Goal: Use online tool/utility: Utilize a website feature to perform a specific function

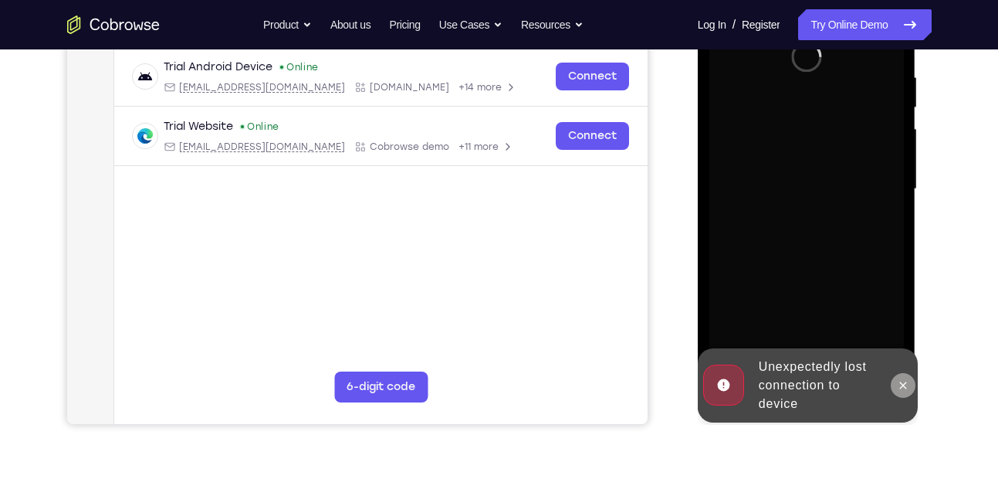
click at [899, 386] on icon at bounding box center [903, 385] width 12 height 12
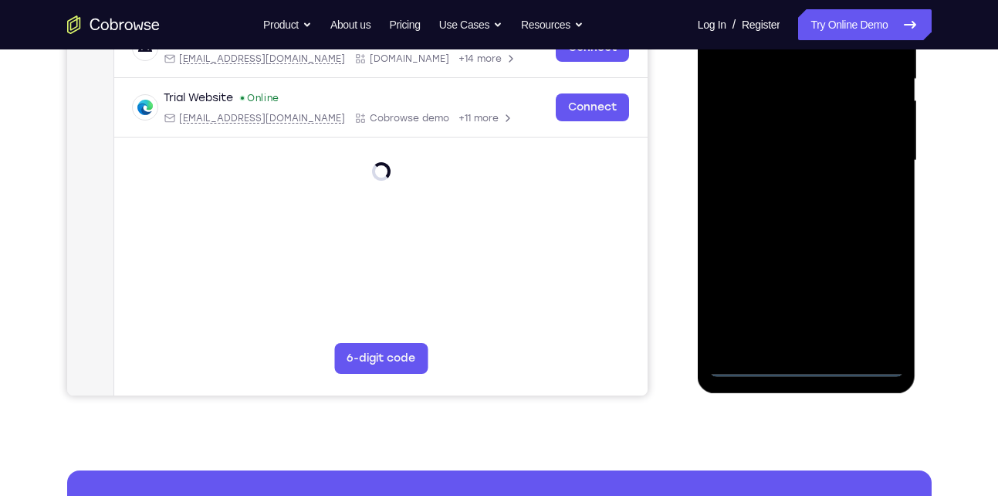
scroll to position [325, 0]
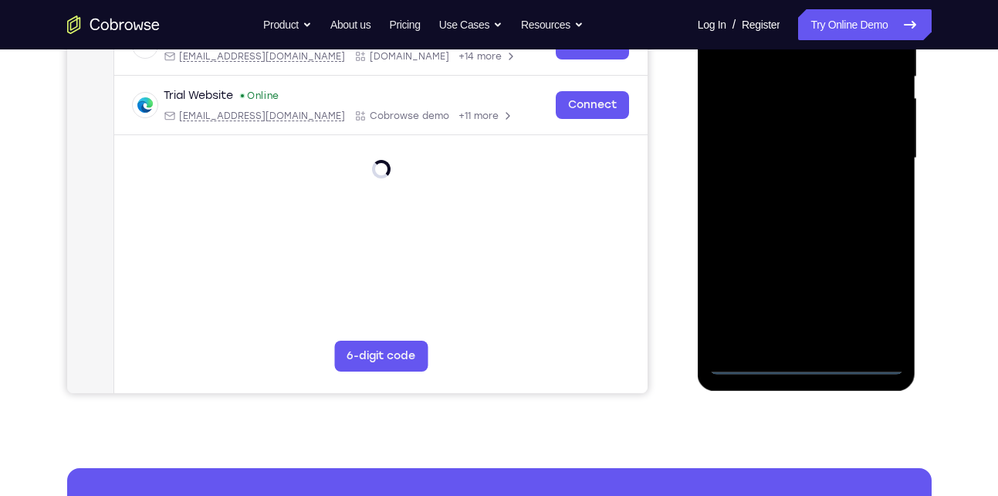
click at [808, 371] on div at bounding box center [807, 158] width 195 height 432
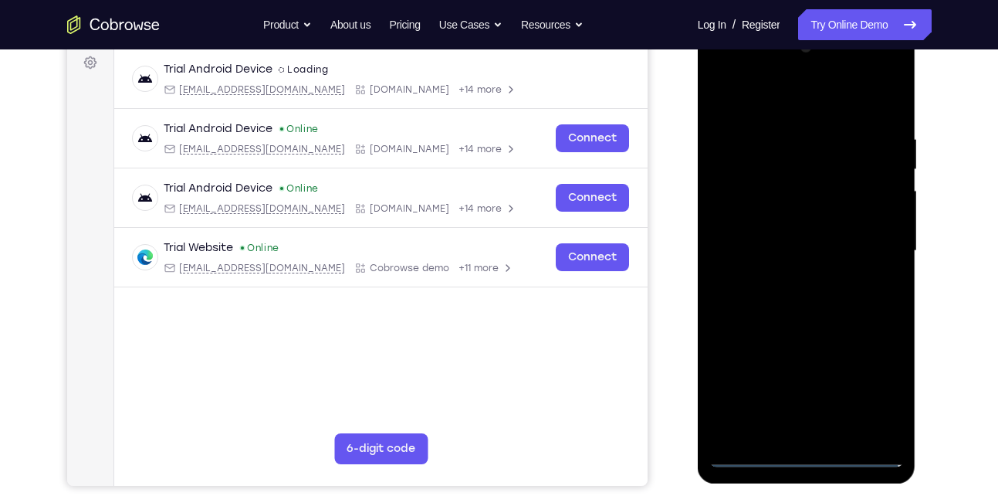
click at [878, 405] on div at bounding box center [807, 251] width 195 height 432
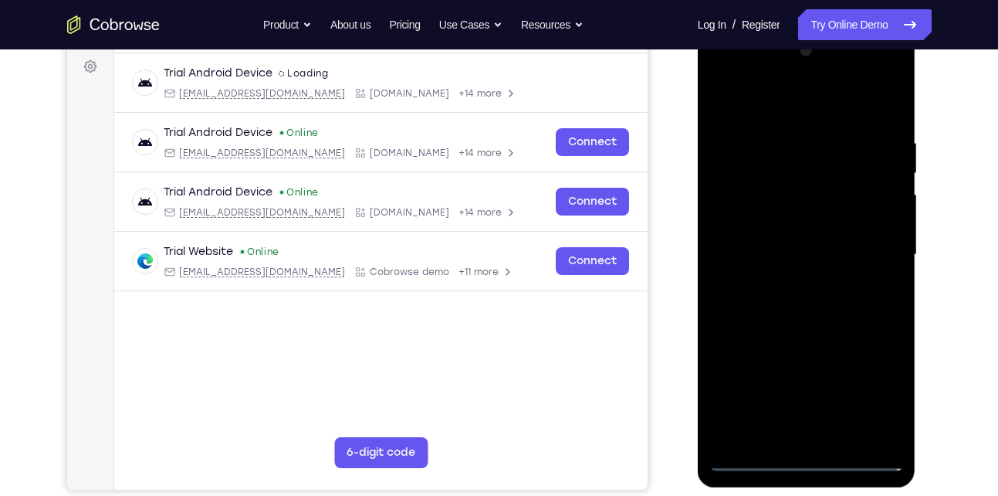
scroll to position [229, 0]
click at [775, 104] on div at bounding box center [807, 254] width 195 height 432
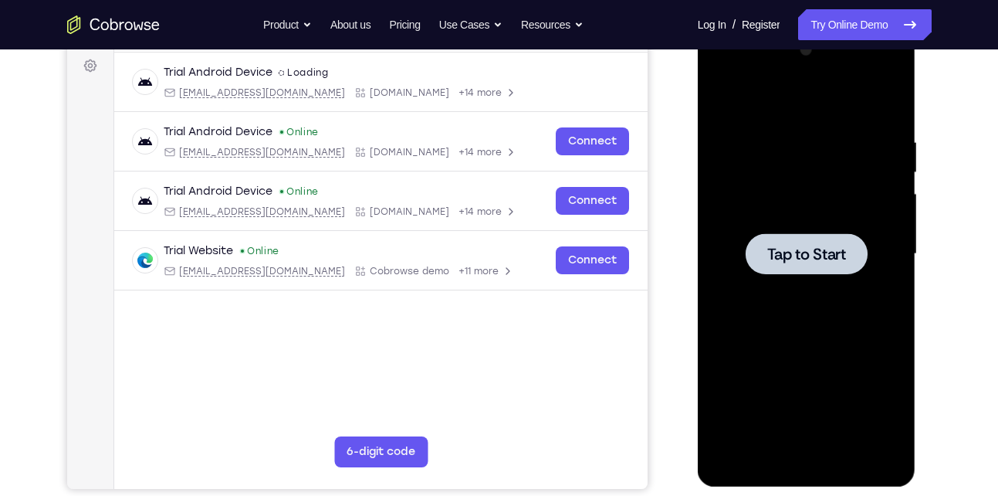
click at [784, 232] on div at bounding box center [807, 254] width 195 height 432
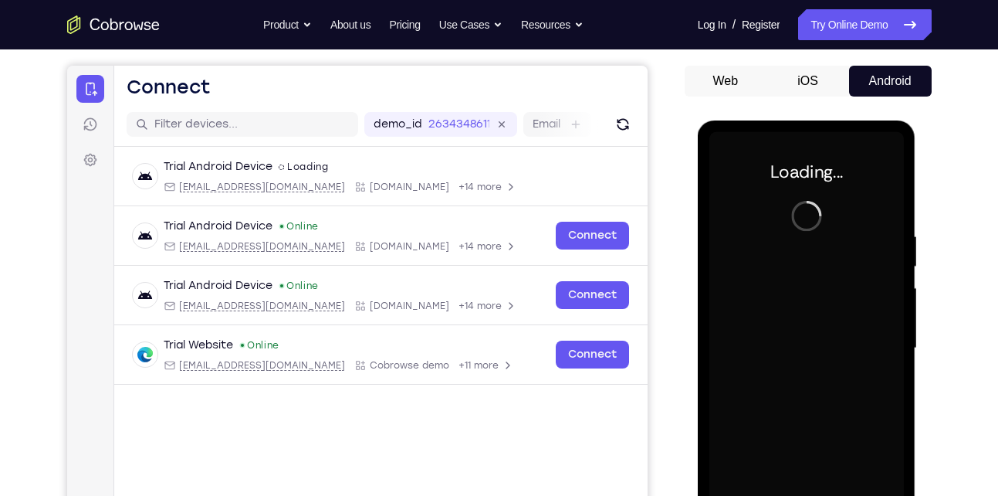
scroll to position [201, 0]
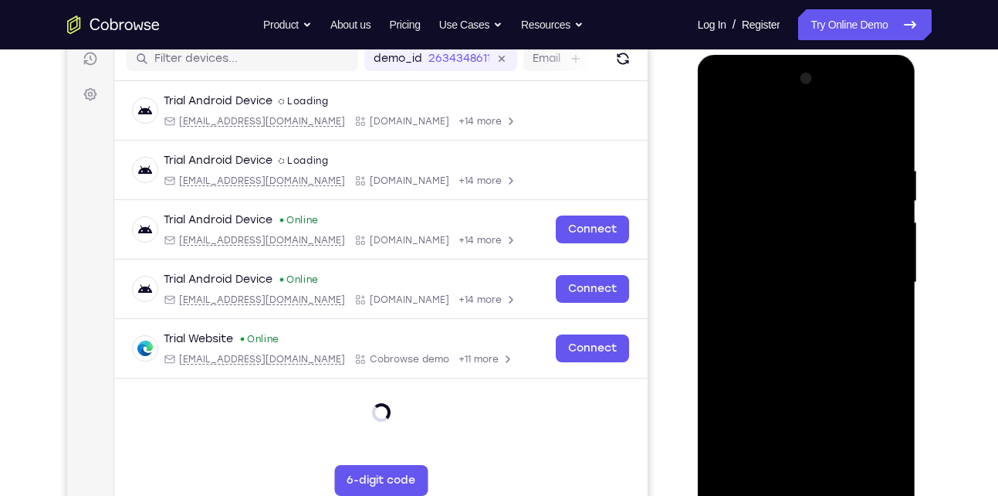
click at [806, 483] on div at bounding box center [807, 282] width 195 height 432
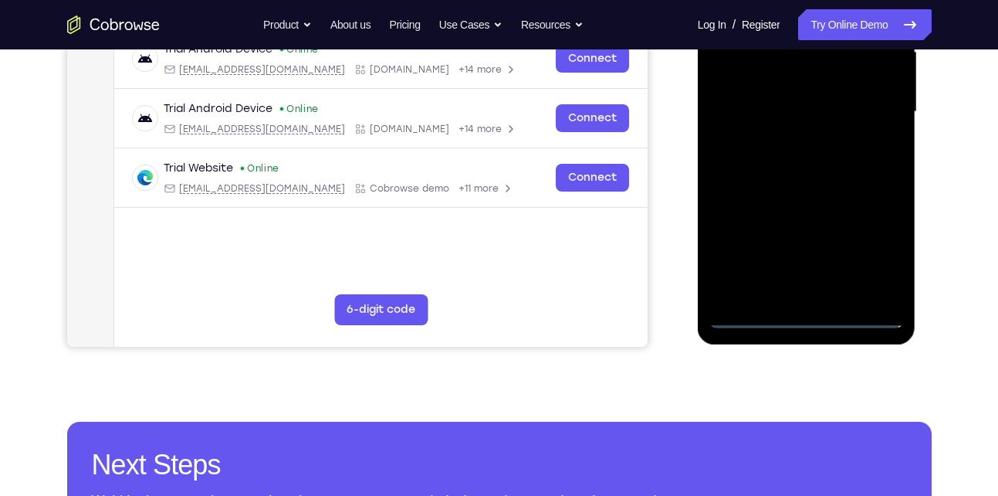
scroll to position [372, 0]
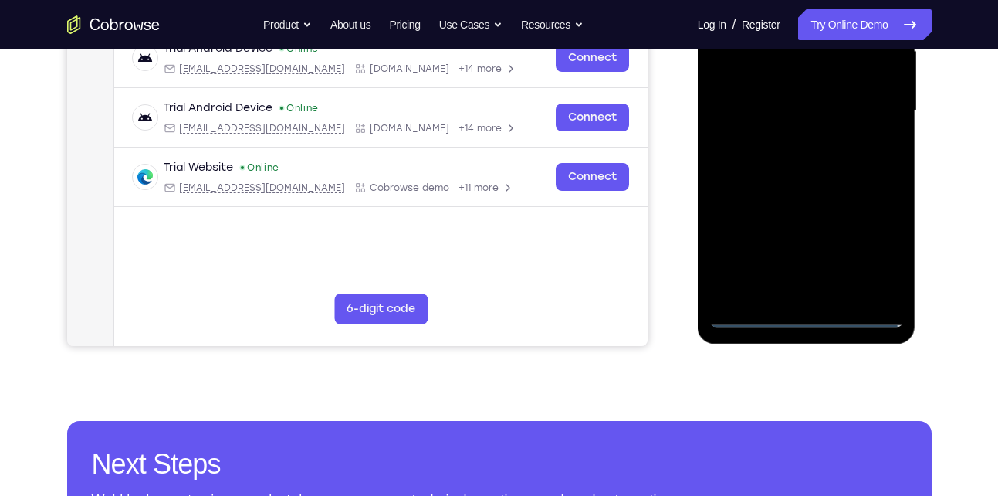
click at [876, 248] on div at bounding box center [807, 111] width 195 height 432
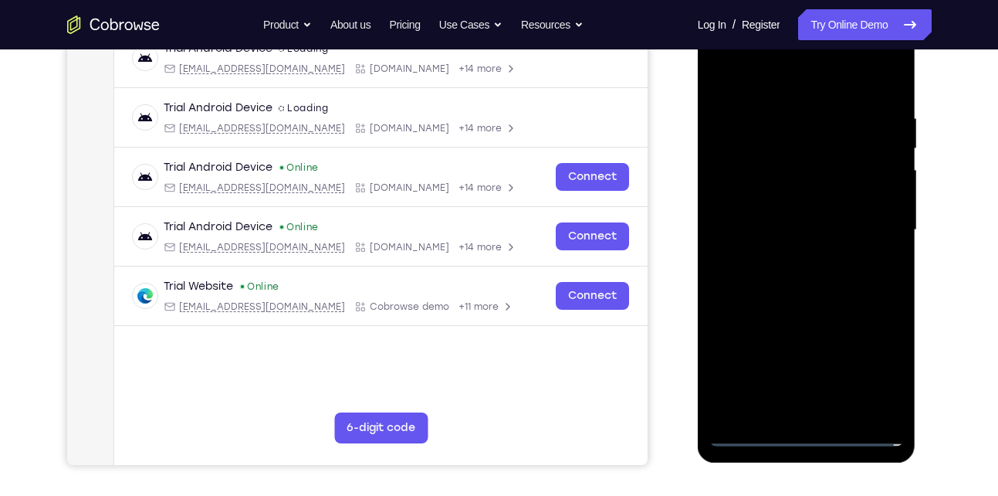
click at [748, 78] on div at bounding box center [807, 230] width 195 height 432
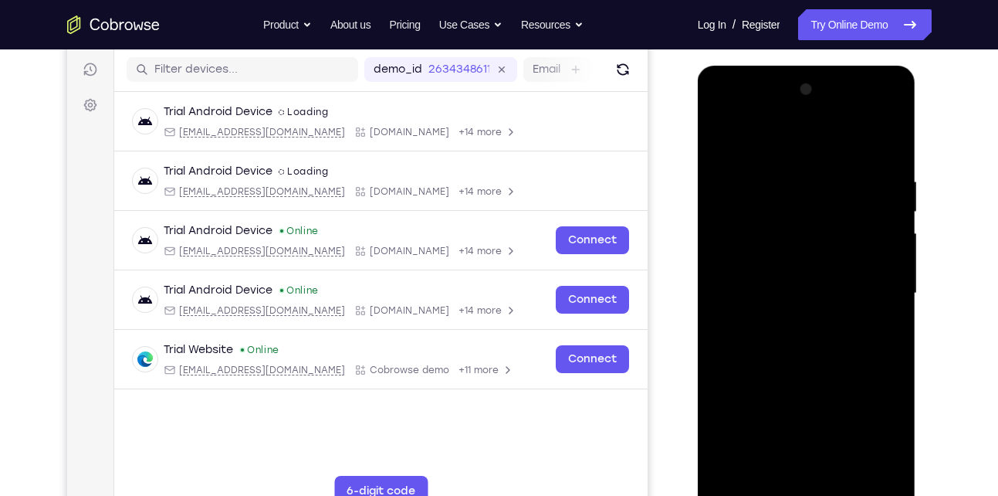
scroll to position [191, 0]
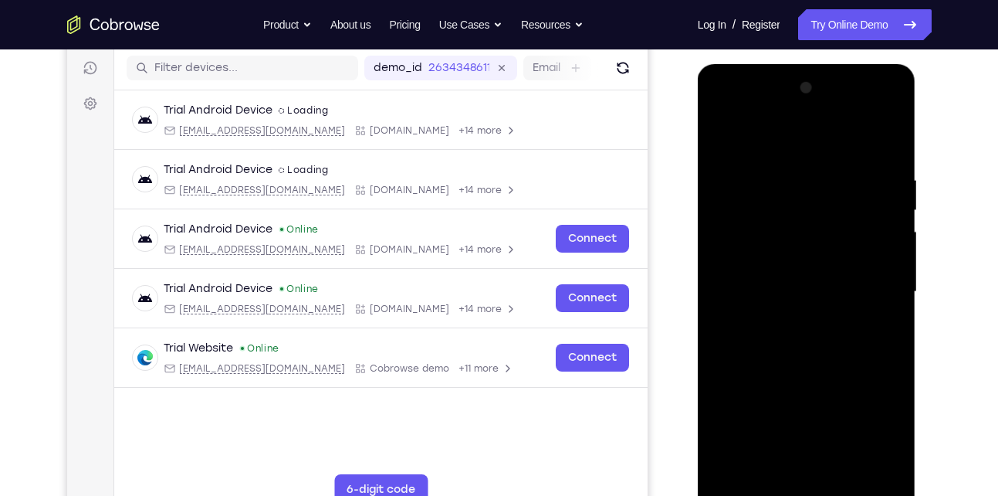
click at [879, 286] on div at bounding box center [807, 292] width 195 height 432
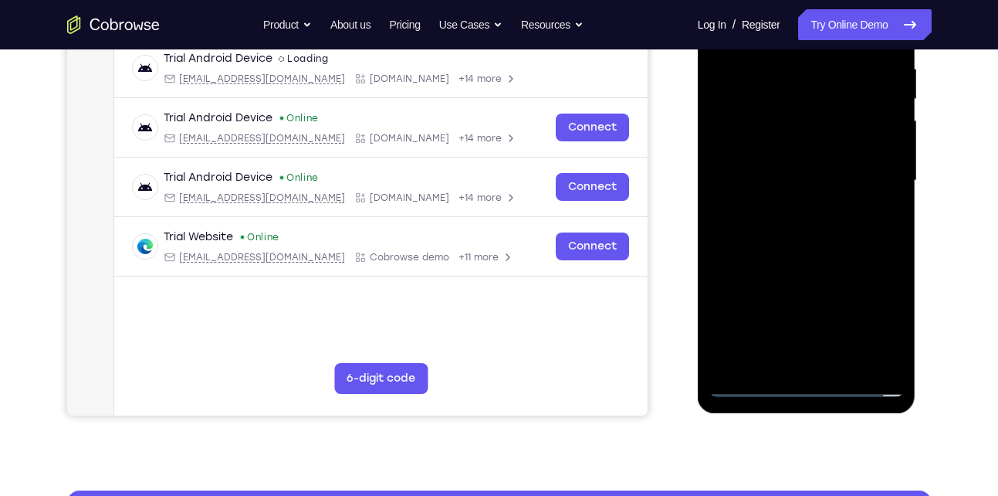
scroll to position [307, 0]
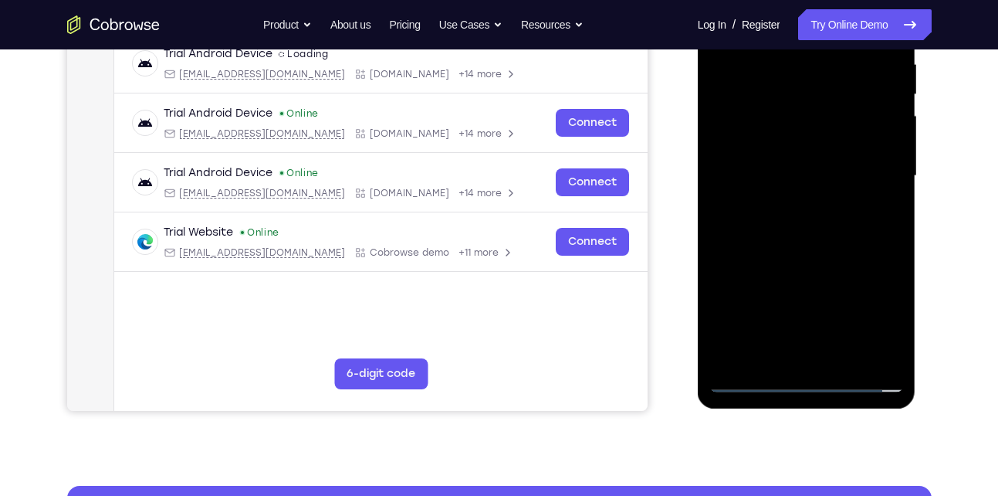
click at [802, 337] on div at bounding box center [807, 176] width 195 height 432
click at [784, 356] on div at bounding box center [807, 176] width 195 height 432
click at [822, 164] on div at bounding box center [807, 176] width 195 height 432
click at [761, 139] on div at bounding box center [807, 176] width 195 height 432
click at [779, 175] on div at bounding box center [807, 176] width 195 height 432
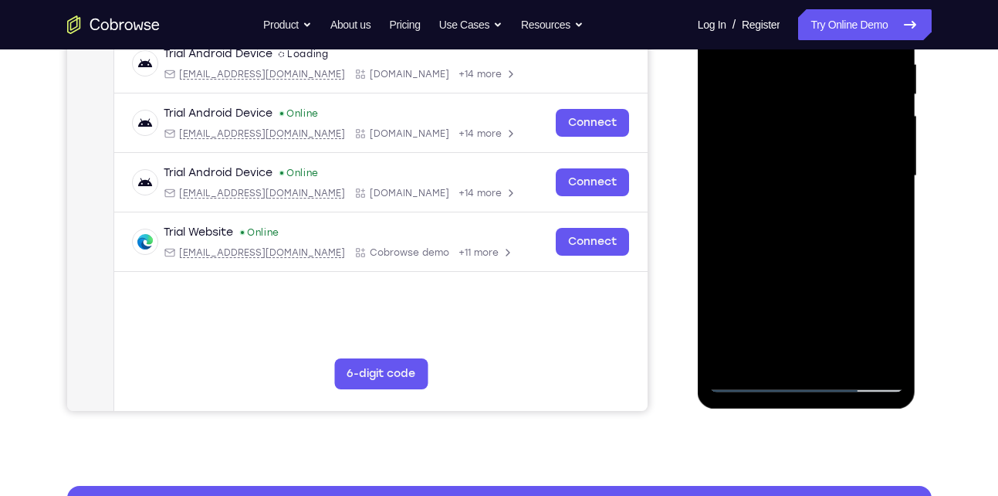
click at [779, 233] on div at bounding box center [807, 176] width 195 height 432
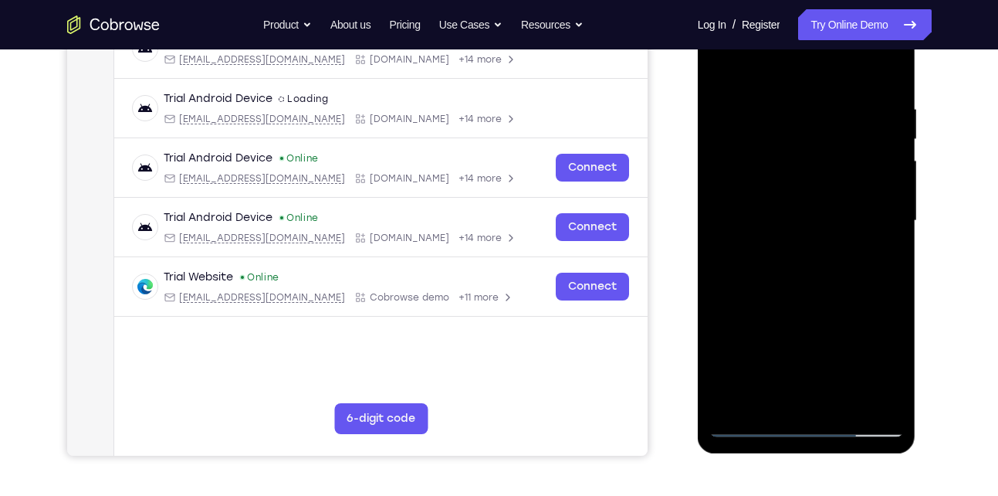
scroll to position [259, 0]
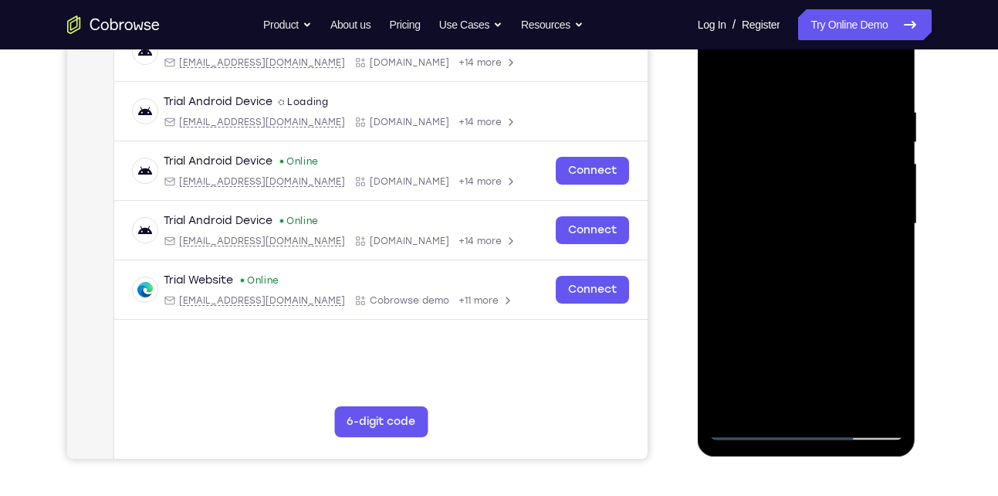
click at [781, 269] on div at bounding box center [807, 224] width 195 height 432
click at [835, 104] on div at bounding box center [807, 224] width 195 height 432
click at [889, 246] on div at bounding box center [807, 224] width 195 height 432
click at [879, 70] on div at bounding box center [807, 224] width 195 height 432
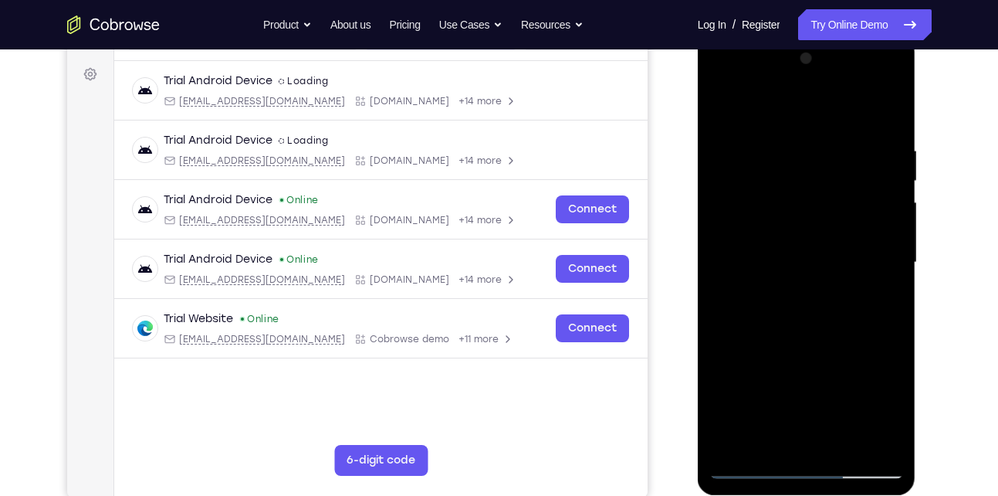
scroll to position [287, 0]
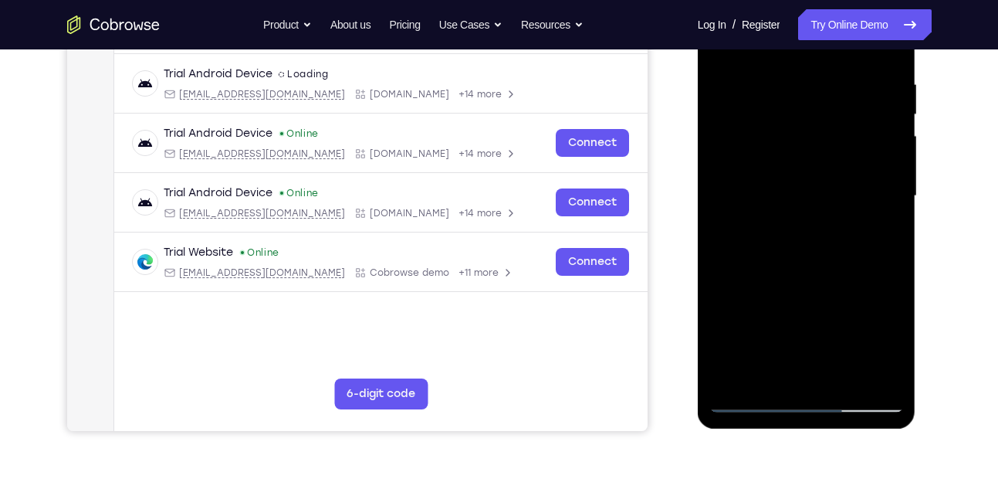
click at [750, 398] on div at bounding box center [807, 196] width 195 height 432
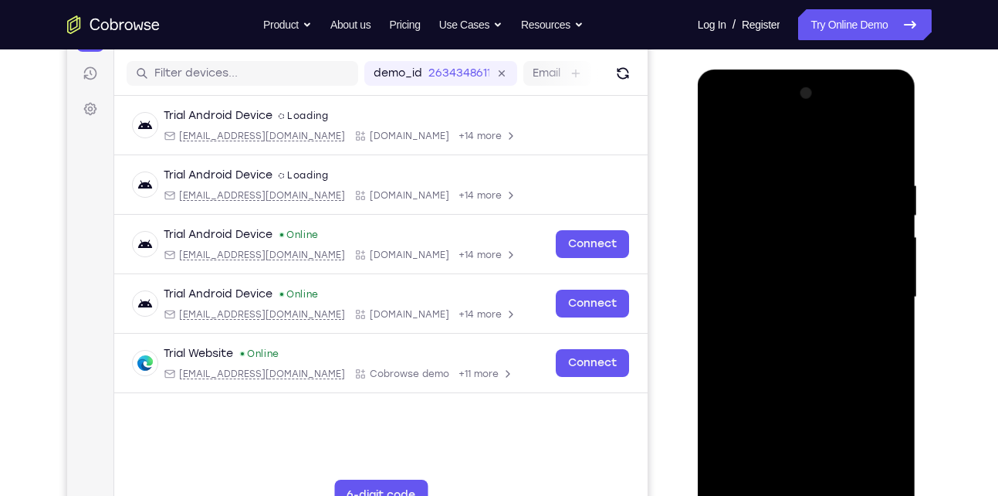
scroll to position [182, 0]
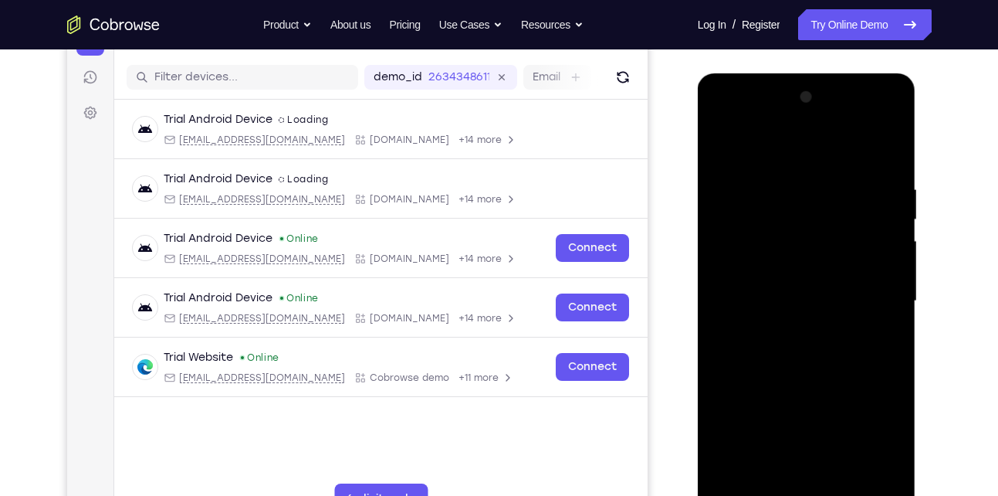
click at [886, 150] on div at bounding box center [807, 301] width 195 height 432
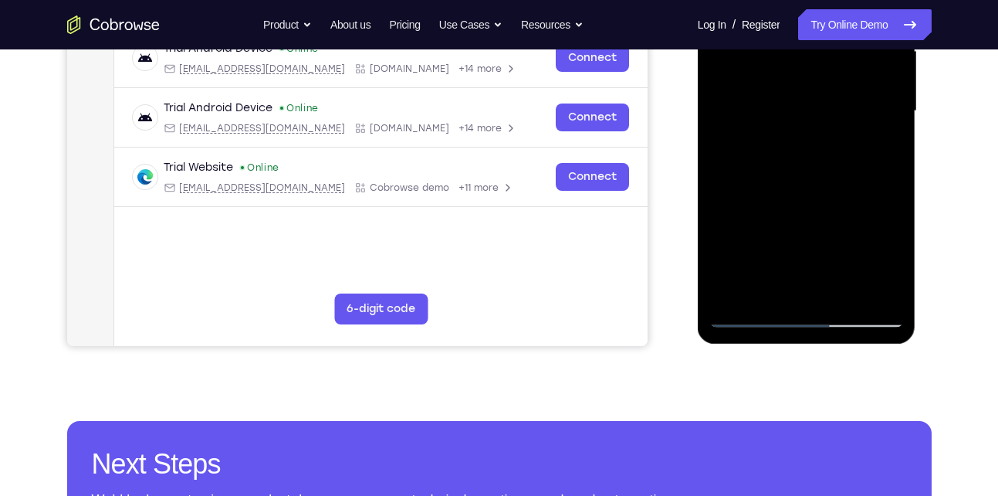
scroll to position [373, 0]
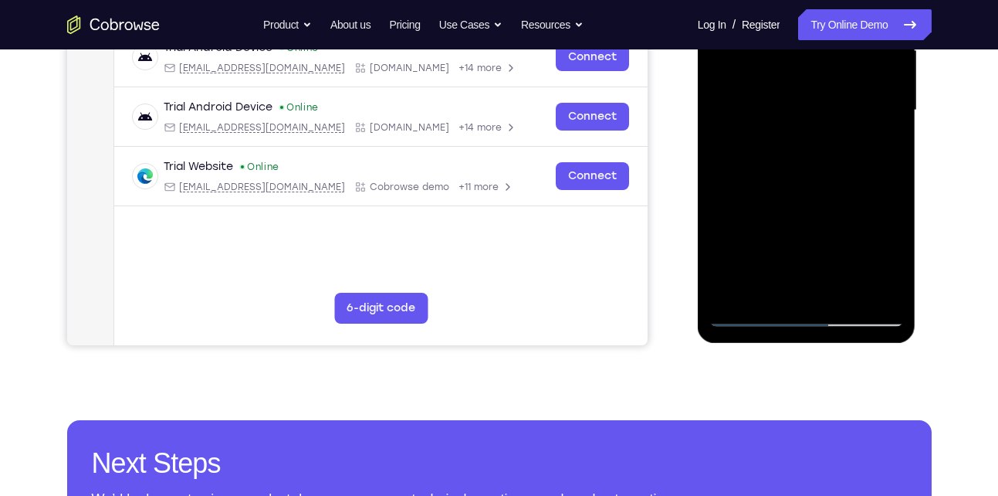
click at [842, 291] on div at bounding box center [807, 110] width 195 height 432
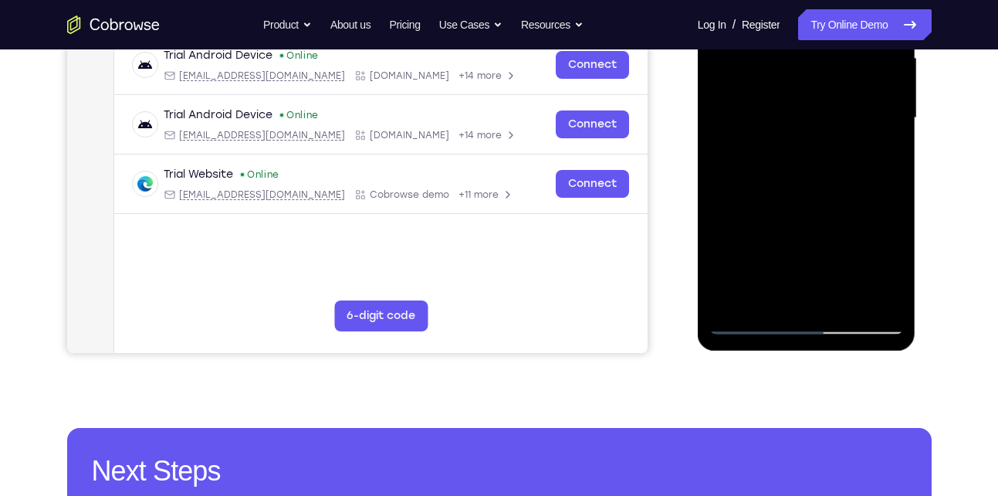
scroll to position [214, 0]
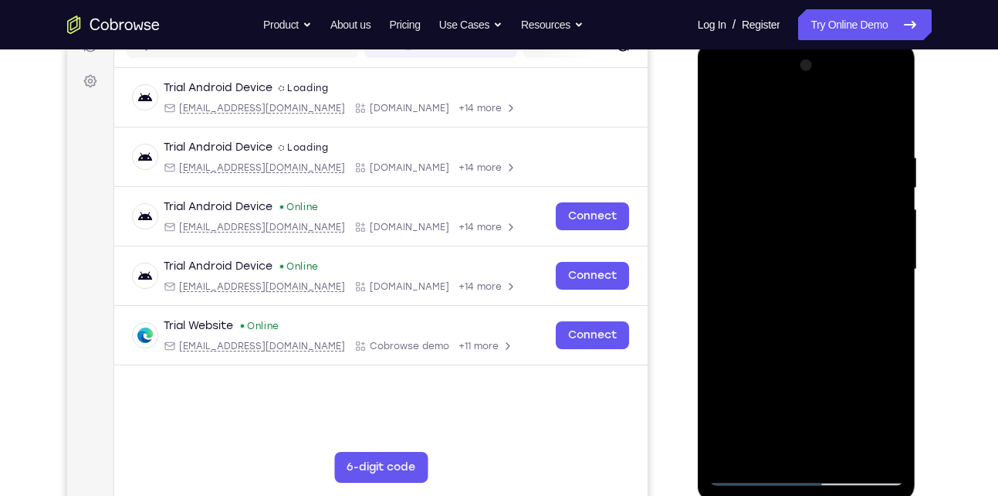
click at [839, 450] on div at bounding box center [807, 269] width 195 height 432
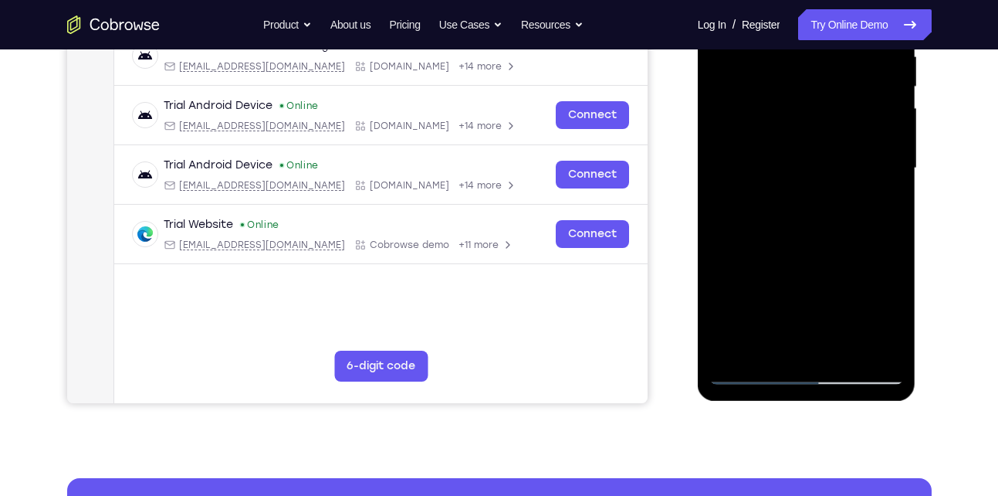
scroll to position [317, 0]
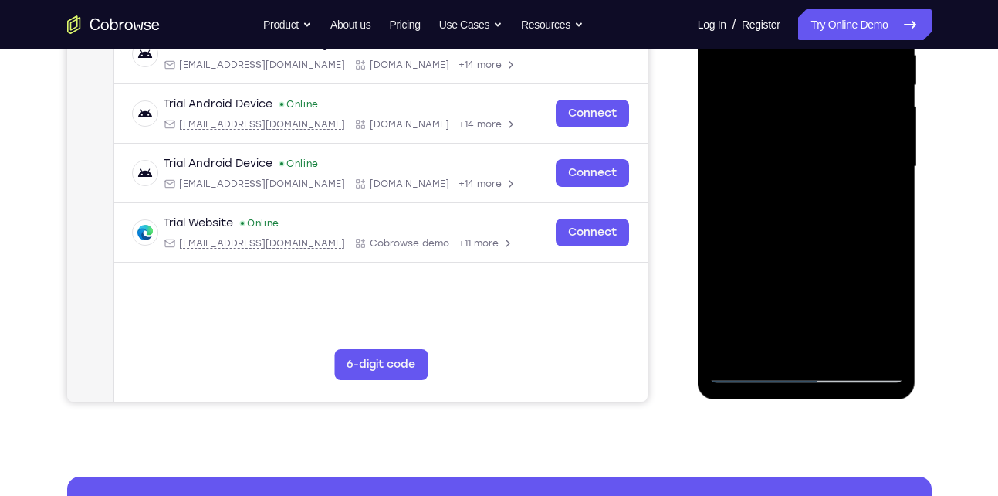
click at [817, 249] on div at bounding box center [807, 167] width 195 height 432
click at [771, 249] on div at bounding box center [807, 167] width 195 height 432
click at [774, 343] on div at bounding box center [807, 167] width 195 height 432
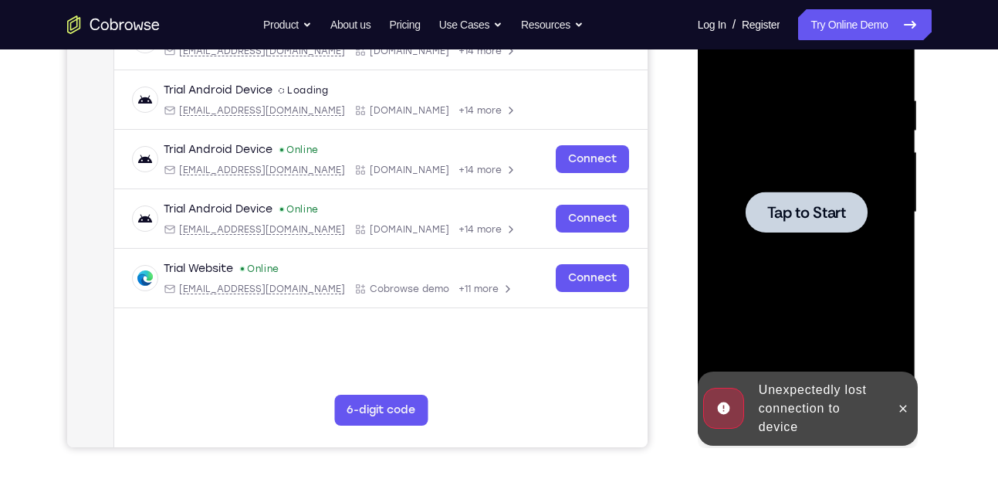
scroll to position [273, 0]
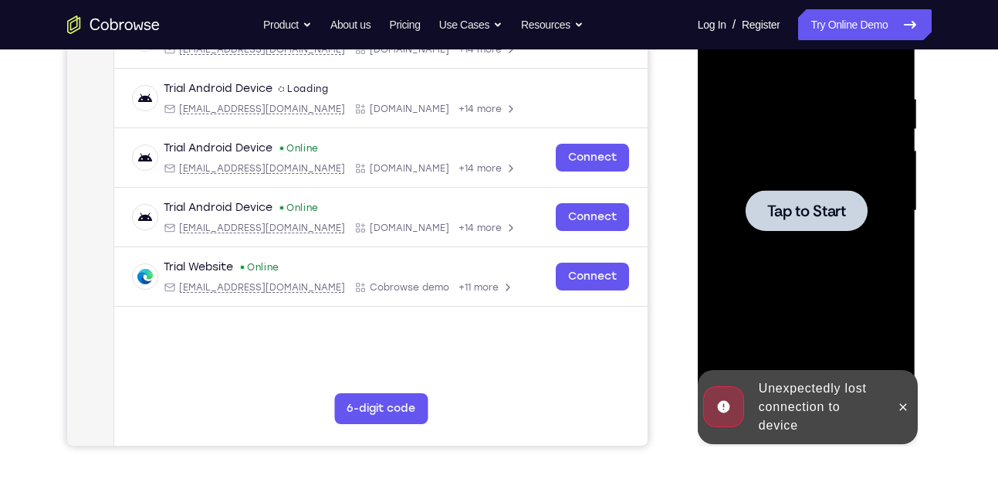
click at [796, 233] on div at bounding box center [807, 211] width 195 height 432
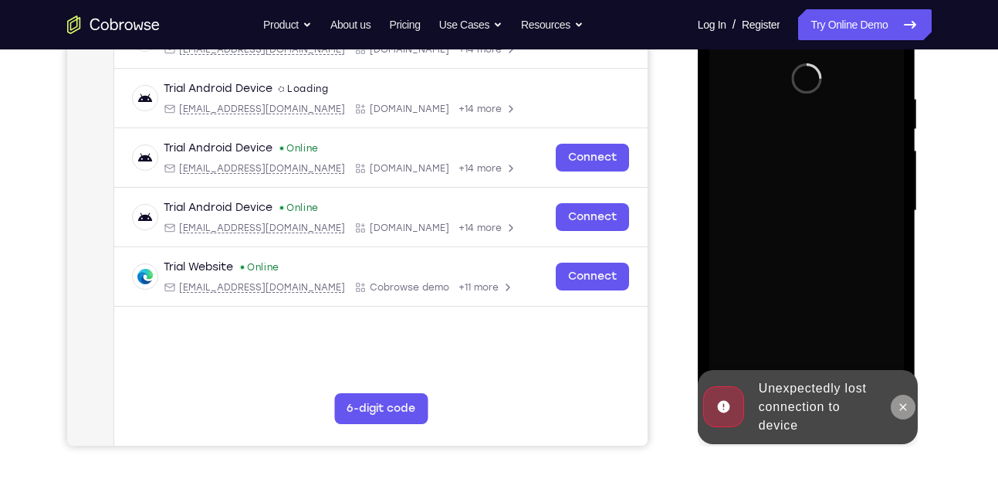
click at [902, 407] on icon at bounding box center [903, 407] width 12 height 12
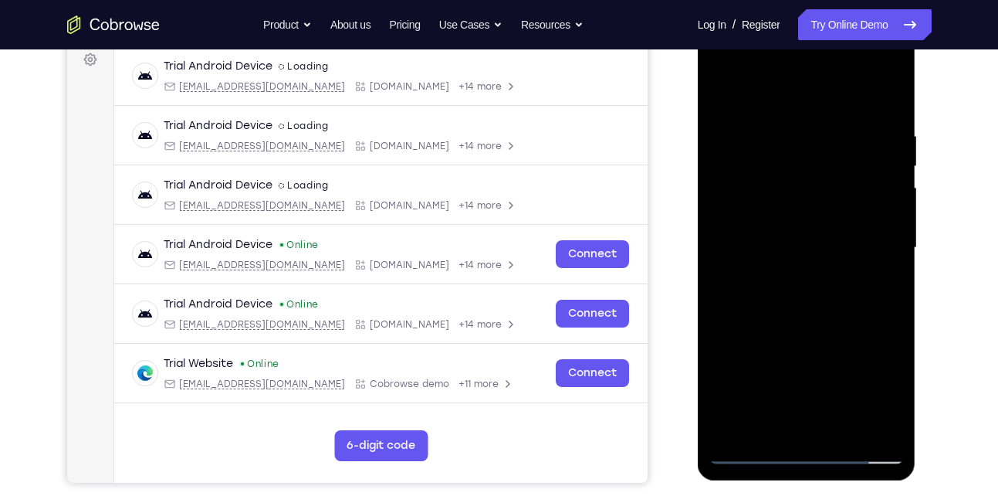
scroll to position [308, 0]
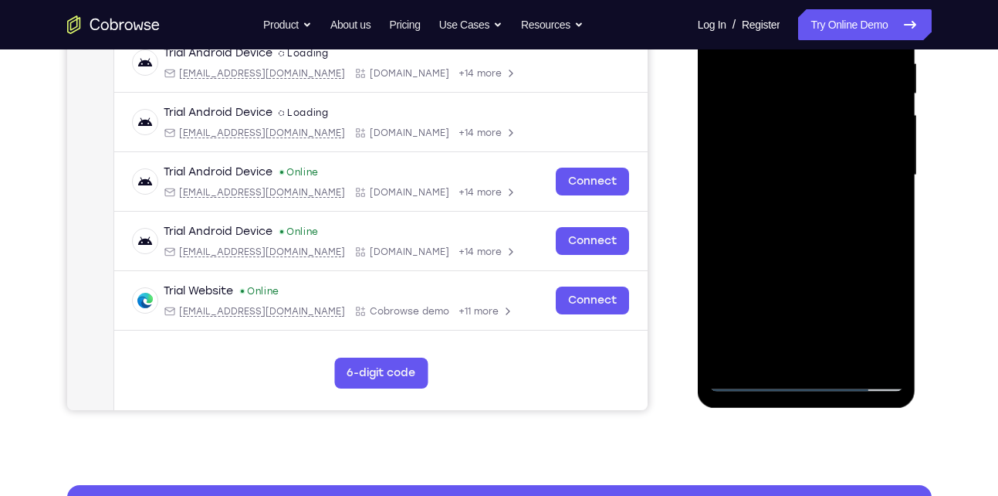
click at [806, 377] on div at bounding box center [807, 175] width 195 height 432
click at [876, 309] on div at bounding box center [807, 175] width 195 height 432
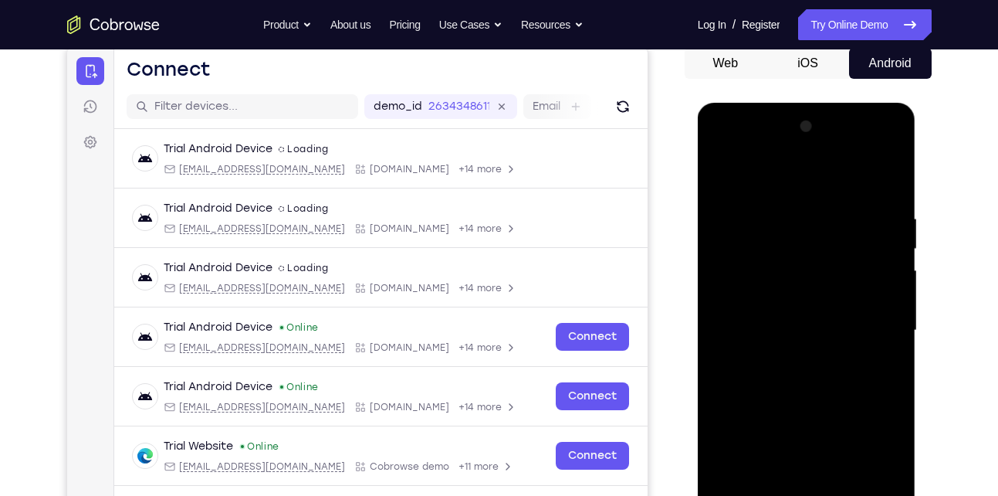
scroll to position [152, 0]
click at [768, 184] on div at bounding box center [807, 331] width 195 height 432
click at [866, 323] on div at bounding box center [807, 331] width 195 height 432
click at [787, 362] on div at bounding box center [807, 331] width 195 height 432
click at [819, 319] on div at bounding box center [807, 331] width 195 height 432
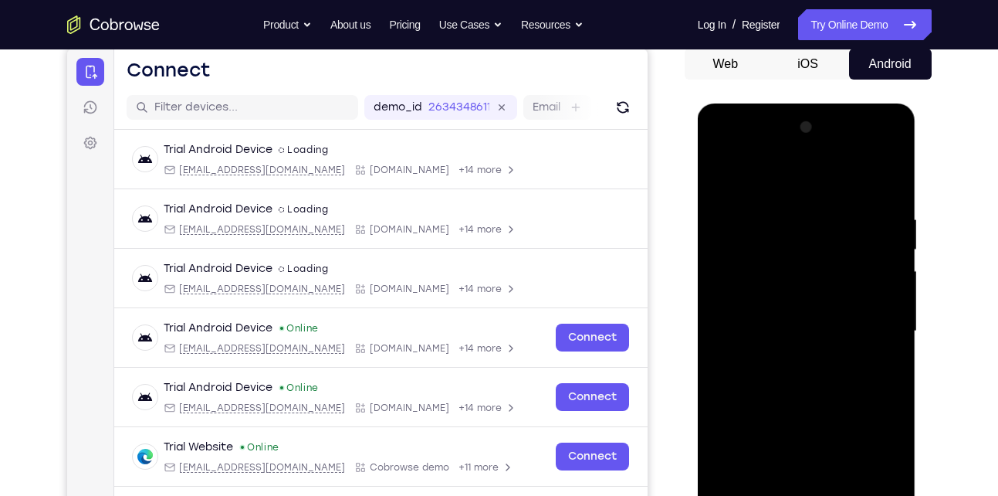
click at [765, 307] on div at bounding box center [807, 331] width 195 height 432
click at [775, 329] on div at bounding box center [807, 331] width 195 height 432
click at [785, 388] on div at bounding box center [807, 331] width 195 height 432
click at [801, 376] on div at bounding box center [807, 331] width 195 height 432
click at [876, 183] on div at bounding box center [807, 331] width 195 height 432
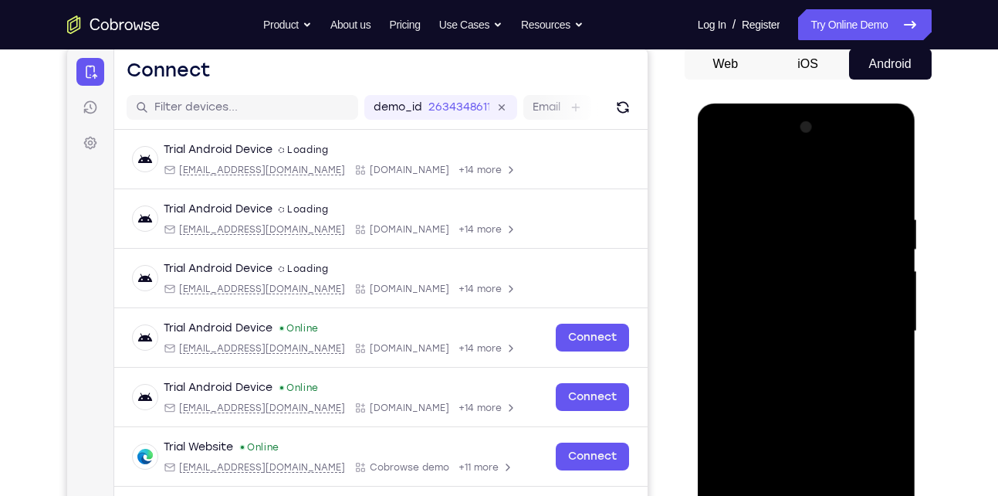
click at [811, 377] on div at bounding box center [807, 331] width 195 height 432
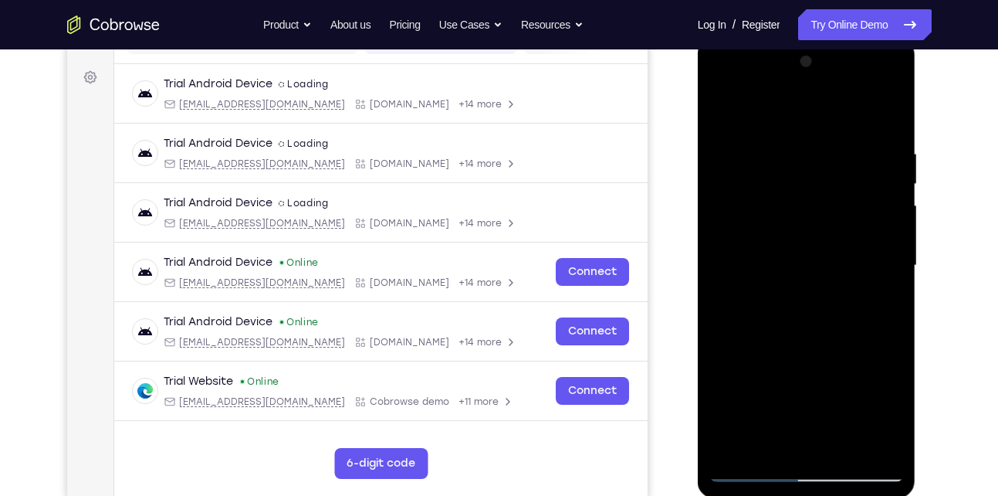
scroll to position [232, 0]
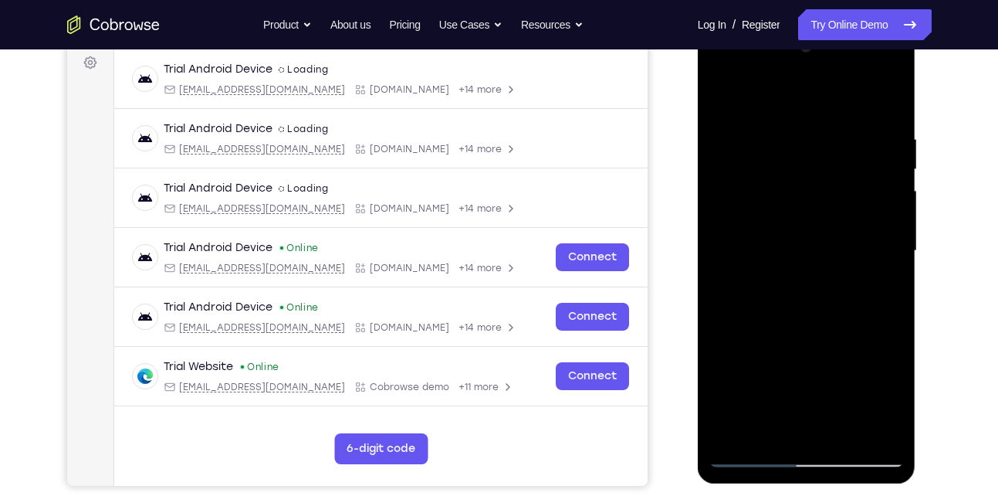
click at [842, 434] on div at bounding box center [807, 251] width 195 height 432
click at [810, 296] on div at bounding box center [807, 251] width 195 height 432
click at [839, 434] on div at bounding box center [807, 251] width 195 height 432
click at [795, 333] on div at bounding box center [807, 251] width 195 height 432
click at [760, 230] on div at bounding box center [807, 251] width 195 height 432
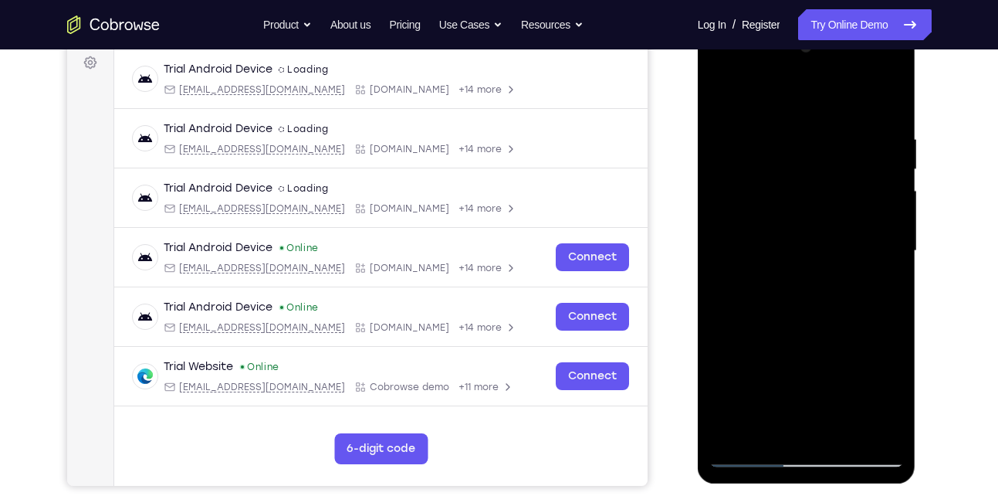
click at [717, 97] on div at bounding box center [807, 251] width 195 height 432
click at [783, 223] on div at bounding box center [807, 251] width 195 height 432
click at [884, 394] on div at bounding box center [807, 251] width 195 height 432
click at [847, 397] on div at bounding box center [807, 251] width 195 height 432
click at [815, 377] on div at bounding box center [807, 251] width 195 height 432
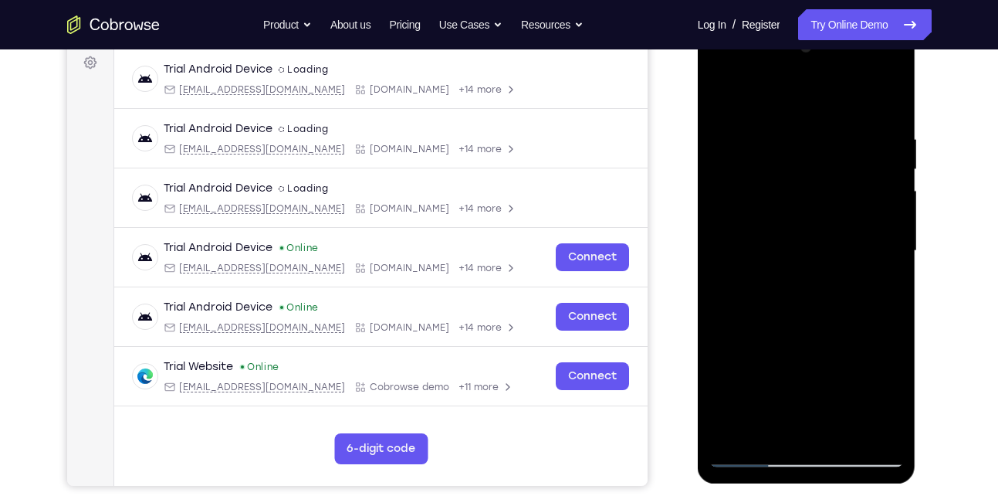
click at [823, 243] on div at bounding box center [807, 251] width 195 height 432
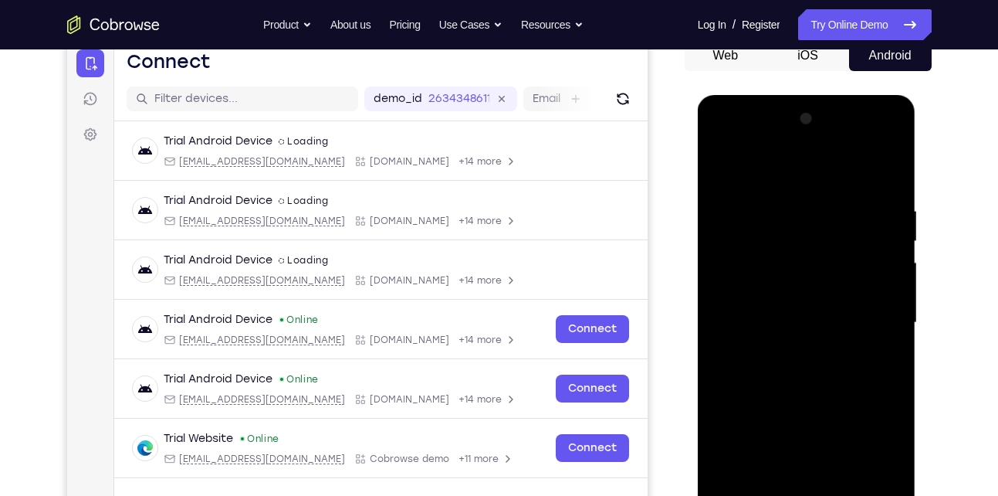
scroll to position [136, 0]
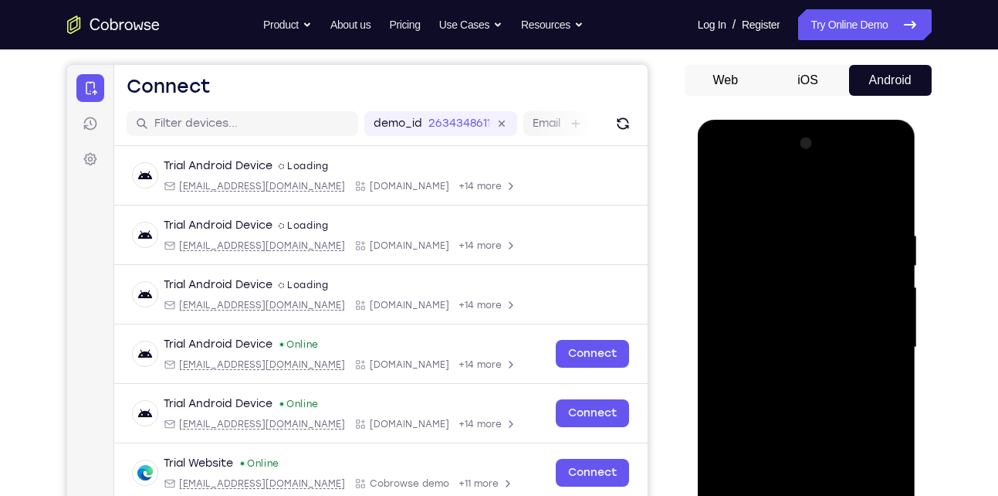
click at [718, 196] on div at bounding box center [807, 347] width 195 height 432
click at [728, 179] on div at bounding box center [807, 347] width 195 height 432
click at [873, 338] on div at bounding box center [807, 347] width 195 height 432
click at [778, 226] on div at bounding box center [807, 347] width 195 height 432
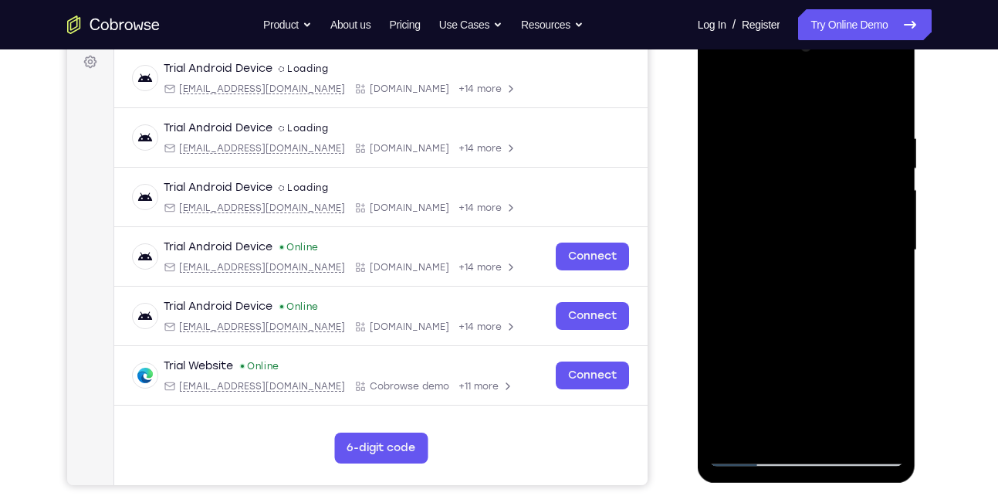
scroll to position [236, 0]
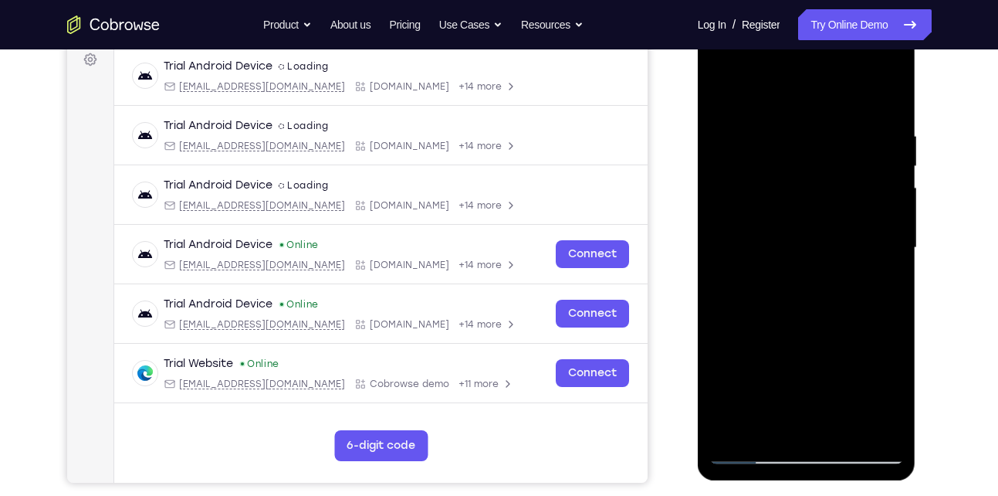
click at [893, 262] on div at bounding box center [807, 248] width 195 height 432
click at [887, 95] on div at bounding box center [807, 248] width 195 height 432
drag, startPoint x: 873, startPoint y: 120, endPoint x: 788, endPoint y: 122, distance: 84.2
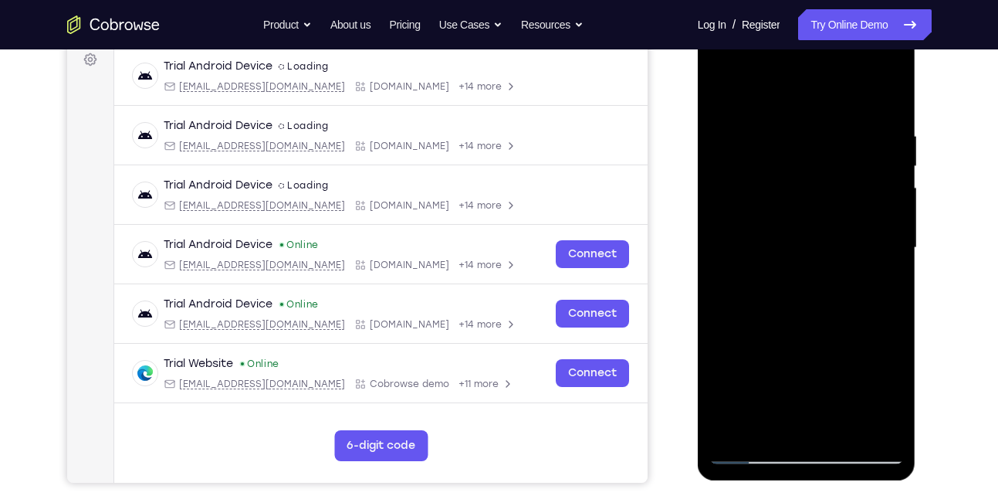
click at [788, 122] on div at bounding box center [807, 248] width 195 height 432
drag, startPoint x: 867, startPoint y: 124, endPoint x: 811, endPoint y: 122, distance: 56.4
click at [811, 122] on div at bounding box center [807, 248] width 195 height 432
drag, startPoint x: 820, startPoint y: 310, endPoint x: 824, endPoint y: 190, distance: 120.5
click at [824, 190] on div at bounding box center [807, 248] width 195 height 432
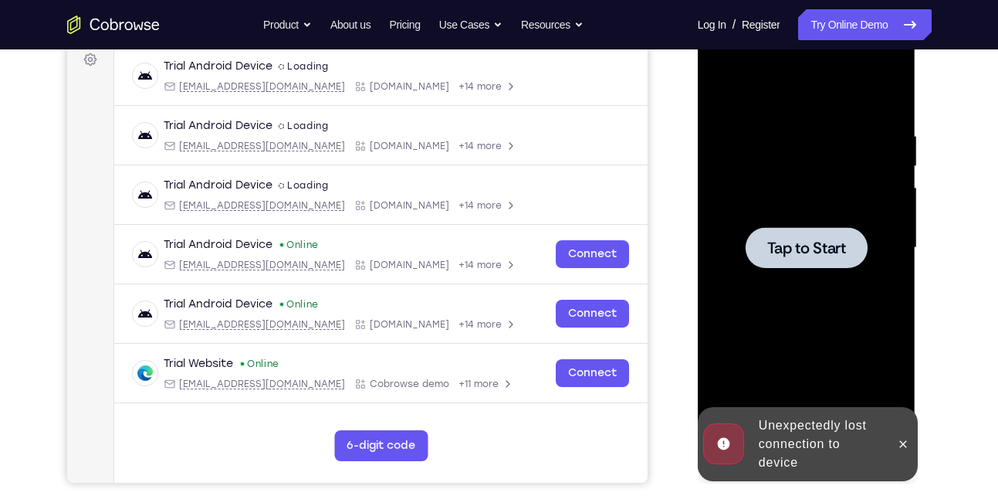
click at [787, 246] on span "Tap to Start" at bounding box center [807, 247] width 79 height 15
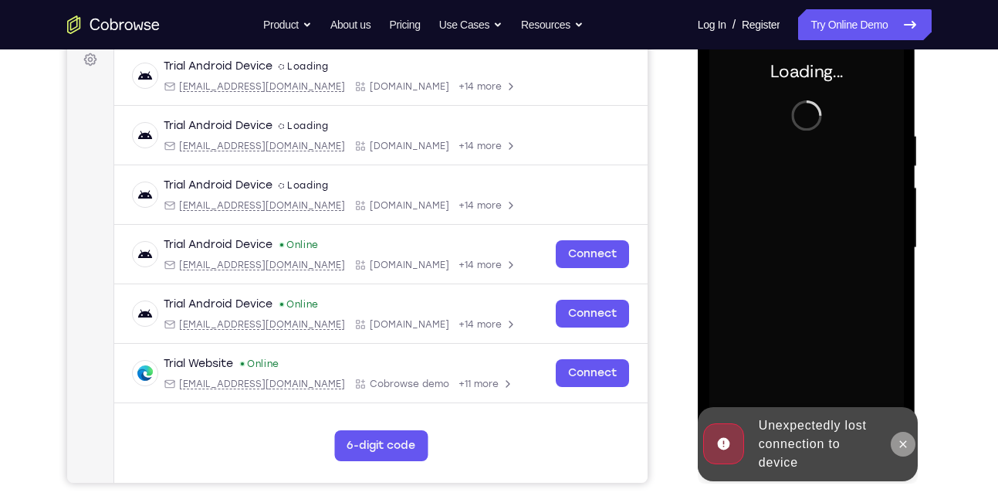
click at [903, 442] on icon at bounding box center [903, 443] width 7 height 7
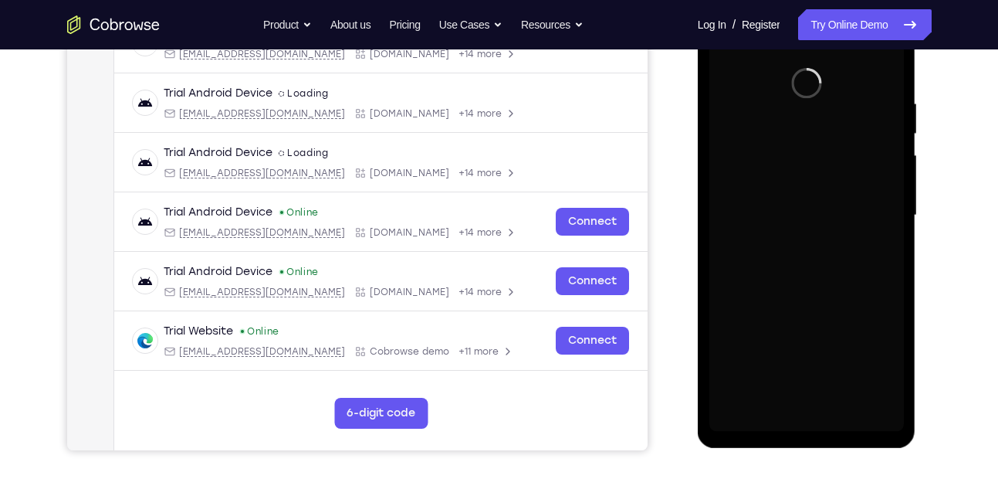
scroll to position [269, 0]
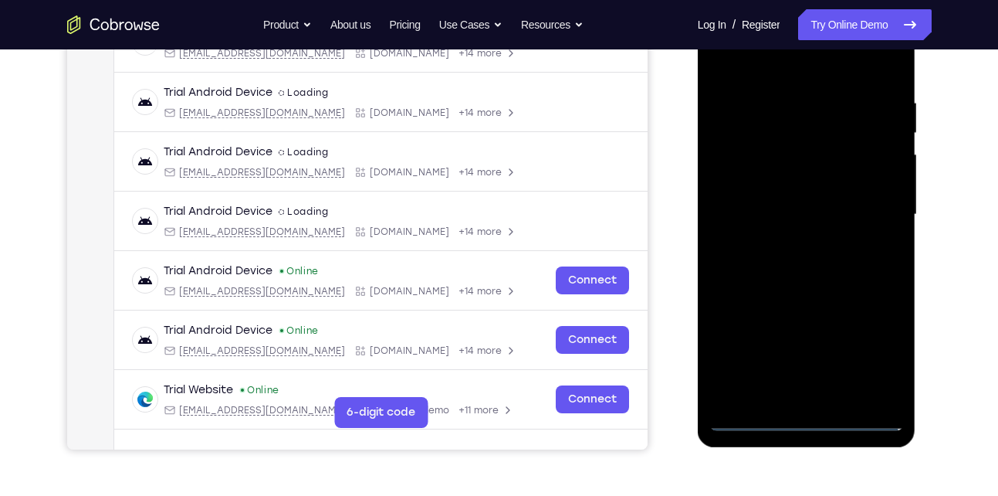
click at [806, 419] on div at bounding box center [807, 214] width 195 height 432
click at [876, 357] on div at bounding box center [807, 214] width 195 height 432
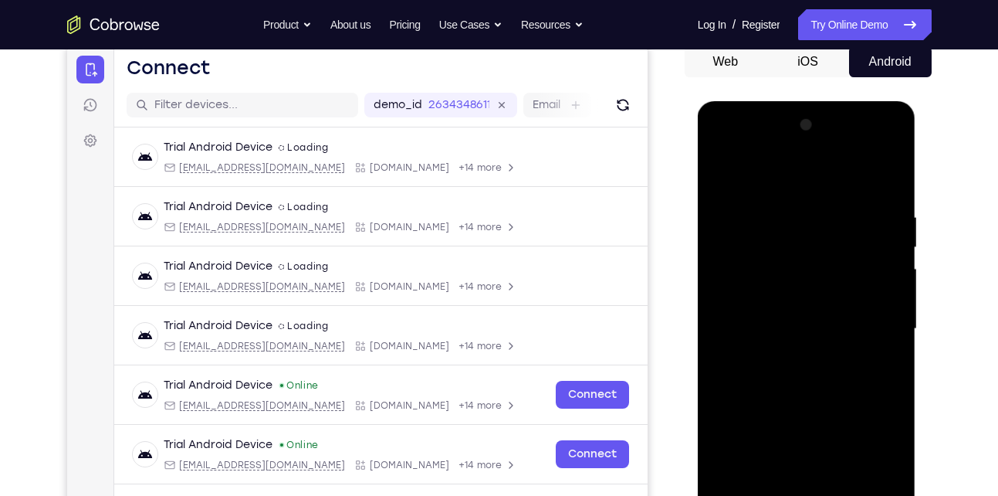
click at [774, 181] on div at bounding box center [807, 329] width 195 height 432
click at [766, 249] on div at bounding box center [807, 329] width 195 height 432
click at [862, 349] on div at bounding box center [807, 329] width 195 height 432
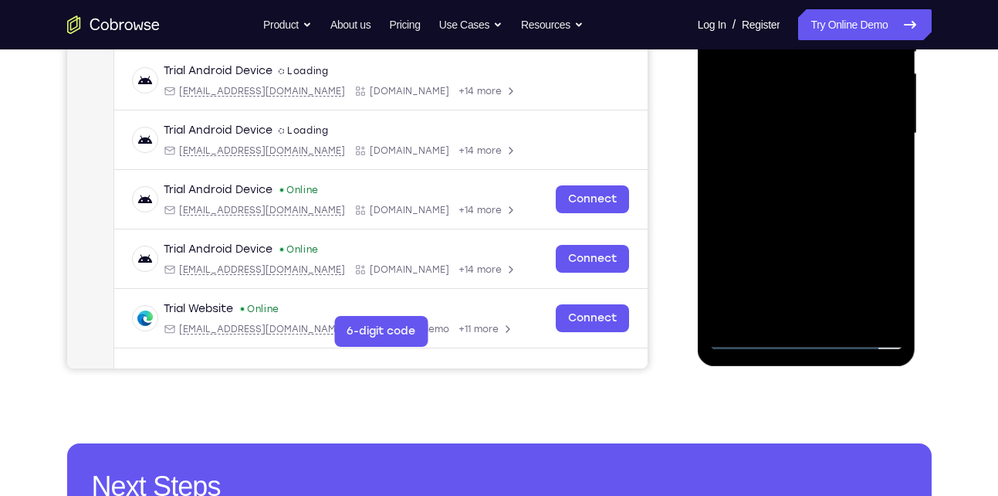
scroll to position [353, 0]
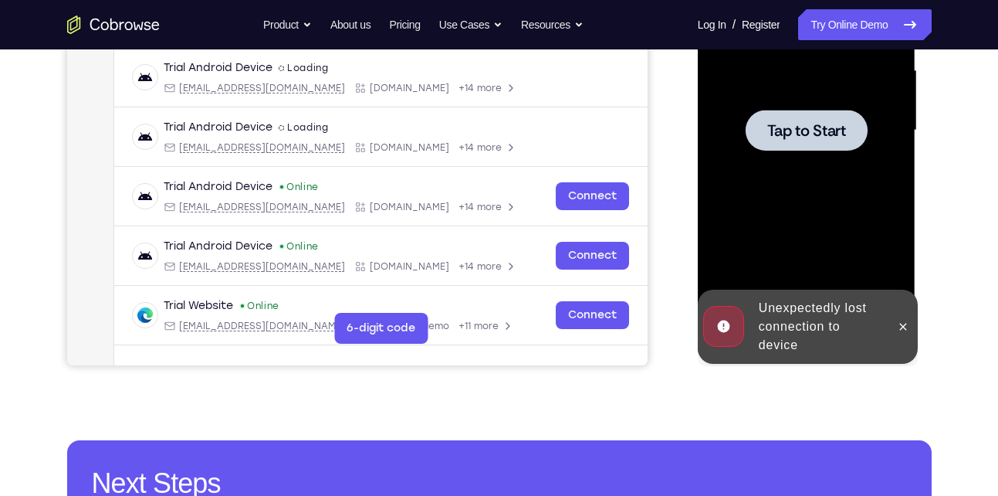
click at [800, 146] on div at bounding box center [807, 130] width 122 height 41
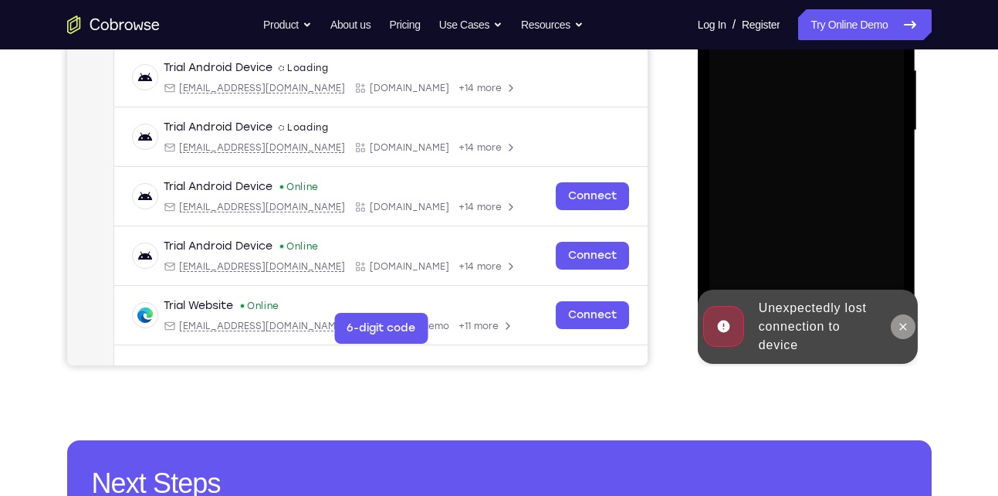
drag, startPoint x: 903, startPoint y: 318, endPoint x: 1409, endPoint y: -64, distance: 633.9
click at [903, 318] on button at bounding box center [903, 326] width 25 height 25
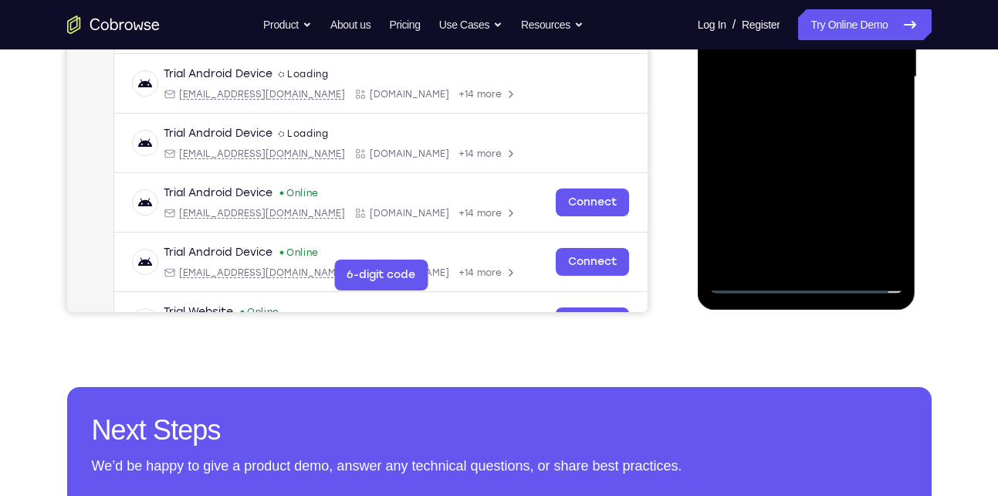
scroll to position [410, 0]
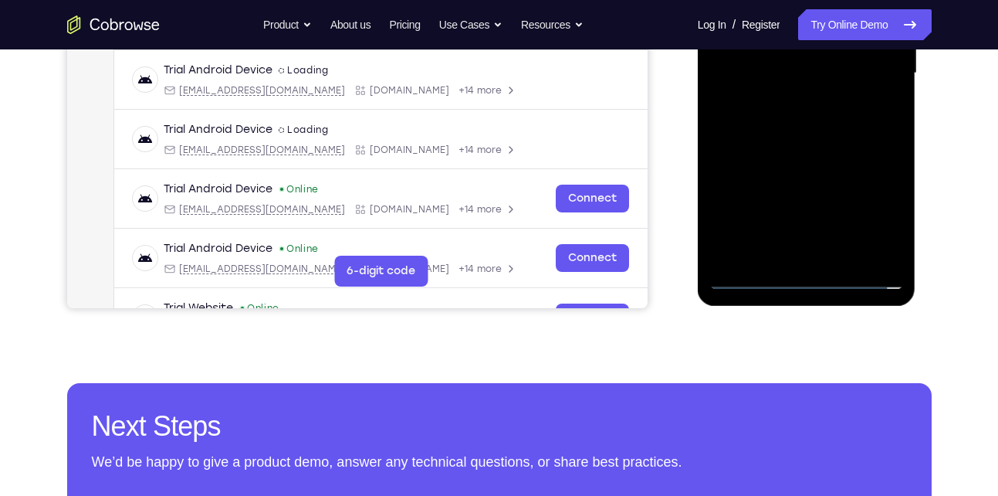
click at [805, 273] on div at bounding box center [807, 73] width 195 height 432
click at [871, 202] on div at bounding box center [807, 73] width 195 height 432
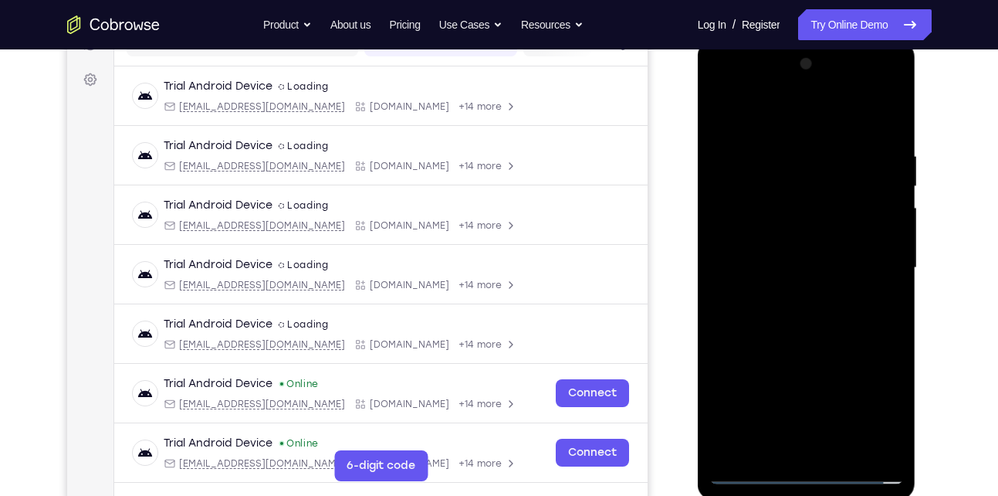
scroll to position [214, 0]
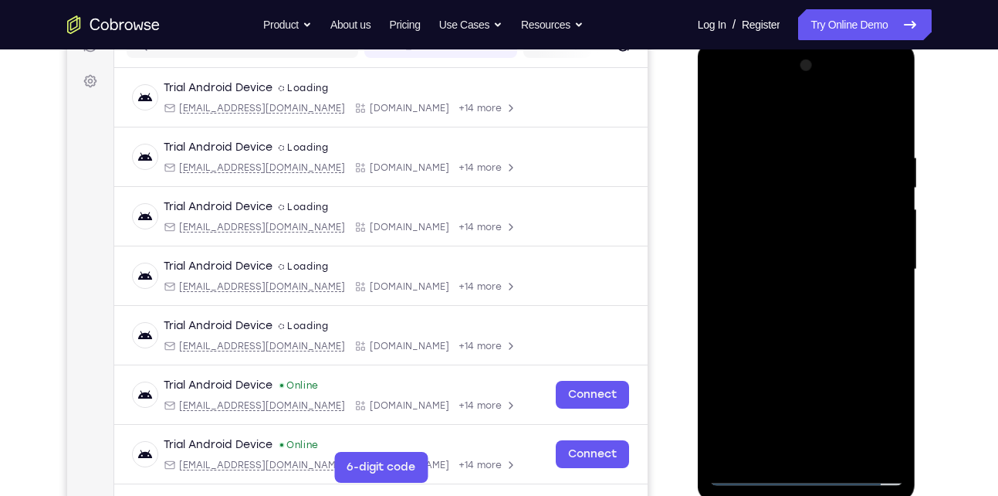
click at [782, 118] on div at bounding box center [807, 269] width 195 height 432
click at [871, 258] on div at bounding box center [807, 269] width 195 height 432
click at [788, 301] on div at bounding box center [807, 269] width 195 height 432
click at [788, 239] on div at bounding box center [807, 269] width 195 height 432
click at [774, 266] on div at bounding box center [807, 269] width 195 height 432
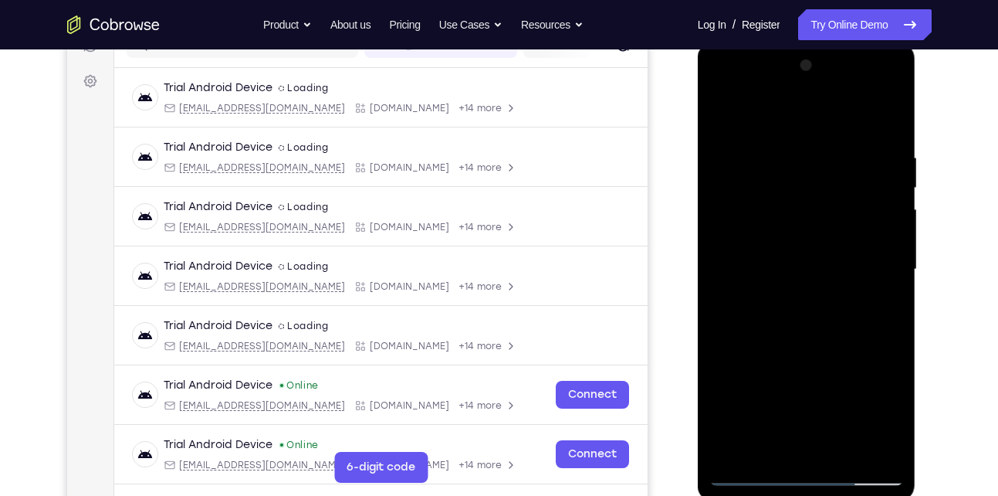
click at [753, 476] on div at bounding box center [807, 269] width 195 height 432
click at [778, 303] on div at bounding box center [807, 269] width 195 height 432
click at [805, 237] on div at bounding box center [807, 269] width 195 height 432
click at [845, 449] on div at bounding box center [807, 269] width 195 height 432
click at [723, 112] on div at bounding box center [807, 269] width 195 height 432
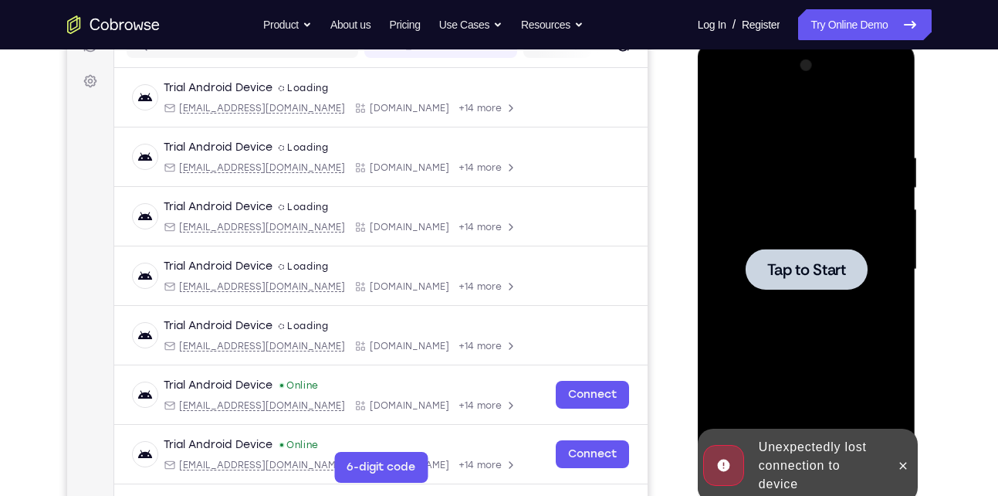
click at [824, 283] on div at bounding box center [807, 269] width 122 height 41
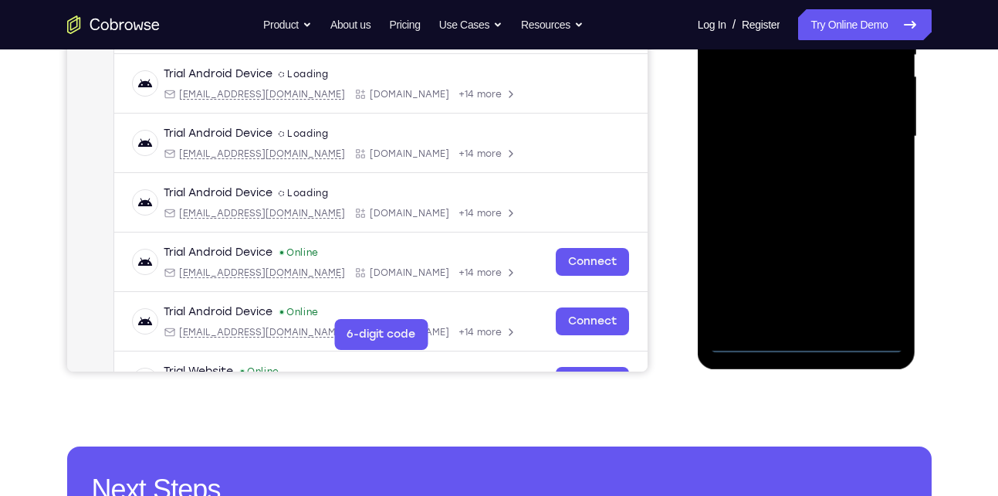
scroll to position [348, 0]
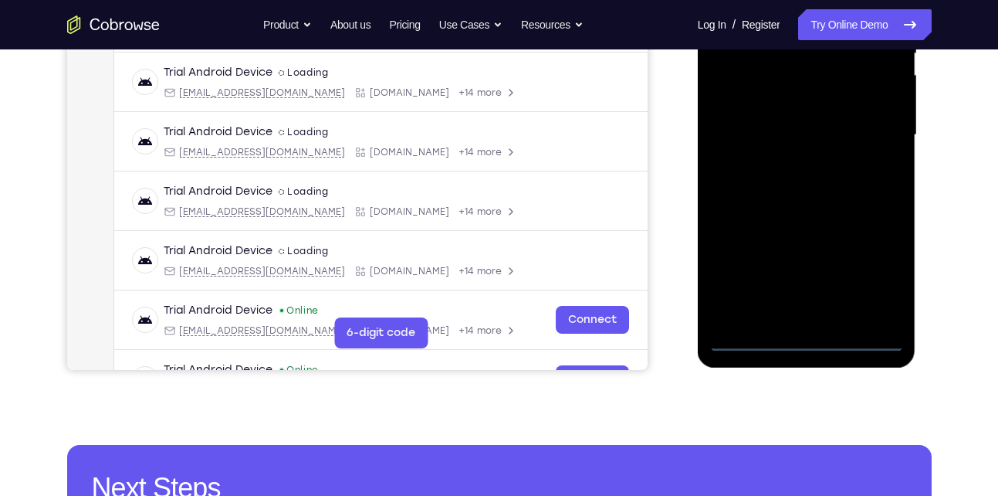
click at [802, 341] on div at bounding box center [807, 135] width 195 height 432
click at [873, 269] on div at bounding box center [807, 135] width 195 height 432
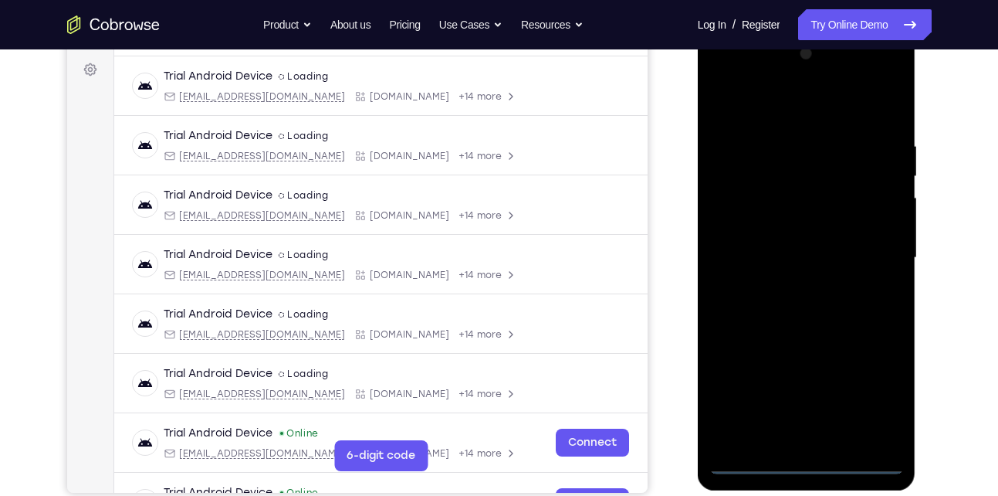
scroll to position [225, 0]
click at [750, 103] on div at bounding box center [807, 258] width 195 height 432
click at [875, 259] on div at bounding box center [807, 258] width 195 height 432
click at [791, 289] on div at bounding box center [807, 258] width 195 height 432
click at [816, 246] on div at bounding box center [807, 258] width 195 height 432
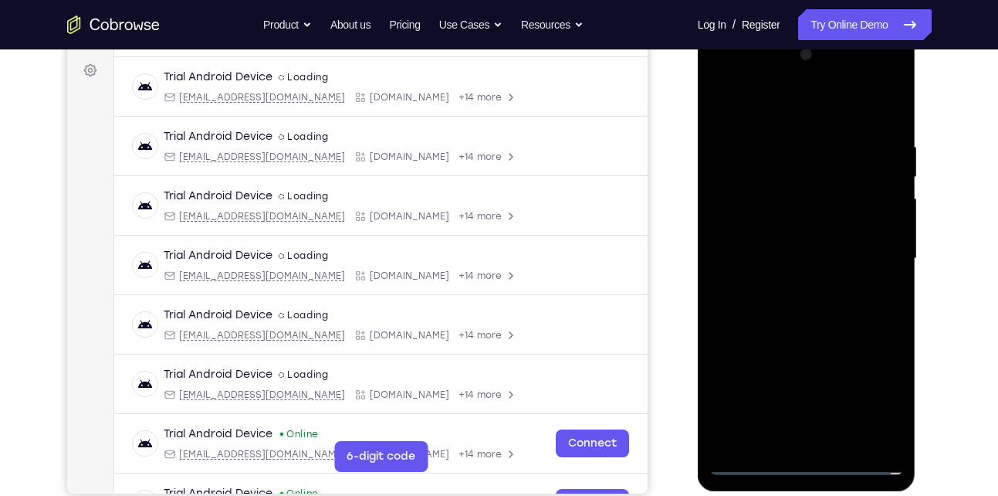
click at [779, 228] on div at bounding box center [807, 258] width 195 height 432
click at [760, 265] on div at bounding box center [807, 258] width 195 height 432
click at [795, 263] on div at bounding box center [807, 258] width 195 height 432
click at [781, 314] on div at bounding box center [807, 258] width 195 height 432
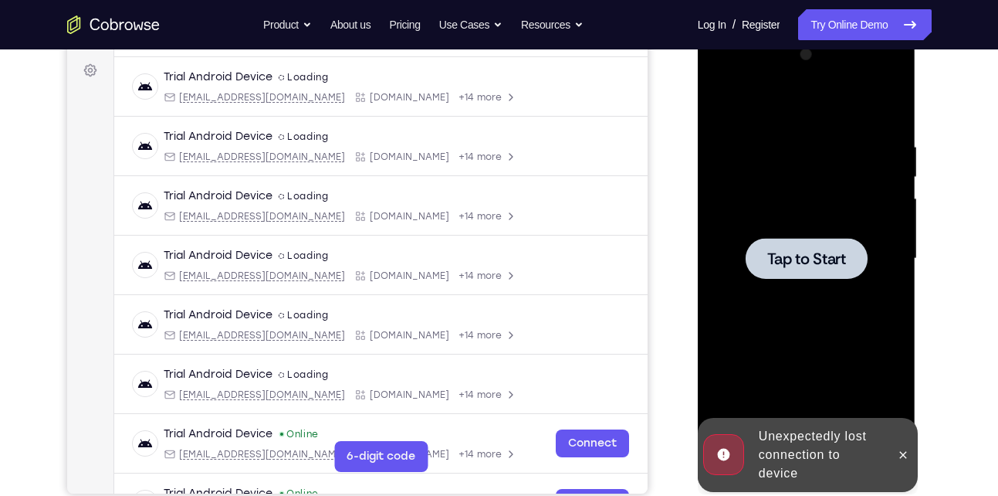
click at [801, 269] on div at bounding box center [807, 258] width 122 height 41
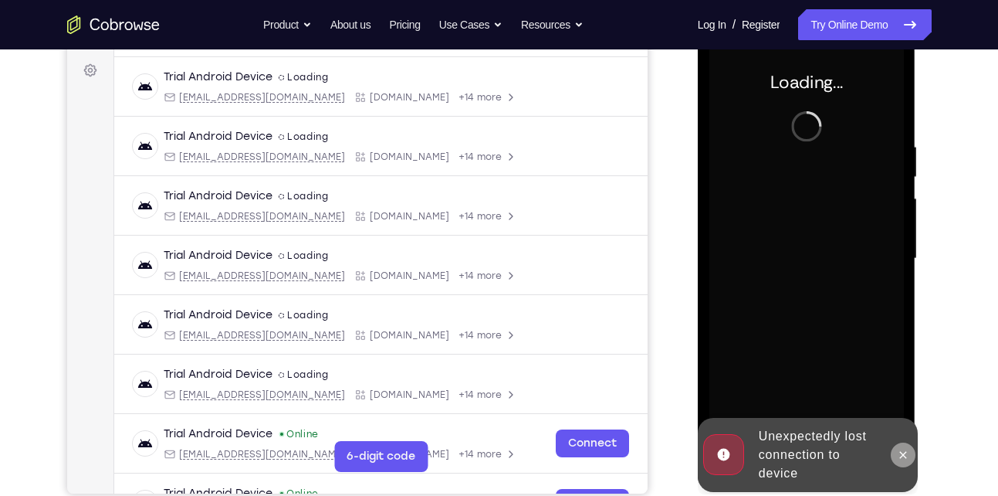
click at [899, 452] on icon at bounding box center [903, 455] width 12 height 12
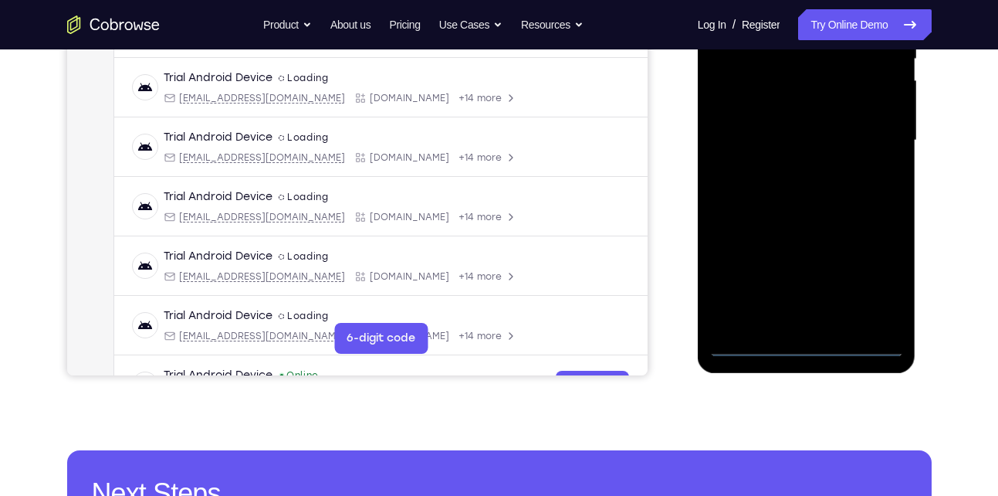
scroll to position [346, 0]
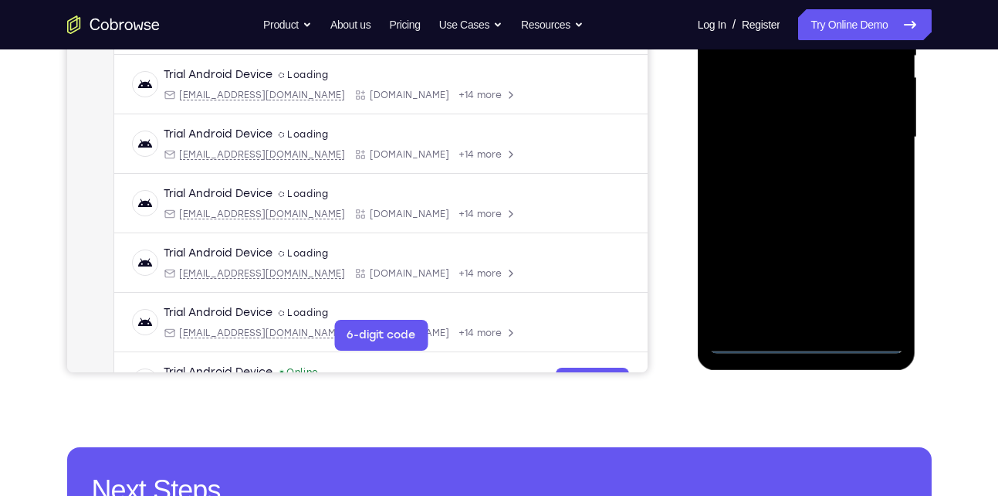
click at [812, 346] on div at bounding box center [807, 137] width 195 height 432
click at [886, 274] on div at bounding box center [807, 137] width 195 height 432
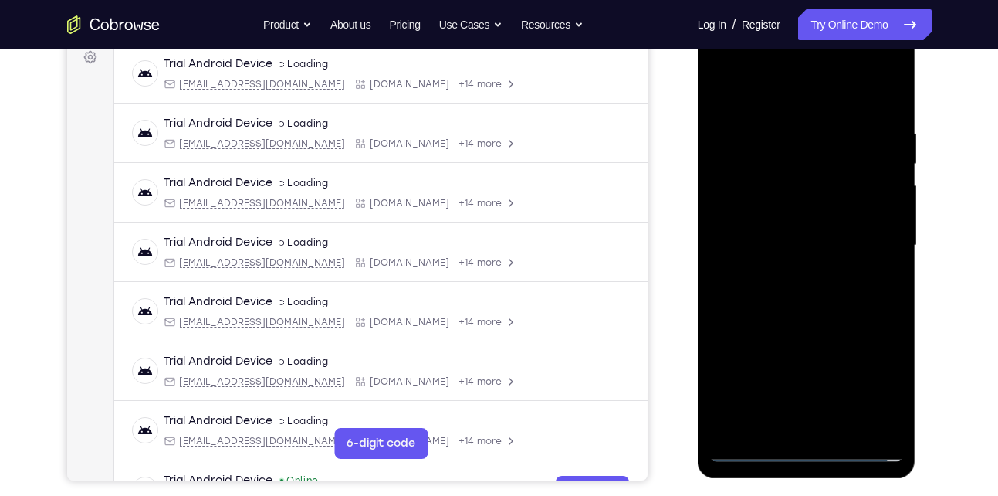
scroll to position [236, 0]
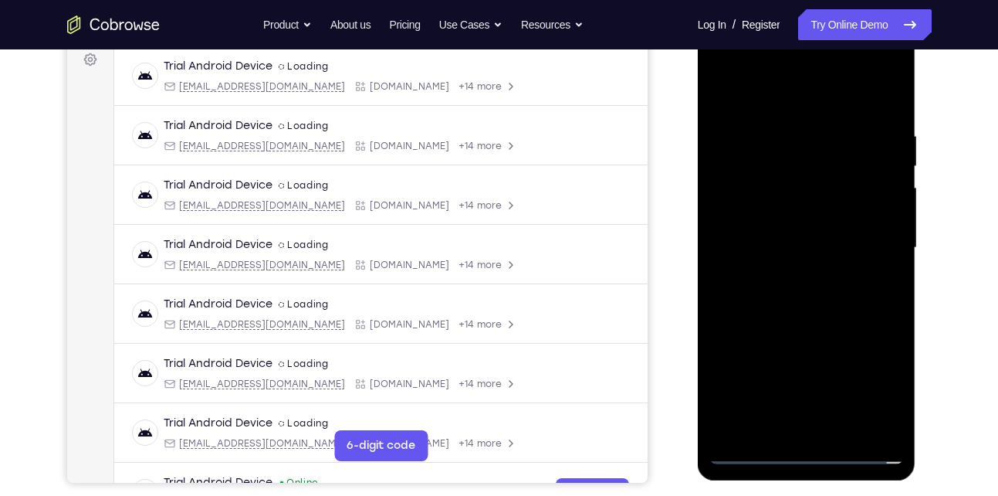
click at [778, 97] on div at bounding box center [807, 248] width 195 height 432
click at [876, 246] on div at bounding box center [807, 248] width 195 height 432
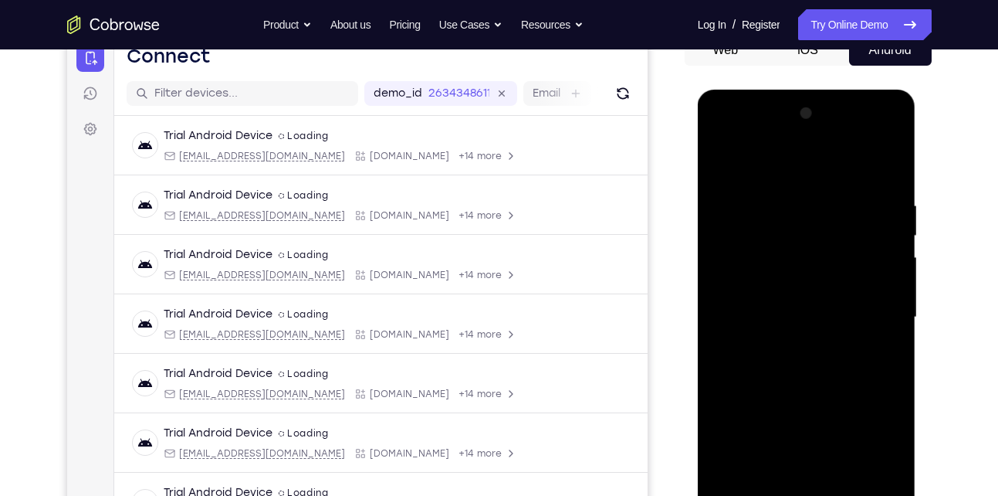
scroll to position [225, 0]
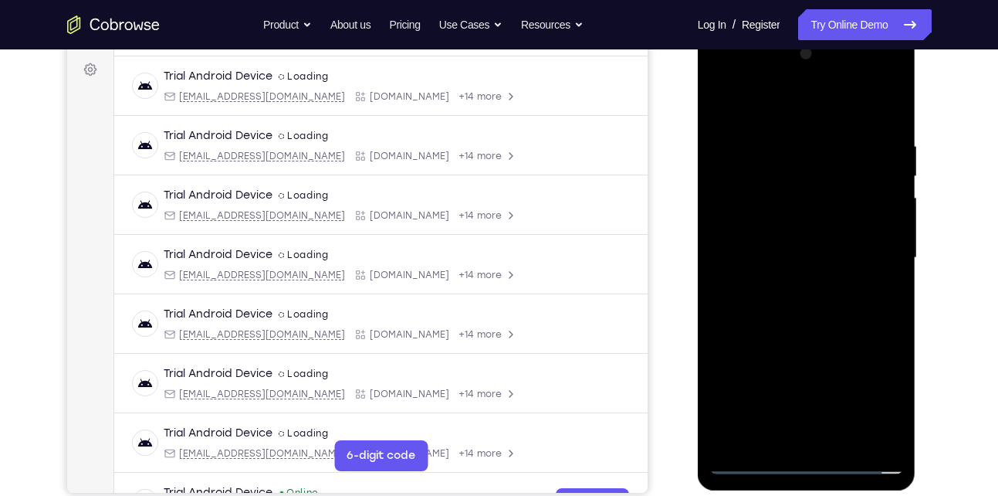
click at [789, 286] on div at bounding box center [807, 258] width 195 height 432
click at [798, 236] on div at bounding box center [807, 258] width 195 height 432
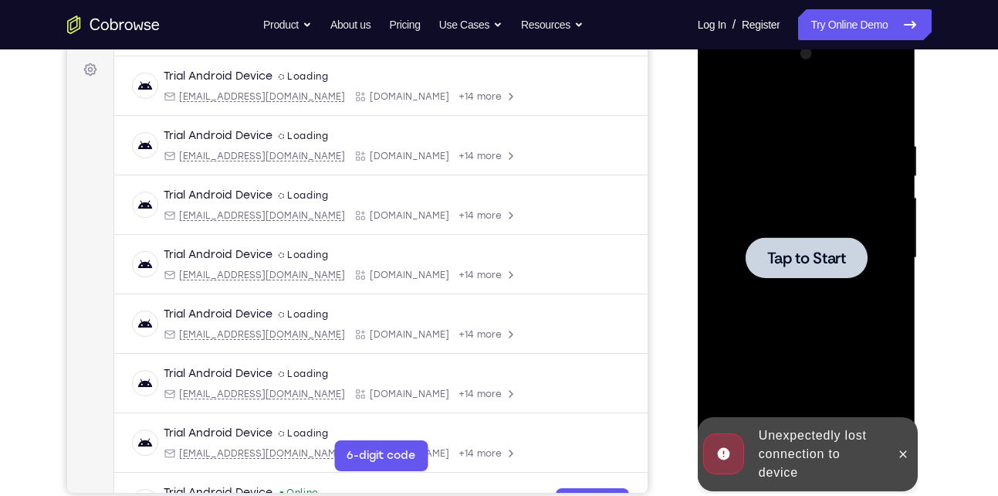
click at [797, 246] on div at bounding box center [807, 257] width 122 height 41
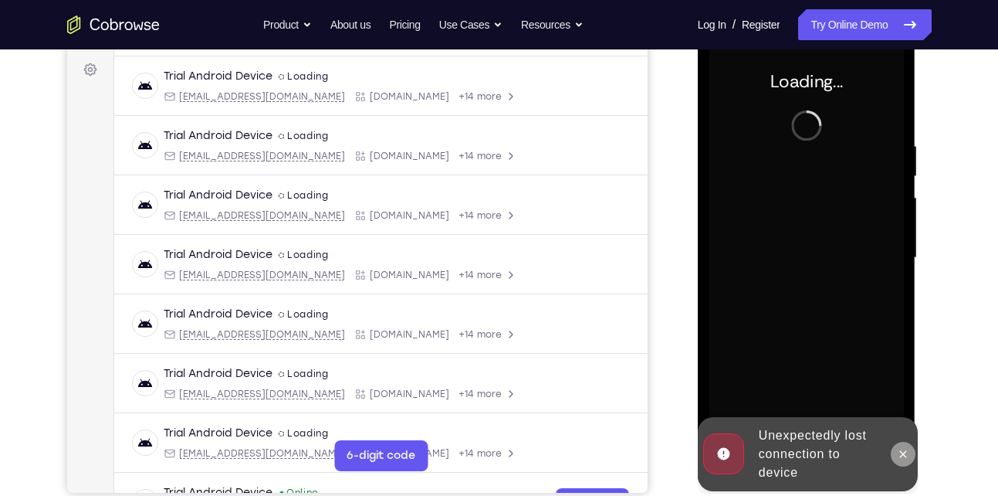
click at [904, 452] on icon at bounding box center [903, 454] width 12 height 12
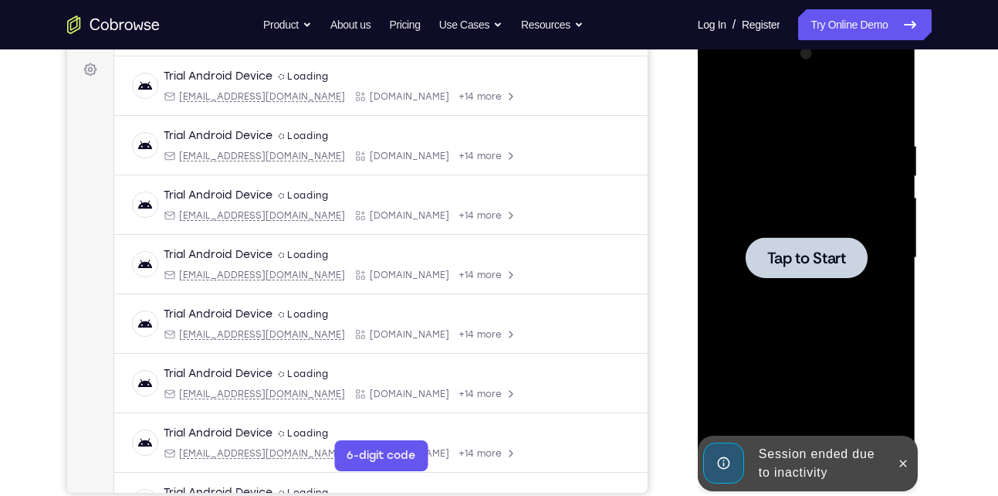
click at [779, 250] on span "Tap to Start" at bounding box center [807, 257] width 79 height 15
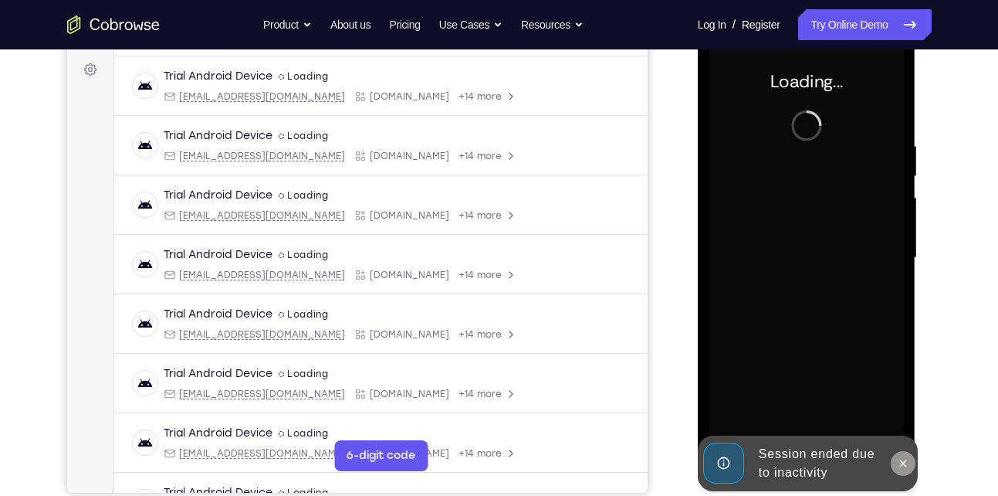
click at [892, 466] on button at bounding box center [903, 463] width 25 height 25
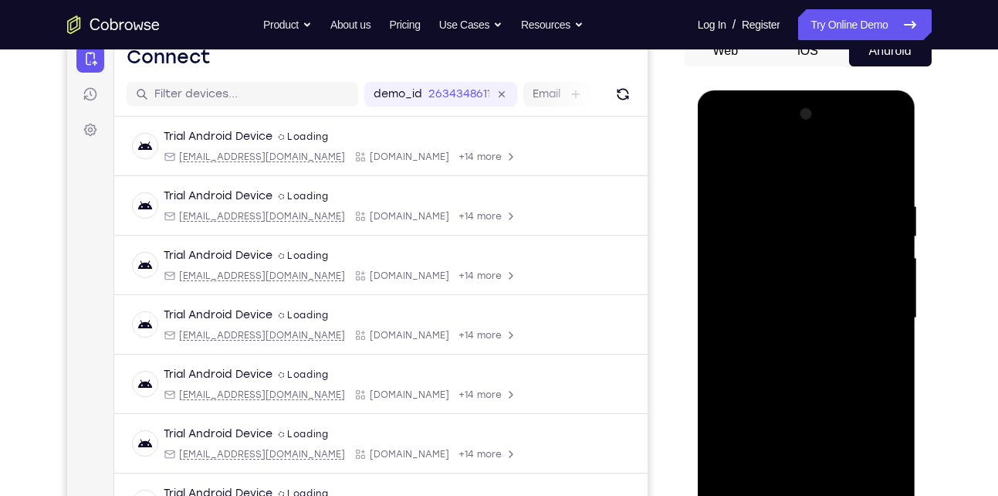
scroll to position [164, 0]
click at [883, 459] on div at bounding box center [807, 319] width 195 height 432
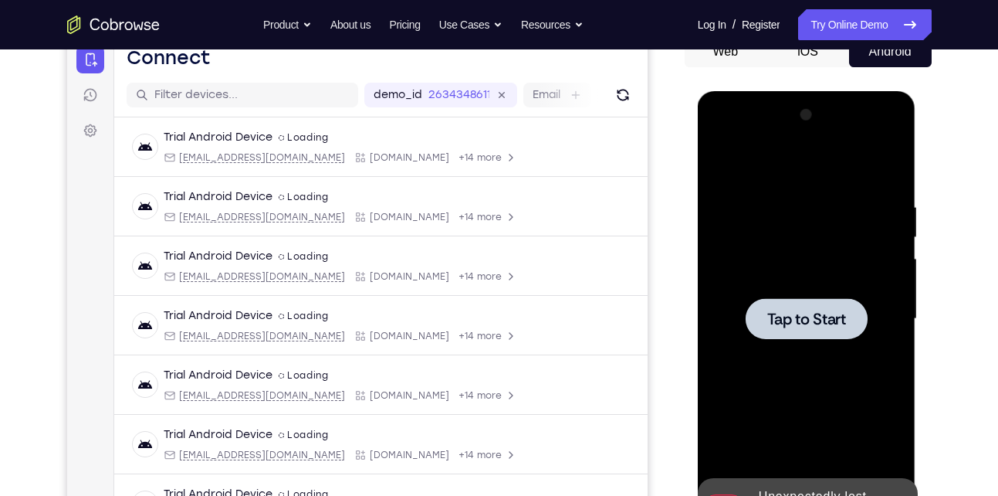
click at [778, 322] on span "Tap to Start" at bounding box center [807, 318] width 79 height 15
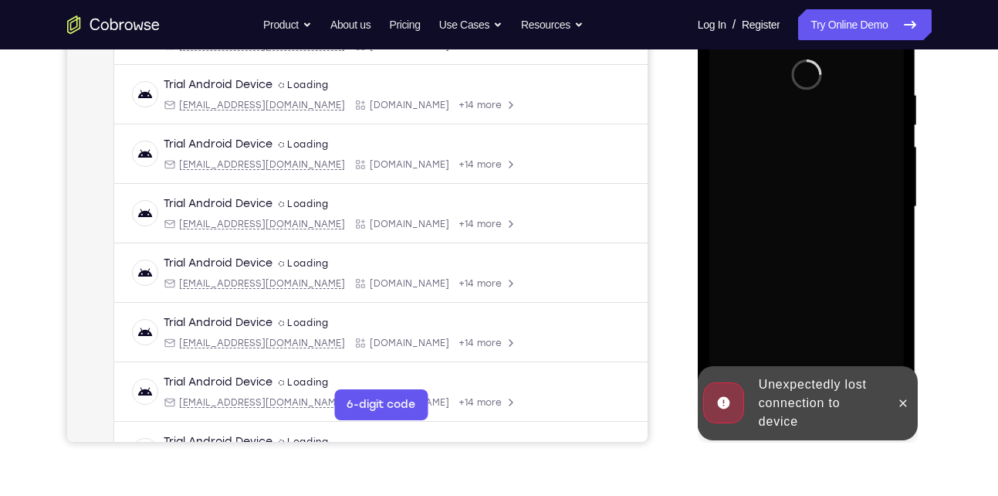
scroll to position [277, 0]
click at [900, 404] on icon at bounding box center [903, 402] width 12 height 12
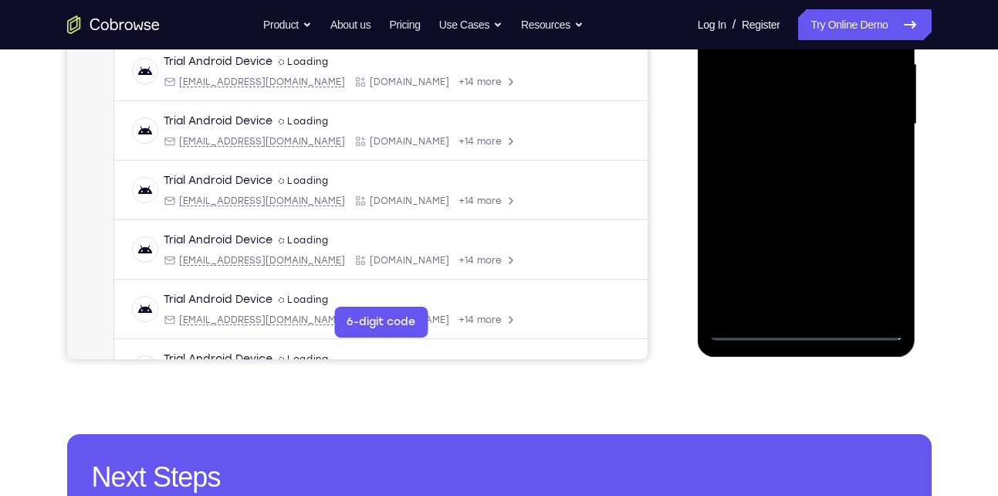
scroll to position [360, 0]
click at [800, 336] on div at bounding box center [807, 123] width 195 height 432
click at [879, 276] on div at bounding box center [807, 123] width 195 height 432
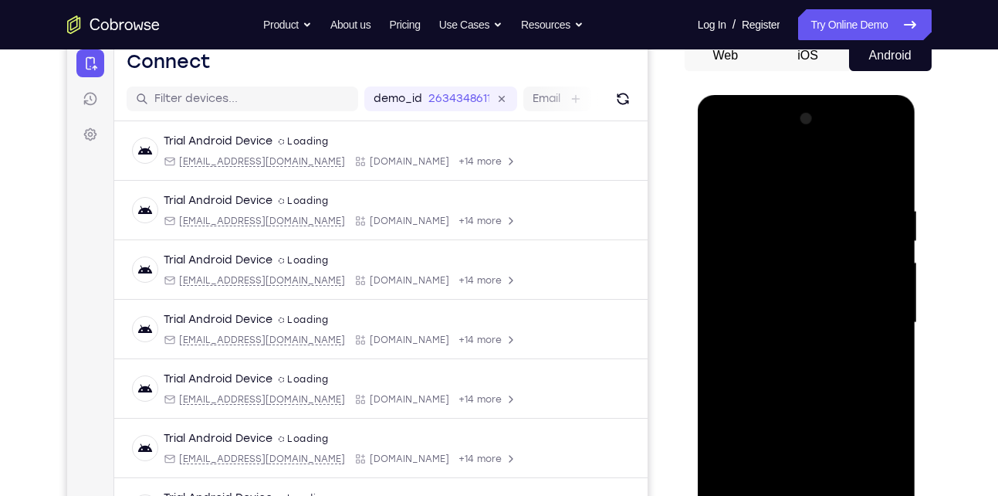
scroll to position [160, 0]
click at [784, 167] on div at bounding box center [807, 323] width 195 height 432
click at [783, 239] on div at bounding box center [807, 323] width 195 height 432
click at [879, 231] on div at bounding box center [807, 323] width 195 height 432
click at [868, 314] on div at bounding box center [807, 323] width 195 height 432
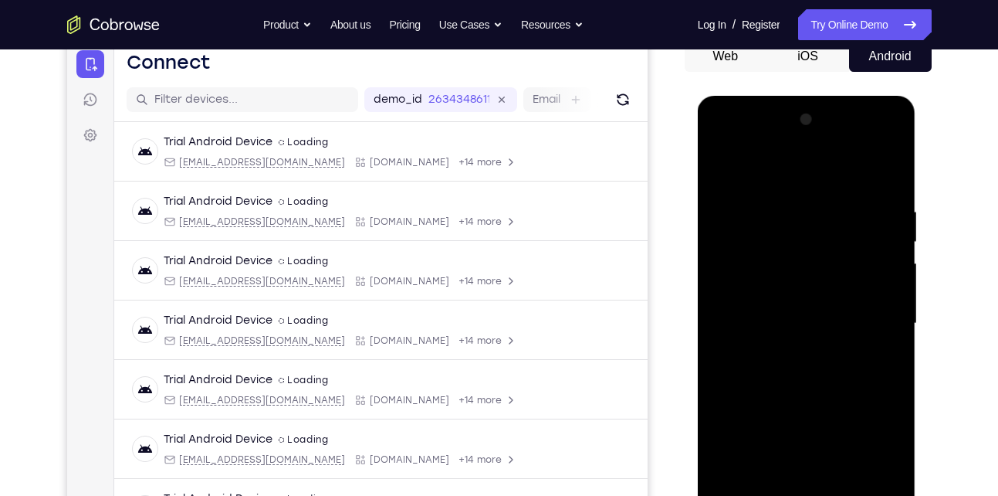
click at [791, 351] on div at bounding box center [807, 323] width 195 height 432
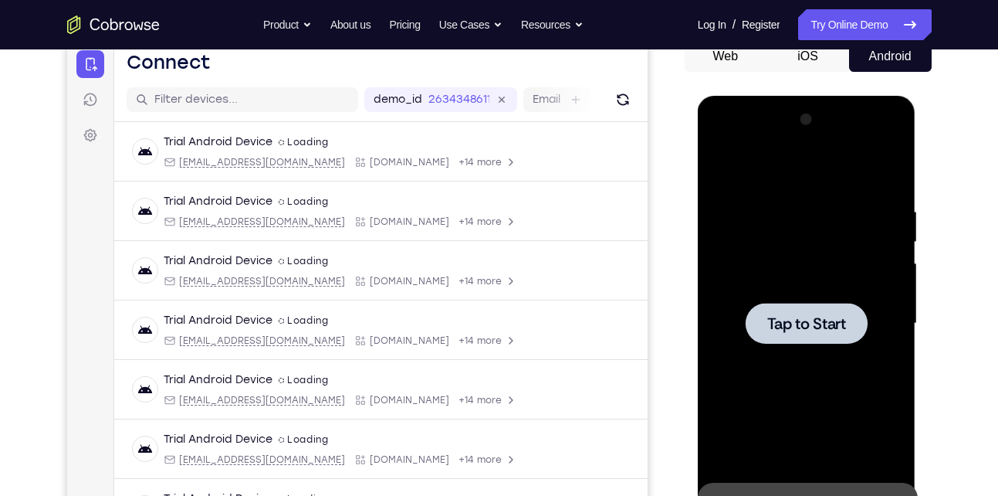
click at [791, 351] on div at bounding box center [807, 323] width 195 height 432
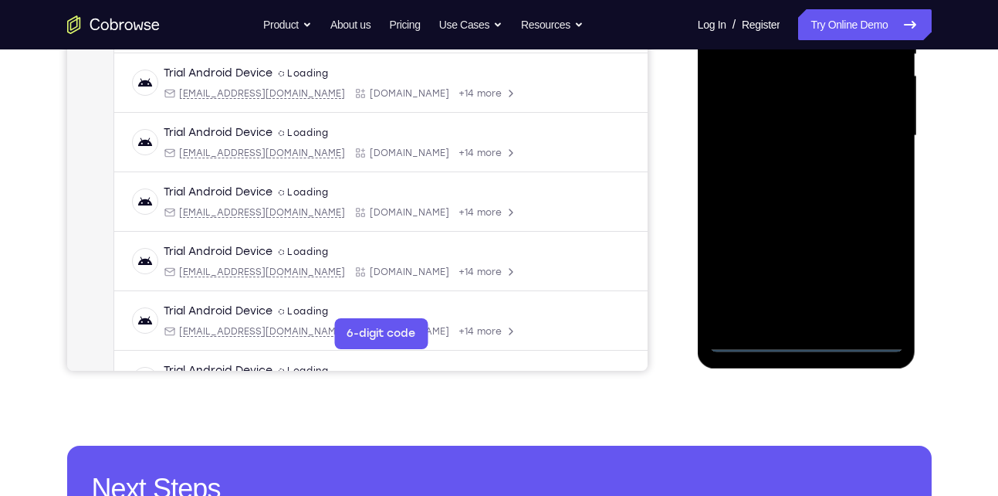
scroll to position [348, 0]
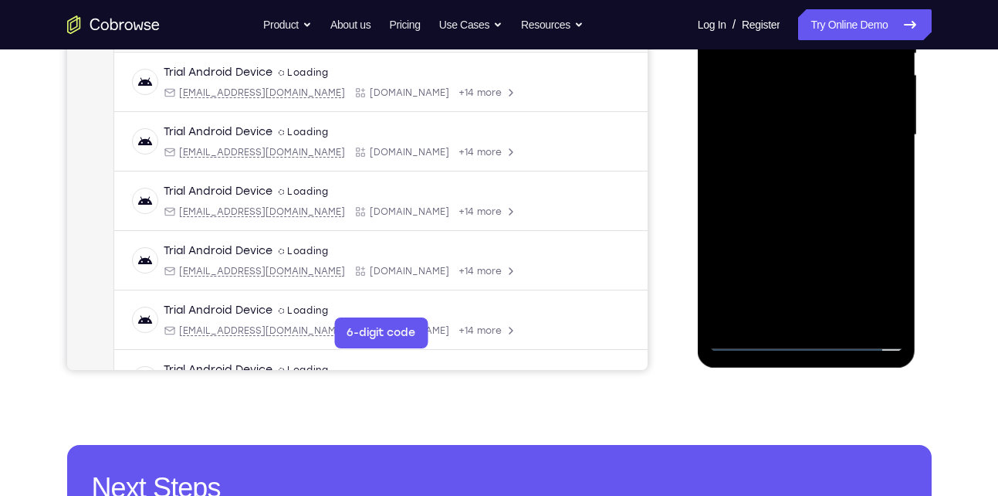
click at [804, 341] on div at bounding box center [807, 135] width 195 height 432
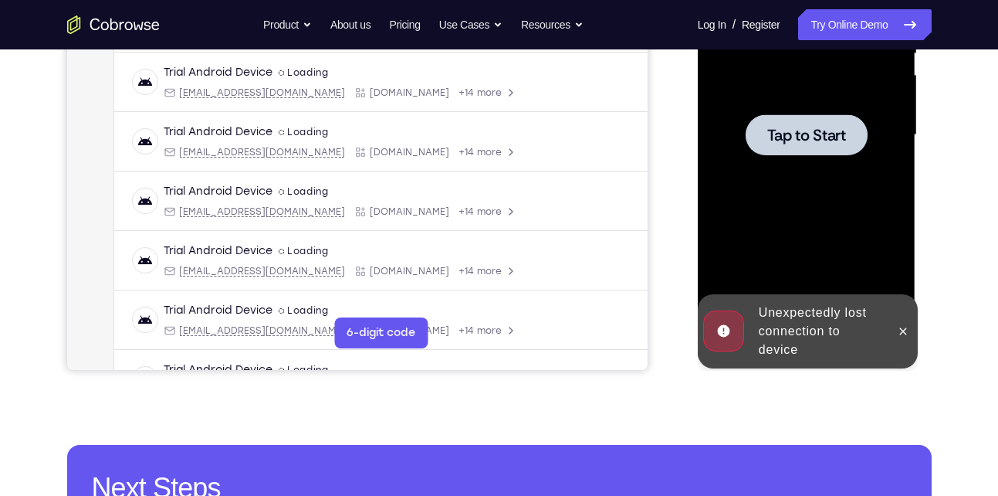
click at [811, 127] on span "Tap to Start" at bounding box center [807, 134] width 79 height 15
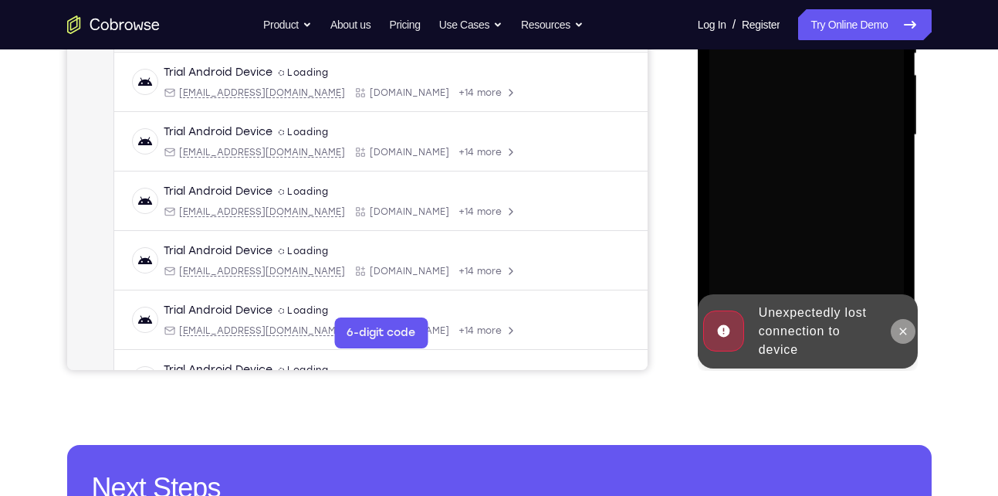
click at [910, 334] on icon at bounding box center [903, 331] width 12 height 12
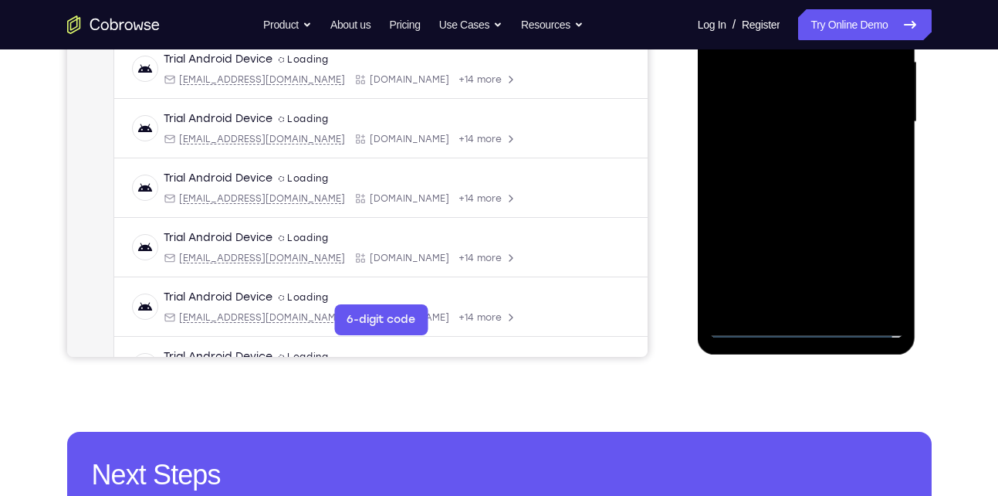
scroll to position [362, 0]
click at [805, 327] on div at bounding box center [807, 121] width 195 height 432
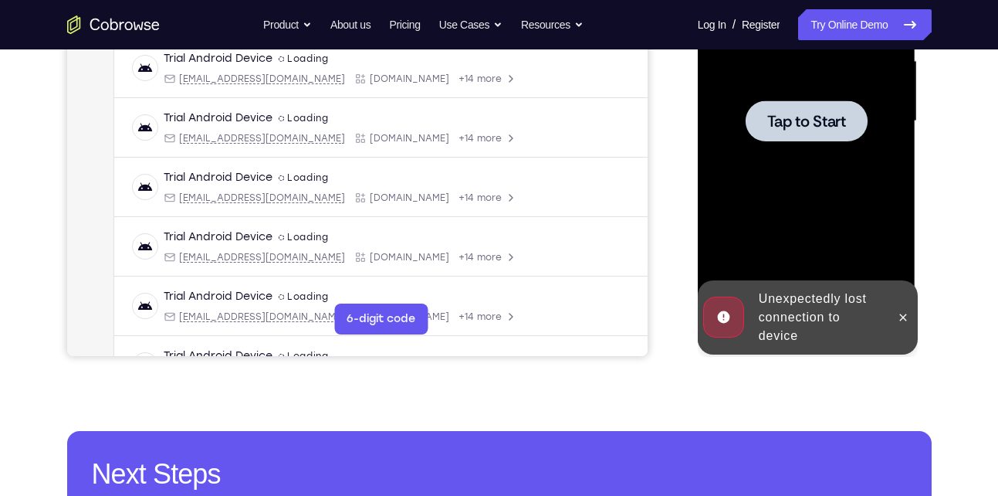
click at [771, 164] on div at bounding box center [807, 121] width 195 height 432
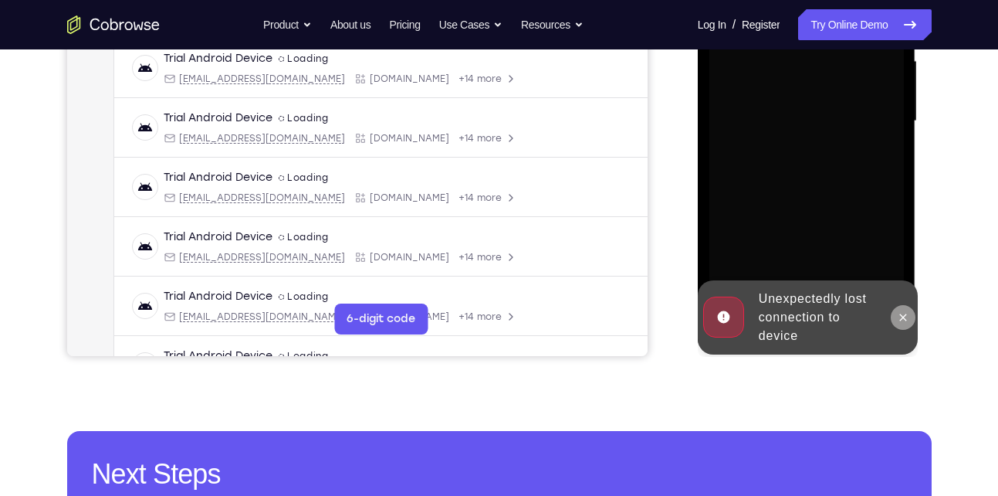
click at [902, 321] on icon at bounding box center [903, 317] width 12 height 12
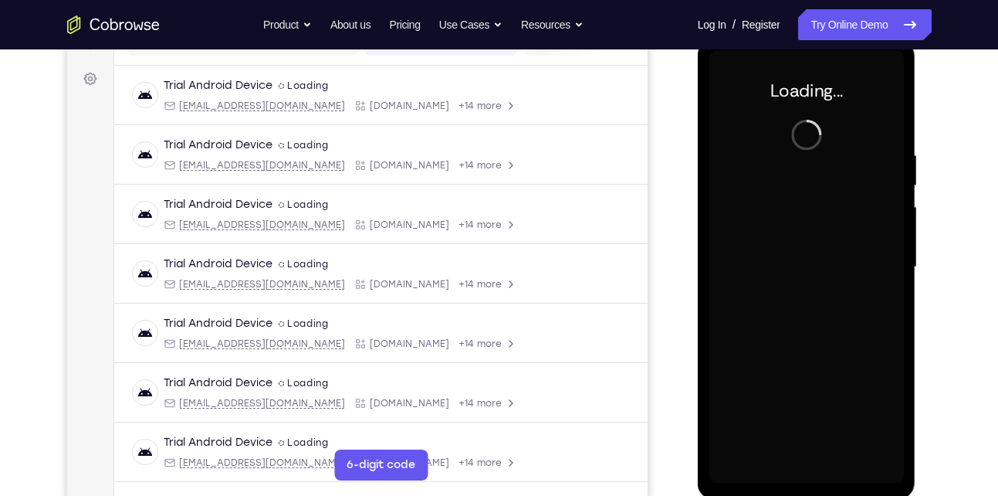
scroll to position [212, 0]
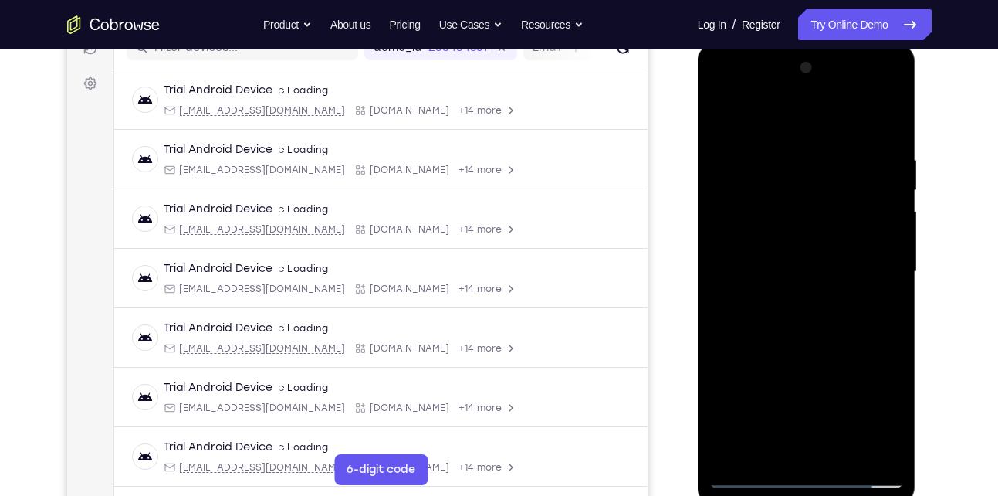
click at [850, 491] on div at bounding box center [807, 274] width 219 height 460
click at [806, 476] on div at bounding box center [807, 272] width 195 height 432
click at [877, 416] on div at bounding box center [807, 272] width 195 height 432
click at [795, 129] on div at bounding box center [807, 272] width 195 height 432
click at [867, 273] on div at bounding box center [807, 272] width 195 height 432
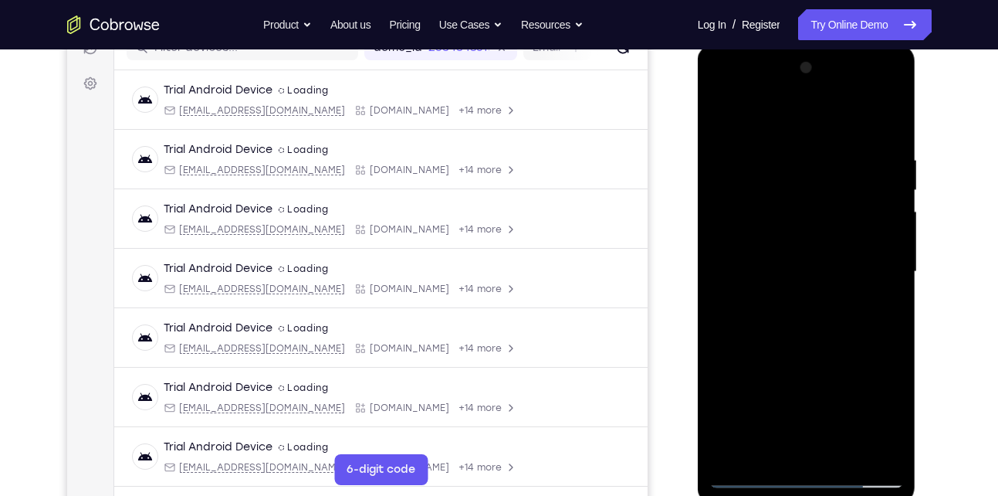
click at [784, 456] on div at bounding box center [807, 272] width 195 height 432
click at [816, 260] on div at bounding box center [807, 272] width 195 height 432
click at [783, 244] on div at bounding box center [807, 272] width 195 height 432
click at [782, 271] on div at bounding box center [807, 272] width 195 height 432
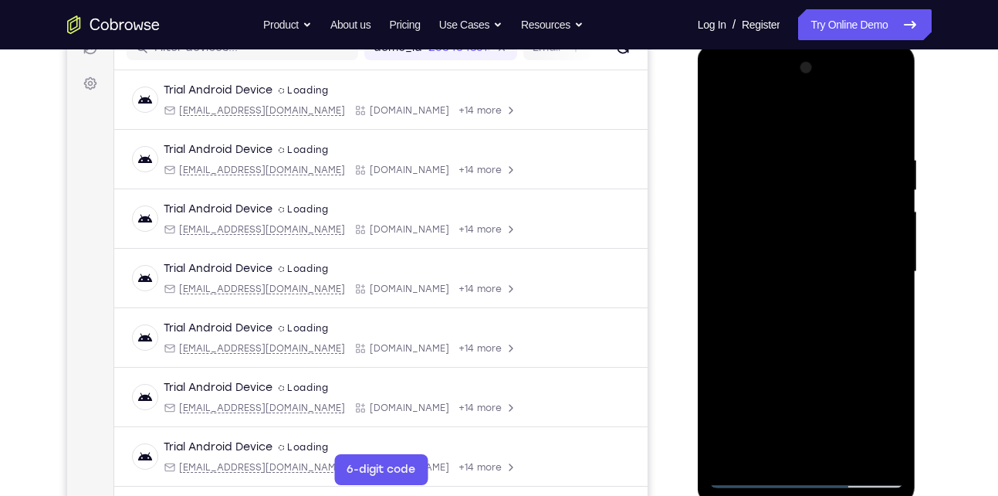
click at [770, 321] on div at bounding box center [807, 272] width 195 height 432
click at [787, 316] on div at bounding box center [807, 272] width 195 height 432
click at [797, 316] on div at bounding box center [807, 272] width 195 height 432
drag, startPoint x: 784, startPoint y: 373, endPoint x: 801, endPoint y: 307, distance: 68.0
click at [801, 307] on div at bounding box center [807, 272] width 195 height 432
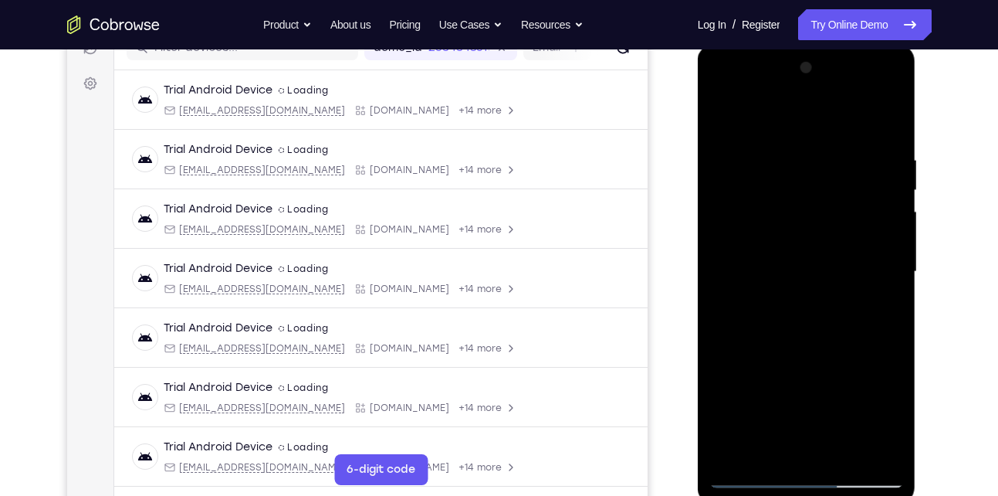
drag, startPoint x: 784, startPoint y: 356, endPoint x: 822, endPoint y: 240, distance: 121.6
click at [822, 240] on div at bounding box center [807, 272] width 195 height 432
drag, startPoint x: 818, startPoint y: 216, endPoint x: 794, endPoint y: 296, distance: 83.8
click at [794, 296] on div at bounding box center [807, 272] width 195 height 432
click at [894, 252] on div at bounding box center [807, 272] width 195 height 432
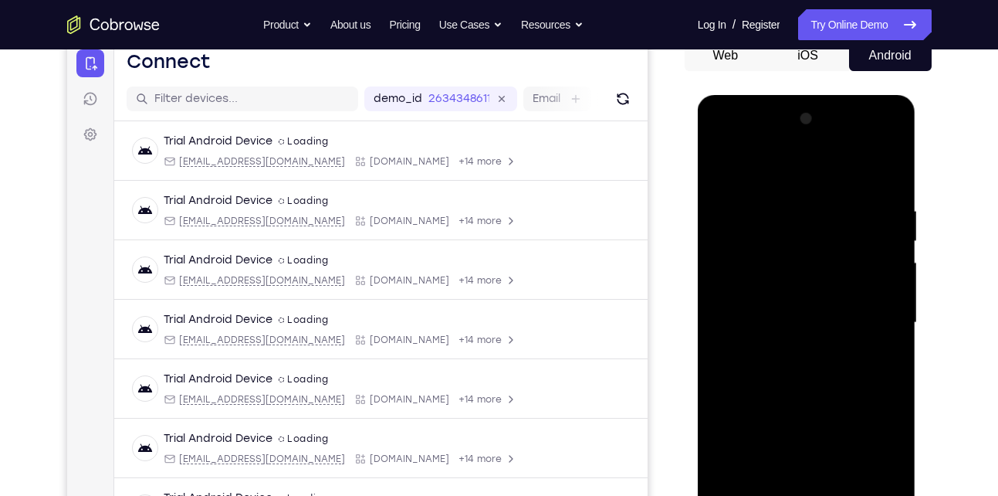
scroll to position [156, 0]
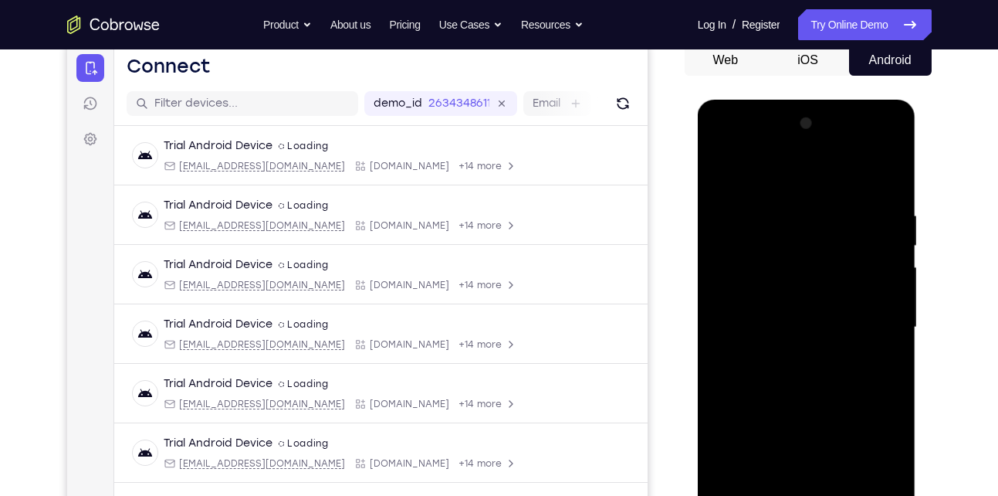
drag, startPoint x: 825, startPoint y: 332, endPoint x: 812, endPoint y: 321, distance: 17.0
click at [812, 321] on div at bounding box center [807, 327] width 195 height 432
drag, startPoint x: 839, startPoint y: 262, endPoint x: 812, endPoint y: 341, distance: 83.8
click at [812, 341] on div at bounding box center [807, 327] width 195 height 432
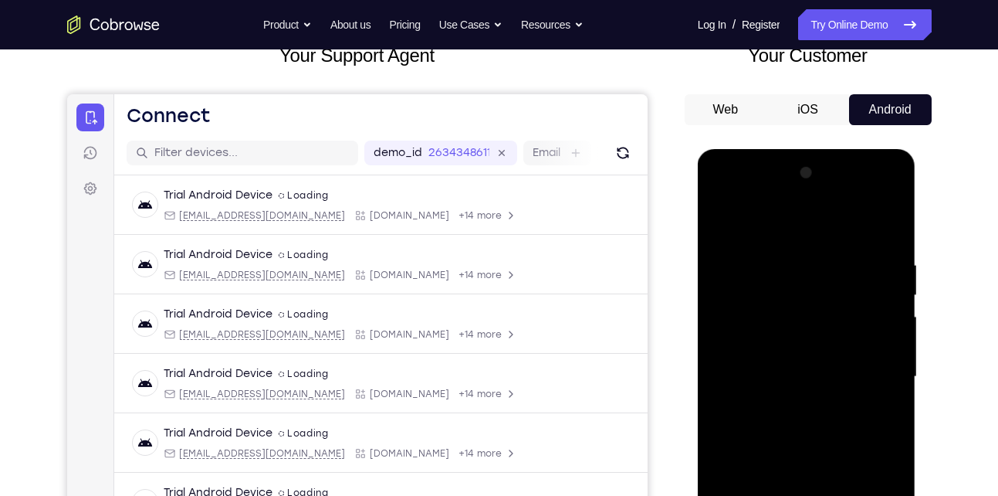
scroll to position [104, 0]
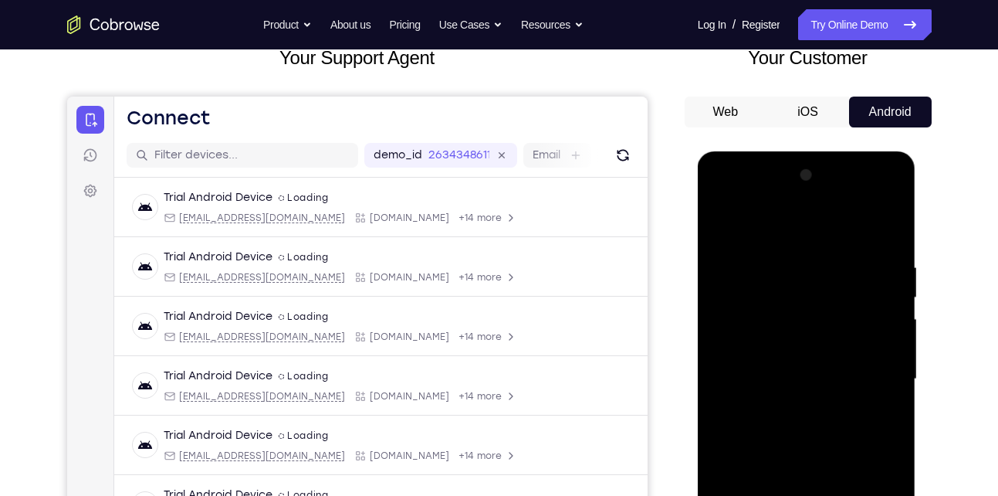
drag, startPoint x: 832, startPoint y: 292, endPoint x: 805, endPoint y: 371, distance: 83.0
click at [805, 371] on div at bounding box center [807, 379] width 195 height 432
drag, startPoint x: 807, startPoint y: 388, endPoint x: 827, endPoint y: 292, distance: 98.6
click at [827, 292] on div at bounding box center [807, 379] width 195 height 432
drag, startPoint x: 810, startPoint y: 385, endPoint x: 833, endPoint y: 252, distance: 135.6
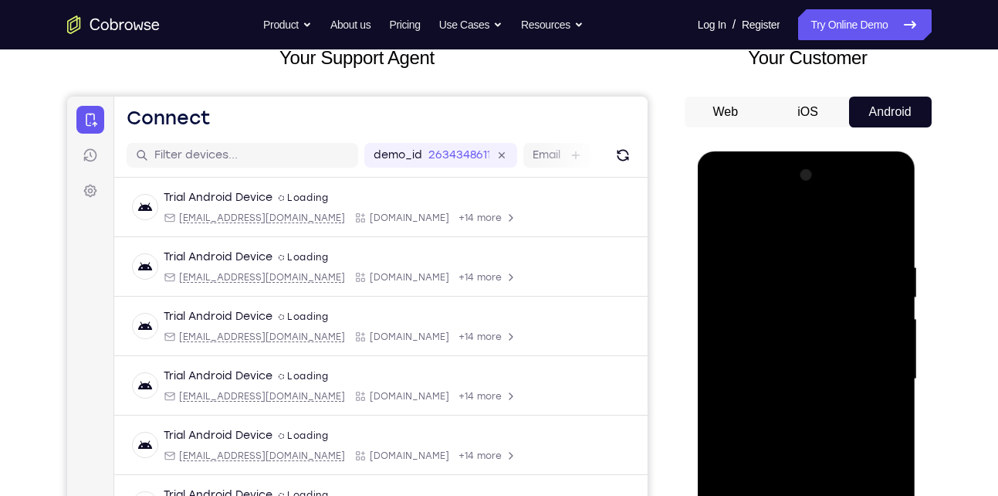
click at [833, 252] on div at bounding box center [807, 379] width 195 height 432
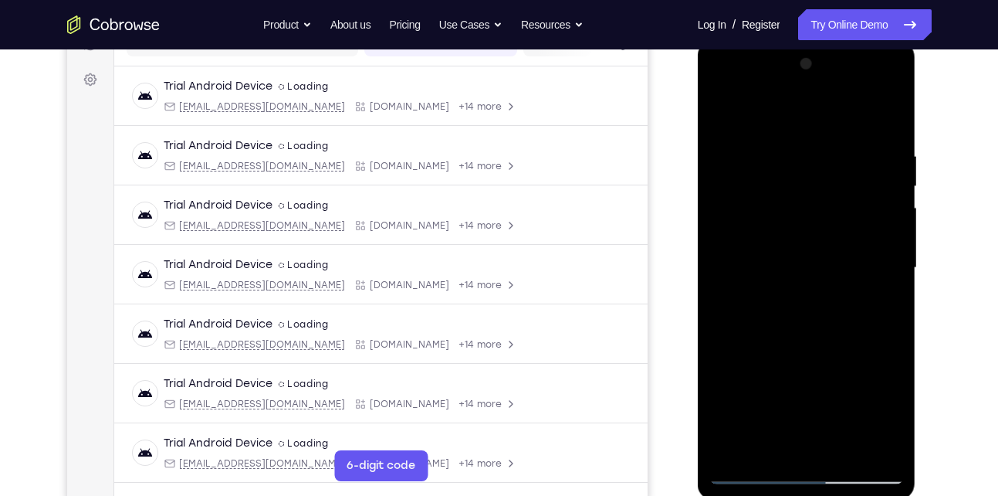
scroll to position [219, 0]
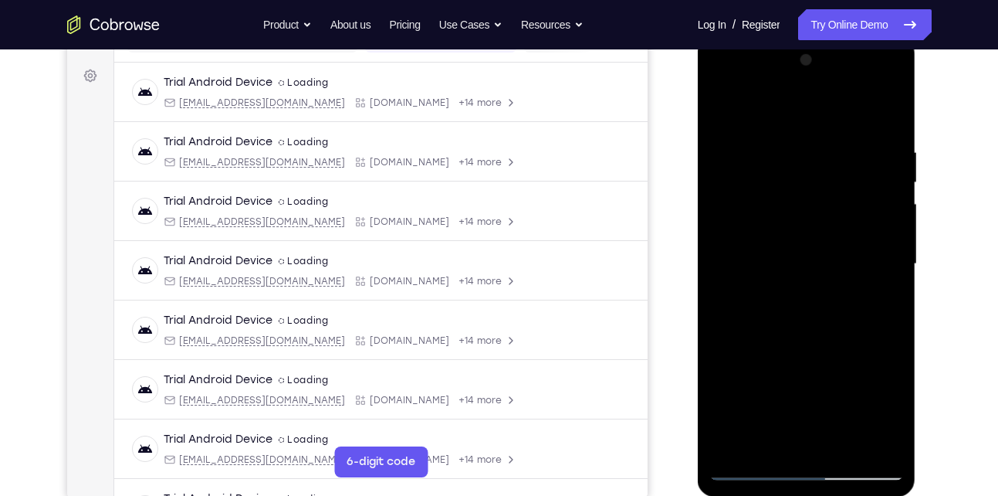
drag, startPoint x: 795, startPoint y: 393, endPoint x: 806, endPoint y: 267, distance: 126.3
click at [806, 267] on div at bounding box center [807, 264] width 195 height 432
drag, startPoint x: 785, startPoint y: 355, endPoint x: 819, endPoint y: 181, distance: 177.8
click at [819, 181] on div at bounding box center [807, 264] width 195 height 432
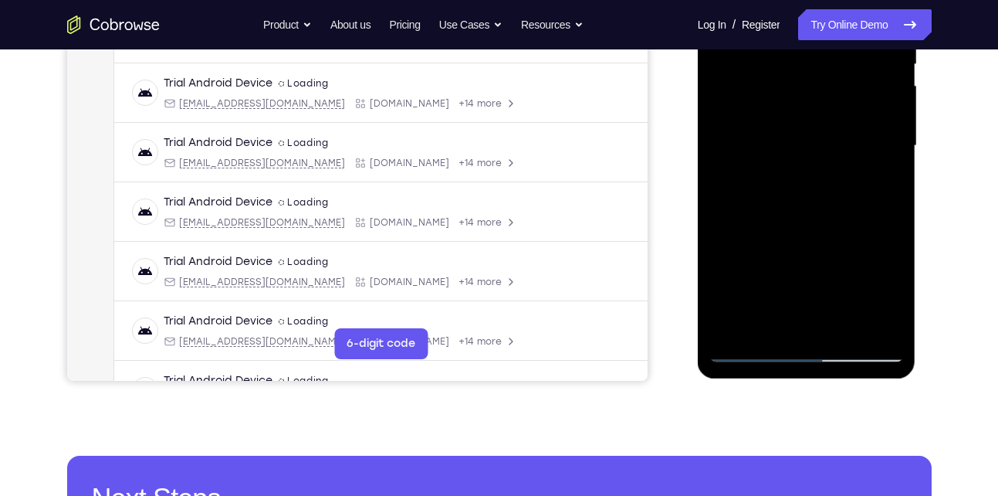
scroll to position [341, 0]
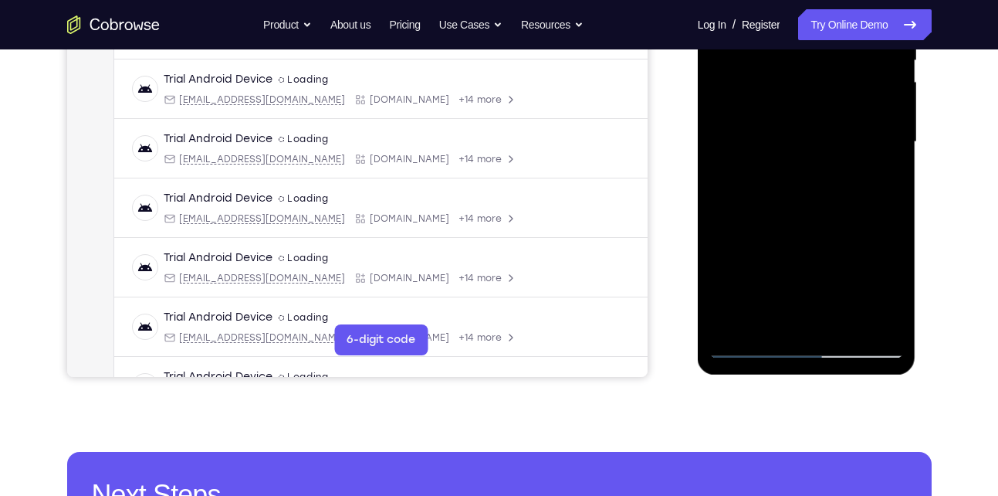
click at [729, 328] on div at bounding box center [807, 142] width 195 height 432
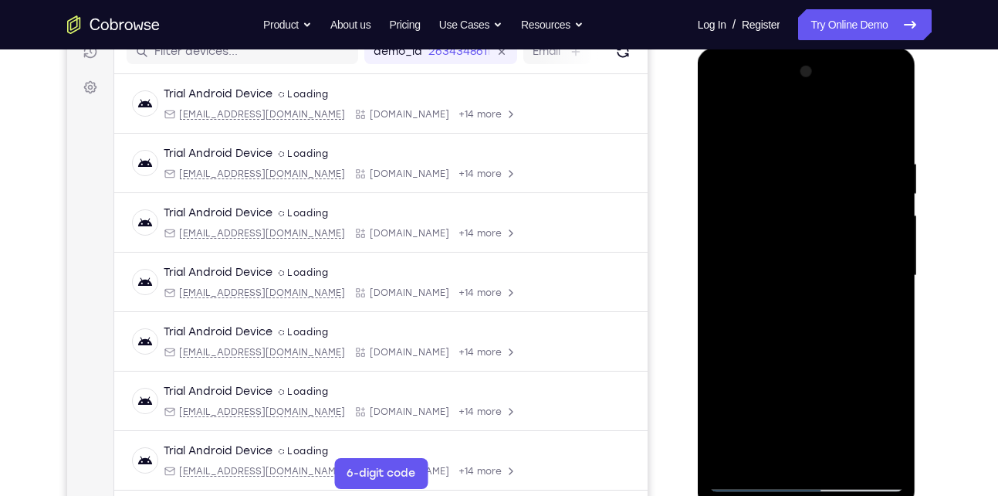
scroll to position [207, 0]
drag, startPoint x: 774, startPoint y: 363, endPoint x: 811, endPoint y: 225, distance: 142.2
click at [811, 225] on div at bounding box center [807, 276] width 195 height 432
click at [761, 163] on div at bounding box center [807, 276] width 195 height 432
drag, startPoint x: 753, startPoint y: 188, endPoint x: 737, endPoint y: 321, distance: 134.5
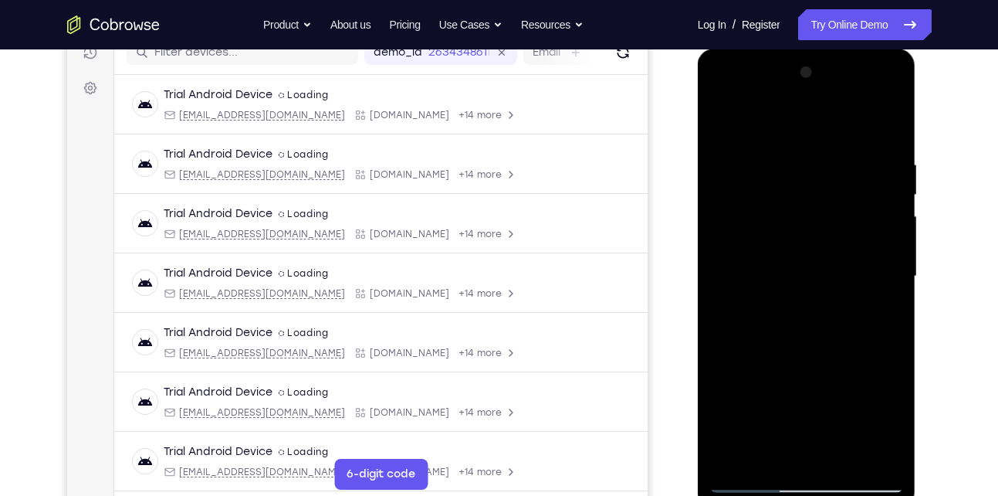
click at [737, 321] on div at bounding box center [807, 276] width 195 height 432
click at [762, 147] on div at bounding box center [807, 276] width 195 height 432
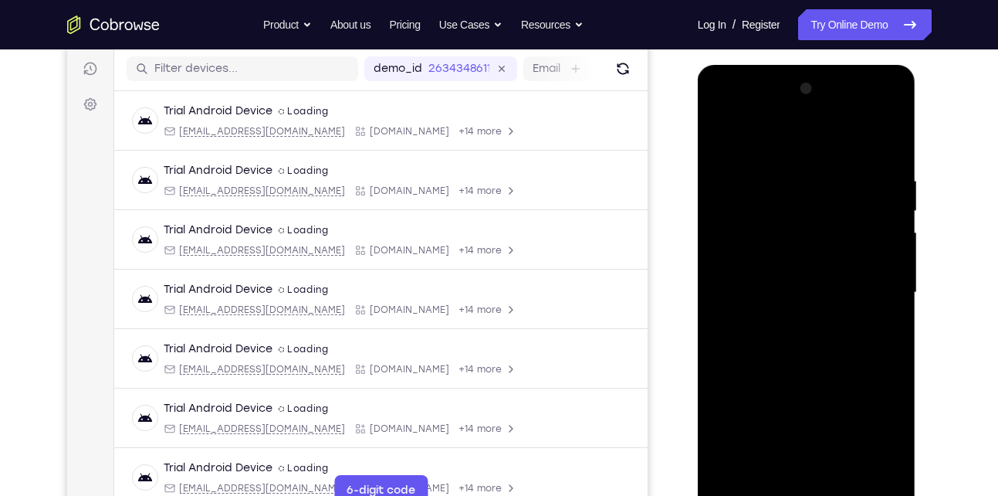
scroll to position [191, 0]
click at [885, 143] on div at bounding box center [807, 292] width 195 height 432
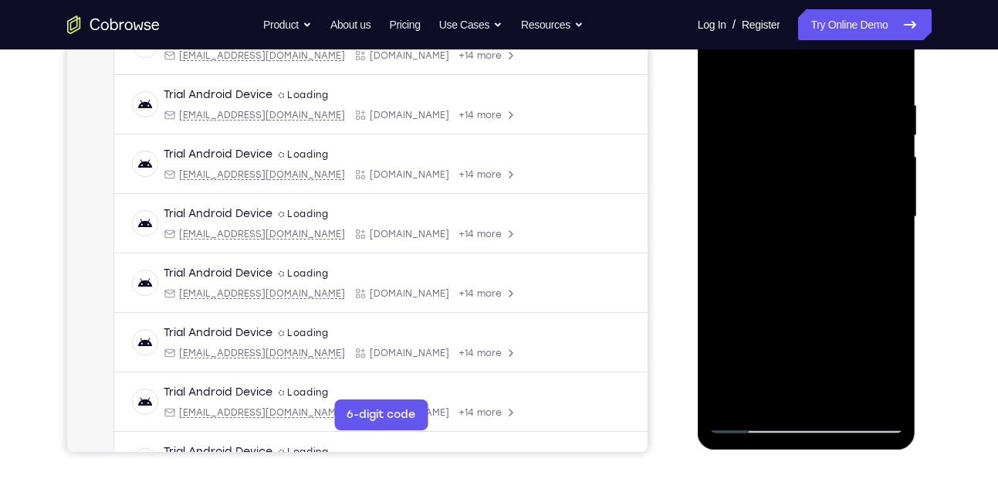
scroll to position [266, 0]
click at [896, 378] on div at bounding box center [807, 218] width 195 height 432
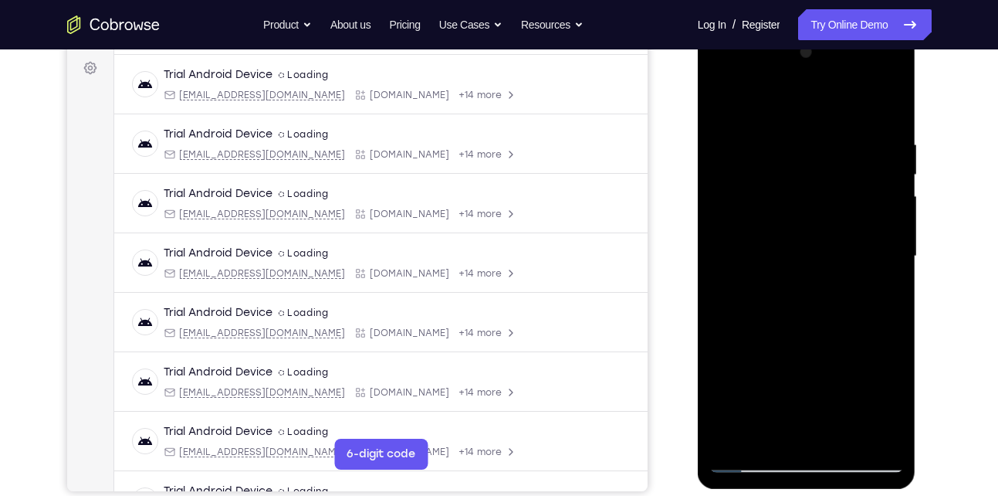
scroll to position [226, 0]
click at [896, 334] on div at bounding box center [807, 257] width 195 height 432
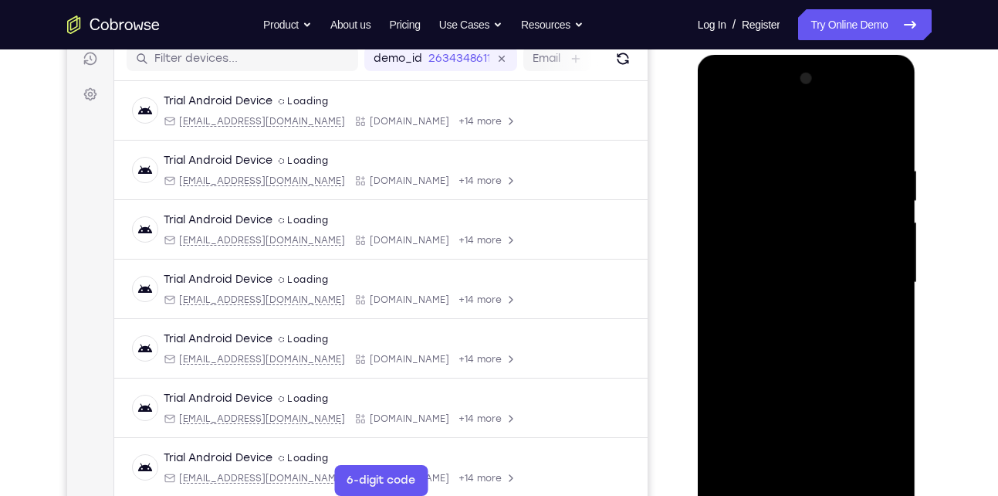
scroll to position [191, 0]
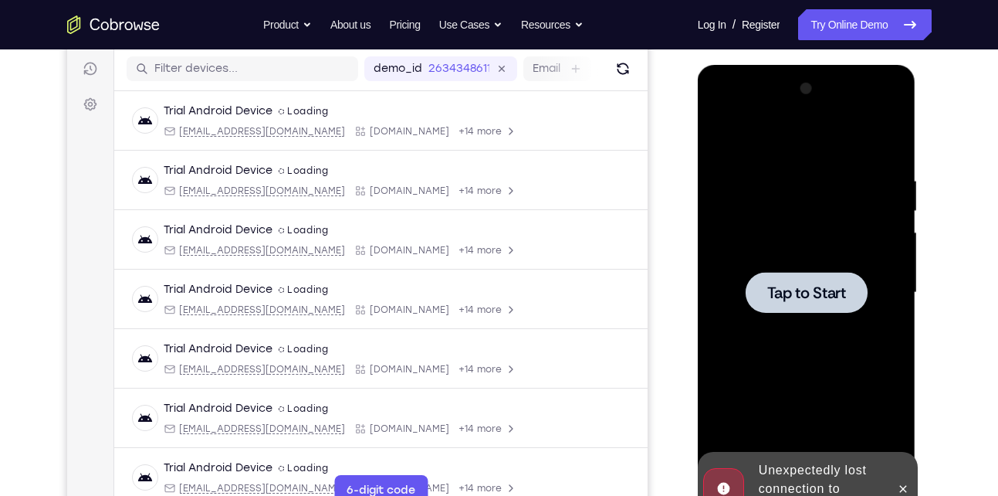
click at [780, 293] on span "Tap to Start" at bounding box center [807, 292] width 79 height 15
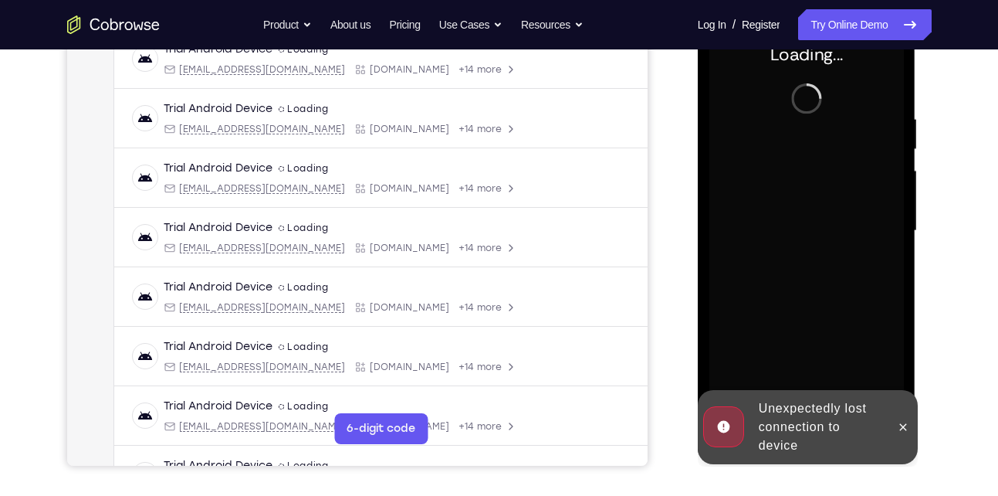
scroll to position [256, 0]
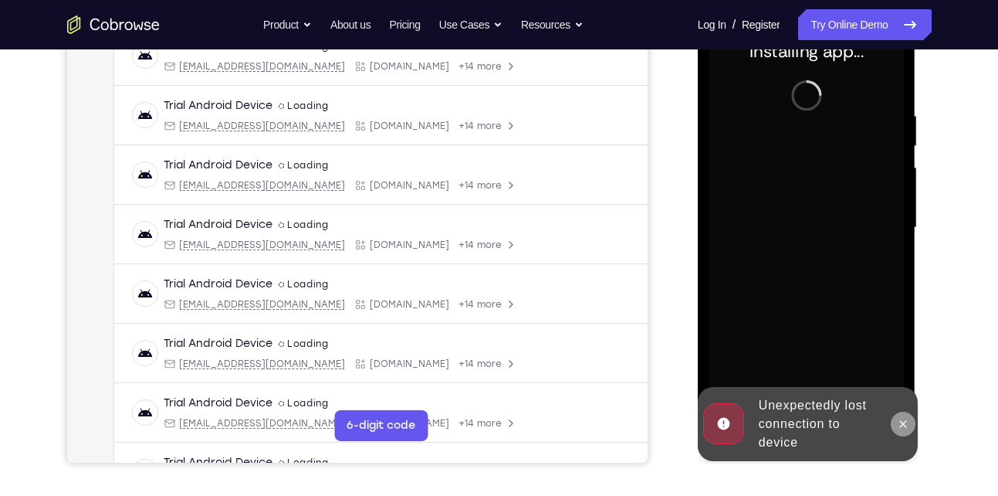
click at [906, 424] on icon at bounding box center [903, 424] width 12 height 12
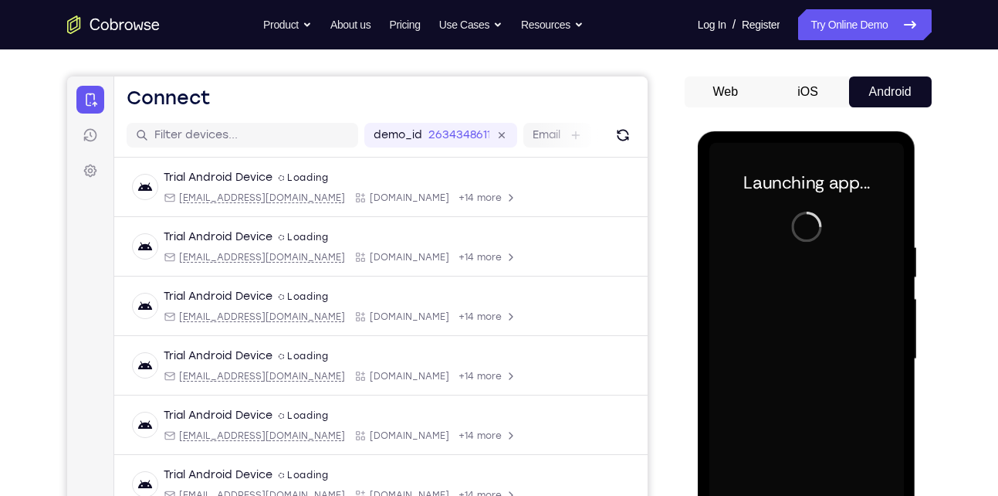
scroll to position [124, 0]
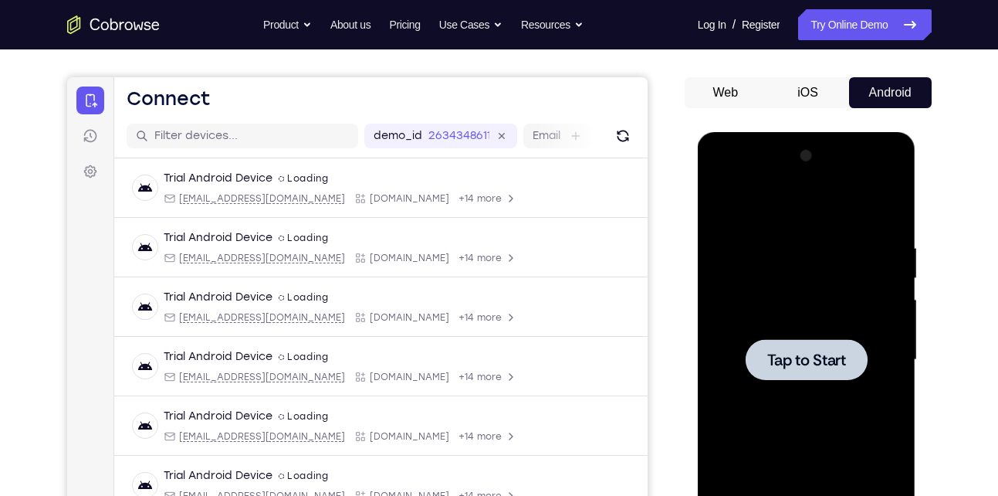
click at [786, 363] on span "Tap to Start" at bounding box center [807, 359] width 79 height 15
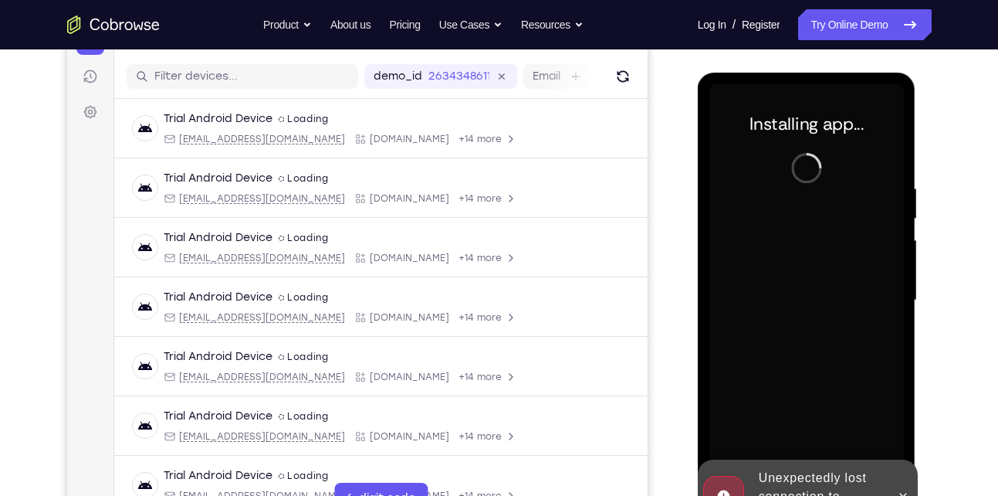
scroll to position [198, 0]
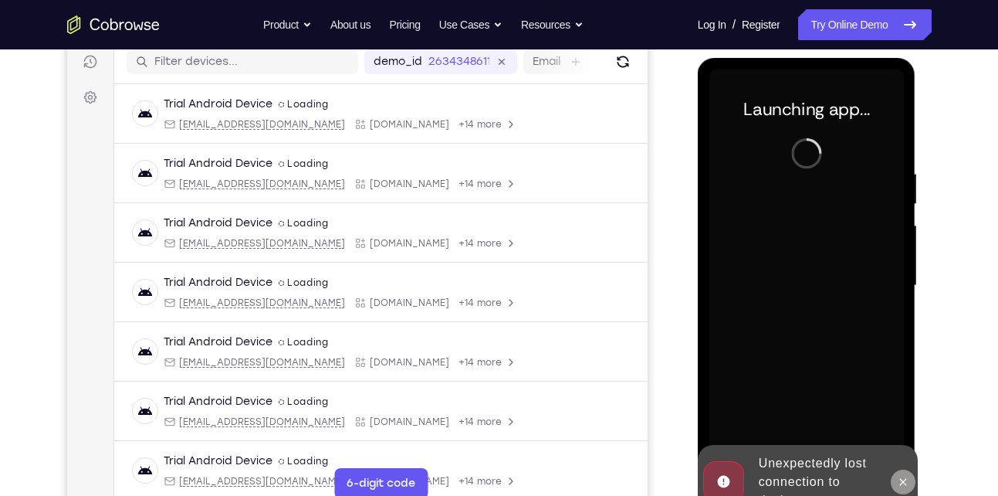
click at [900, 478] on icon at bounding box center [903, 482] width 12 height 12
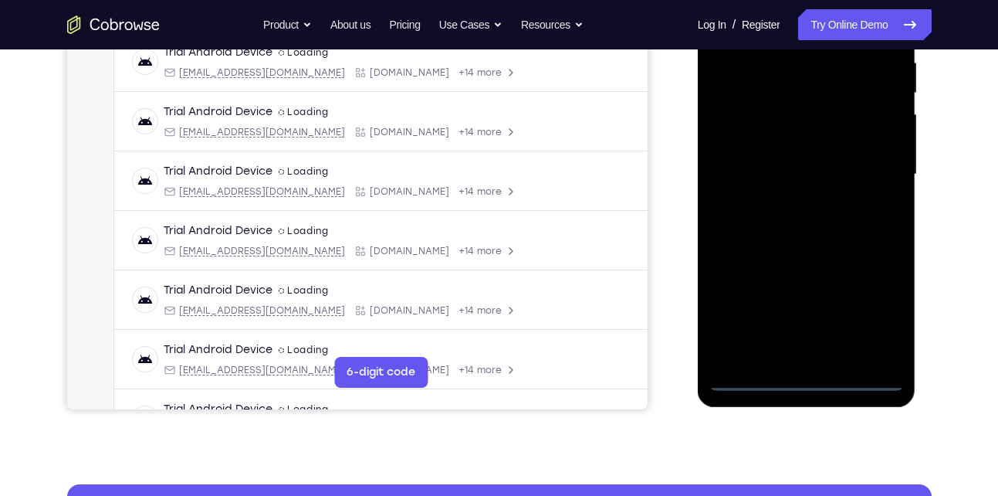
scroll to position [318, 0]
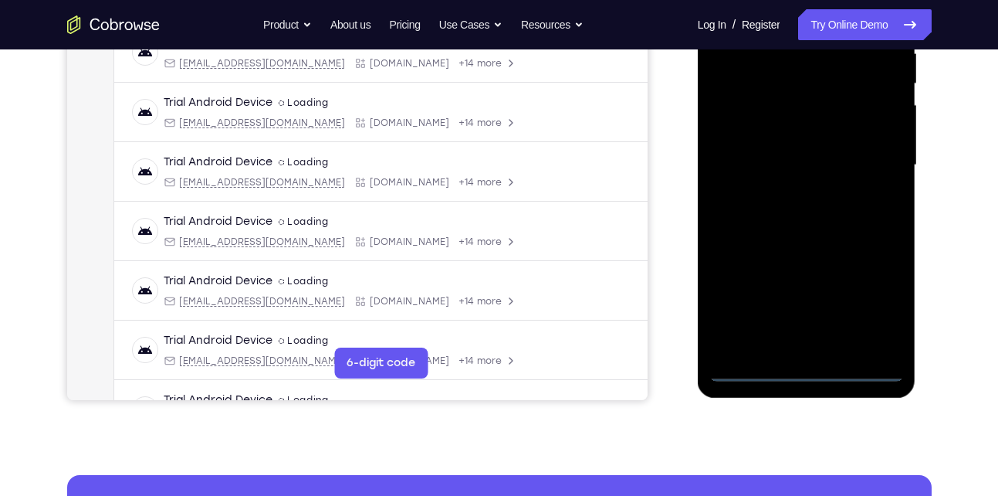
click at [808, 371] on div at bounding box center [807, 165] width 195 height 432
click at [872, 308] on div at bounding box center [807, 165] width 195 height 432
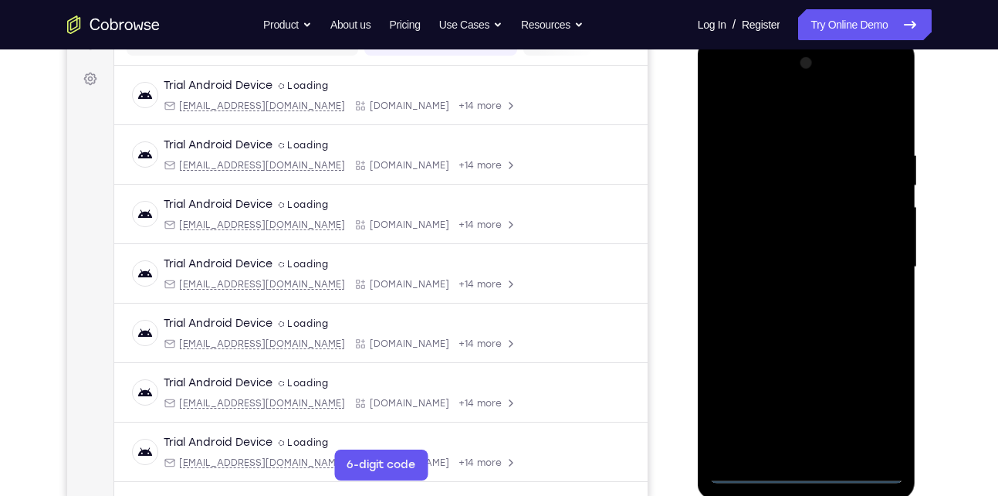
scroll to position [189, 0]
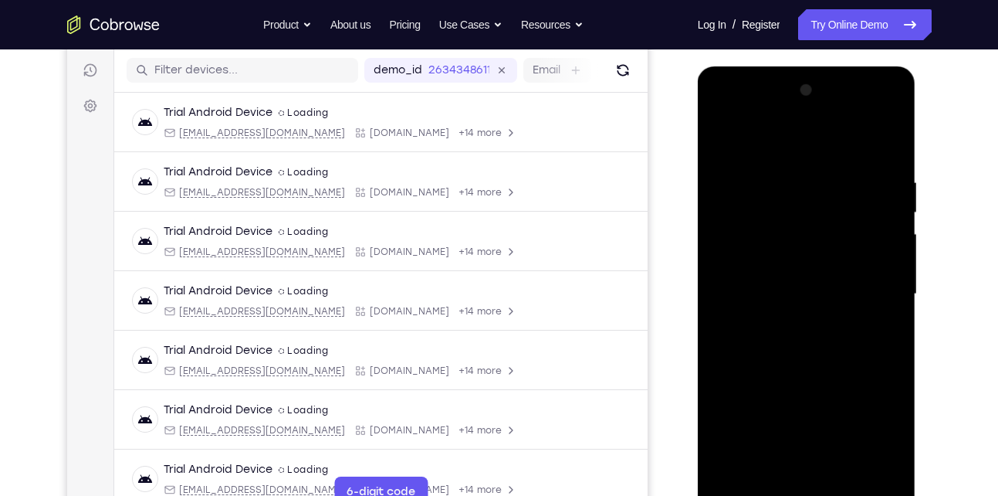
click at [790, 142] on div at bounding box center [807, 294] width 195 height 432
click at [866, 290] on div at bounding box center [807, 294] width 195 height 432
click at [788, 323] on div at bounding box center [807, 294] width 195 height 432
click at [806, 283] on div at bounding box center [807, 294] width 195 height 432
click at [747, 275] on div at bounding box center [807, 294] width 195 height 432
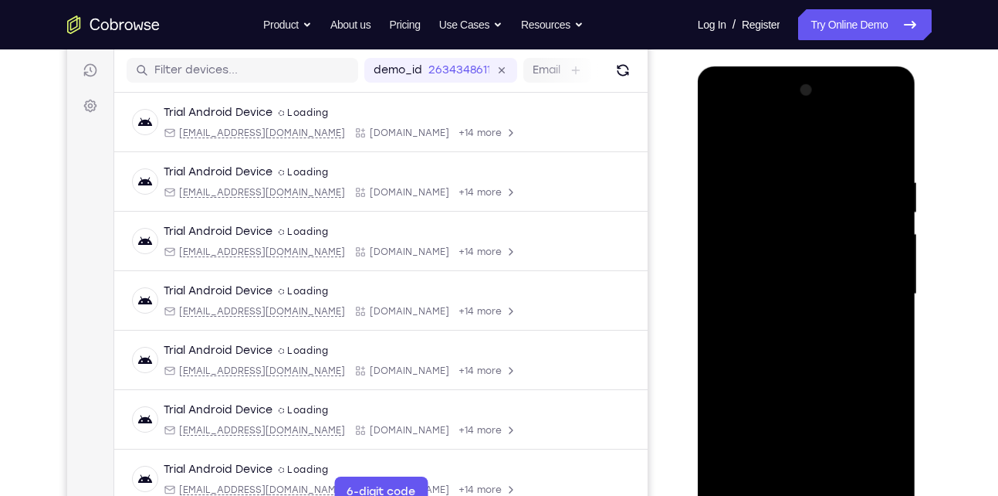
click at [761, 296] on div at bounding box center [807, 294] width 195 height 432
click at [779, 344] on div at bounding box center [807, 294] width 195 height 432
click at [872, 137] on div at bounding box center [807, 294] width 195 height 432
click at [822, 339] on div at bounding box center [807, 294] width 195 height 432
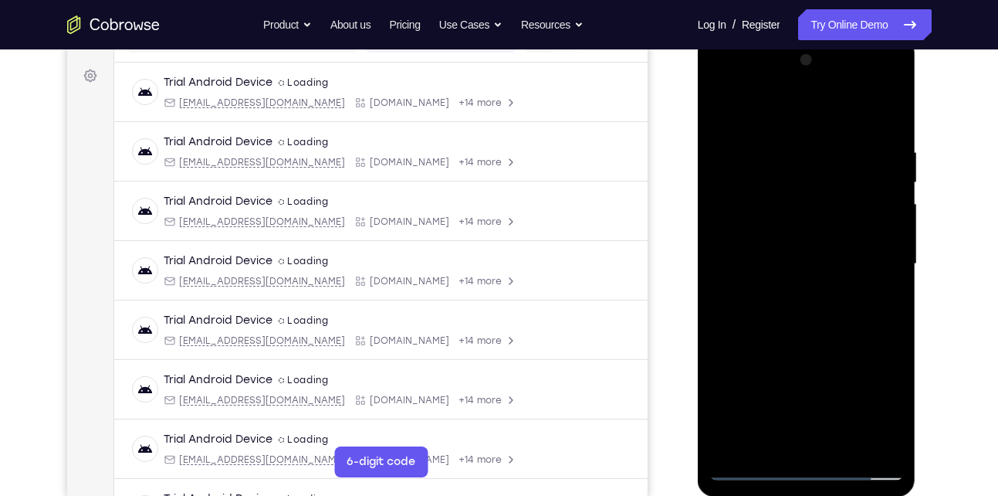
scroll to position [218, 0]
click at [811, 309] on div at bounding box center [807, 265] width 195 height 432
click at [729, 444] on div at bounding box center [807, 265] width 195 height 432
click at [839, 448] on div at bounding box center [807, 265] width 195 height 432
click at [827, 346] on div at bounding box center [807, 265] width 195 height 432
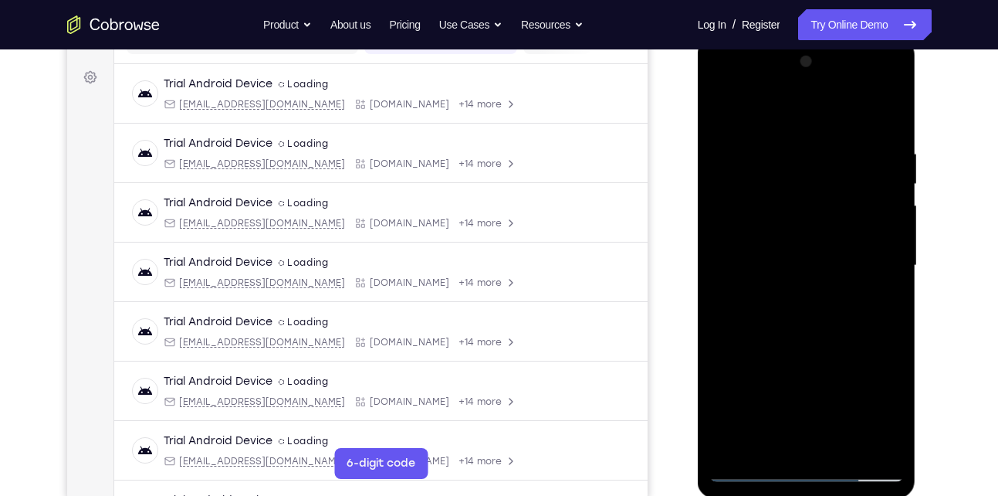
click at [720, 105] on div at bounding box center [807, 265] width 195 height 432
click at [788, 138] on div at bounding box center [807, 265] width 195 height 432
click at [885, 239] on div at bounding box center [807, 265] width 195 height 432
click at [887, 113] on div at bounding box center [807, 265] width 195 height 432
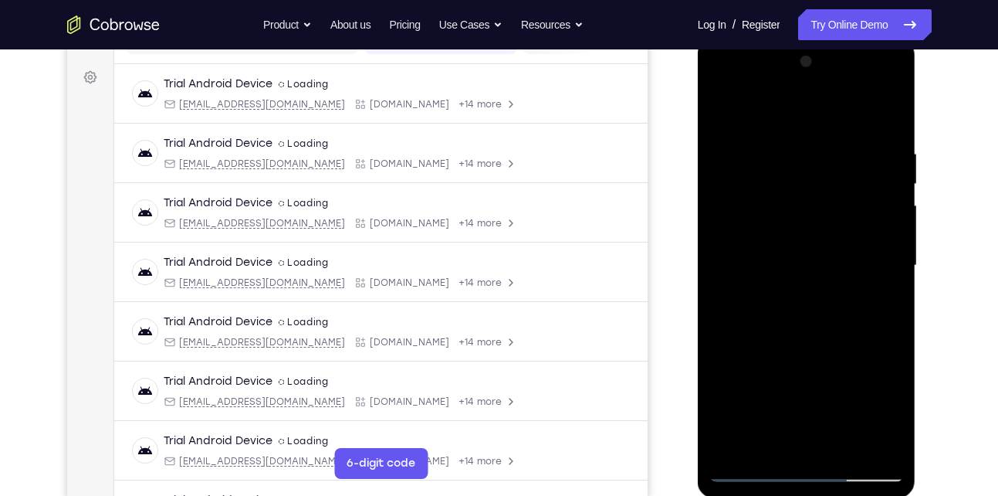
drag, startPoint x: 882, startPoint y: 131, endPoint x: 728, endPoint y: 158, distance: 156.0
click at [728, 158] on div at bounding box center [807, 265] width 195 height 432
drag, startPoint x: 868, startPoint y: 134, endPoint x: 734, endPoint y: 137, distance: 134.4
click at [734, 137] on div at bounding box center [807, 265] width 195 height 432
click at [753, 147] on div at bounding box center [807, 265] width 195 height 432
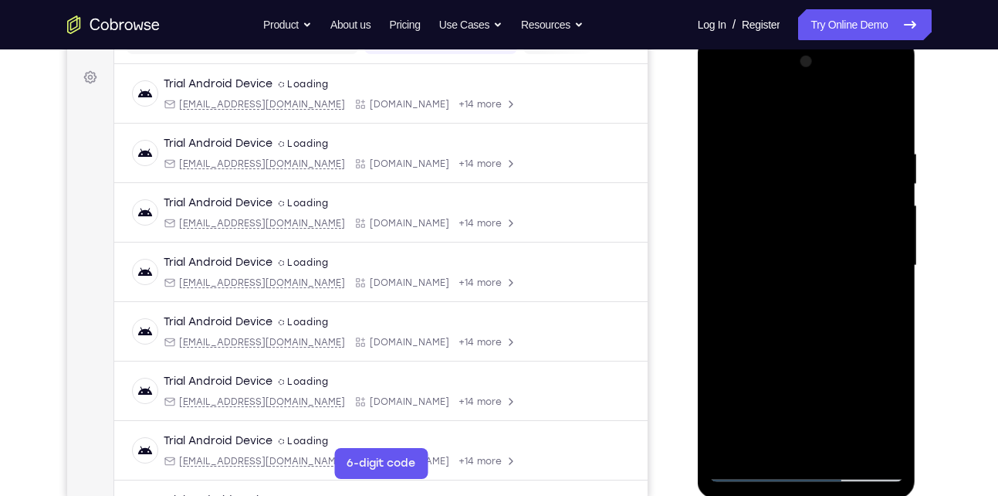
click at [879, 269] on div at bounding box center [807, 265] width 195 height 432
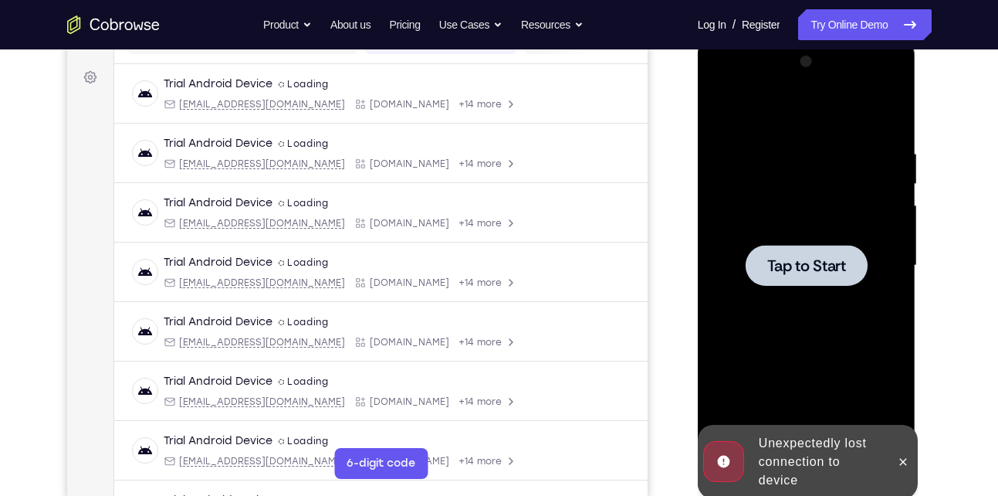
click at [808, 253] on div at bounding box center [807, 265] width 122 height 41
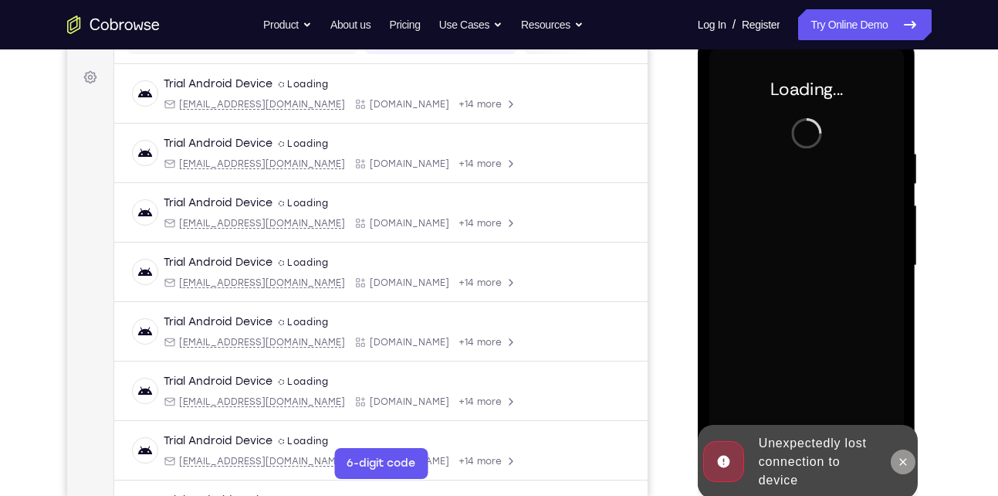
click at [910, 465] on icon at bounding box center [903, 462] width 12 height 12
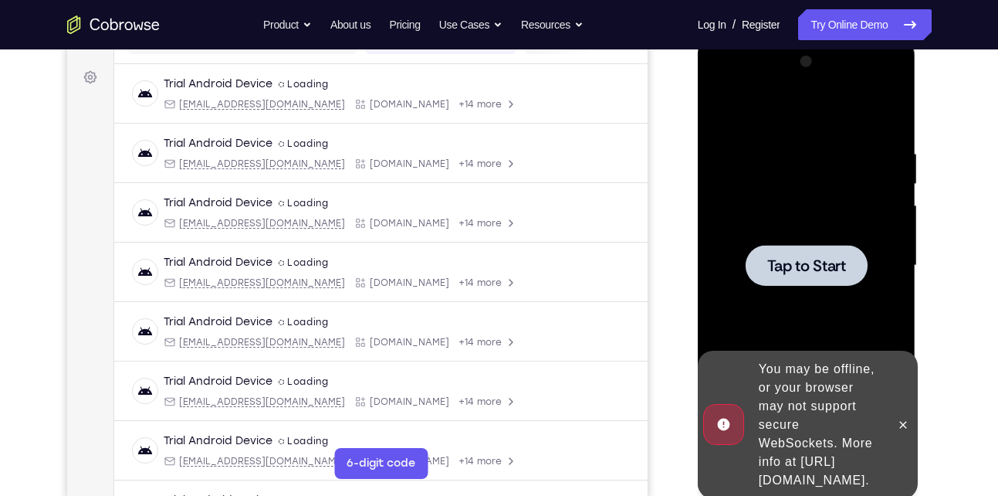
click at [794, 283] on div at bounding box center [807, 265] width 122 height 41
click at [909, 418] on icon at bounding box center [903, 424] width 12 height 12
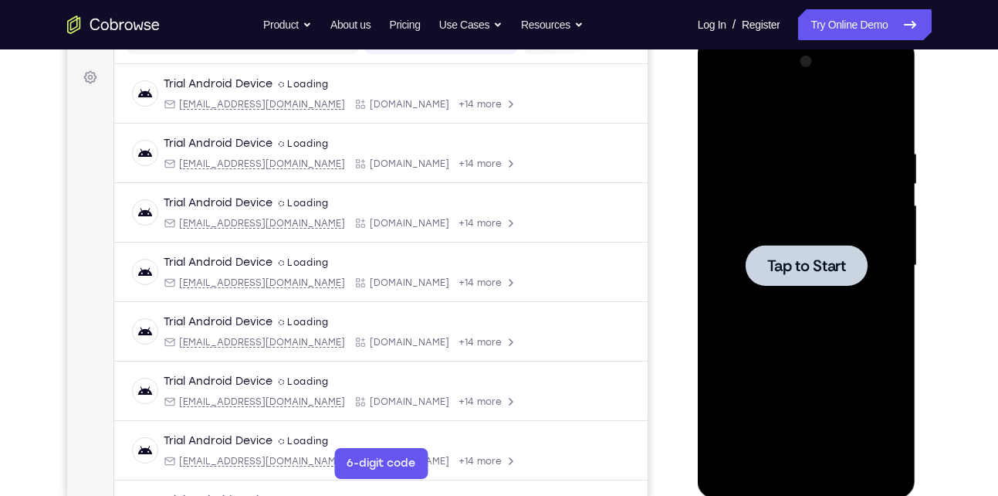
click at [815, 283] on div at bounding box center [807, 265] width 122 height 41
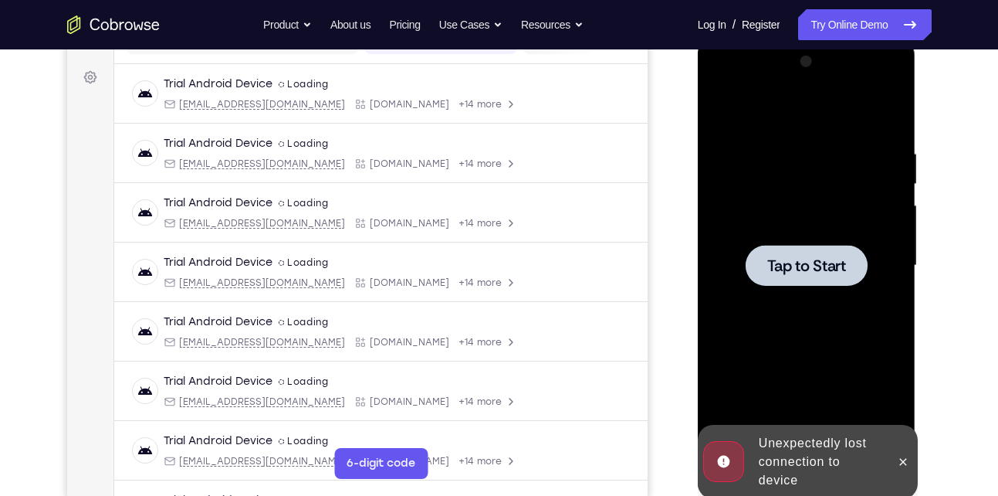
click at [812, 298] on div at bounding box center [807, 265] width 195 height 432
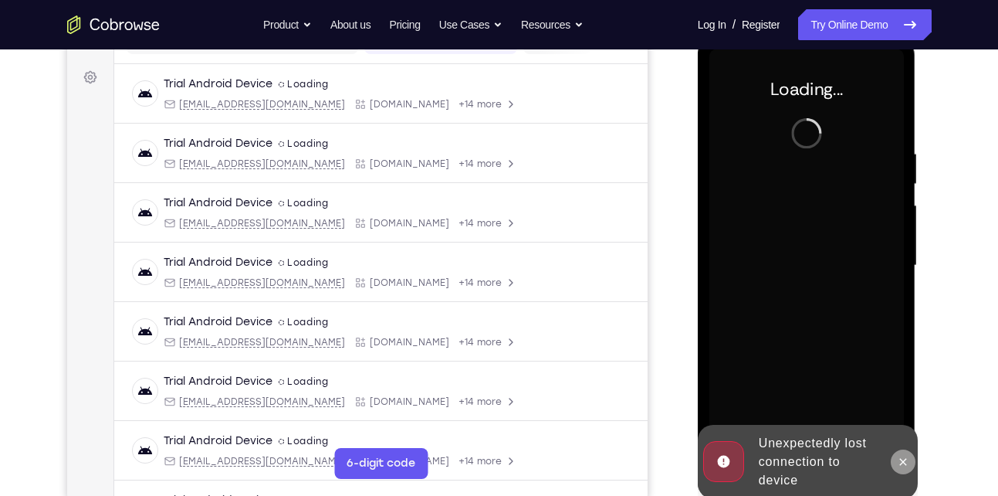
click at [911, 461] on button at bounding box center [903, 461] width 25 height 25
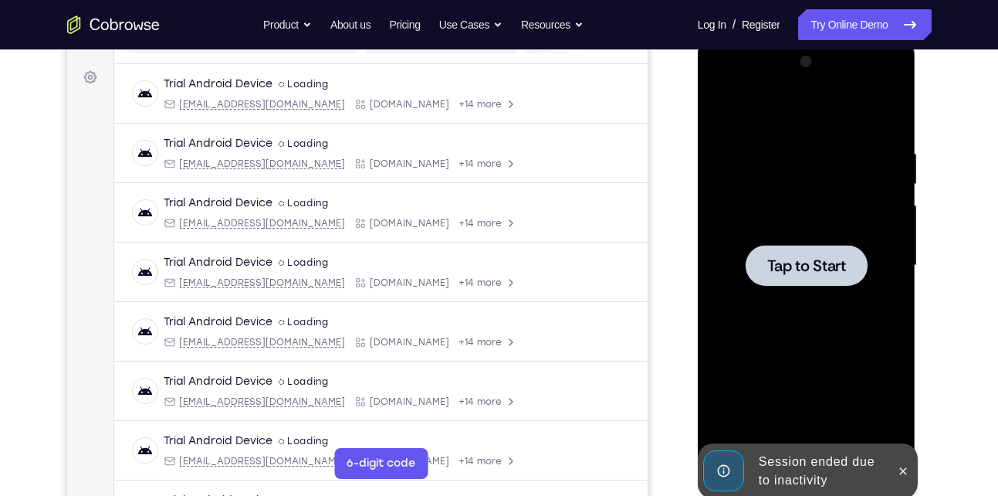
click at [774, 204] on div at bounding box center [807, 265] width 195 height 432
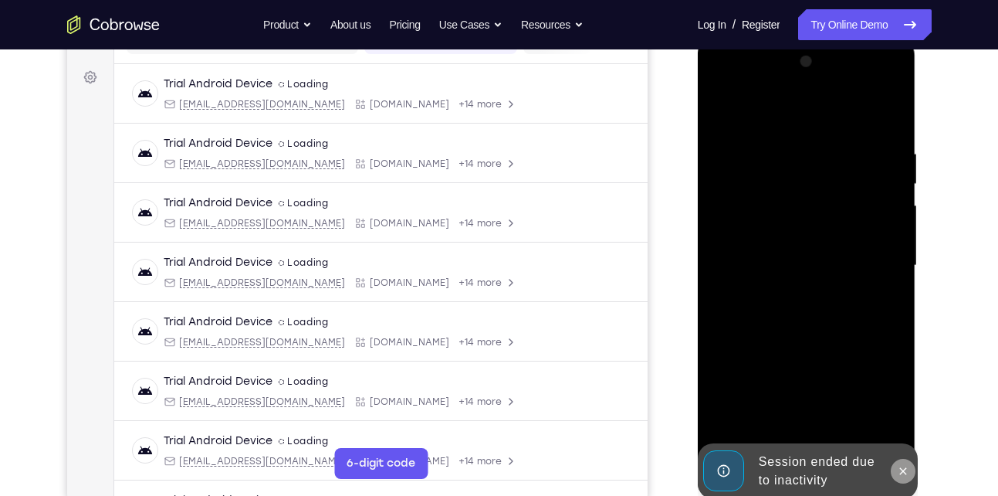
click at [899, 468] on icon at bounding box center [903, 471] width 12 height 12
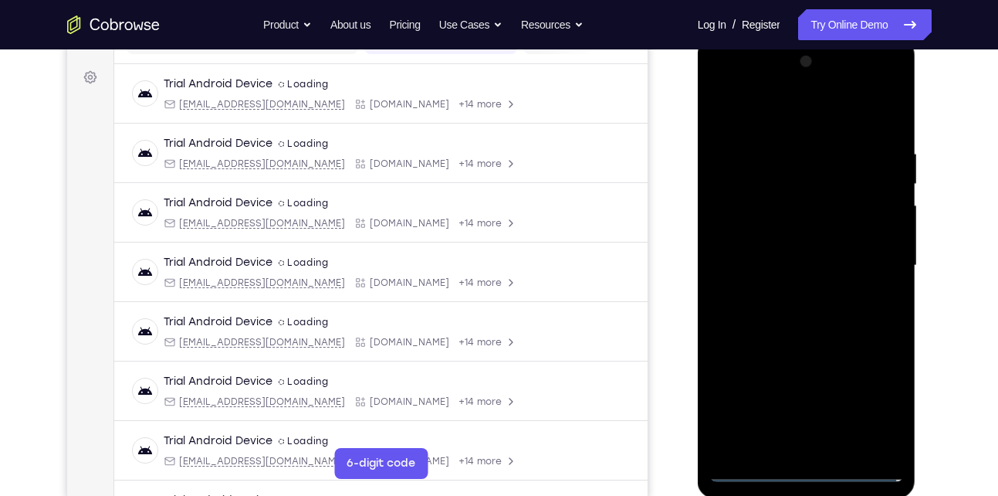
click at [808, 469] on div at bounding box center [807, 265] width 195 height 432
click at [873, 406] on div at bounding box center [807, 265] width 195 height 432
click at [764, 119] on div at bounding box center [807, 265] width 195 height 432
click at [875, 258] on div at bounding box center [807, 265] width 195 height 432
click at [786, 296] on div at bounding box center [807, 265] width 195 height 432
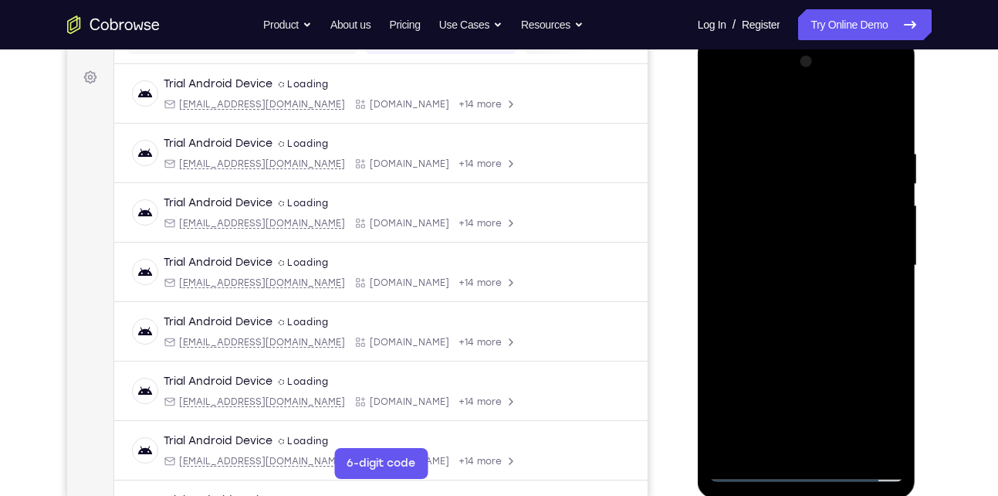
click at [806, 248] on div at bounding box center [807, 265] width 195 height 432
click at [767, 234] on div at bounding box center [807, 265] width 195 height 432
click at [764, 263] on div at bounding box center [807, 265] width 195 height 432
click at [771, 319] on div at bounding box center [807, 265] width 195 height 432
click at [822, 313] on div at bounding box center [807, 265] width 195 height 432
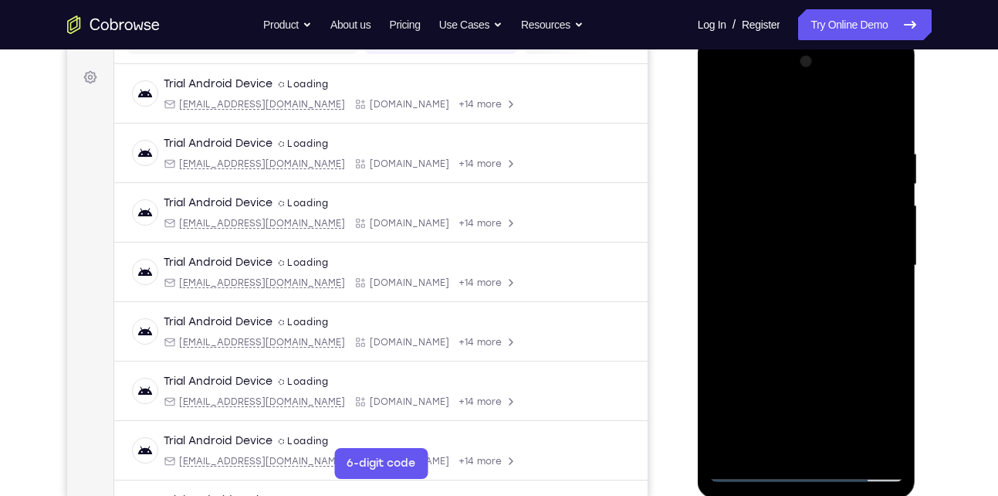
click at [879, 112] on div at bounding box center [807, 265] width 195 height 432
click at [834, 308] on div at bounding box center [807, 265] width 195 height 432
click at [847, 446] on div at bounding box center [807, 265] width 195 height 432
click at [800, 349] on div at bounding box center [807, 265] width 195 height 432
click at [761, 126] on div at bounding box center [807, 265] width 195 height 432
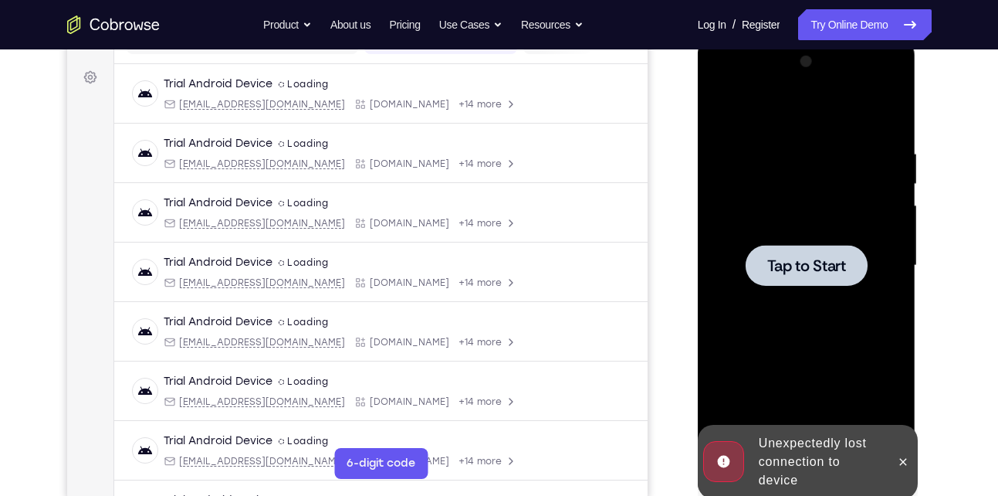
click at [802, 258] on span "Tap to Start" at bounding box center [807, 265] width 79 height 15
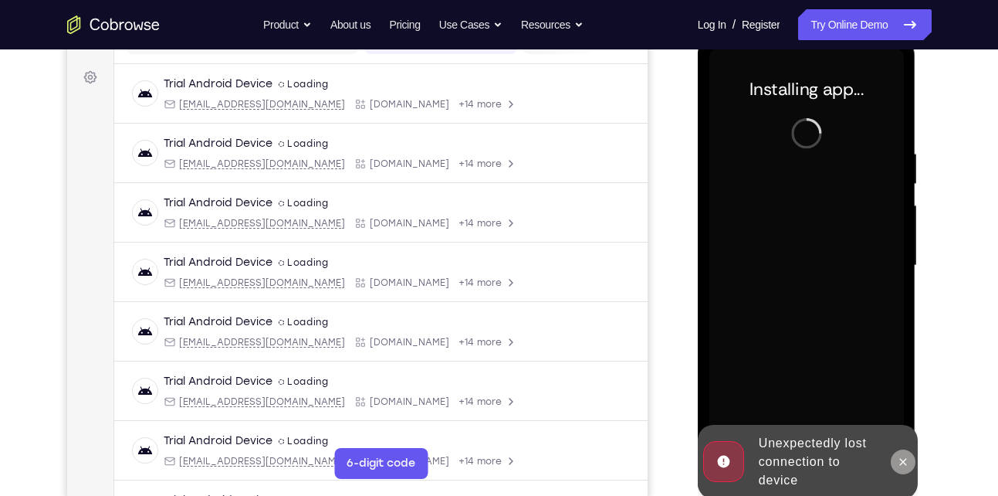
click at [907, 463] on icon at bounding box center [903, 462] width 12 height 12
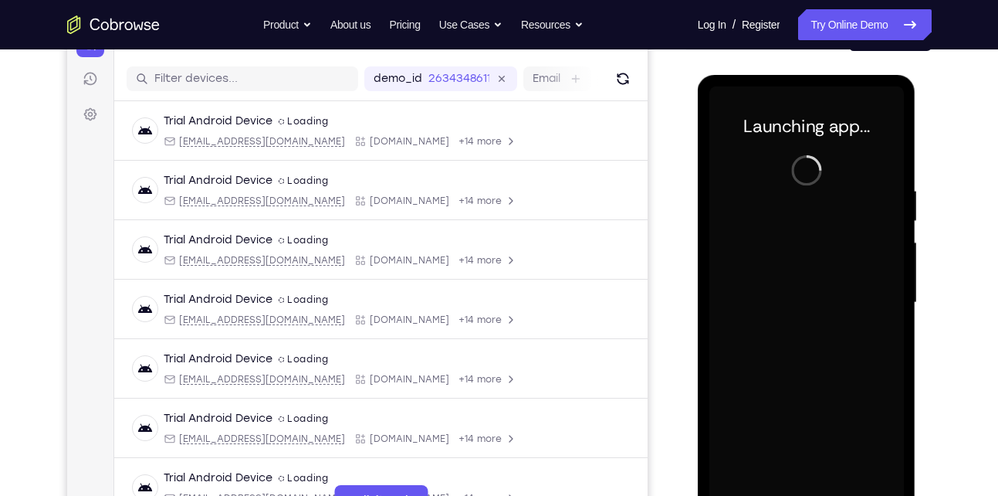
scroll to position [180, 0]
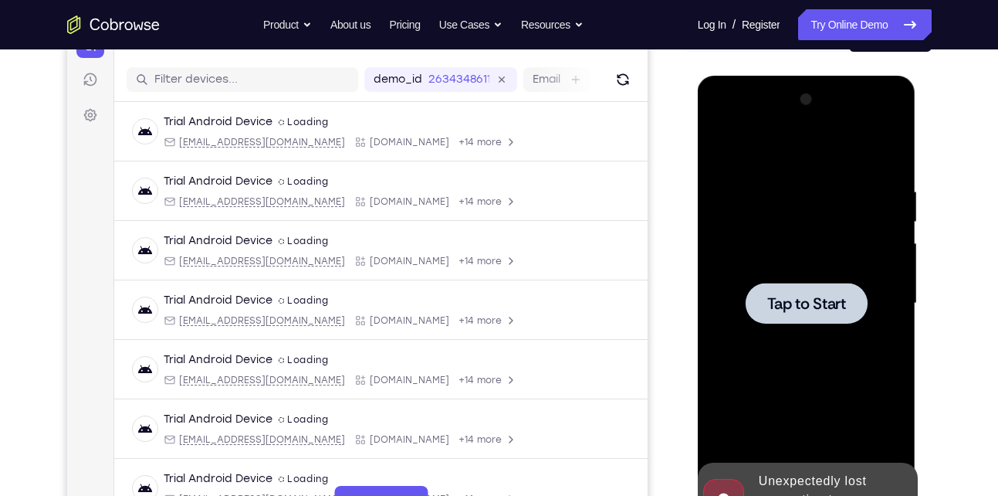
drag, startPoint x: 791, startPoint y: 304, endPoint x: 1181, endPoint y: 171, distance: 411.9
click at [791, 304] on span "Tap to Start" at bounding box center [807, 303] width 79 height 15
click at [812, 318] on div at bounding box center [807, 303] width 122 height 41
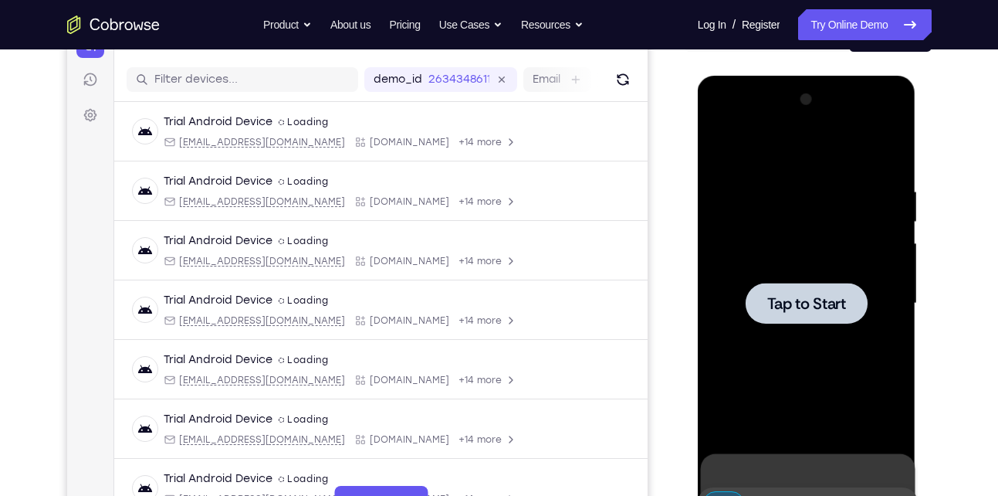
click at [791, 259] on div at bounding box center [807, 303] width 195 height 432
click at [824, 315] on div at bounding box center [807, 303] width 195 height 432
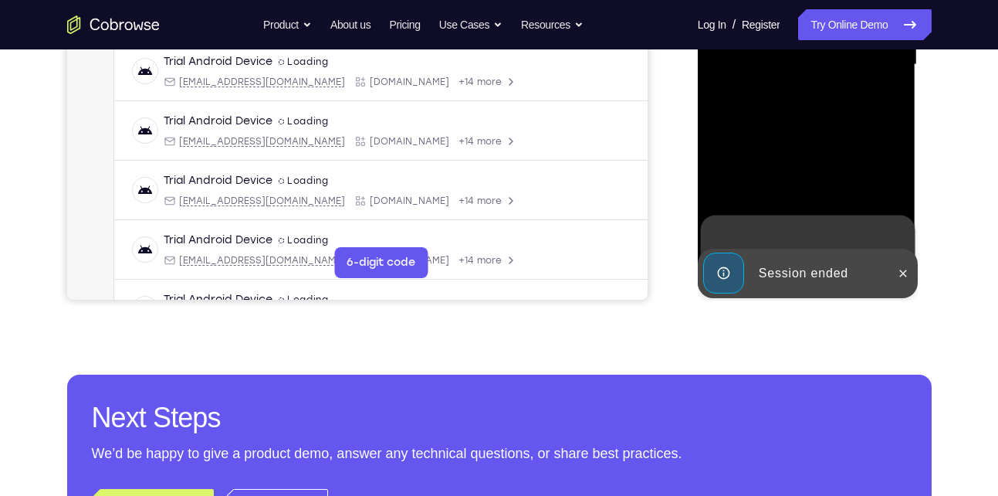
scroll to position [422, 0]
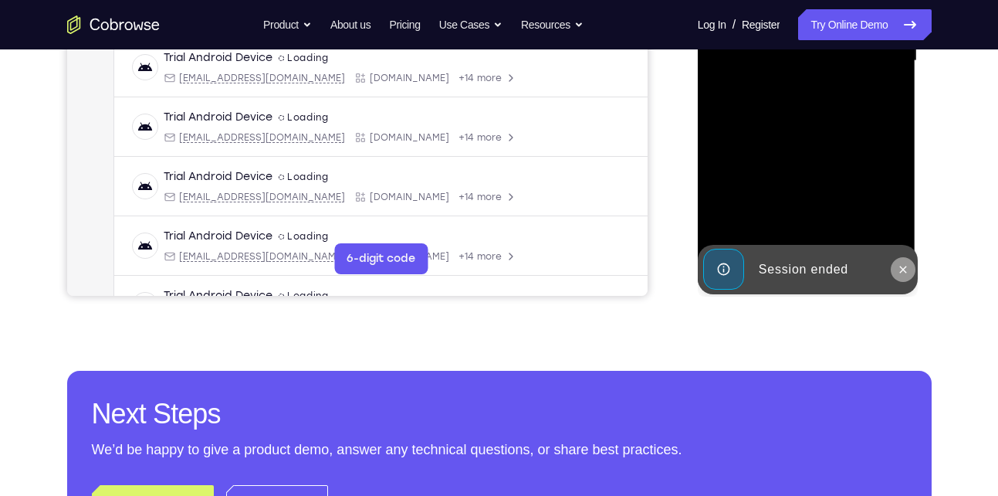
click at [903, 270] on icon at bounding box center [903, 269] width 12 height 12
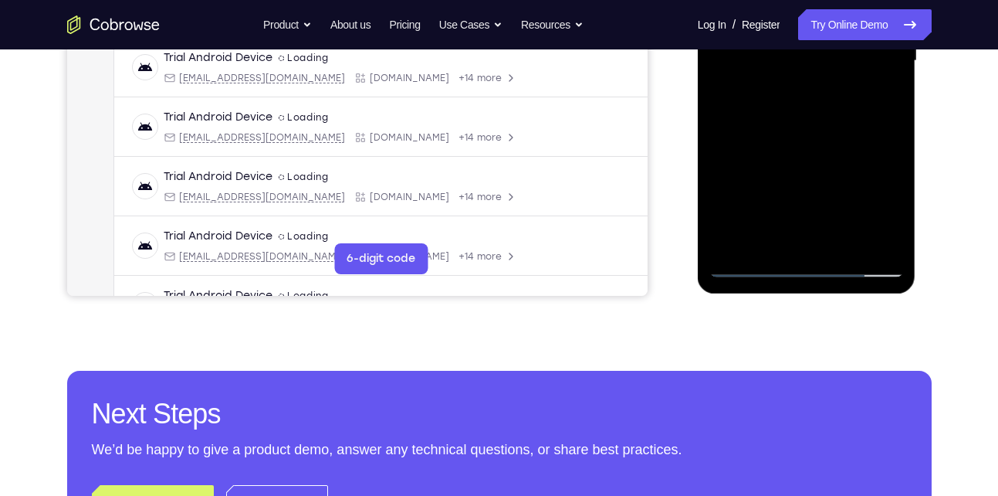
click at [801, 263] on div at bounding box center [807, 61] width 195 height 432
click at [885, 201] on div at bounding box center [807, 61] width 195 height 432
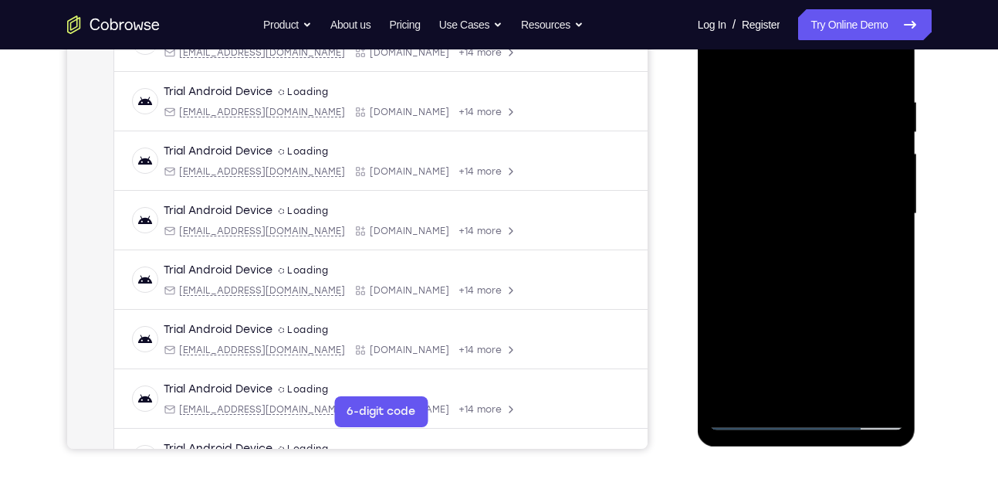
scroll to position [268, 0]
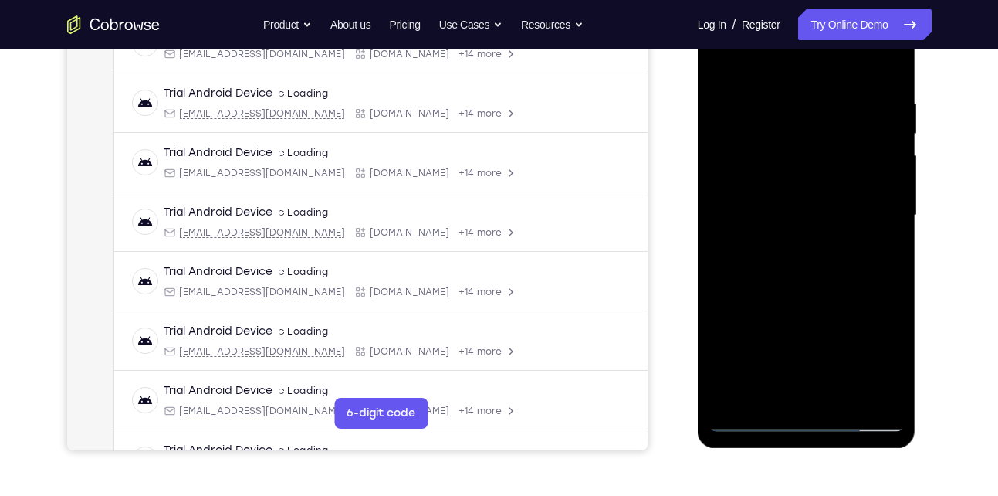
click at [784, 66] on div at bounding box center [807, 215] width 195 height 432
click at [871, 209] on div at bounding box center [807, 215] width 195 height 432
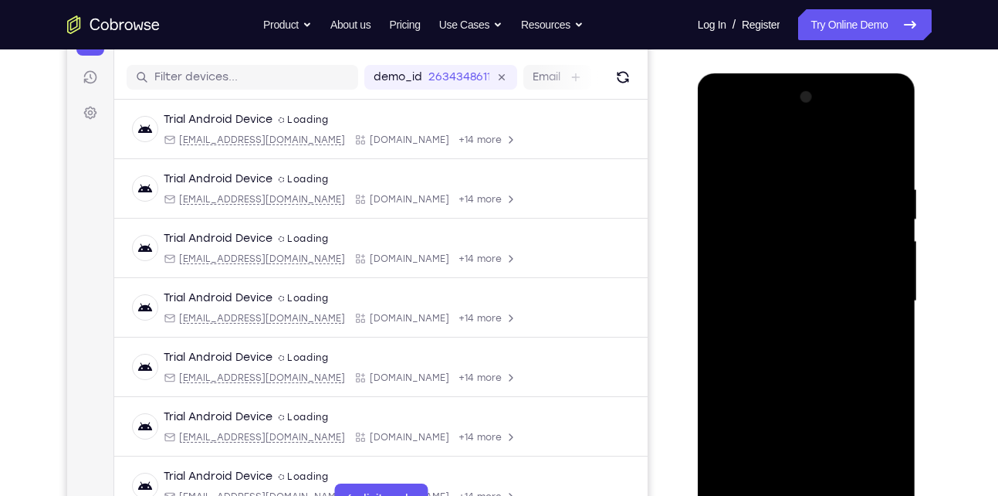
scroll to position [180, 0]
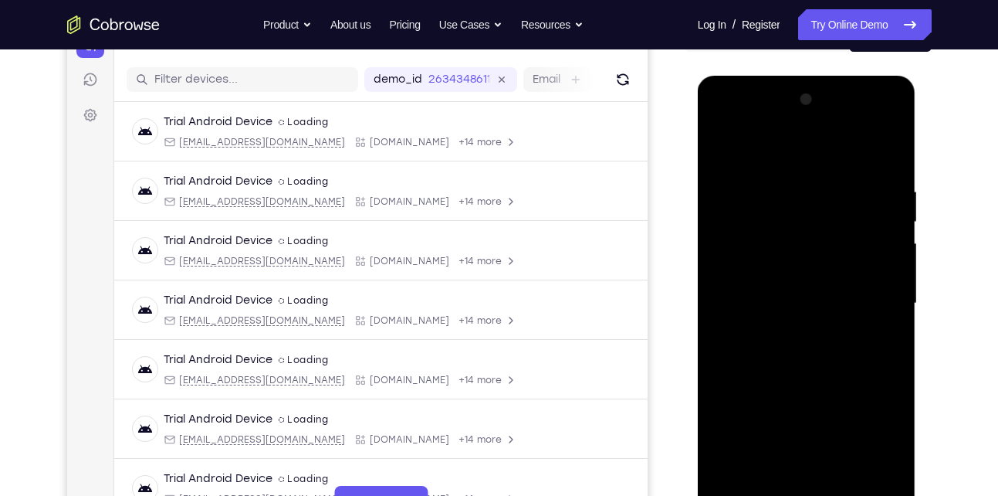
click at [790, 333] on div at bounding box center [807, 303] width 195 height 432
click at [795, 267] on div at bounding box center [807, 303] width 195 height 432
click at [774, 294] on div at bounding box center [807, 303] width 195 height 432
click at [783, 331] on div at bounding box center [807, 303] width 195 height 432
click at [806, 249] on div at bounding box center [807, 303] width 195 height 432
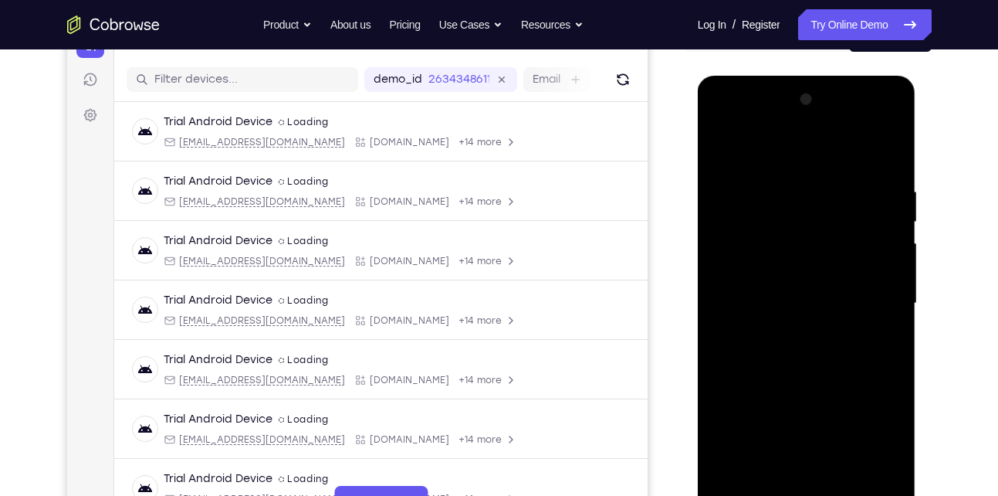
drag, startPoint x: 822, startPoint y: 373, endPoint x: 844, endPoint y: 218, distance: 156.7
click at [844, 218] on div at bounding box center [807, 303] width 195 height 432
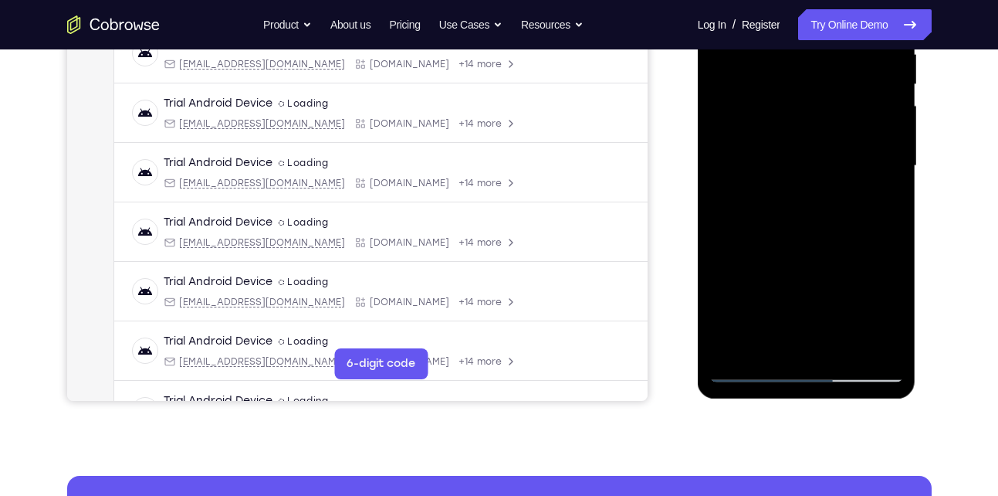
scroll to position [322, 0]
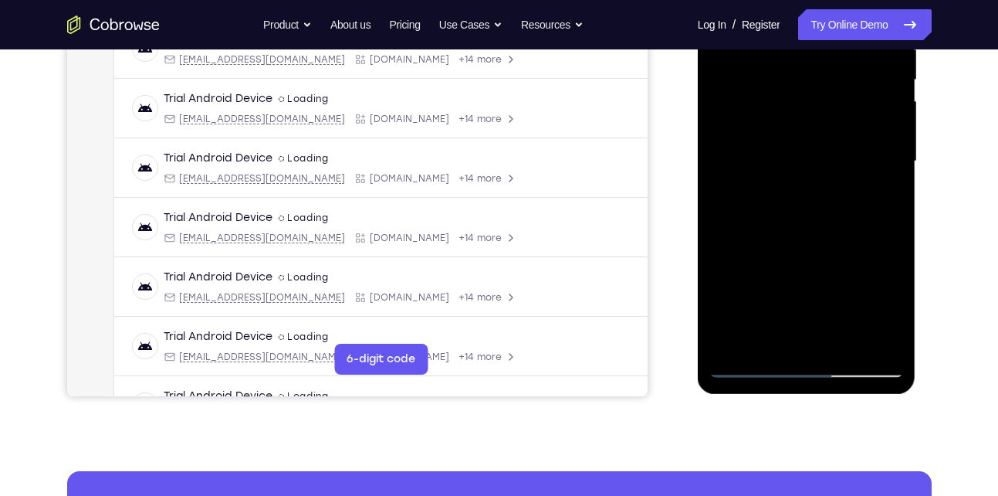
click at [839, 344] on div at bounding box center [807, 161] width 195 height 432
click at [810, 238] on div at bounding box center [807, 161] width 195 height 432
click at [773, 278] on div at bounding box center [807, 161] width 195 height 432
click at [769, 336] on div at bounding box center [807, 161] width 195 height 432
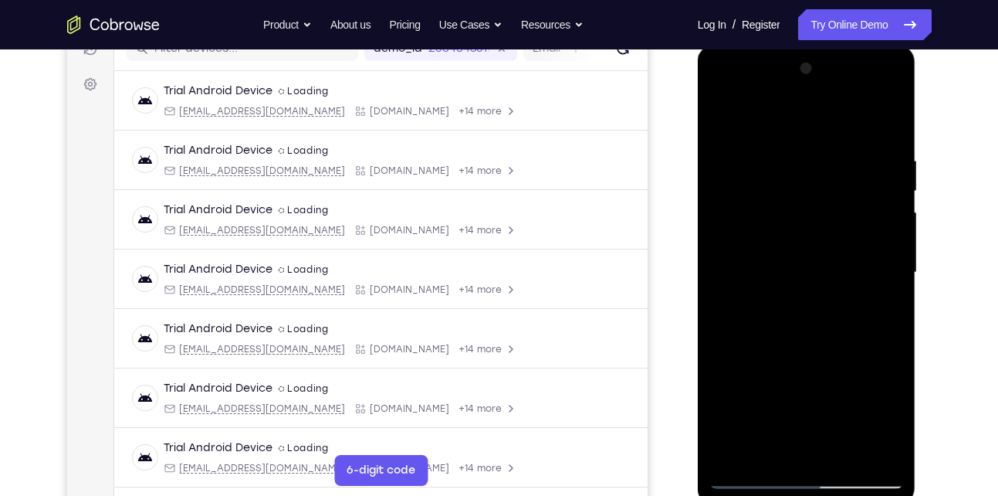
scroll to position [210, 0]
click at [720, 124] on div at bounding box center [807, 273] width 195 height 432
click at [792, 385] on div at bounding box center [807, 273] width 195 height 432
click at [768, 456] on div at bounding box center [807, 273] width 195 height 432
click at [766, 118] on div at bounding box center [807, 273] width 195 height 432
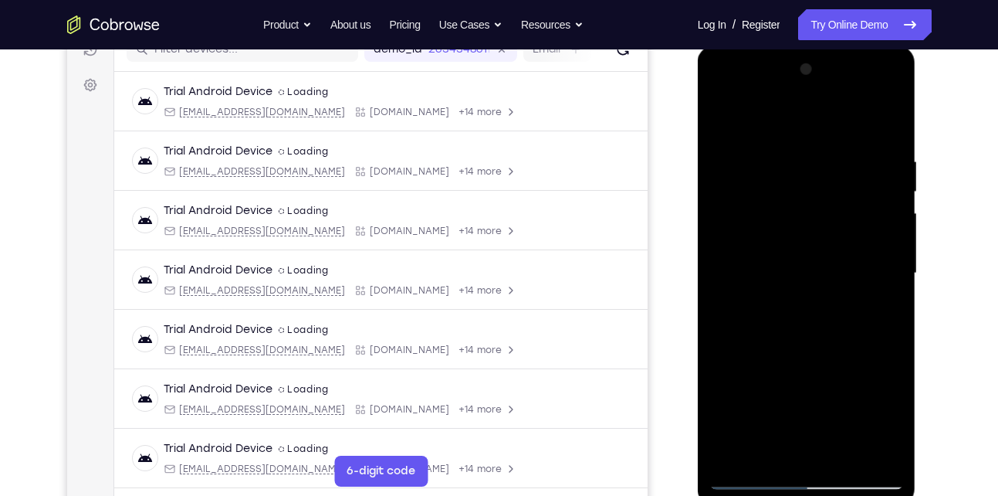
drag, startPoint x: 777, startPoint y: 382, endPoint x: 811, endPoint y: 221, distance: 164.9
click at [811, 221] on div at bounding box center [807, 273] width 195 height 432
drag, startPoint x: 781, startPoint y: 387, endPoint x: 788, endPoint y: 195, distance: 192.4
click at [788, 195] on div at bounding box center [807, 273] width 195 height 432
drag, startPoint x: 779, startPoint y: 333, endPoint x: 795, endPoint y: 133, distance: 200.6
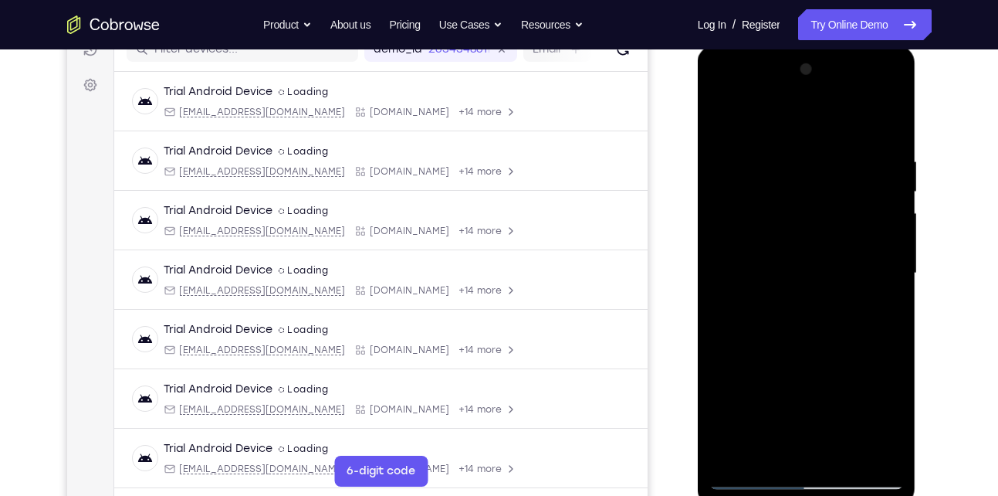
click at [795, 133] on div at bounding box center [807, 273] width 195 height 432
click at [765, 392] on div at bounding box center [807, 273] width 195 height 432
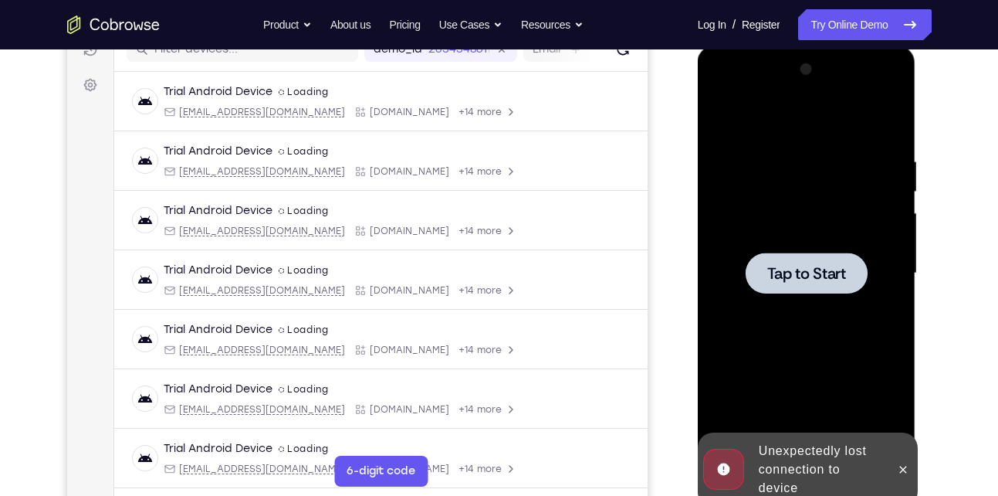
click at [788, 287] on div at bounding box center [807, 272] width 122 height 41
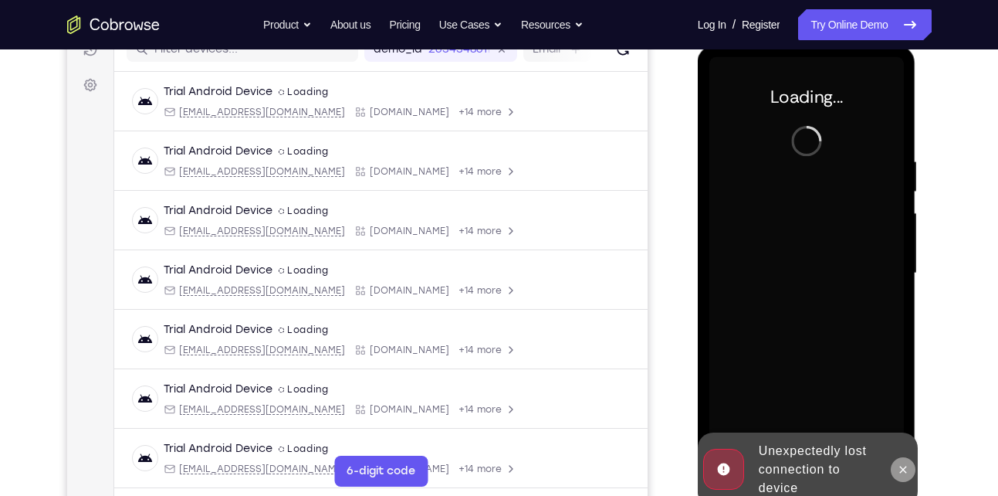
click at [911, 467] on button at bounding box center [903, 469] width 25 height 25
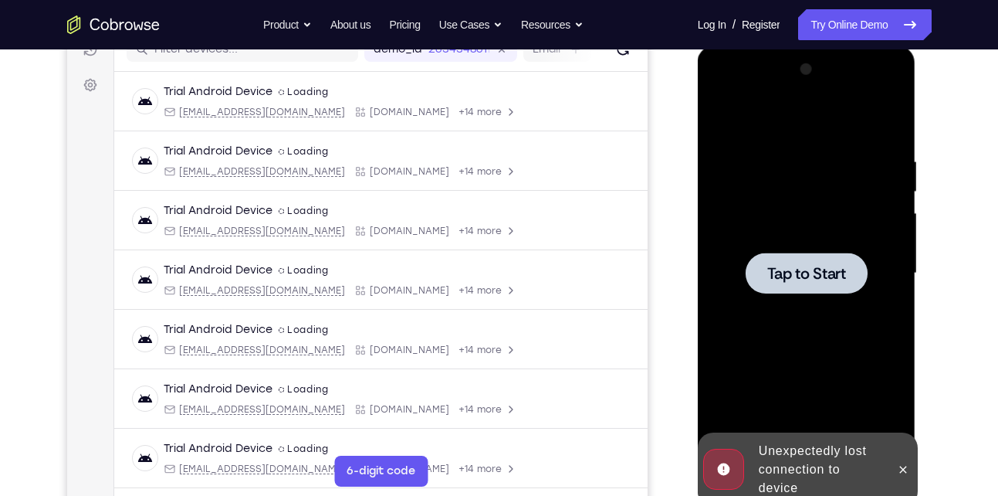
click at [786, 266] on span "Tap to Start" at bounding box center [807, 273] width 79 height 15
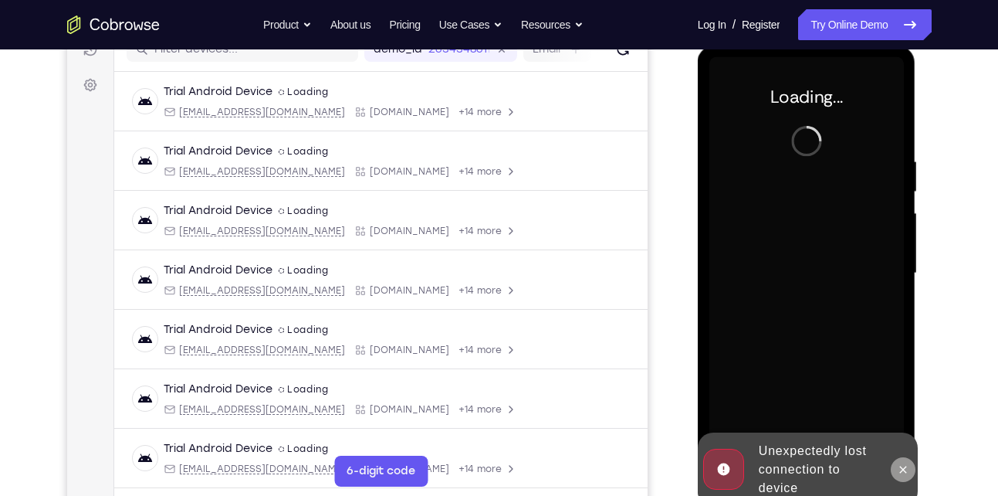
click at [906, 470] on icon at bounding box center [903, 469] width 12 height 12
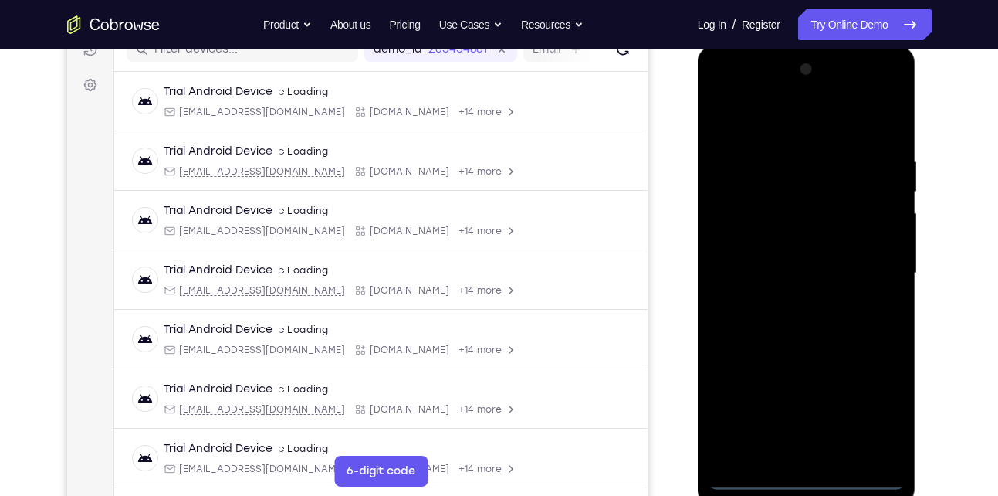
click at [802, 480] on div at bounding box center [807, 273] width 195 height 432
click at [875, 412] on div at bounding box center [807, 273] width 195 height 432
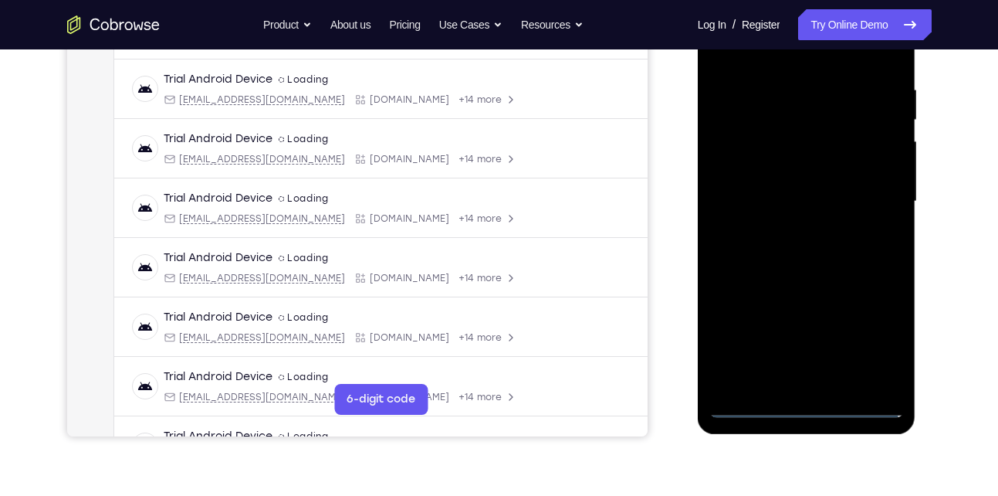
scroll to position [283, 0]
click at [768, 56] on div at bounding box center [807, 201] width 195 height 432
click at [877, 205] on div at bounding box center [807, 201] width 195 height 432
click at [795, 233] on div at bounding box center [807, 201] width 195 height 432
click at [780, 183] on div at bounding box center [807, 201] width 195 height 432
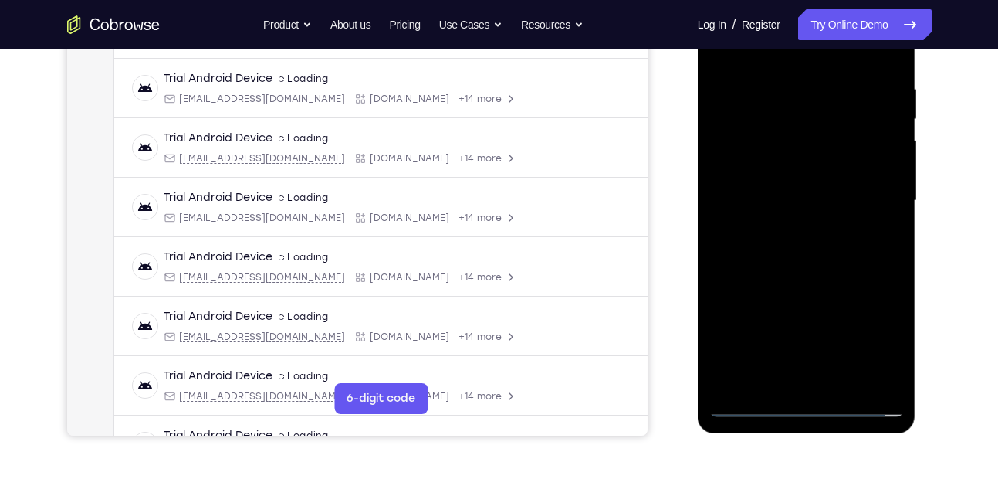
click at [749, 167] on div at bounding box center [807, 201] width 195 height 432
click at [754, 198] on div at bounding box center [807, 201] width 195 height 432
click at [774, 252] on div at bounding box center [807, 201] width 195 height 432
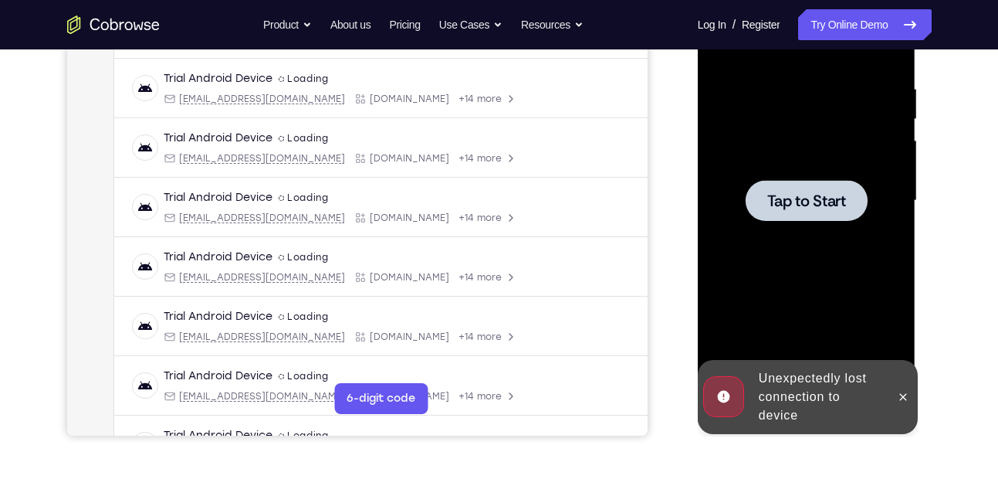
click at [788, 224] on div at bounding box center [807, 201] width 195 height 432
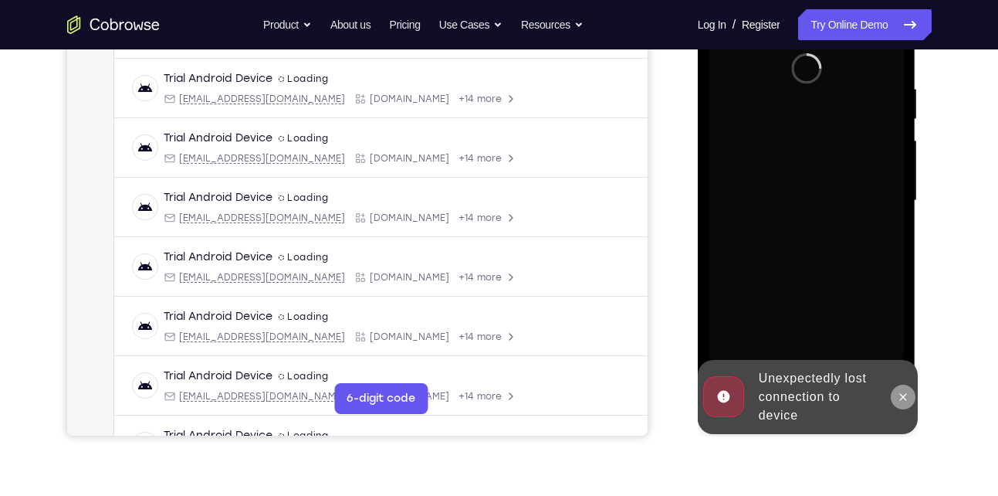
click at [910, 402] on button at bounding box center [903, 397] width 25 height 25
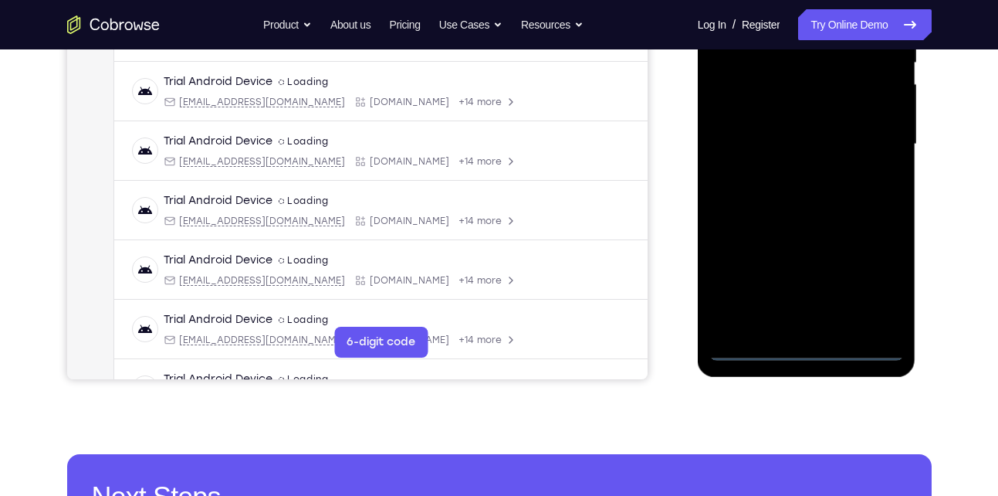
scroll to position [344, 0]
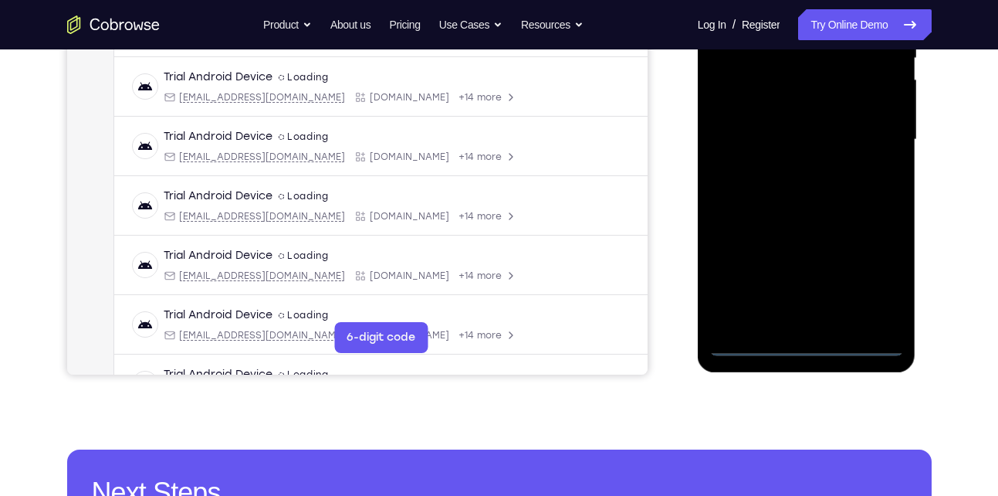
click at [799, 341] on div at bounding box center [807, 140] width 195 height 432
click at [878, 276] on div at bounding box center [807, 140] width 195 height 432
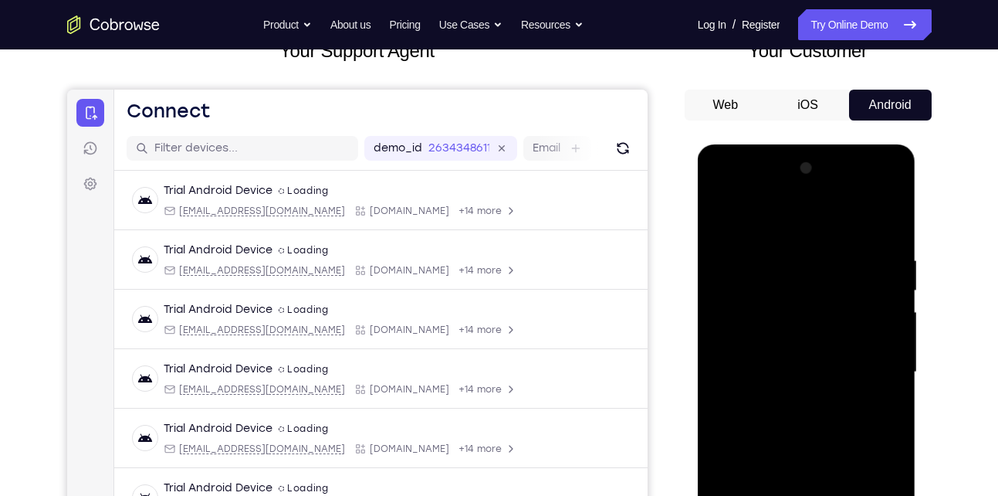
scroll to position [110, 0]
click at [791, 232] on div at bounding box center [807, 373] width 195 height 432
click at [789, 295] on div at bounding box center [807, 373] width 195 height 432
click at [869, 274] on div at bounding box center [807, 373] width 195 height 432
click at [869, 371] on div at bounding box center [807, 373] width 195 height 432
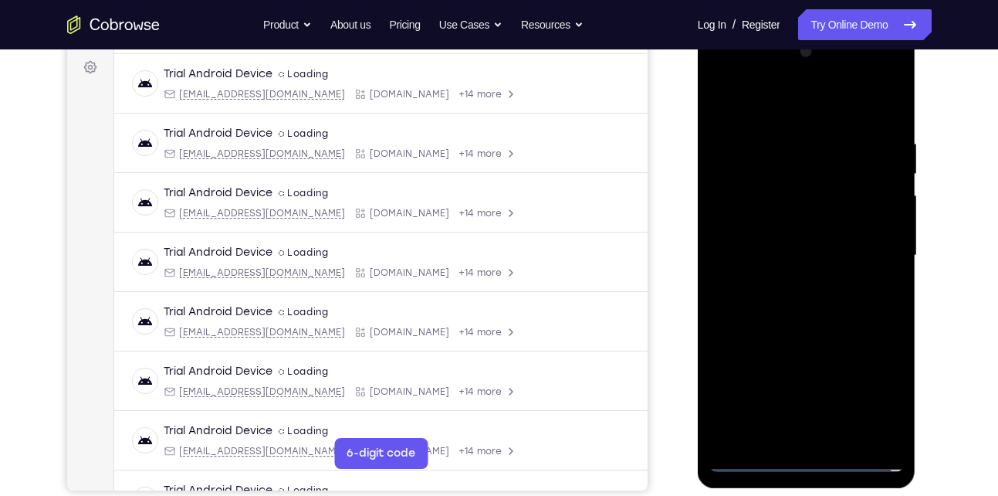
scroll to position [229, 0]
click at [828, 436] on div at bounding box center [807, 255] width 195 height 432
click at [780, 240] on div at bounding box center [807, 255] width 195 height 432
click at [777, 225] on div at bounding box center [807, 255] width 195 height 432
click at [778, 263] on div at bounding box center [807, 255] width 195 height 432
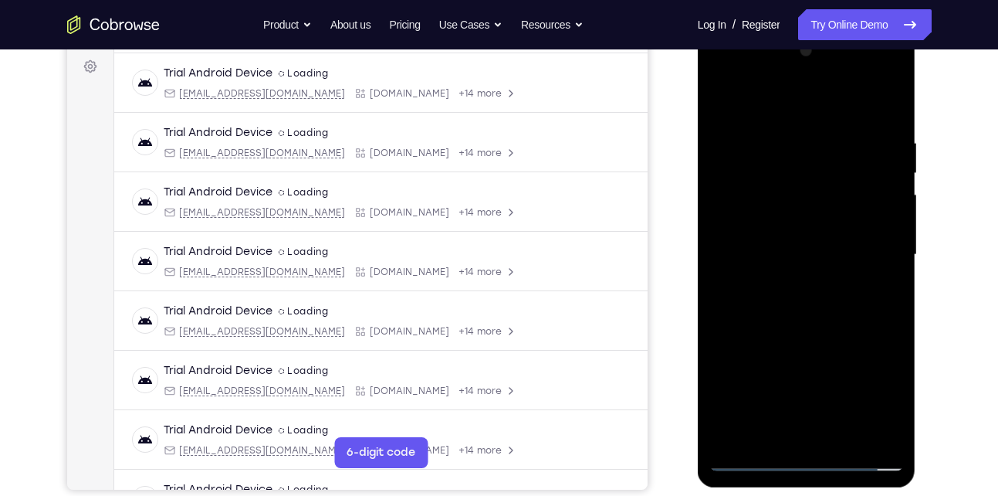
click at [815, 259] on div at bounding box center [807, 255] width 195 height 432
click at [781, 297] on div at bounding box center [807, 255] width 195 height 432
click at [875, 100] on div at bounding box center [807, 255] width 195 height 432
drag, startPoint x: 803, startPoint y: 336, endPoint x: 848, endPoint y: 210, distance: 133.6
click at [848, 210] on div at bounding box center [807, 255] width 195 height 432
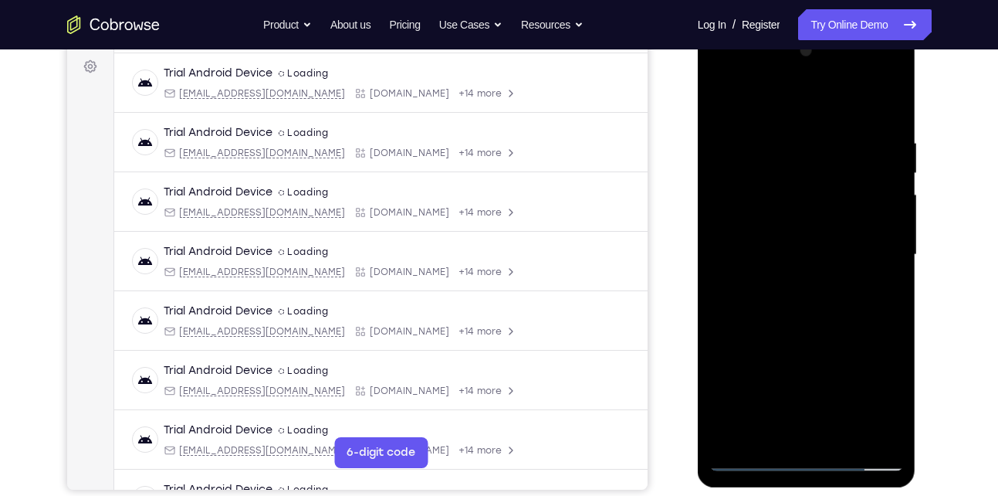
drag, startPoint x: 777, startPoint y: 360, endPoint x: 836, endPoint y: 264, distance: 112.7
click at [836, 264] on div at bounding box center [807, 255] width 195 height 432
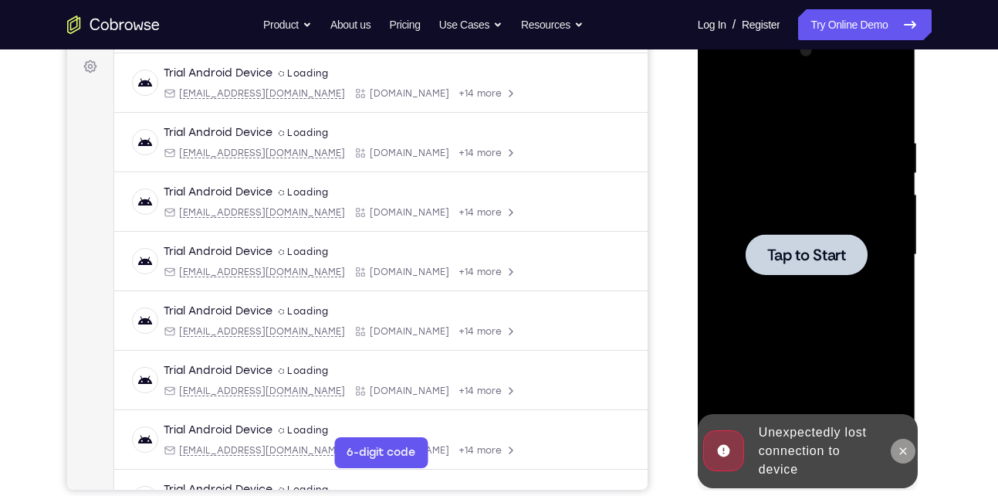
click at [900, 447] on icon at bounding box center [903, 451] width 12 height 12
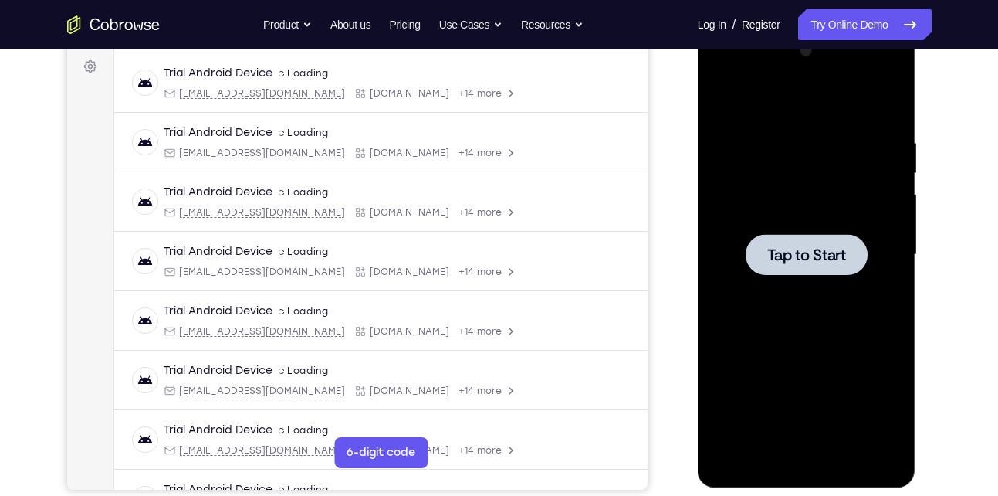
click at [808, 269] on div at bounding box center [807, 254] width 122 height 41
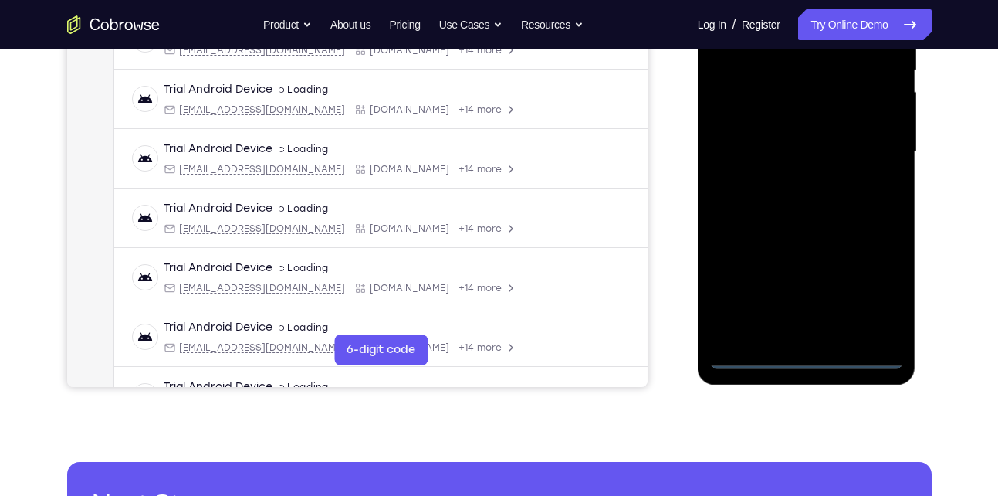
scroll to position [334, 0]
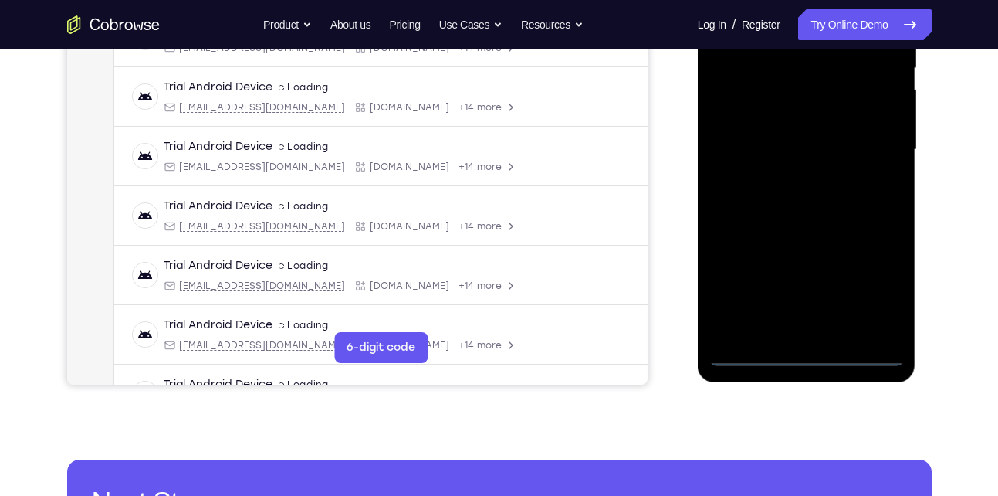
click at [805, 357] on div at bounding box center [807, 150] width 195 height 432
click at [866, 285] on div at bounding box center [807, 150] width 195 height 432
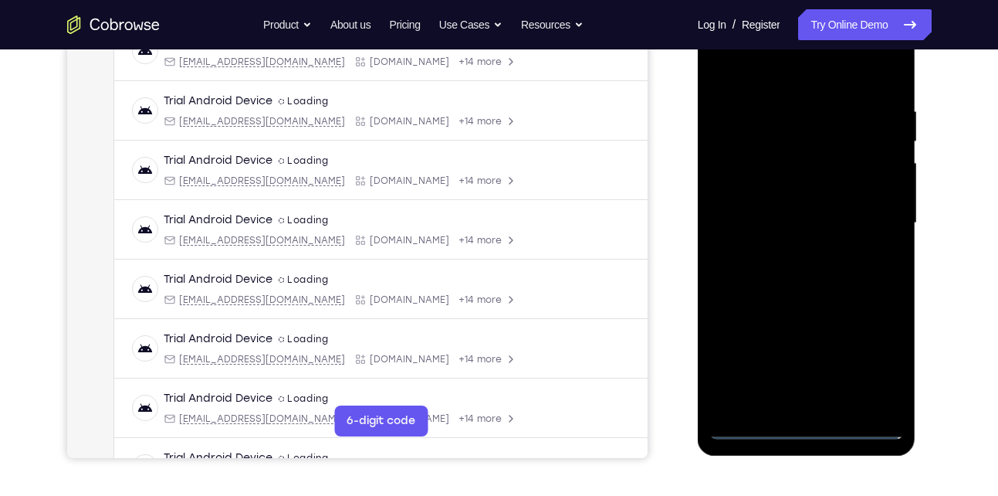
scroll to position [253, 0]
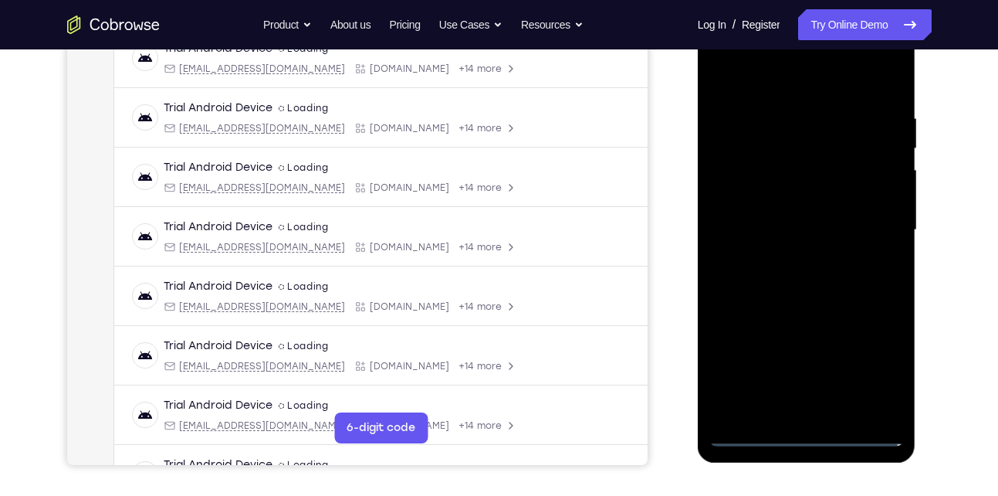
click at [775, 79] on div at bounding box center [807, 230] width 195 height 432
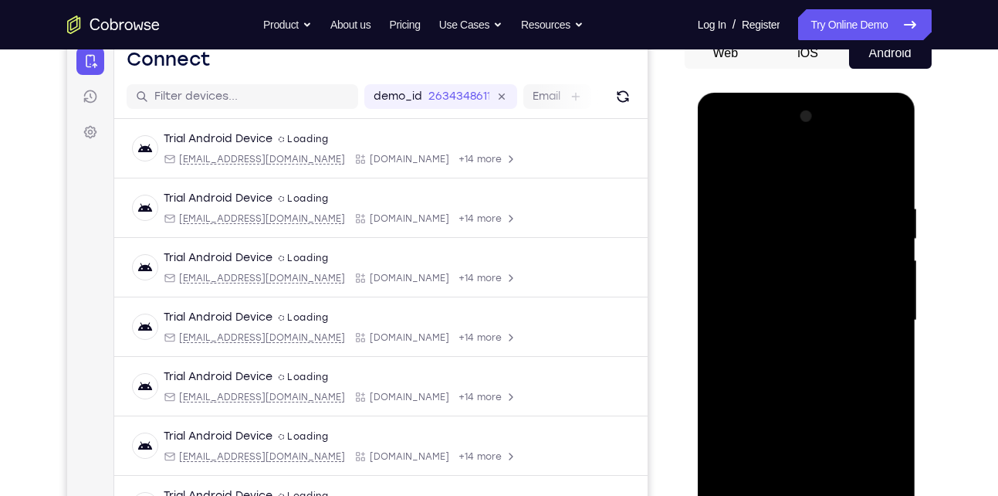
click at [770, 234] on div at bounding box center [807, 320] width 195 height 432
click at [866, 344] on div at bounding box center [807, 320] width 195 height 432
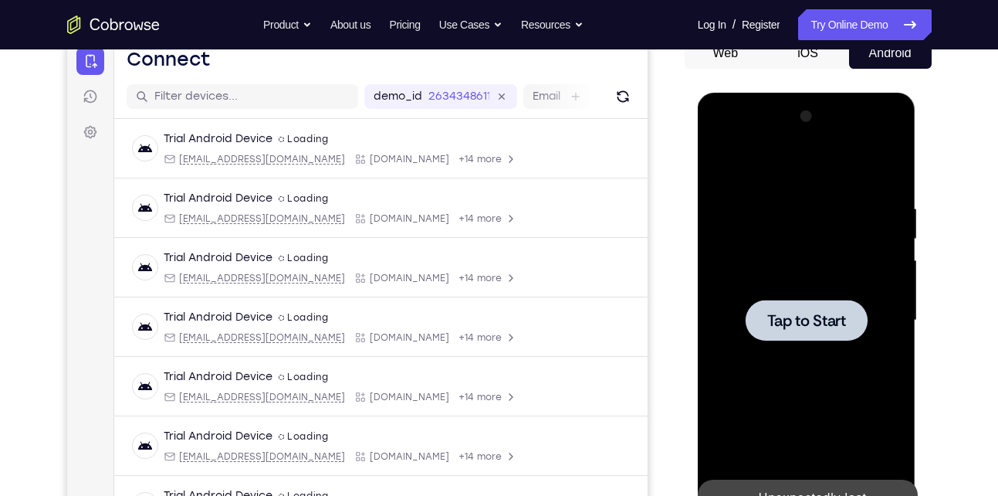
click at [772, 341] on div at bounding box center [807, 320] width 195 height 432
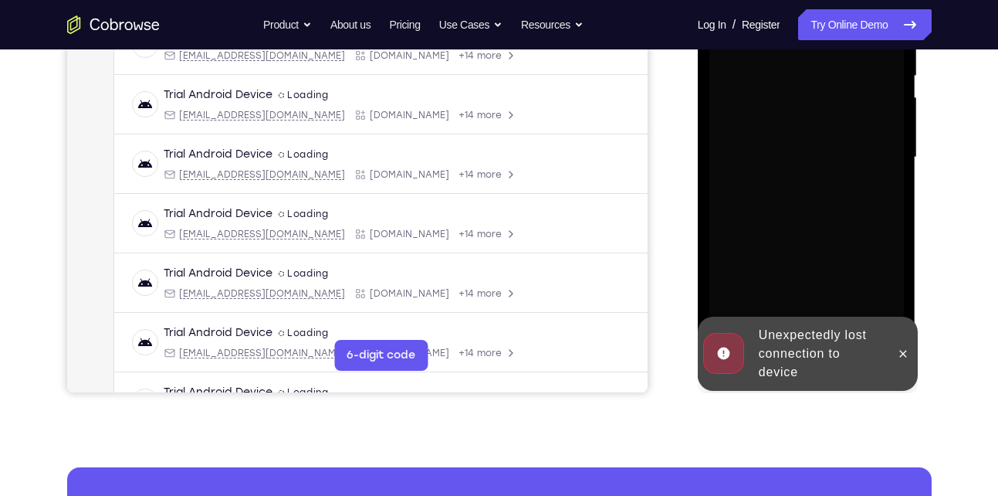
scroll to position [327, 0]
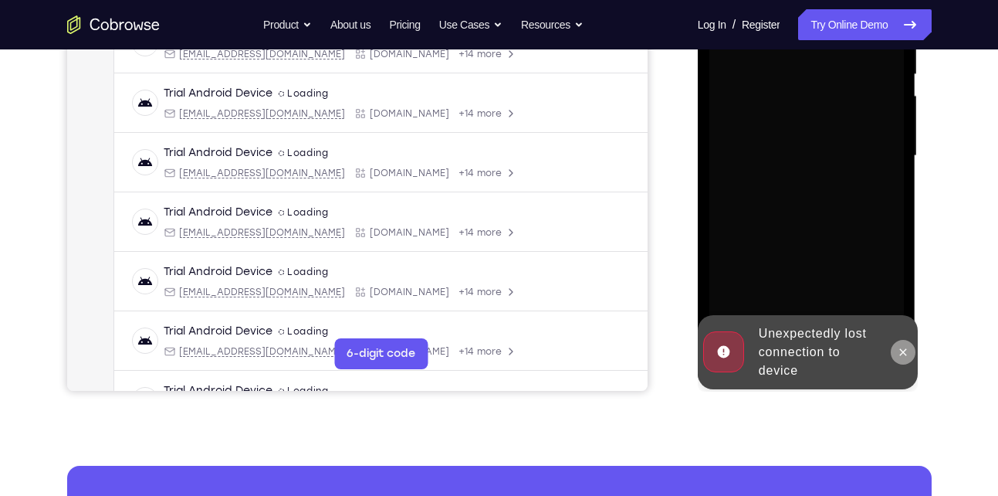
click at [903, 360] on button at bounding box center [903, 352] width 25 height 25
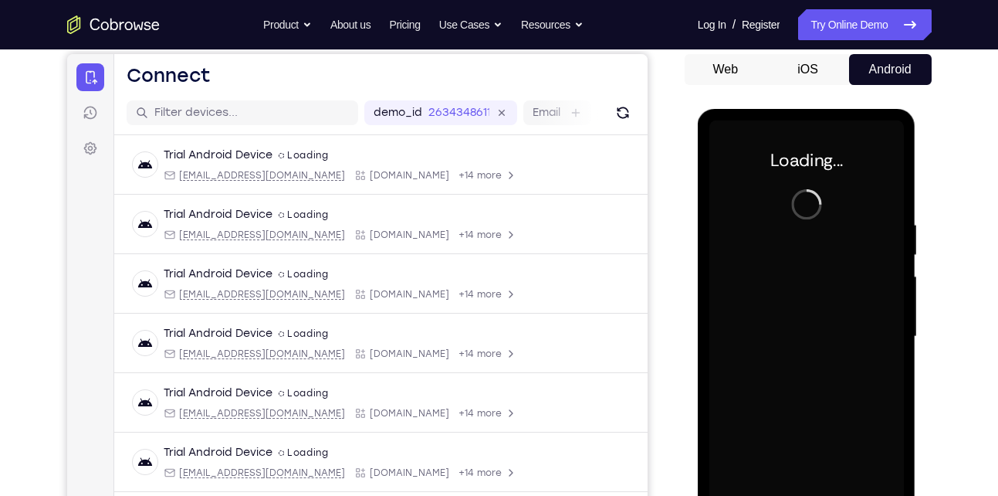
scroll to position [144, 0]
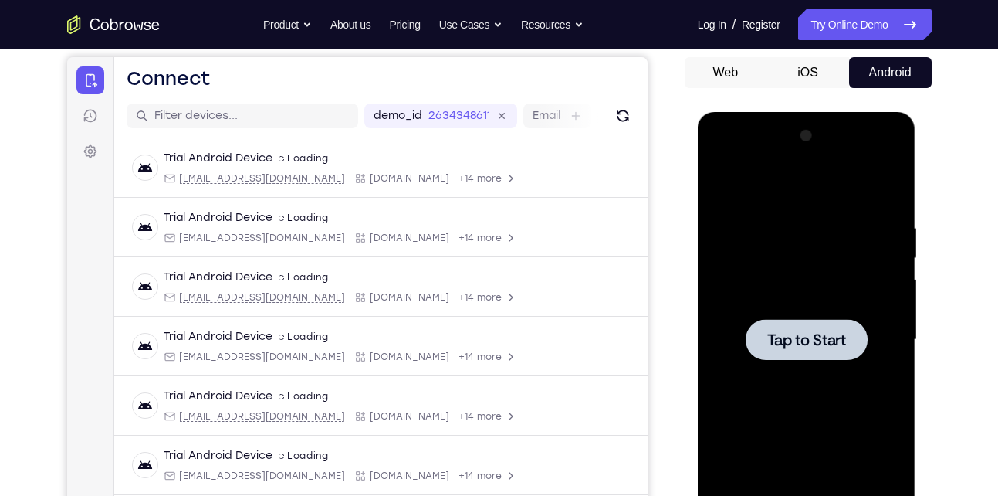
click at [797, 341] on span "Tap to Start" at bounding box center [807, 339] width 79 height 15
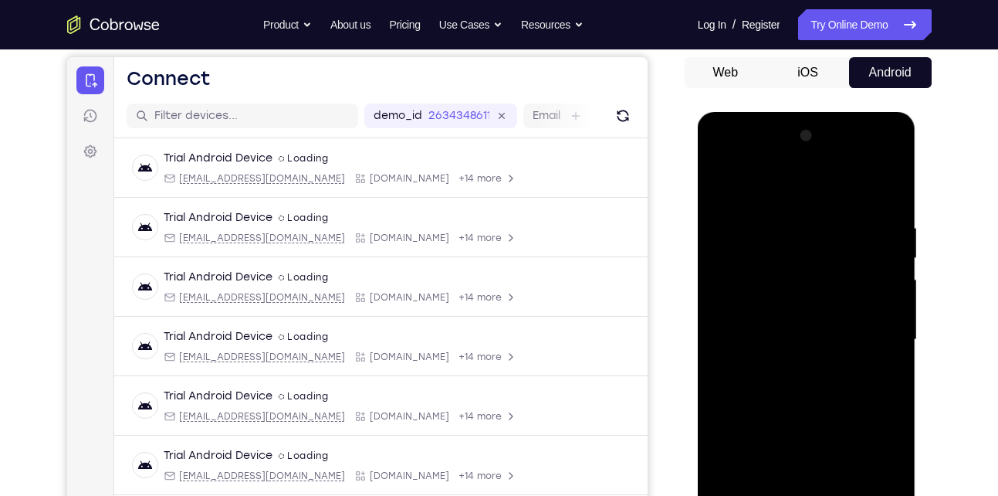
click at [808, 71] on button "iOS" at bounding box center [808, 72] width 83 height 31
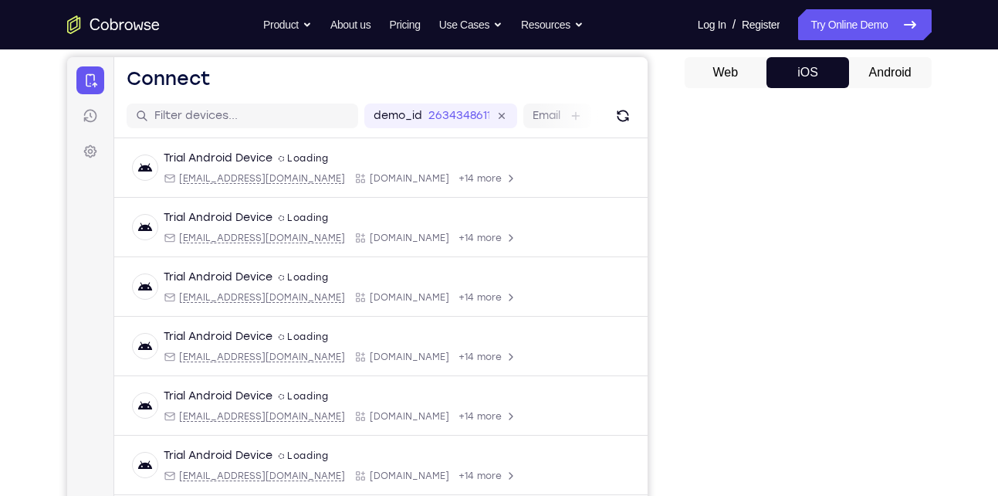
click at [874, 73] on button "Android" at bounding box center [890, 72] width 83 height 31
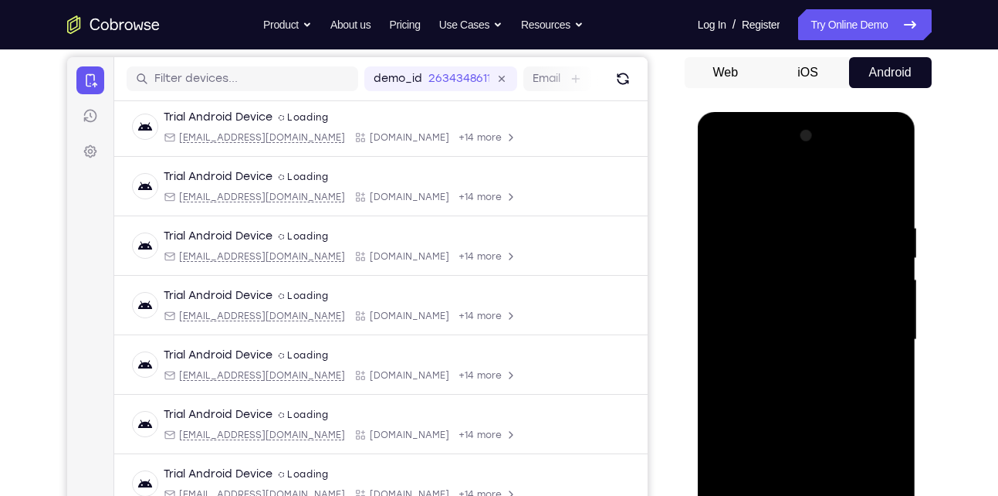
scroll to position [385, 0]
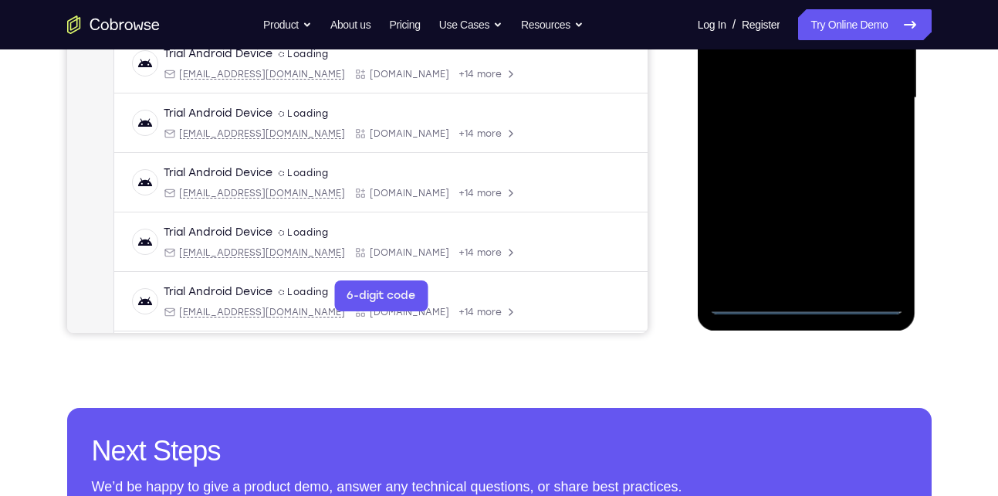
click at [808, 312] on div at bounding box center [807, 98] width 195 height 432
click at [812, 295] on div at bounding box center [807, 98] width 195 height 432
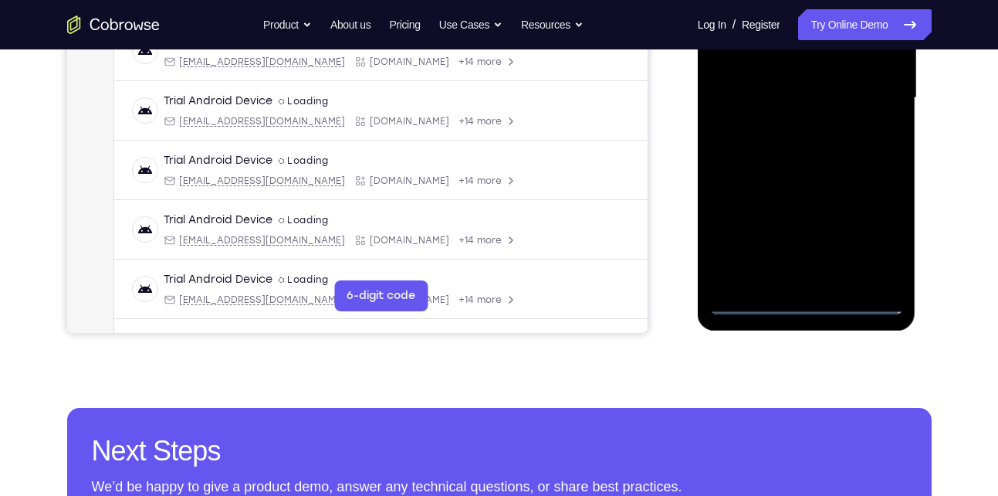
scroll to position [0, 0]
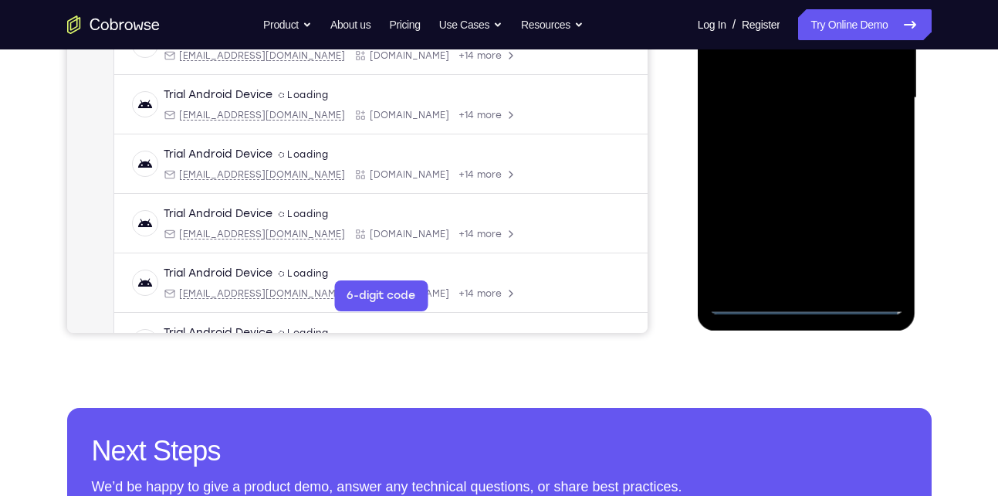
click at [812, 301] on div at bounding box center [807, 98] width 195 height 432
click at [879, 236] on div at bounding box center [807, 98] width 195 height 432
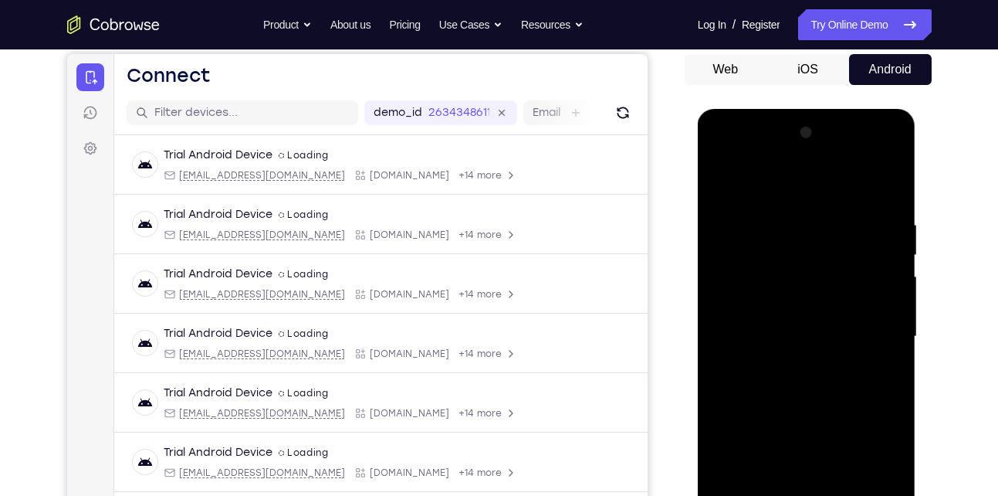
scroll to position [146, 0]
click at [741, 181] on div at bounding box center [807, 337] width 195 height 432
click at [876, 338] on div at bounding box center [807, 337] width 195 height 432
click at [781, 363] on div at bounding box center [807, 337] width 195 height 432
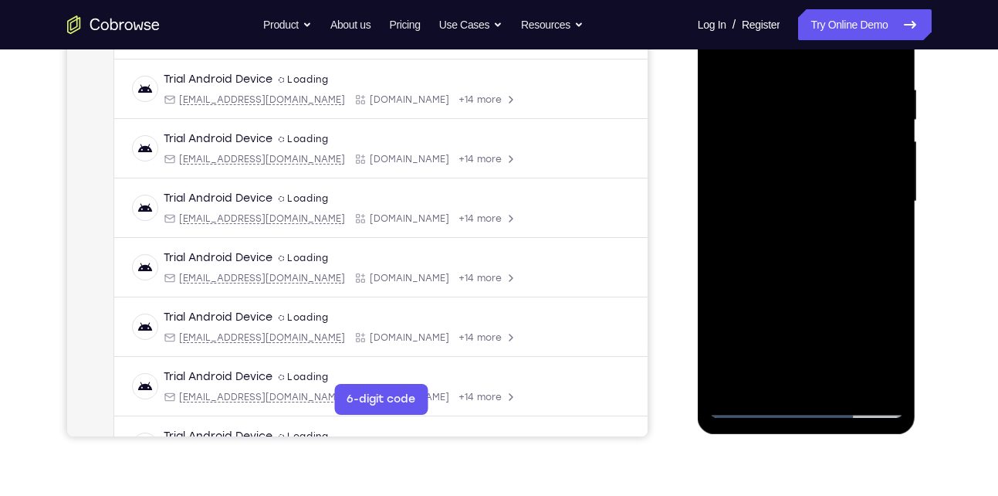
scroll to position [283, 0]
click at [804, 186] on div at bounding box center [807, 201] width 195 height 432
click at [768, 170] on div at bounding box center [807, 201] width 195 height 432
click at [763, 197] on div at bounding box center [807, 201] width 195 height 432
click at [770, 252] on div at bounding box center [807, 201] width 195 height 432
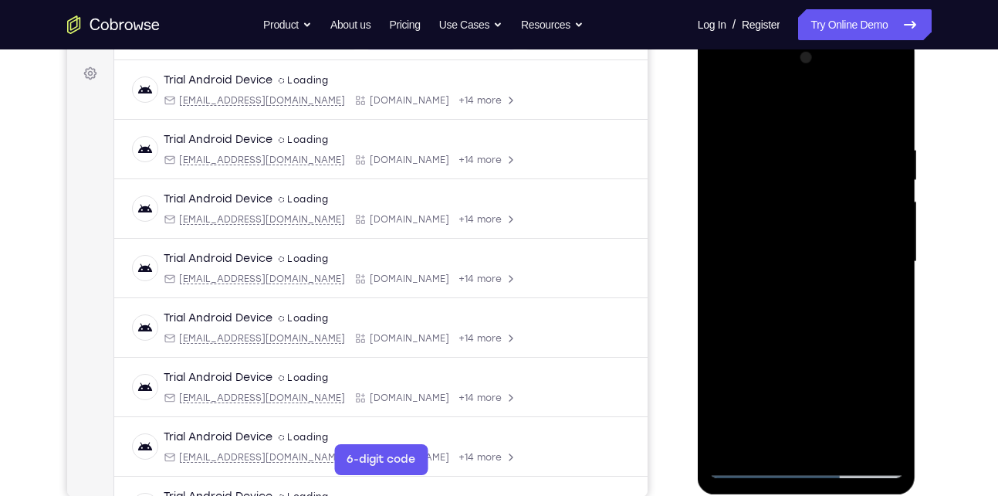
scroll to position [221, 0]
click at [817, 300] on div at bounding box center [807, 262] width 195 height 432
drag, startPoint x: 787, startPoint y: 345, endPoint x: 851, endPoint y: 161, distance: 194.6
click at [851, 161] on div at bounding box center [807, 262] width 195 height 432
click at [845, 443] on div at bounding box center [807, 262] width 195 height 432
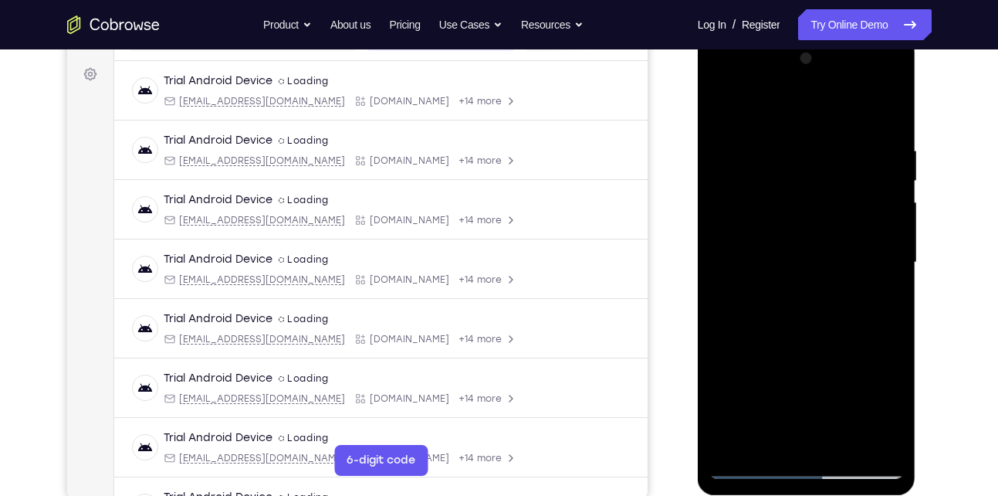
click at [845, 443] on div at bounding box center [807, 262] width 195 height 432
click at [876, 108] on div at bounding box center [807, 262] width 195 height 432
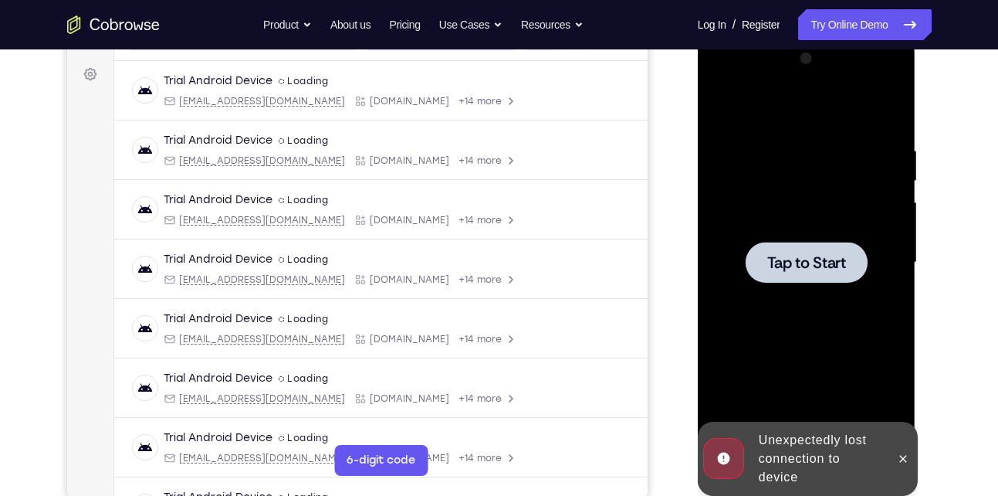
click at [814, 288] on div at bounding box center [807, 262] width 195 height 432
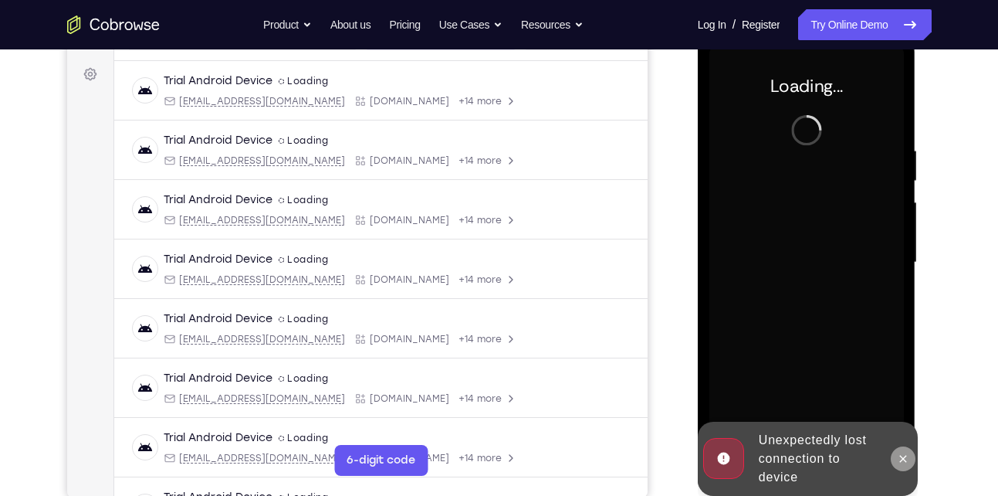
click at [898, 461] on icon at bounding box center [903, 458] width 12 height 12
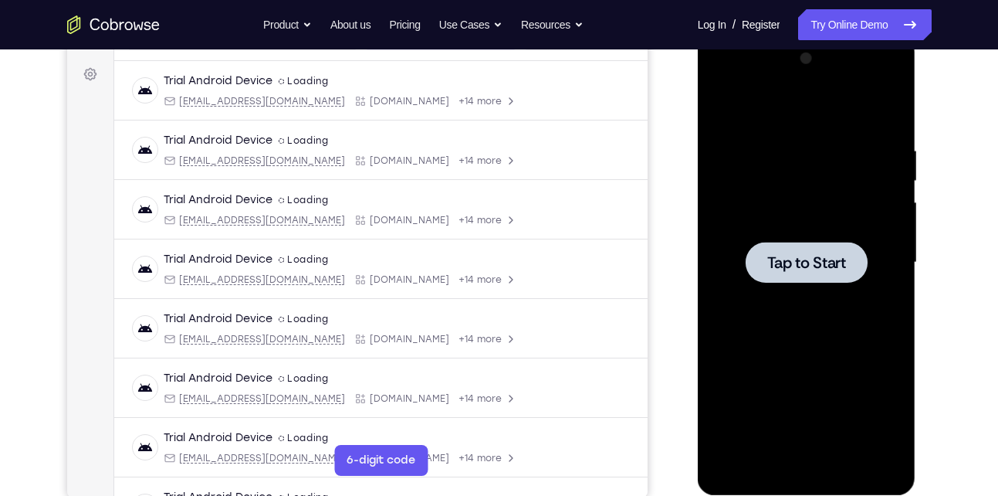
click at [779, 277] on div at bounding box center [807, 262] width 122 height 41
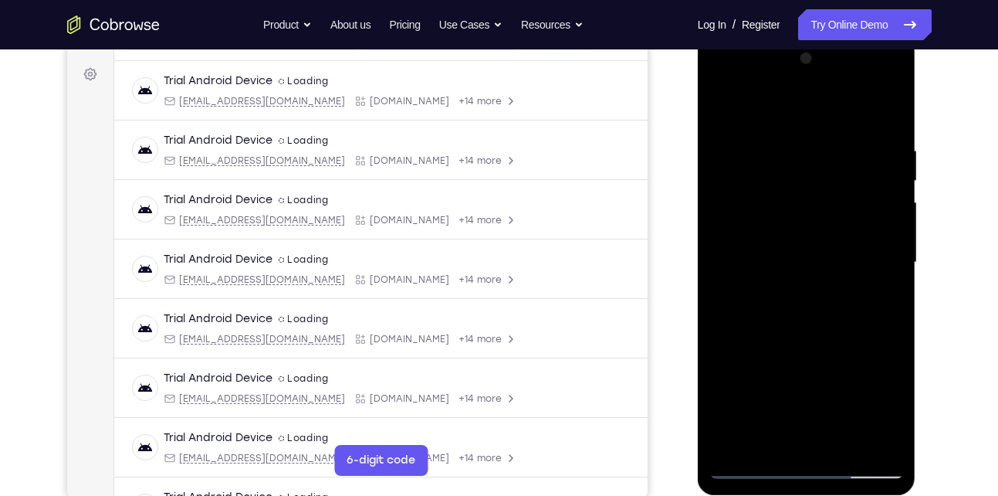
click at [824, 289] on div at bounding box center [807, 262] width 195 height 432
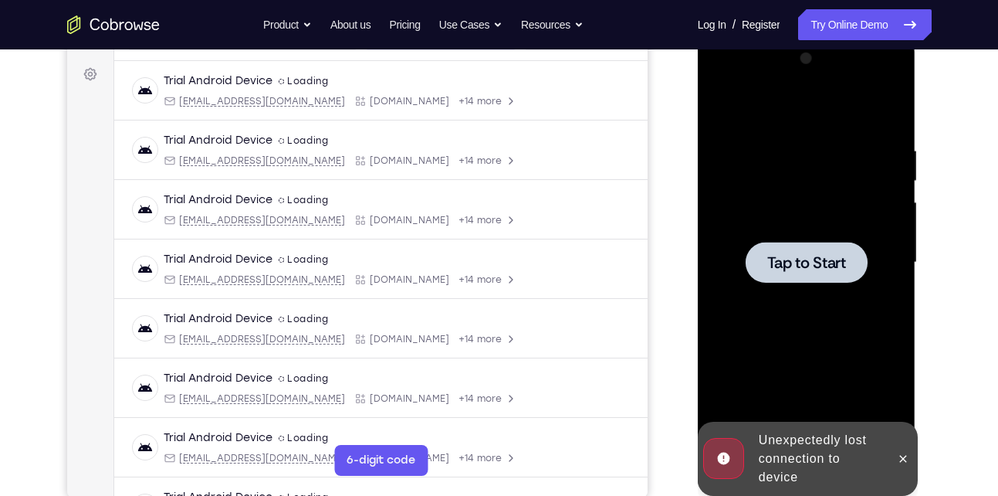
click at [798, 250] on div at bounding box center [807, 262] width 122 height 41
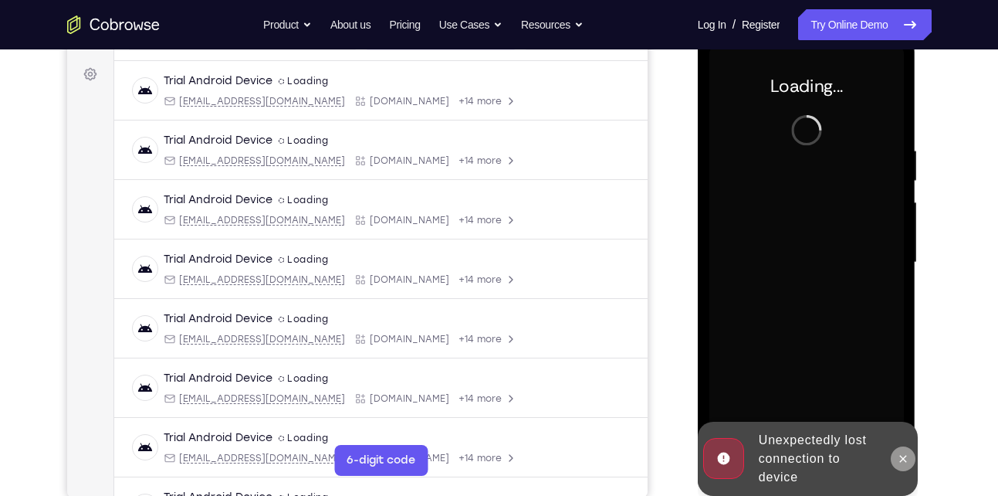
click at [904, 466] on button at bounding box center [903, 458] width 25 height 25
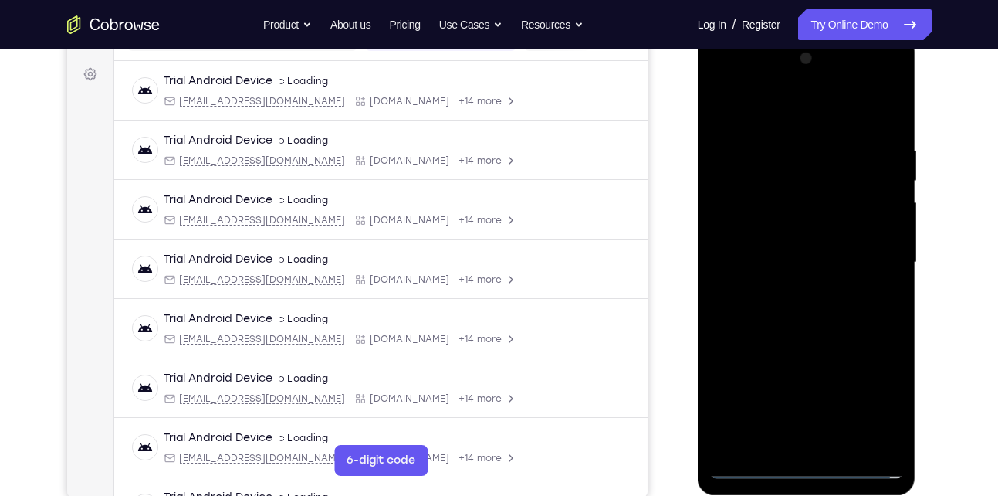
click at [805, 462] on div at bounding box center [807, 262] width 195 height 432
click at [801, 467] on div at bounding box center [807, 262] width 195 height 432
click at [874, 397] on div at bounding box center [807, 262] width 195 height 432
click at [873, 397] on div at bounding box center [807, 262] width 195 height 432
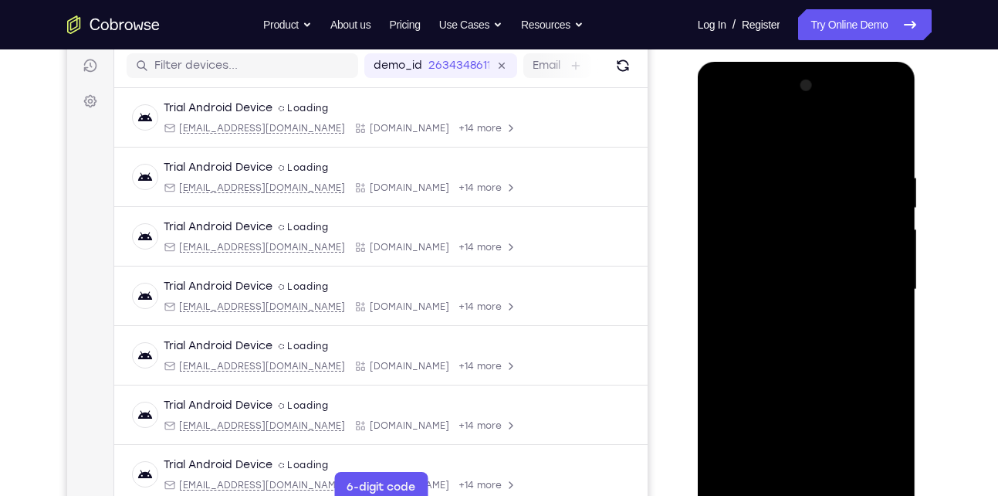
scroll to position [196, 0]
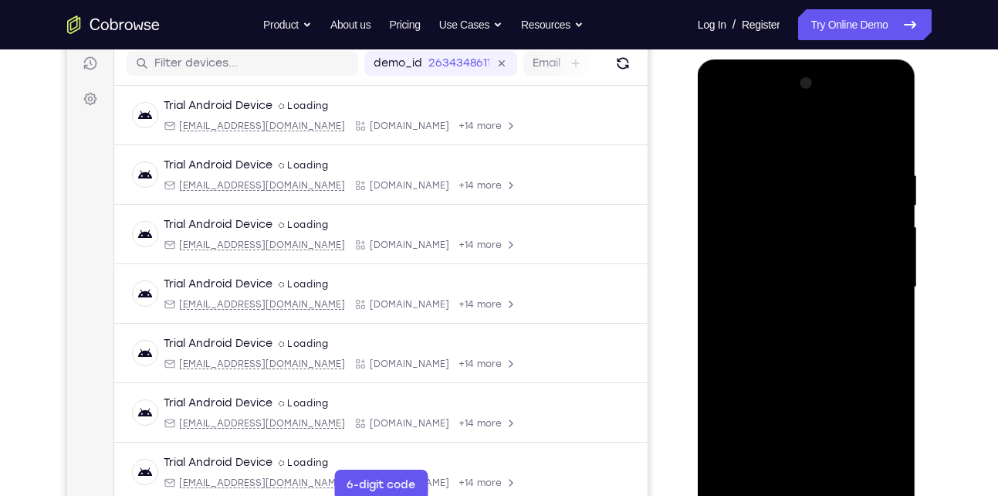
click at [790, 133] on div at bounding box center [807, 287] width 195 height 432
click at [876, 288] on div at bounding box center [807, 287] width 195 height 432
click at [786, 314] on div at bounding box center [807, 287] width 195 height 432
click at [778, 272] on div at bounding box center [807, 287] width 195 height 432
click at [744, 259] on div at bounding box center [807, 287] width 195 height 432
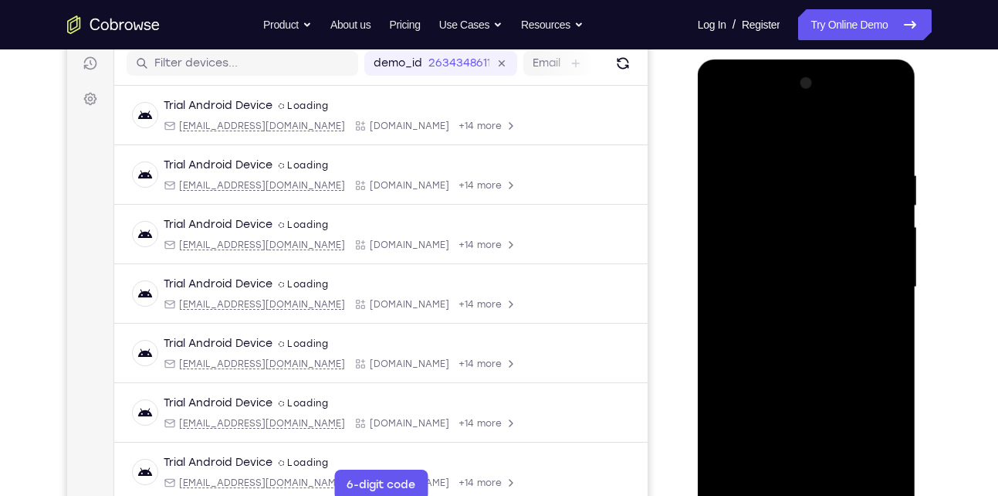
click at [790, 279] on div at bounding box center [807, 287] width 195 height 432
click at [800, 334] on div at bounding box center [807, 287] width 195 height 432
click at [867, 128] on div at bounding box center [807, 287] width 195 height 432
click at [807, 338] on div at bounding box center [807, 287] width 195 height 432
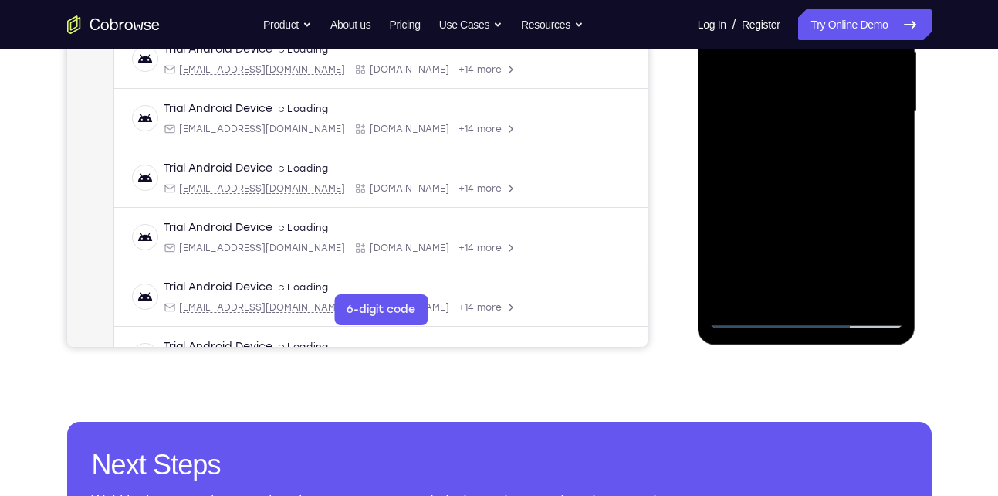
scroll to position [374, 0]
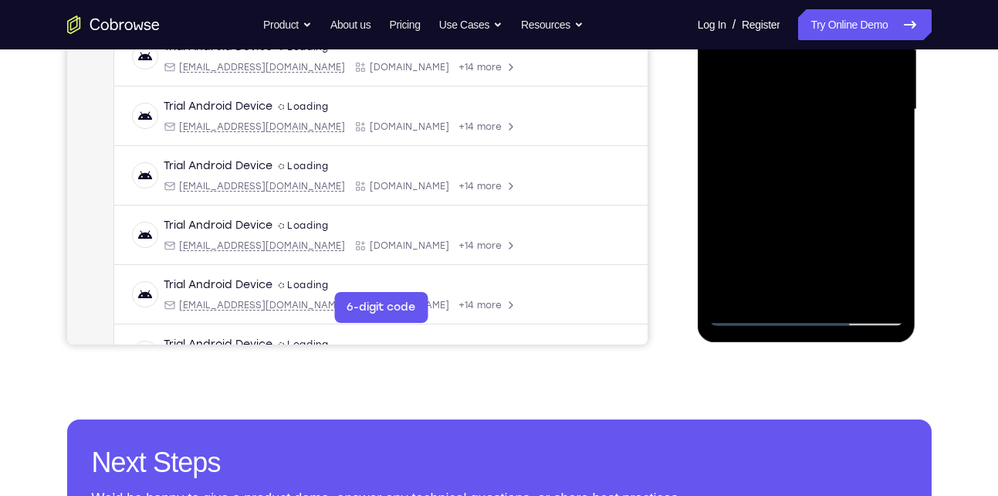
click at [821, 283] on div at bounding box center [807, 109] width 195 height 432
click at [795, 280] on div at bounding box center [807, 109] width 195 height 432
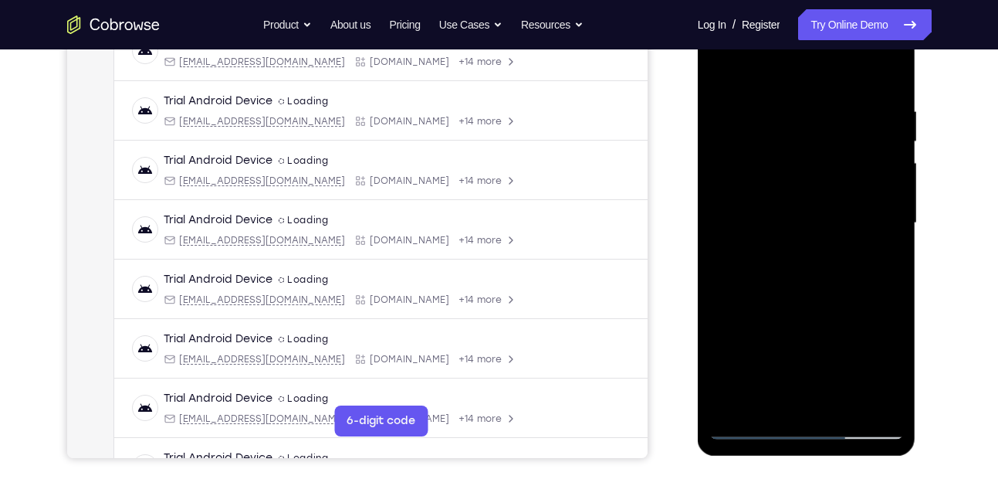
scroll to position [259, 0]
click at [889, 97] on div at bounding box center [807, 224] width 195 height 432
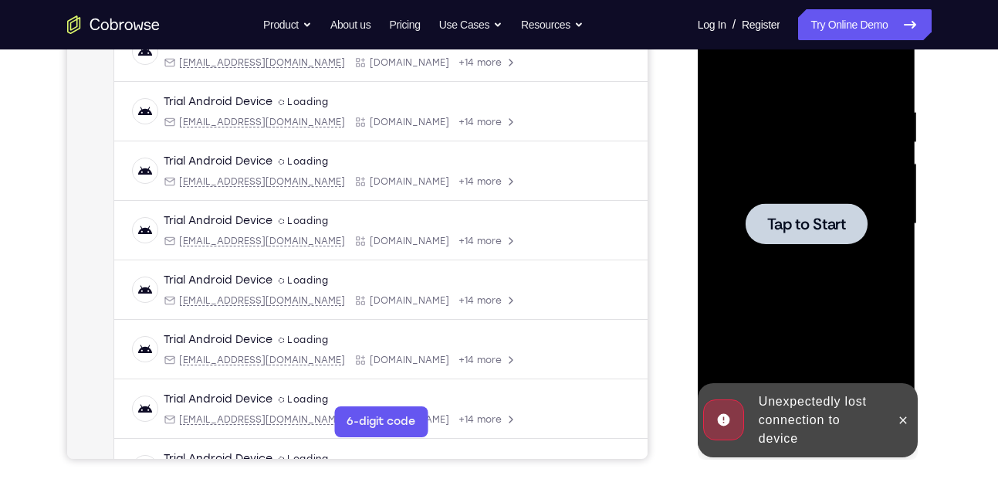
click at [809, 227] on span "Tap to Start" at bounding box center [807, 223] width 79 height 15
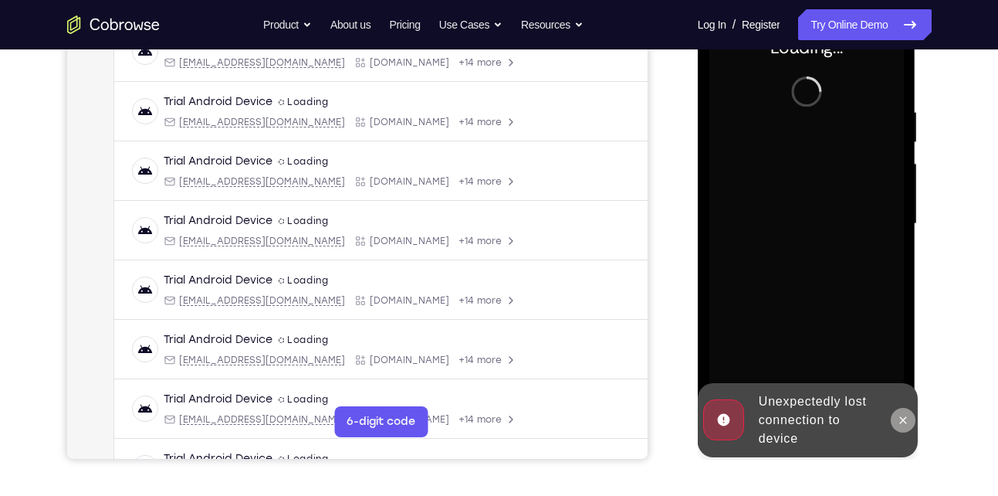
click at [909, 418] on icon at bounding box center [903, 420] width 12 height 12
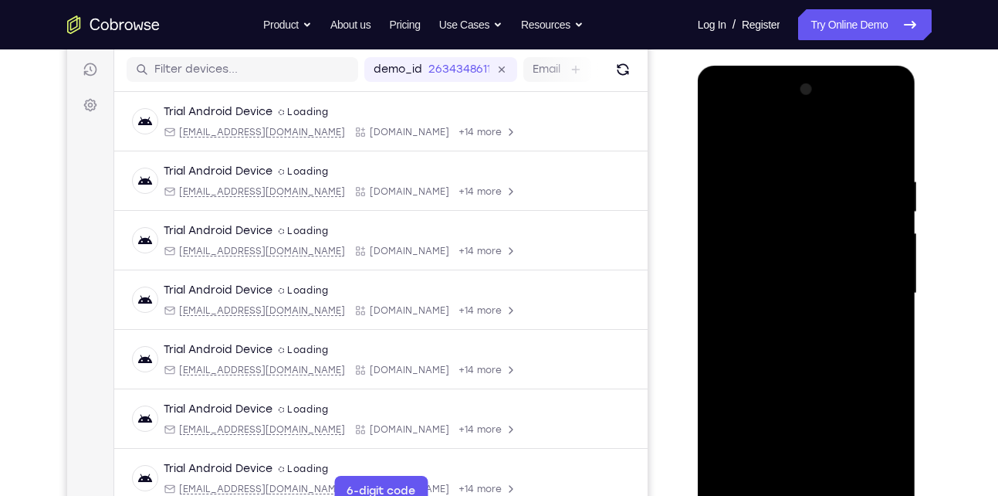
scroll to position [326, 0]
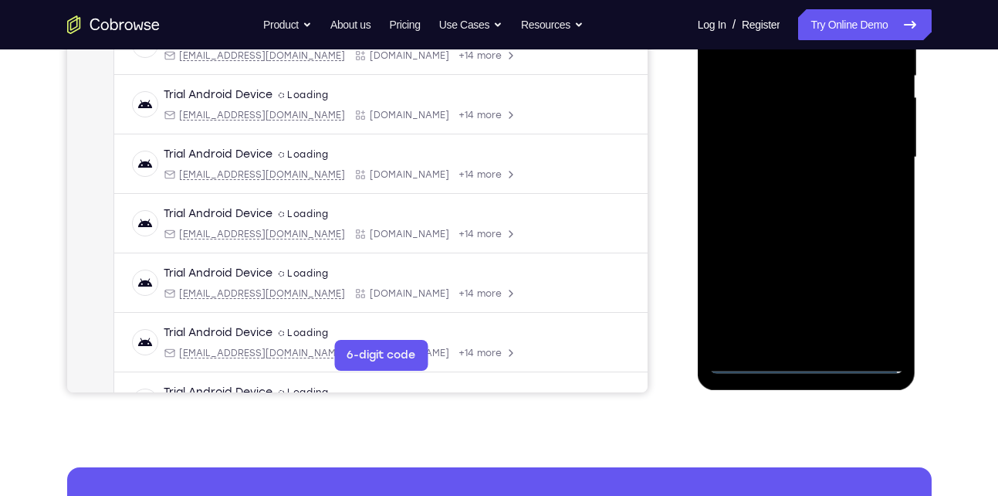
click at [802, 363] on div at bounding box center [807, 157] width 195 height 432
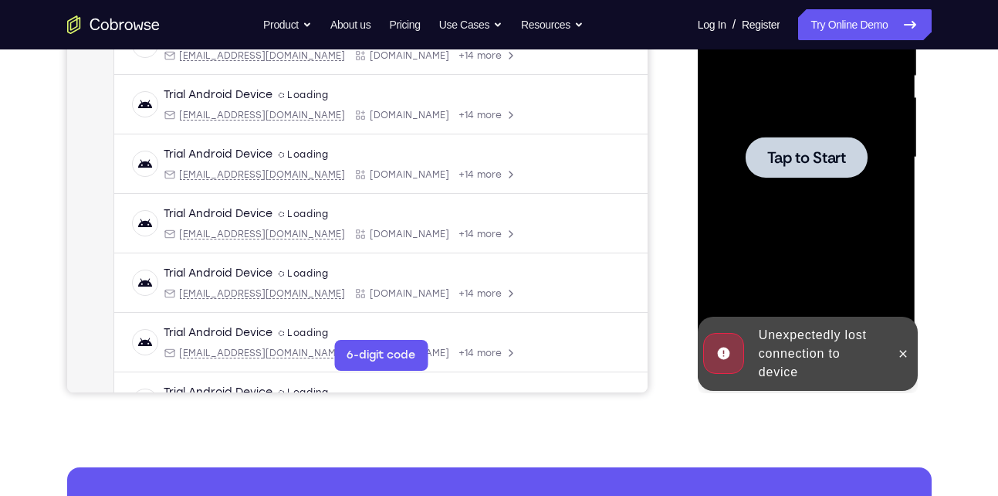
click at [843, 306] on div at bounding box center [807, 157] width 195 height 432
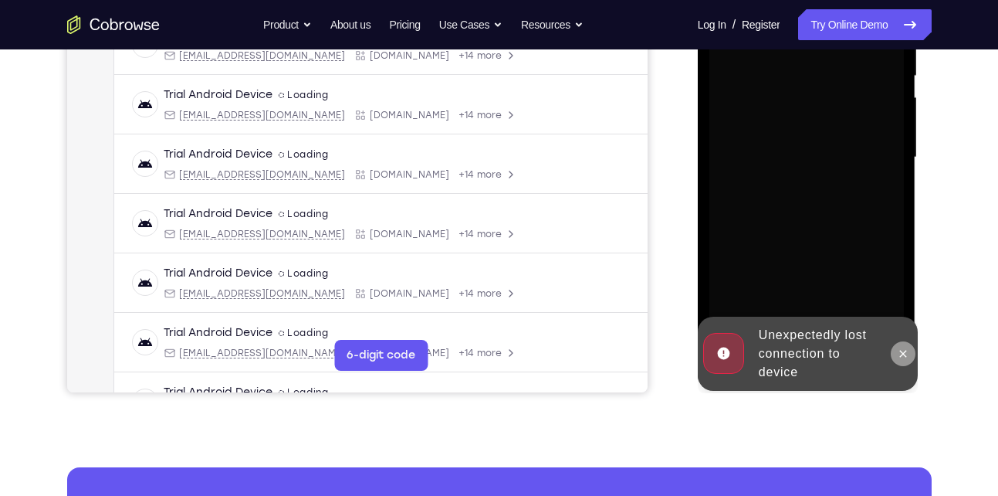
click at [910, 359] on icon at bounding box center [903, 353] width 12 height 12
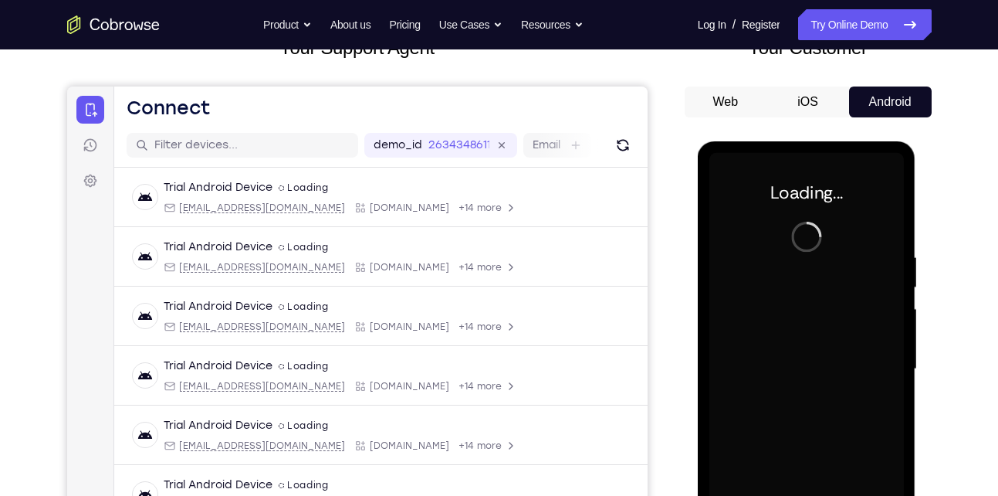
scroll to position [114, 0]
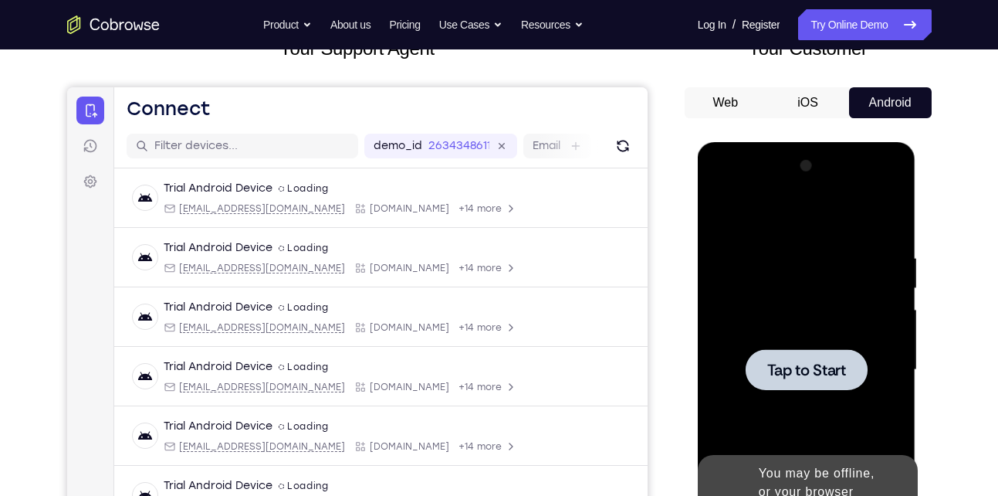
drag, startPoint x: 814, startPoint y: 365, endPoint x: 1446, endPoint y: 283, distance: 637.7
click at [814, 365] on span "Tap to Start" at bounding box center [807, 369] width 79 height 15
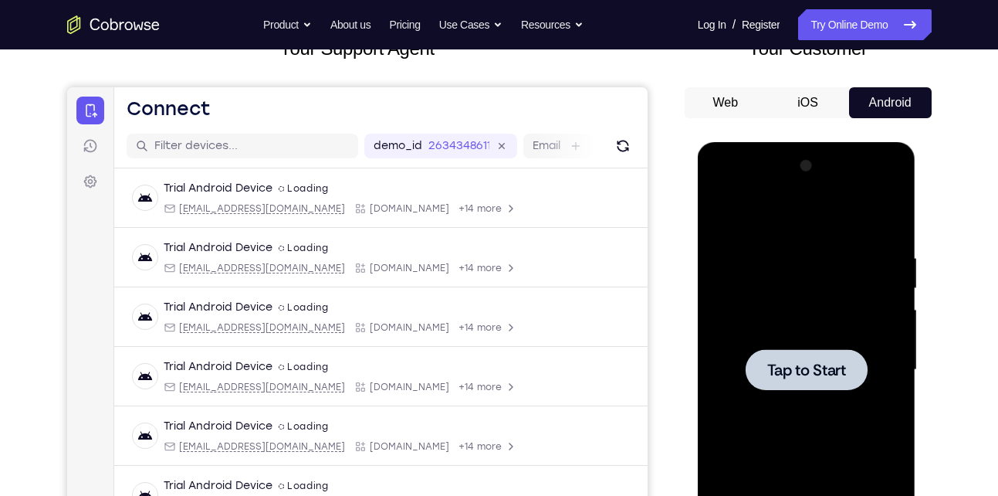
click at [829, 391] on div at bounding box center [807, 370] width 195 height 432
click at [788, 364] on span "Tap to Start" at bounding box center [807, 369] width 79 height 15
click at [811, 409] on div at bounding box center [807, 370] width 195 height 432
click at [780, 371] on span "Tap to Start" at bounding box center [807, 369] width 79 height 15
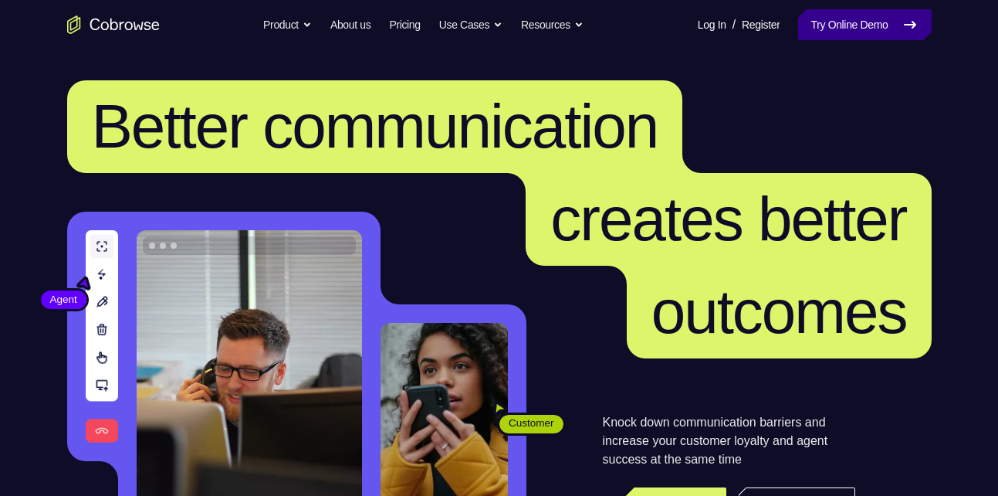
click at [876, 32] on link "Try Online Demo" at bounding box center [864, 24] width 133 height 31
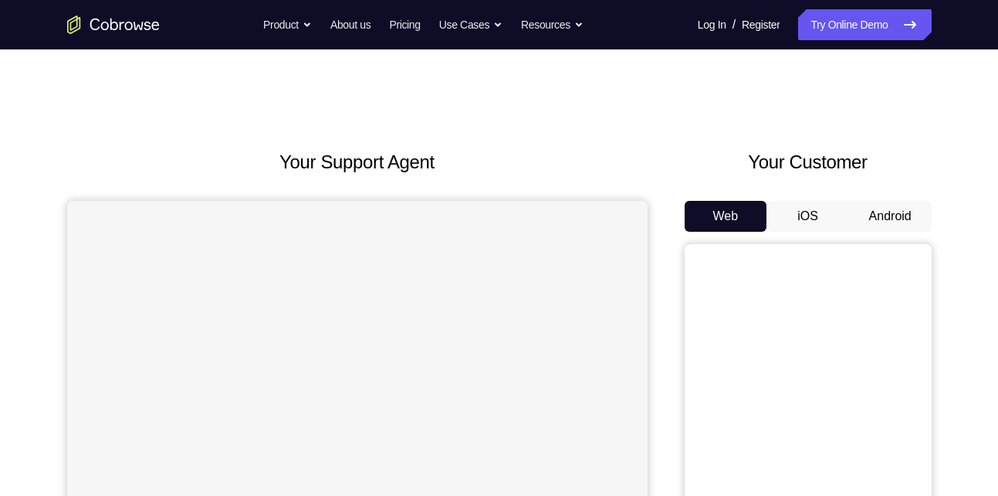
click at [906, 213] on button "Android" at bounding box center [890, 216] width 83 height 31
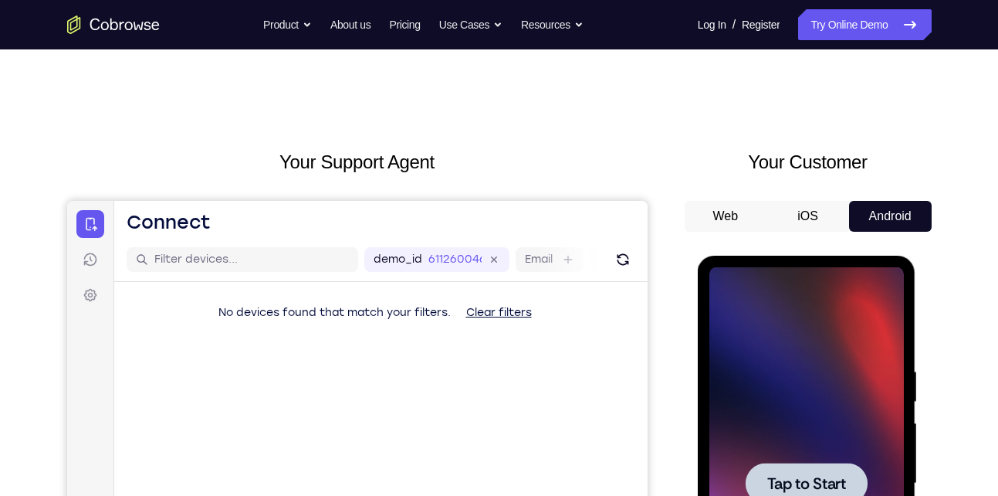
click at [817, 464] on div at bounding box center [807, 483] width 122 height 41
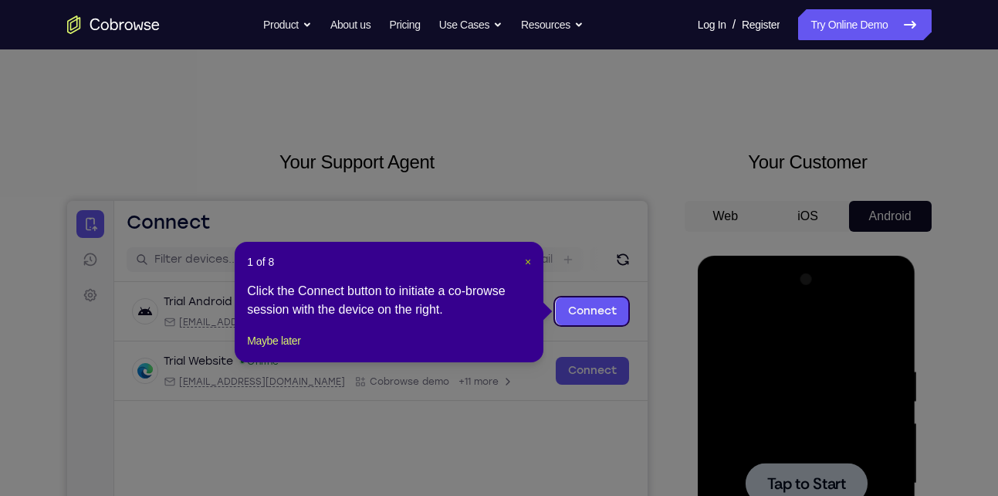
click at [531, 258] on div "1 of 8 × Click the Connect button to initiate a co-browse session with the devi…" at bounding box center [389, 302] width 309 height 120
click at [531, 258] on span "×" at bounding box center [528, 262] width 6 height 12
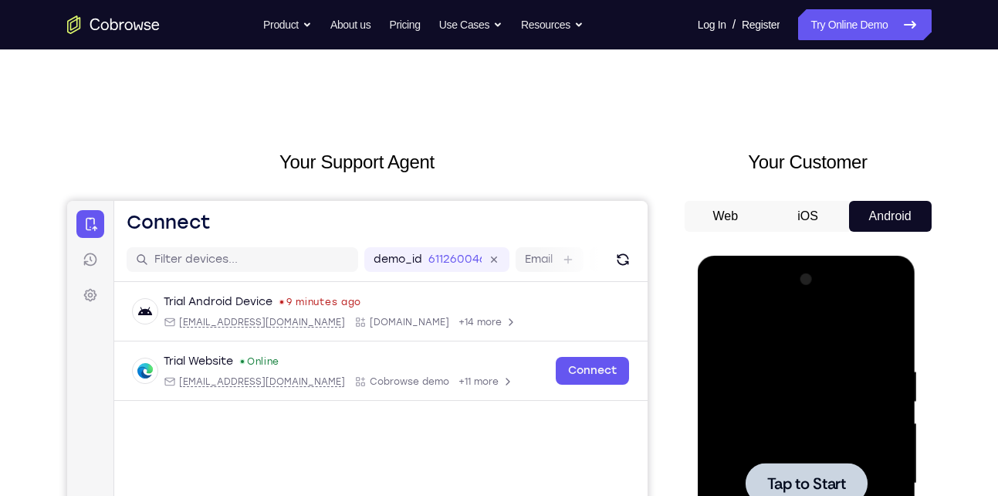
click at [763, 354] on div at bounding box center [807, 483] width 195 height 432
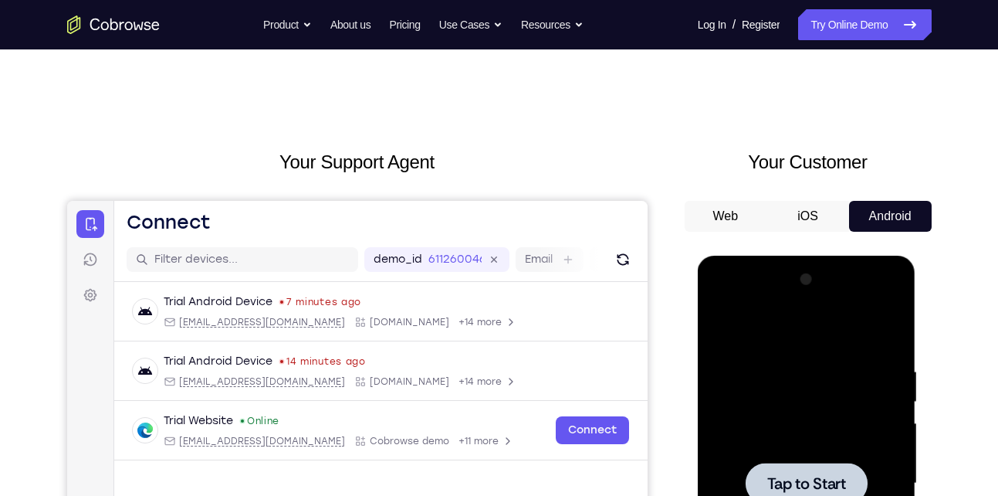
click at [839, 359] on div at bounding box center [807, 483] width 195 height 432
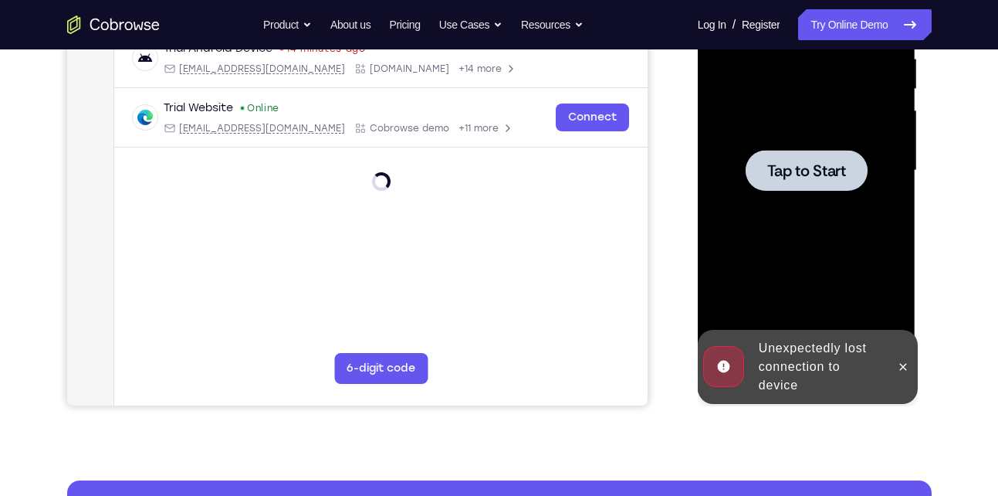
scroll to position [326, 0]
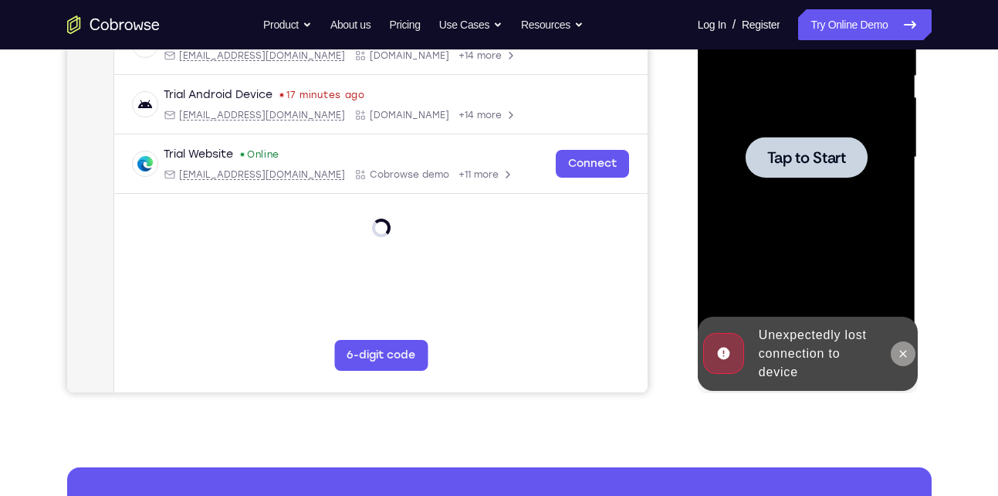
click at [903, 355] on icon at bounding box center [903, 353] width 12 height 12
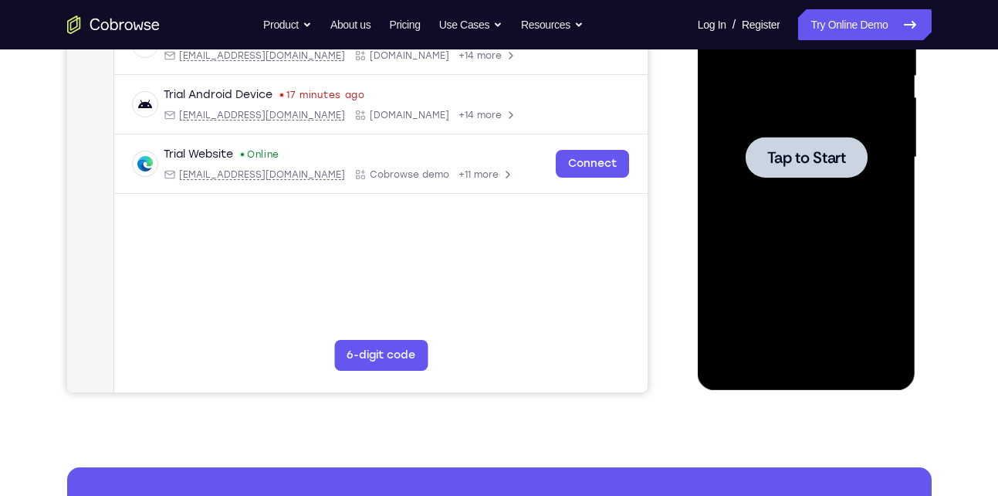
click at [795, 165] on span "Tap to Start" at bounding box center [807, 157] width 79 height 15
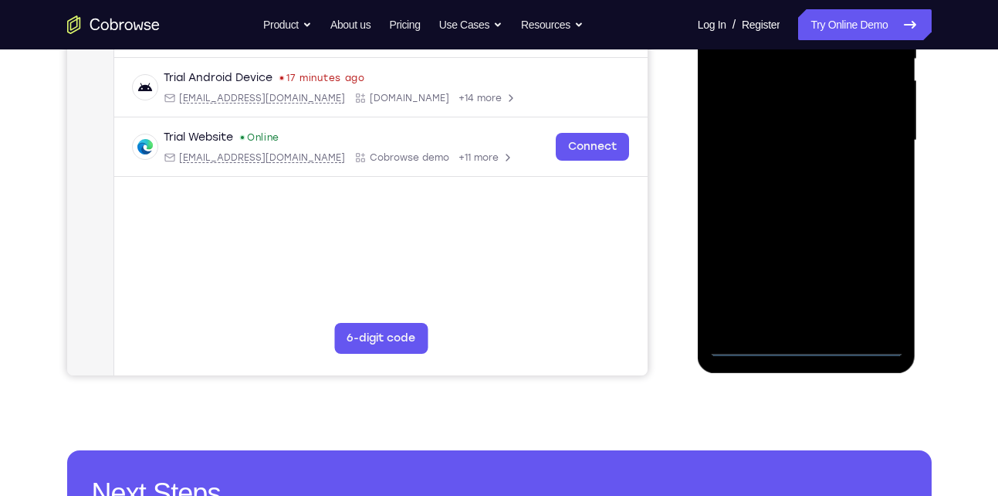
scroll to position [350, 0]
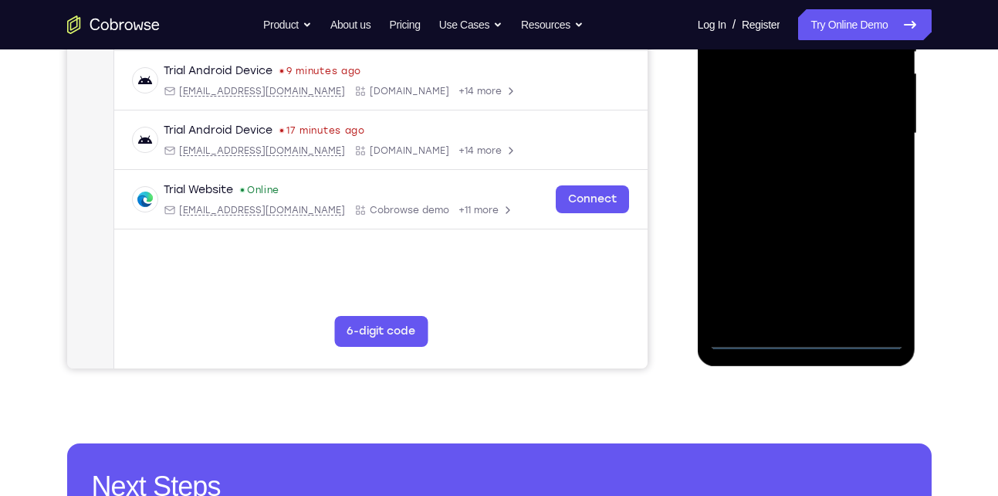
click at [805, 338] on div at bounding box center [807, 133] width 195 height 432
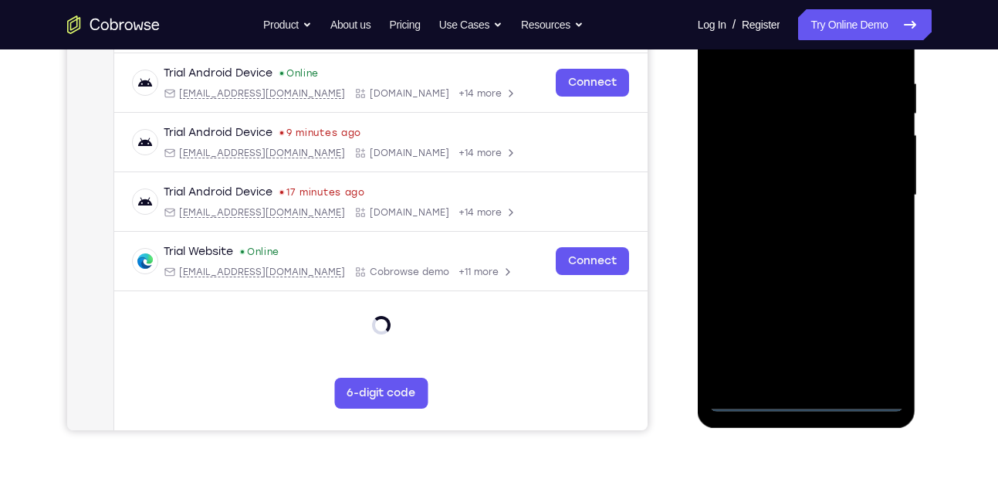
scroll to position [287, 0]
click at [871, 333] on div at bounding box center [807, 196] width 195 height 432
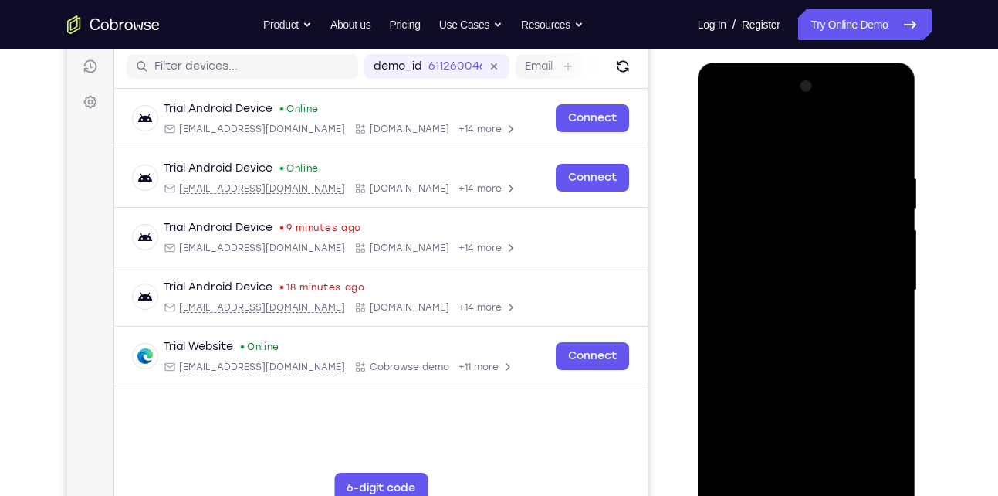
scroll to position [192, 0]
click at [763, 128] on div at bounding box center [807, 291] width 195 height 432
click at [759, 138] on div at bounding box center [807, 291] width 195 height 432
click at [877, 281] on div at bounding box center [807, 291] width 195 height 432
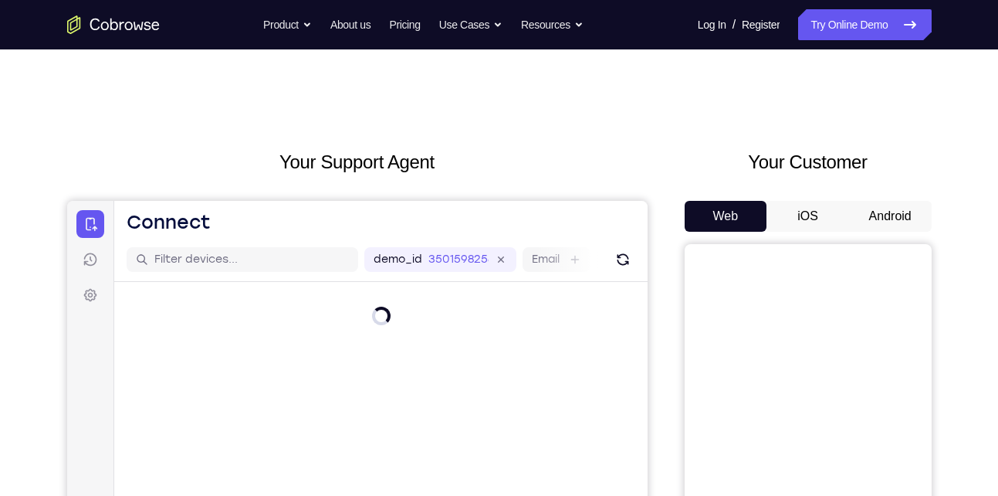
click at [873, 218] on button "Android" at bounding box center [890, 216] width 83 height 31
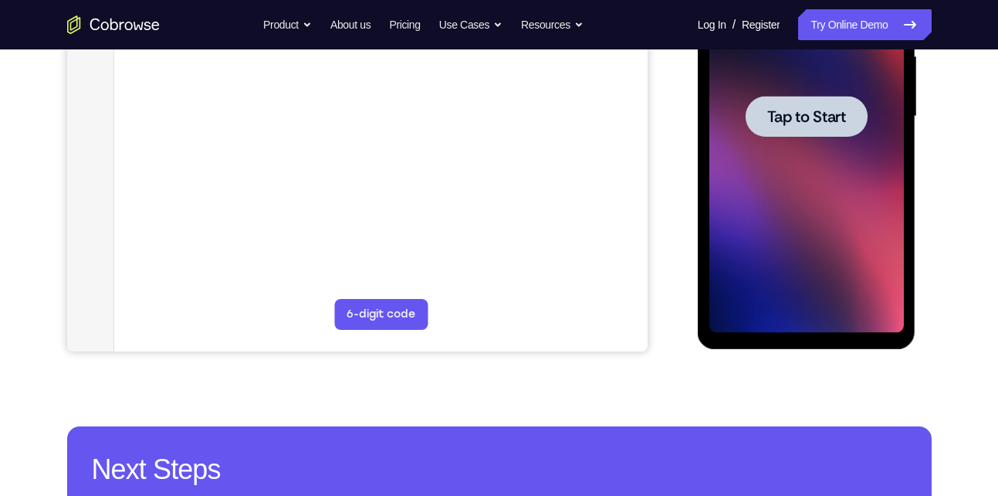
click at [814, 110] on span "Tap to Start" at bounding box center [807, 116] width 79 height 15
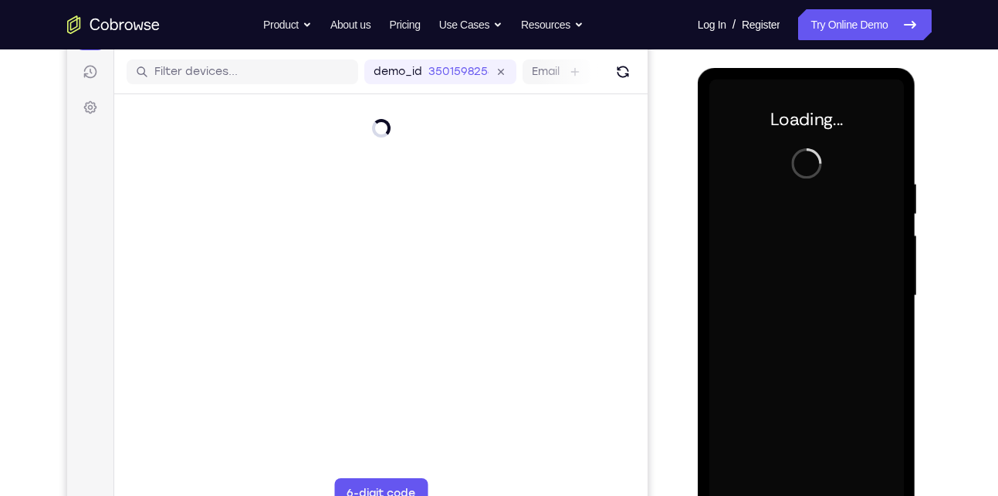
scroll to position [187, 0]
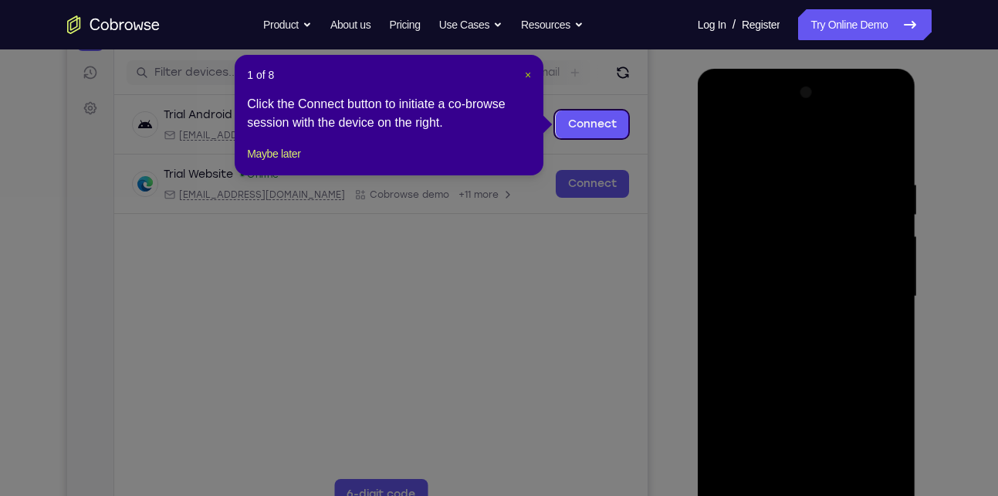
click at [527, 74] on span "×" at bounding box center [528, 75] width 6 height 12
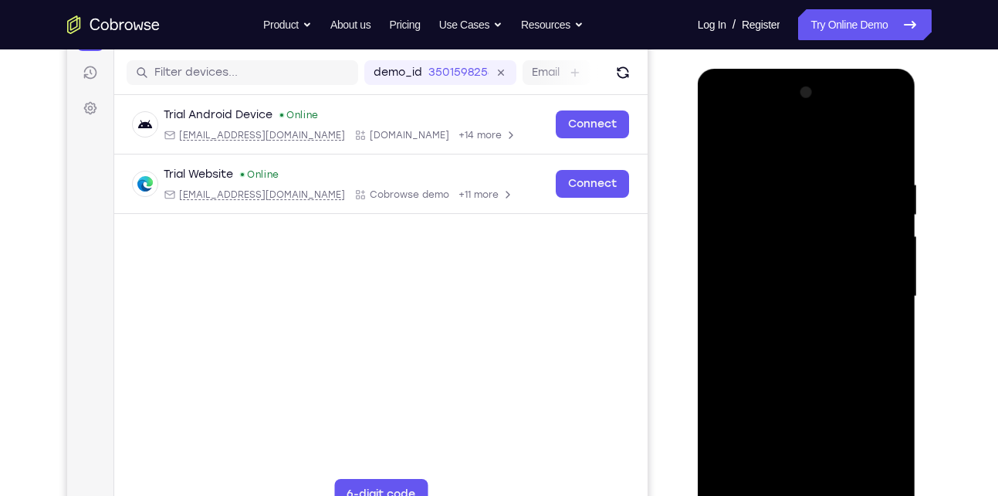
scroll to position [320, 0]
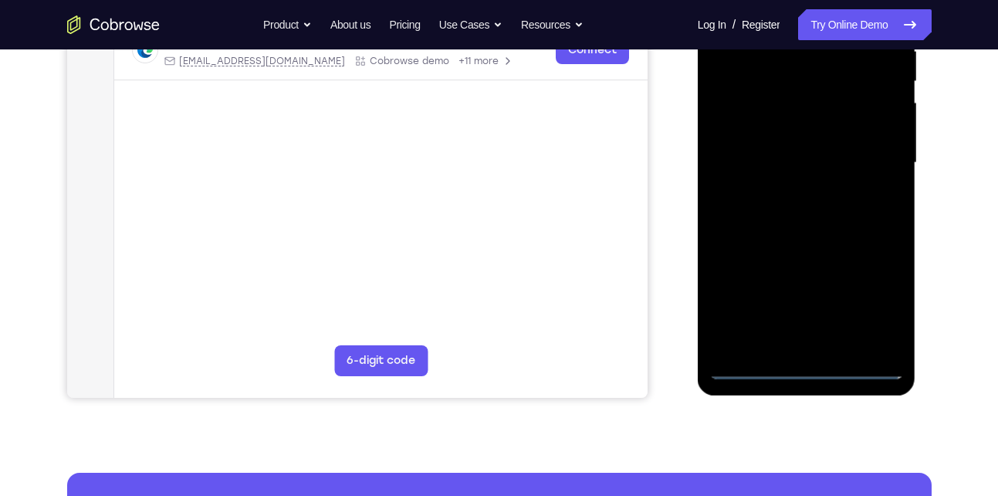
click at [806, 360] on div at bounding box center [807, 163] width 195 height 432
click at [808, 360] on div at bounding box center [807, 163] width 195 height 432
click at [814, 364] on div at bounding box center [807, 163] width 195 height 432
click at [881, 308] on div at bounding box center [807, 163] width 195 height 432
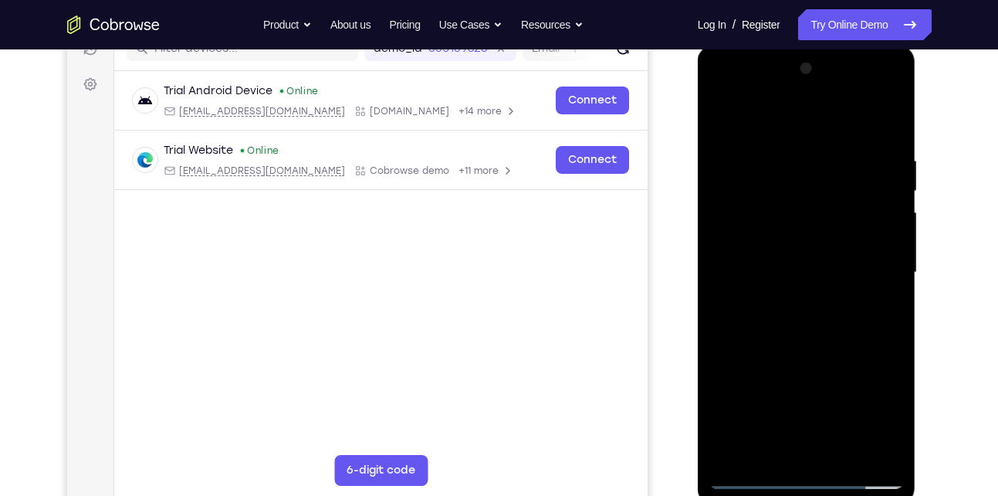
click at [774, 117] on div at bounding box center [807, 272] width 195 height 432
click at [873, 268] on div at bounding box center [807, 272] width 195 height 432
click at [785, 300] on div at bounding box center [807, 272] width 195 height 432
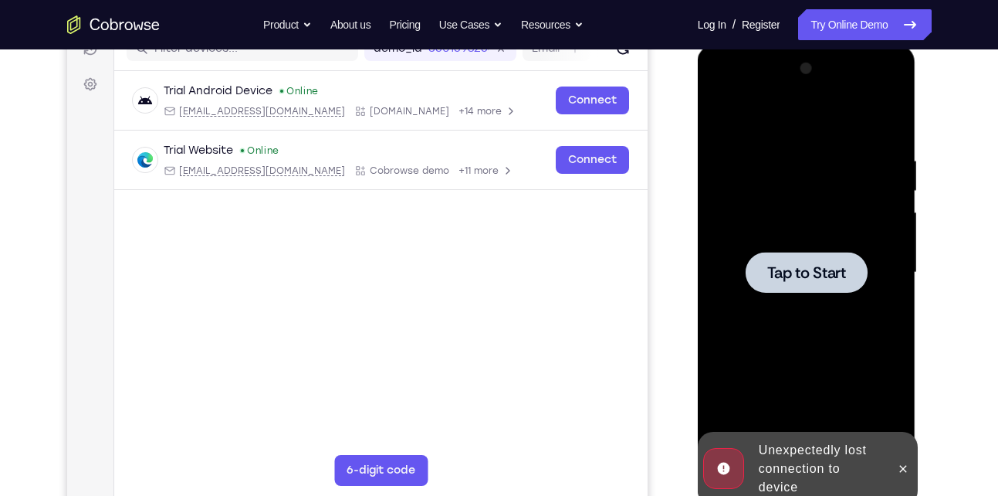
click at [833, 265] on span "Tap to Start" at bounding box center [807, 272] width 79 height 15
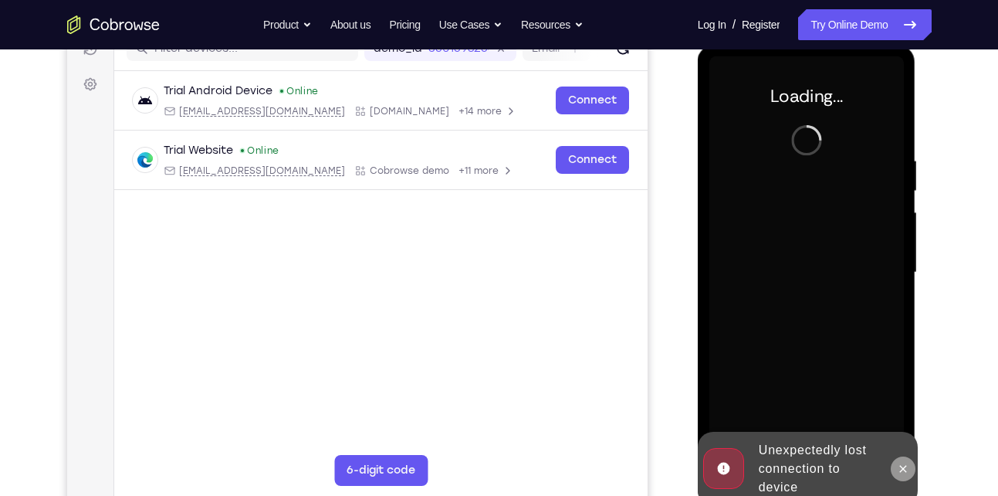
click at [902, 466] on icon at bounding box center [903, 469] width 12 height 12
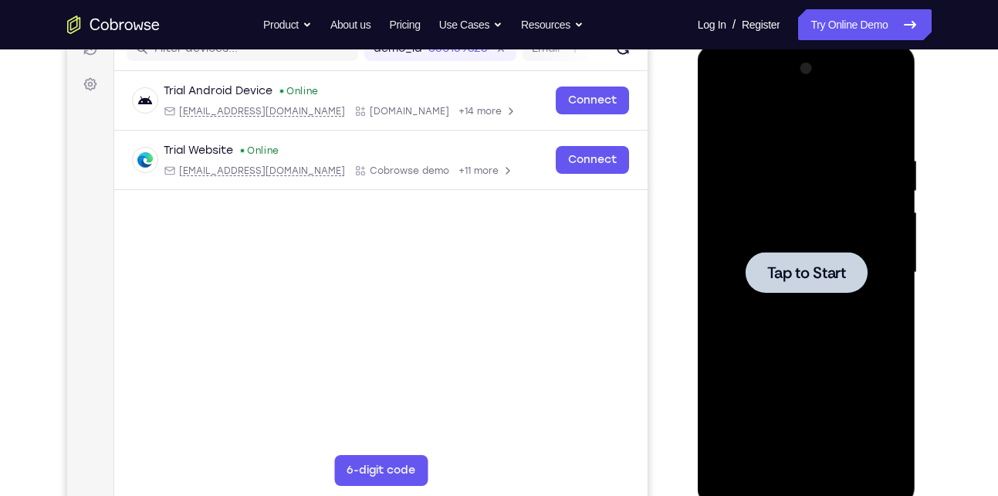
click at [839, 275] on span "Tap to Start" at bounding box center [807, 272] width 79 height 15
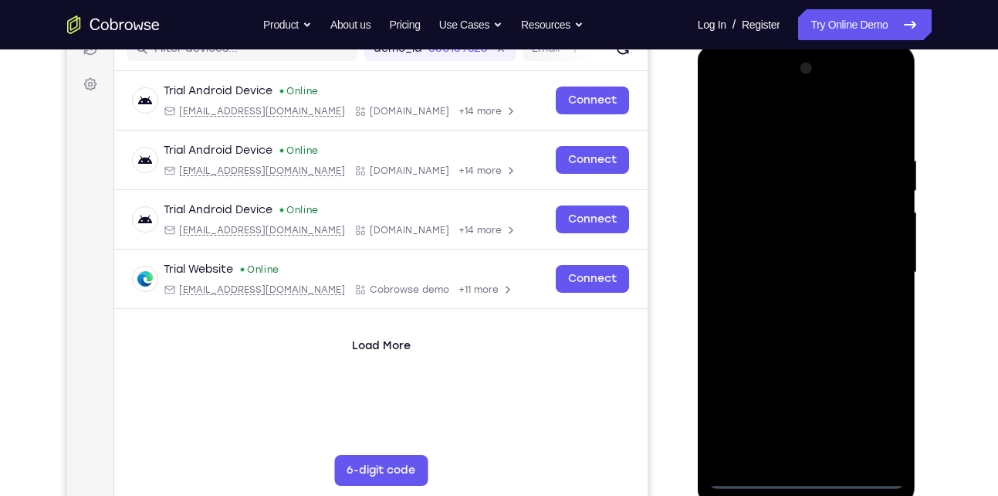
click at [812, 481] on div at bounding box center [807, 272] width 195 height 432
click at [874, 408] on div at bounding box center [807, 272] width 195 height 432
click at [754, 120] on div at bounding box center [807, 272] width 195 height 432
click at [873, 270] on div at bounding box center [807, 272] width 195 height 432
click at [790, 303] on div at bounding box center [807, 272] width 195 height 432
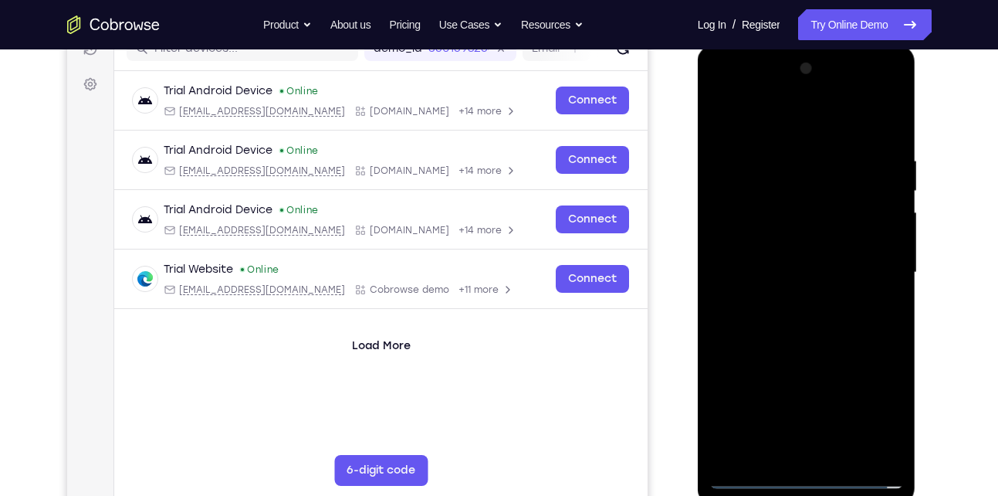
click at [810, 263] on div at bounding box center [807, 272] width 195 height 432
click at [782, 242] on div at bounding box center [807, 272] width 195 height 432
click at [774, 270] on div at bounding box center [807, 272] width 195 height 432
click at [770, 325] on div at bounding box center [807, 272] width 195 height 432
click at [788, 320] on div at bounding box center [807, 272] width 195 height 432
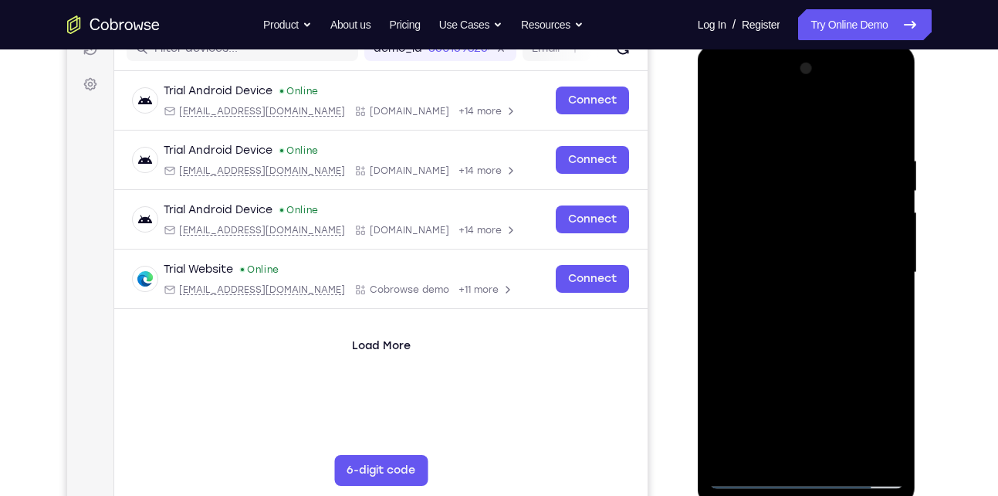
click at [879, 118] on div at bounding box center [807, 272] width 195 height 432
click at [793, 316] on div at bounding box center [807, 272] width 195 height 432
click at [838, 188] on div at bounding box center [807, 272] width 195 height 432
drag, startPoint x: 791, startPoint y: 335, endPoint x: 808, endPoint y: 236, distance: 100.4
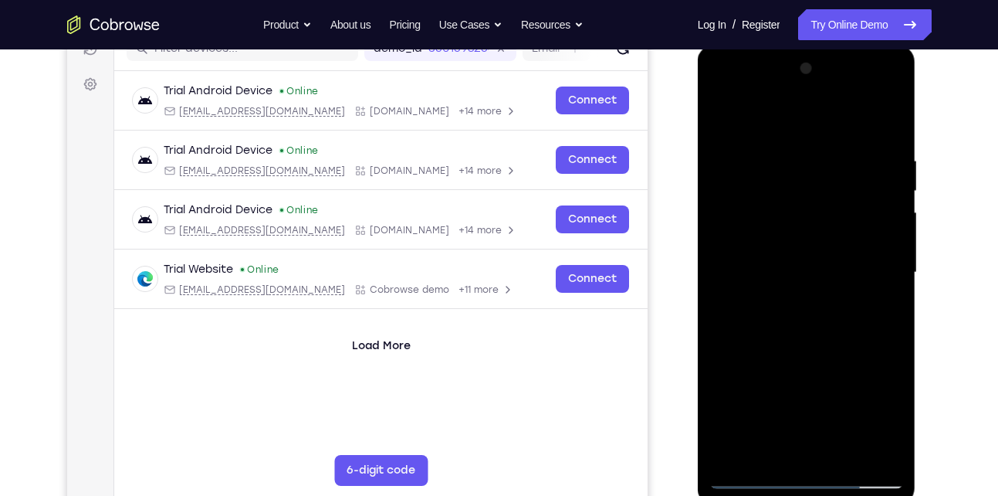
click at [808, 236] on div at bounding box center [807, 272] width 195 height 432
drag, startPoint x: 831, startPoint y: 382, endPoint x: 840, endPoint y: 285, distance: 97.7
click at [840, 285] on div at bounding box center [807, 272] width 195 height 432
click at [723, 285] on div at bounding box center [807, 272] width 195 height 432
drag, startPoint x: 813, startPoint y: 337, endPoint x: 817, endPoint y: 193, distance: 144.4
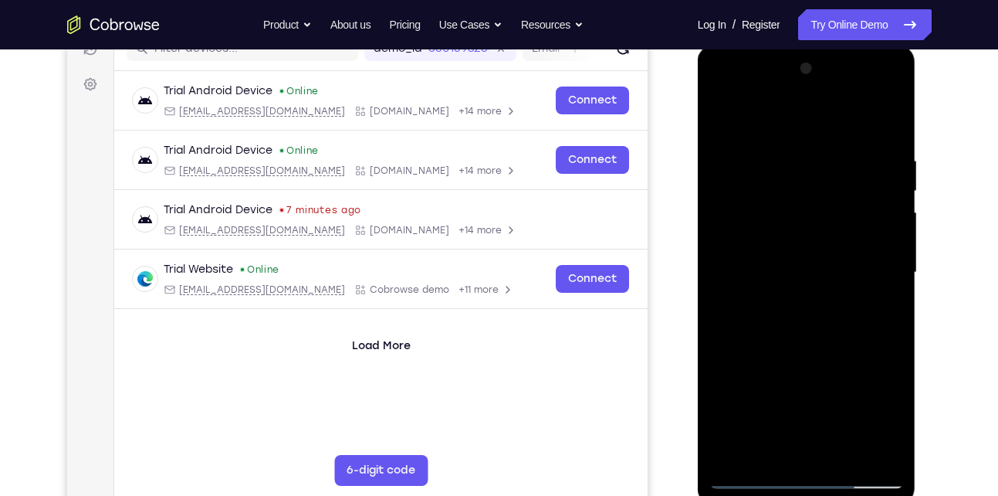
click at [817, 193] on div at bounding box center [807, 272] width 195 height 432
drag, startPoint x: 822, startPoint y: 350, endPoint x: 846, endPoint y: 168, distance: 183.8
click at [846, 168] on div at bounding box center [807, 272] width 195 height 432
click at [889, 45] on div at bounding box center [807, 45] width 219 height 0
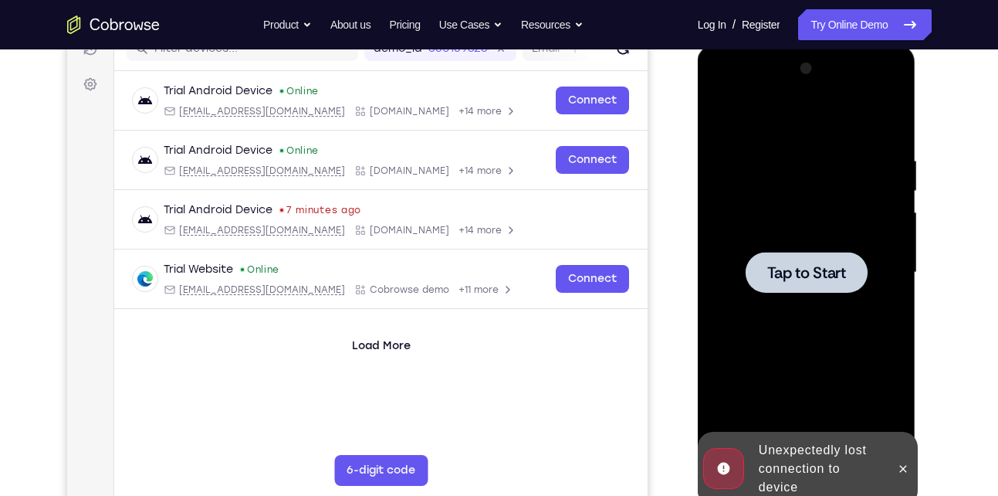
click at [788, 280] on span "Tap to Start" at bounding box center [807, 272] width 79 height 15
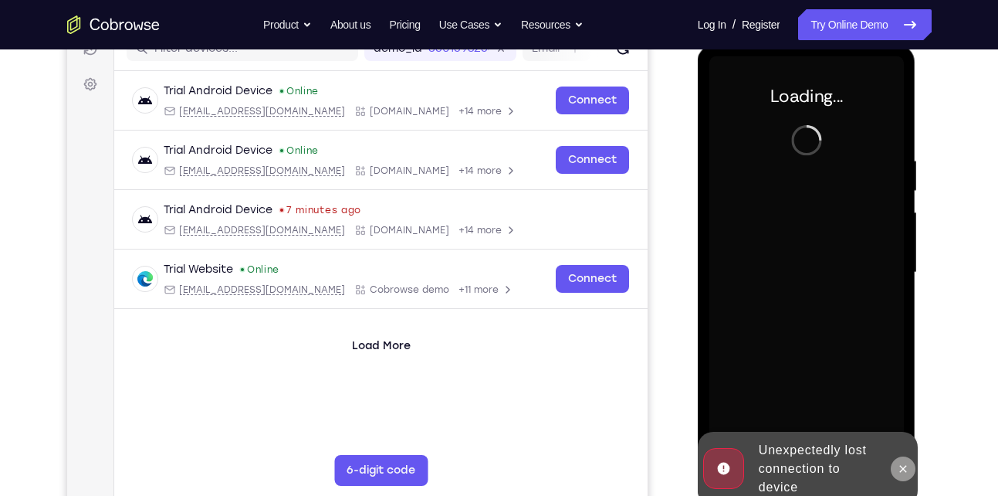
click at [893, 473] on button at bounding box center [903, 468] width 25 height 25
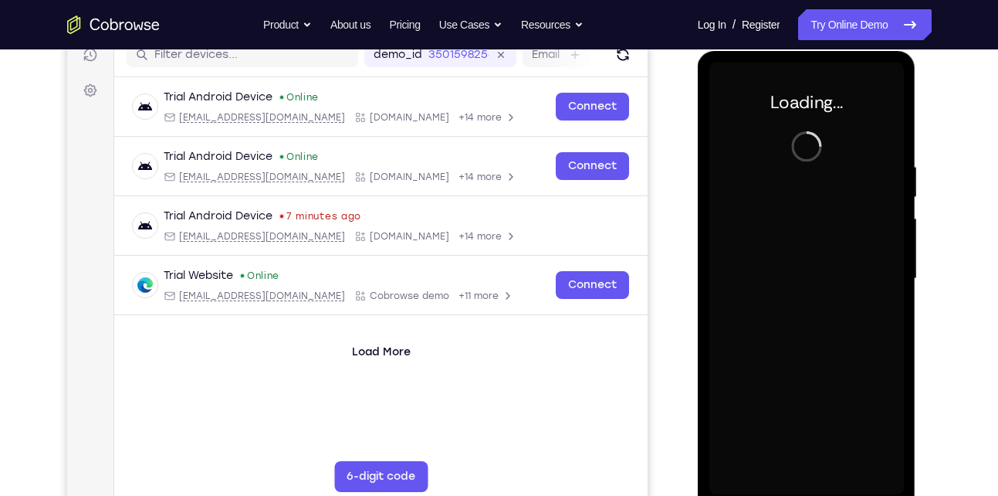
scroll to position [204, 0]
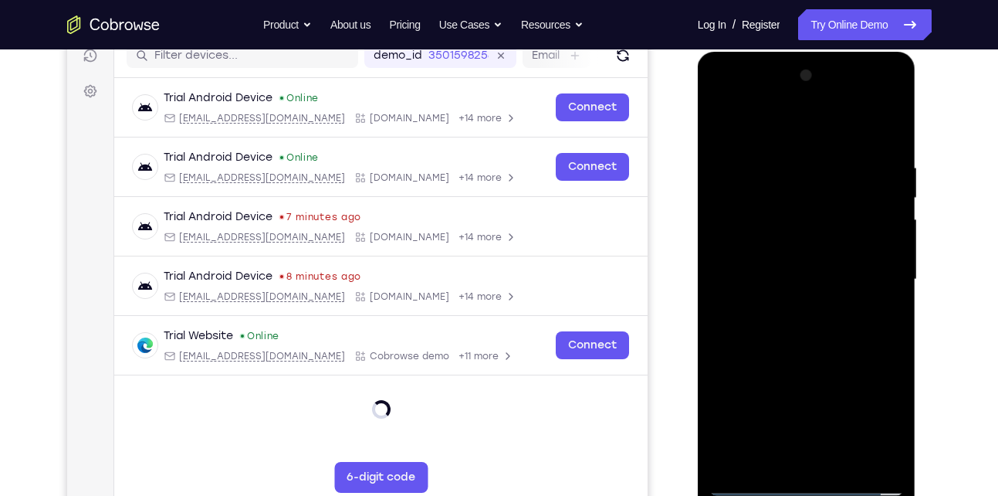
click at [812, 484] on div at bounding box center [807, 279] width 195 height 432
click at [863, 420] on div at bounding box center [807, 279] width 195 height 432
click at [776, 136] on div at bounding box center [807, 279] width 195 height 432
click at [874, 280] on div at bounding box center [807, 279] width 195 height 432
click at [791, 308] on div at bounding box center [807, 279] width 195 height 432
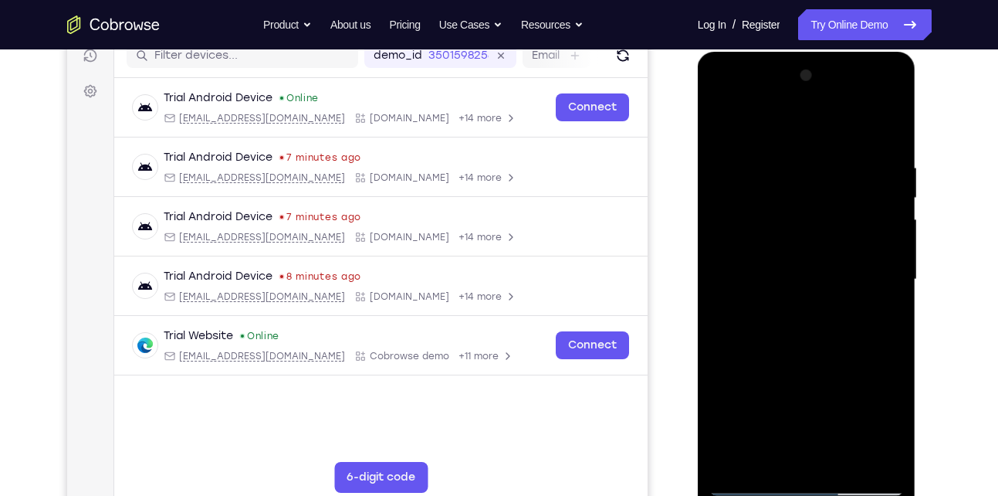
click at [793, 257] on div at bounding box center [807, 279] width 195 height 432
click at [774, 254] on div at bounding box center [807, 279] width 195 height 432
click at [763, 280] on div at bounding box center [807, 279] width 195 height 432
click at [769, 331] on div at bounding box center [807, 279] width 195 height 432
click at [878, 123] on div at bounding box center [807, 279] width 195 height 432
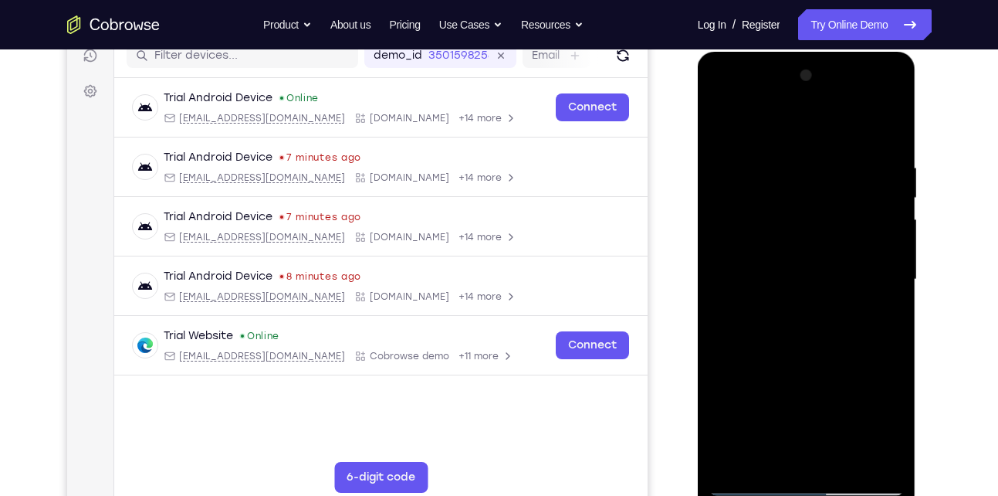
click at [796, 323] on div at bounding box center [807, 279] width 195 height 432
click at [786, 330] on div at bounding box center [807, 279] width 195 height 432
click at [818, 319] on div at bounding box center [807, 279] width 195 height 432
drag, startPoint x: 797, startPoint y: 363, endPoint x: 836, endPoint y: 238, distance: 131.1
click at [836, 238] on div at bounding box center [807, 279] width 195 height 432
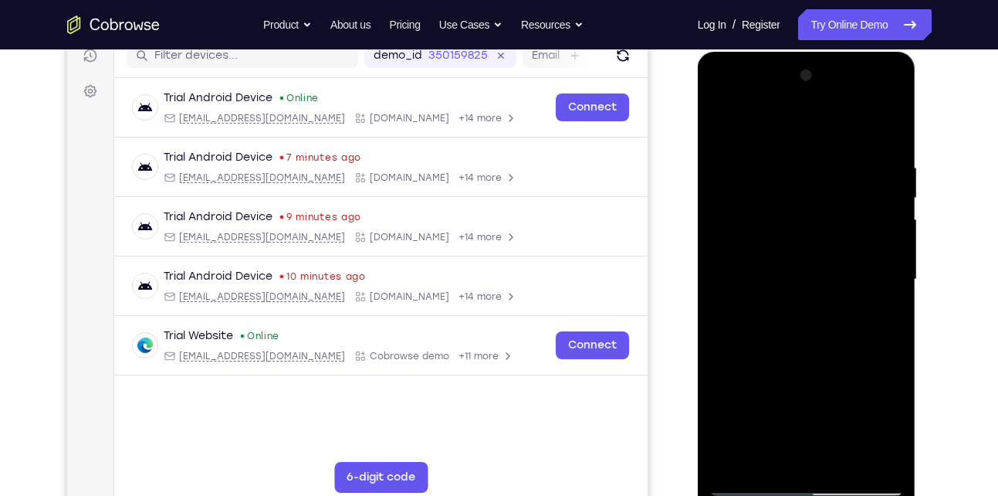
drag, startPoint x: 804, startPoint y: 391, endPoint x: 815, endPoint y: 210, distance: 181.8
click at [815, 210] on div at bounding box center [807, 279] width 195 height 432
click at [892, 461] on div at bounding box center [807, 279] width 195 height 432
click at [847, 463] on div at bounding box center [807, 279] width 195 height 432
click at [804, 362] on div at bounding box center [807, 279] width 195 height 432
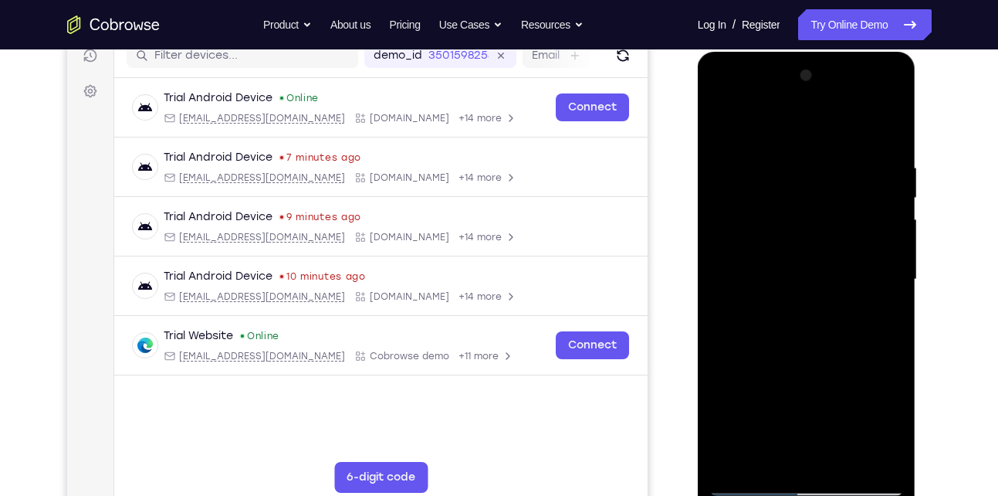
drag, startPoint x: 793, startPoint y: 402, endPoint x: 797, endPoint y: 300, distance: 101.2
click at [797, 300] on div at bounding box center [807, 279] width 195 height 432
click at [802, 298] on div at bounding box center [807, 279] width 195 height 432
click at [720, 125] on div at bounding box center [807, 279] width 195 height 432
click at [721, 120] on div at bounding box center [807, 279] width 195 height 432
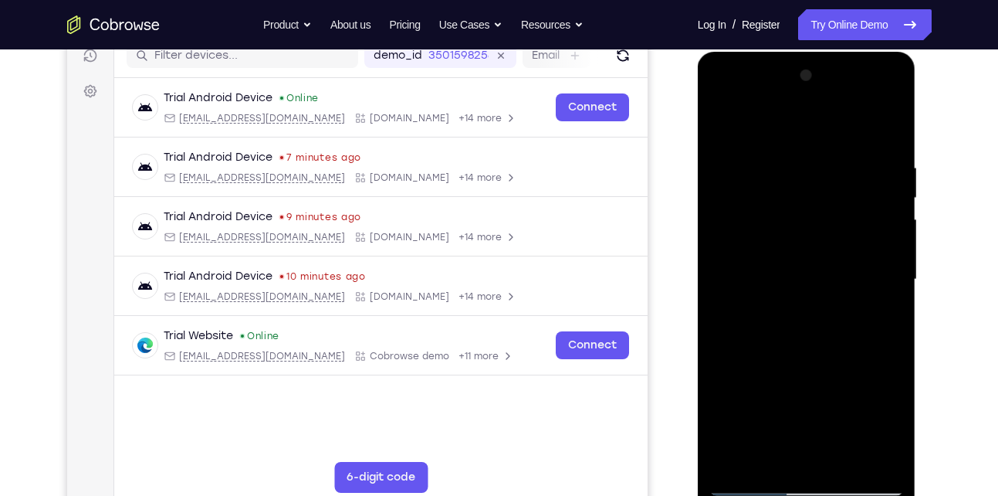
click at [788, 142] on div at bounding box center [807, 279] width 195 height 432
click at [884, 267] on div at bounding box center [807, 279] width 195 height 432
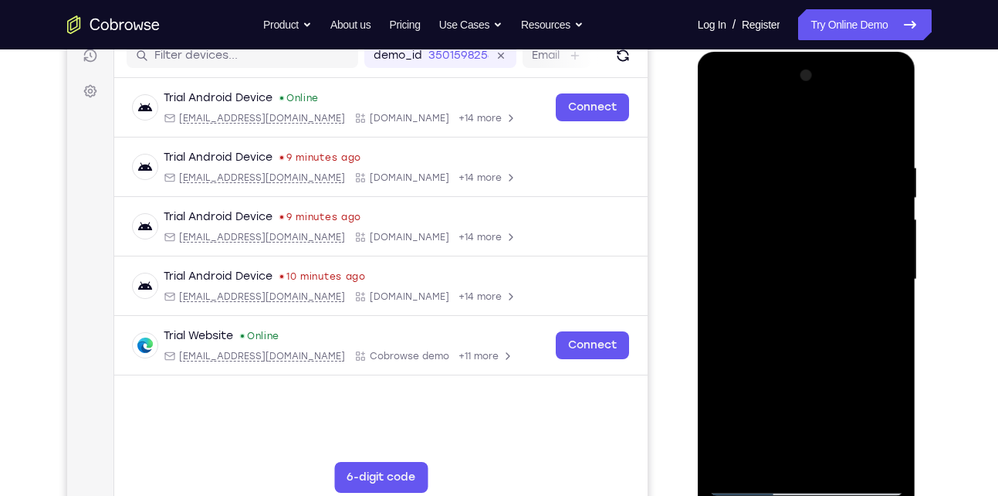
click at [886, 130] on div at bounding box center [807, 279] width 195 height 432
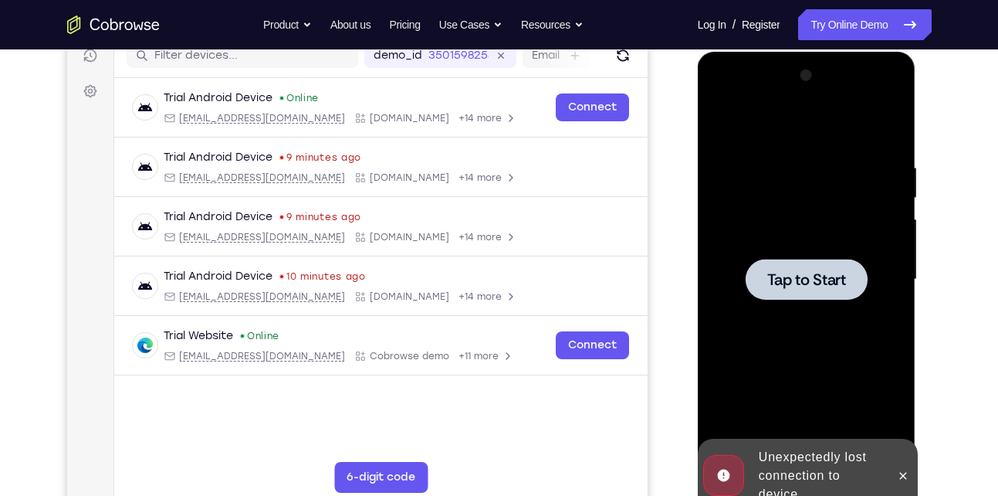
click at [778, 277] on span "Tap to Start" at bounding box center [807, 279] width 79 height 15
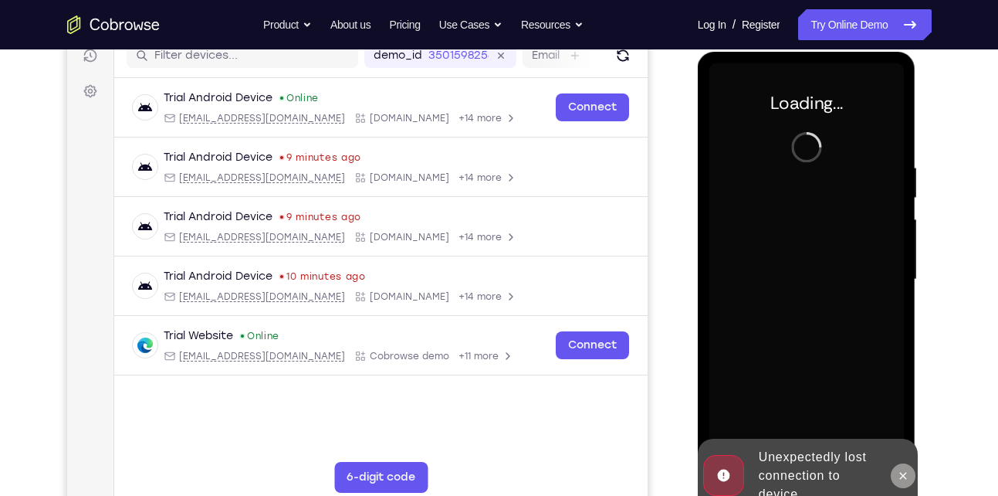
click at [903, 475] on icon at bounding box center [903, 475] width 7 height 7
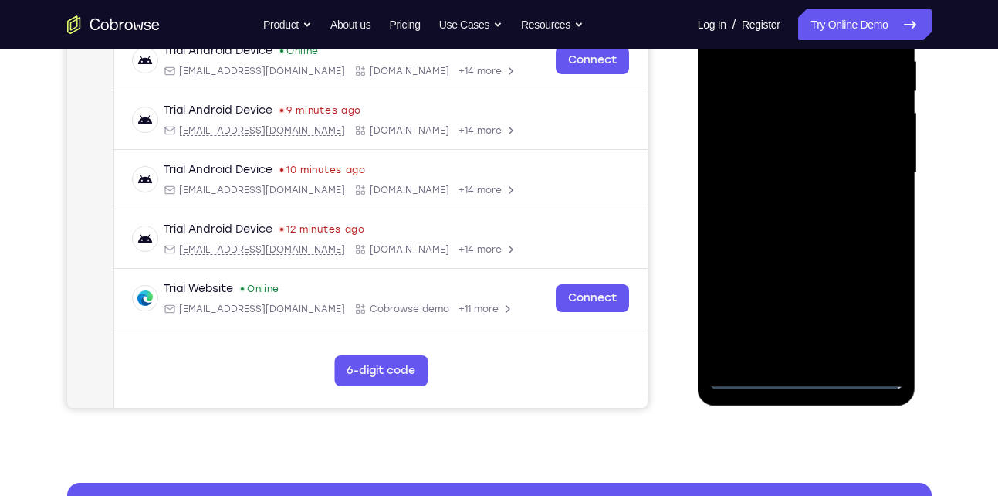
scroll to position [311, 0]
click at [807, 376] on div at bounding box center [807, 172] width 195 height 432
click at [882, 303] on div at bounding box center [807, 172] width 195 height 432
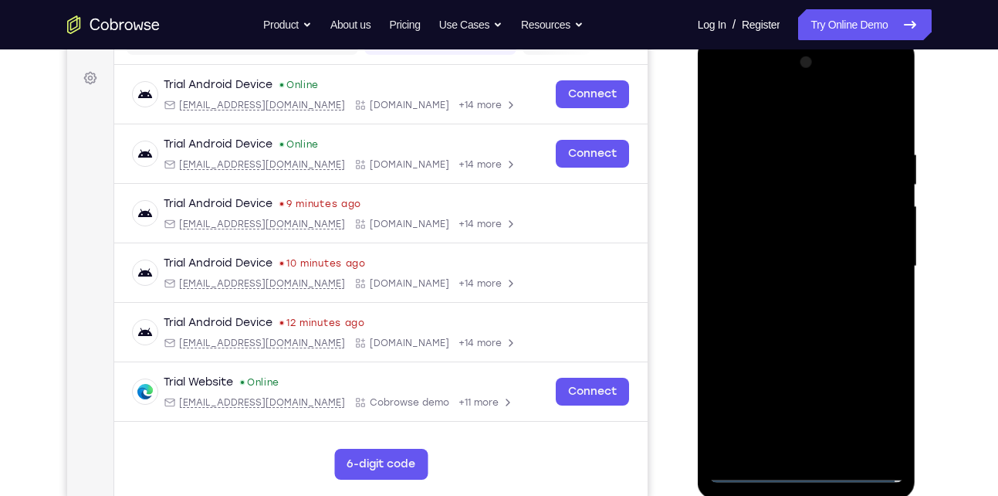
scroll to position [216, 0]
click at [759, 120] on div at bounding box center [807, 267] width 195 height 432
click at [872, 266] on div at bounding box center [807, 267] width 195 height 432
click at [786, 294] on div at bounding box center [807, 267] width 195 height 432
click at [787, 256] on div at bounding box center [807, 267] width 195 height 432
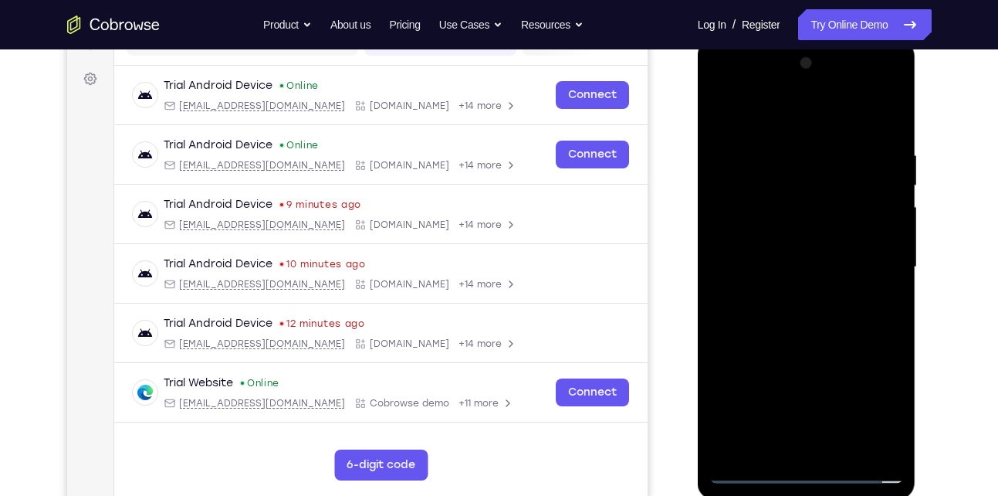
click at [765, 241] on div at bounding box center [807, 267] width 195 height 432
click at [760, 263] on div at bounding box center [807, 267] width 195 height 432
click at [776, 315] on div at bounding box center [807, 267] width 195 height 432
click at [880, 114] on div at bounding box center [807, 267] width 195 height 432
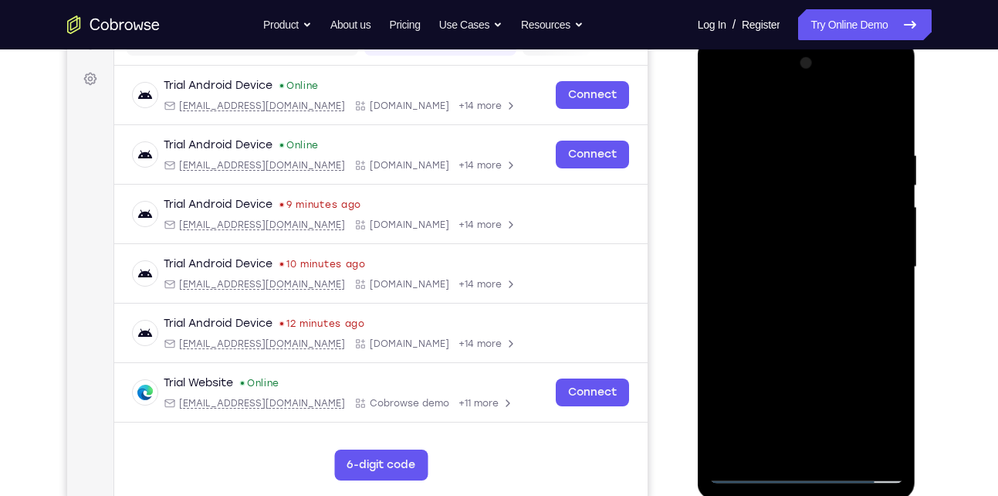
click at [798, 320] on div at bounding box center [807, 267] width 195 height 432
click at [829, 311] on div at bounding box center [807, 267] width 195 height 432
click at [891, 335] on div at bounding box center [807, 267] width 195 height 432
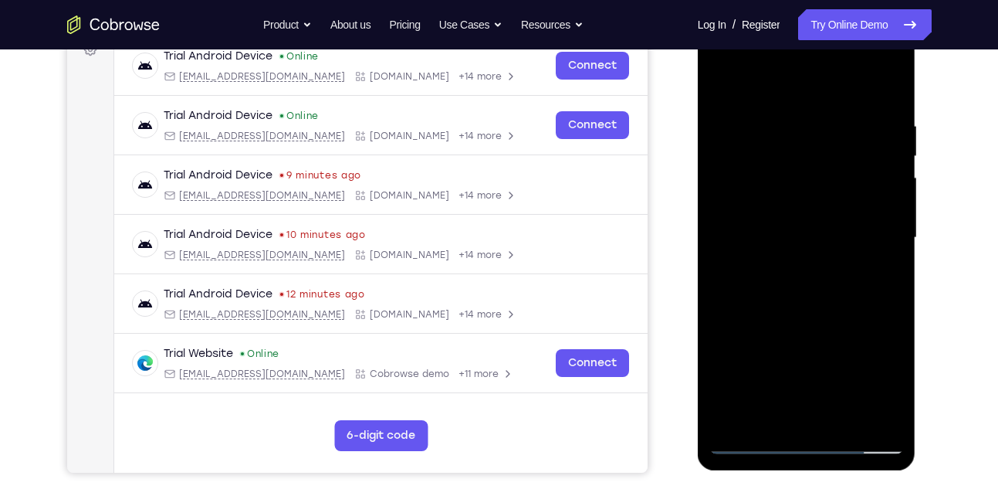
scroll to position [246, 0]
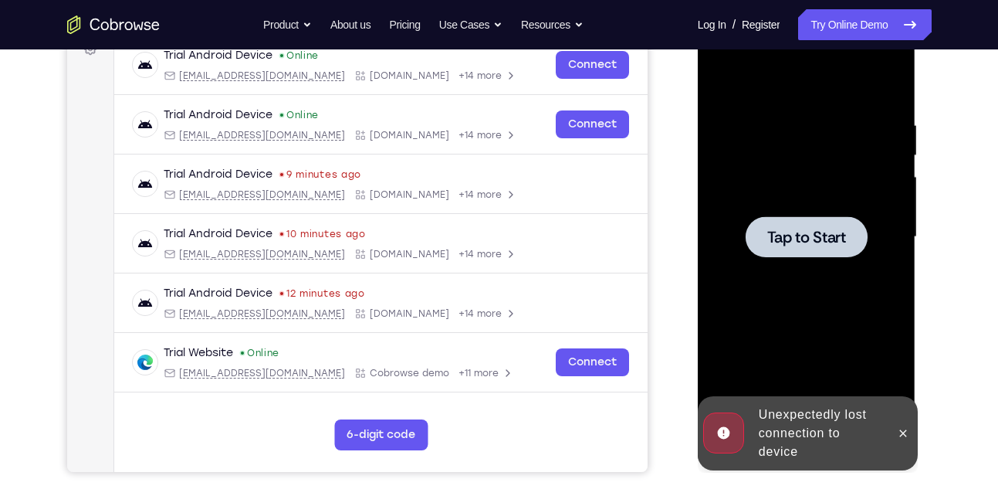
click at [764, 249] on div at bounding box center [807, 236] width 122 height 41
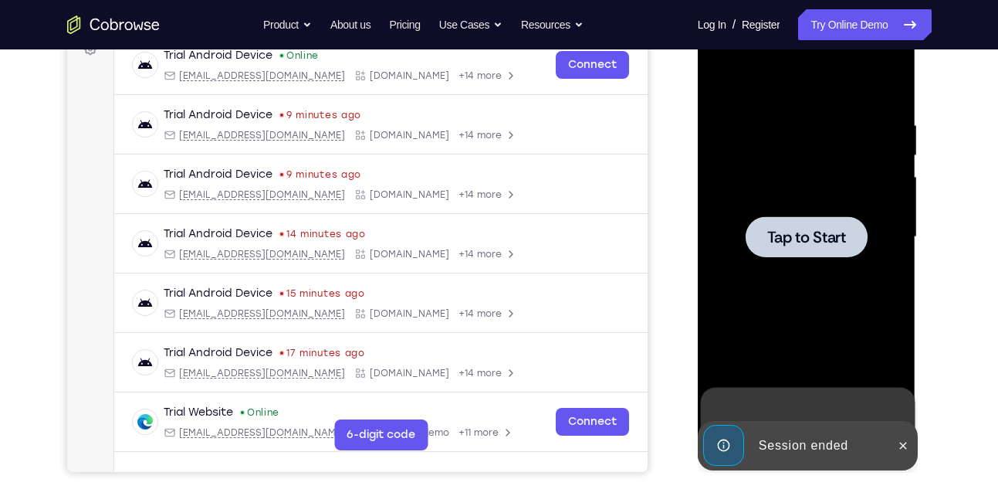
click at [786, 234] on span "Tap to Start" at bounding box center [807, 236] width 79 height 15
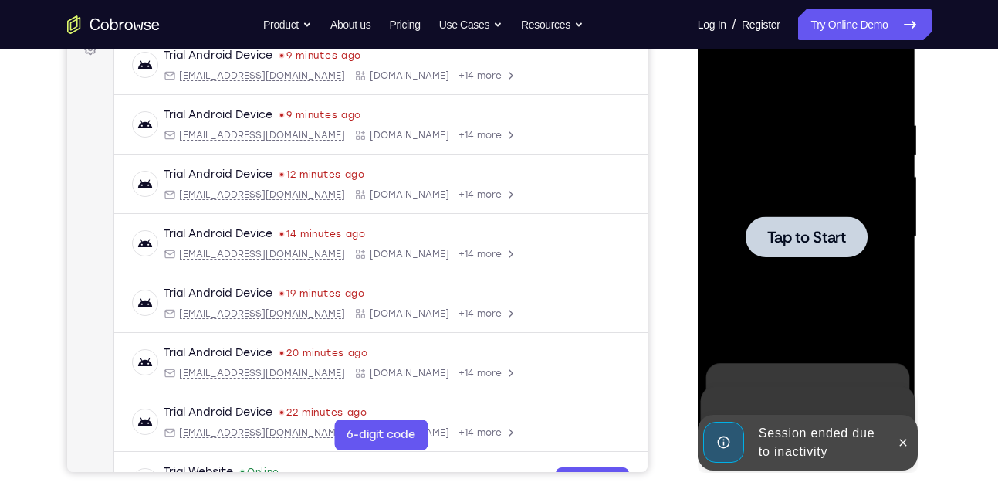
click at [794, 267] on div at bounding box center [807, 237] width 195 height 432
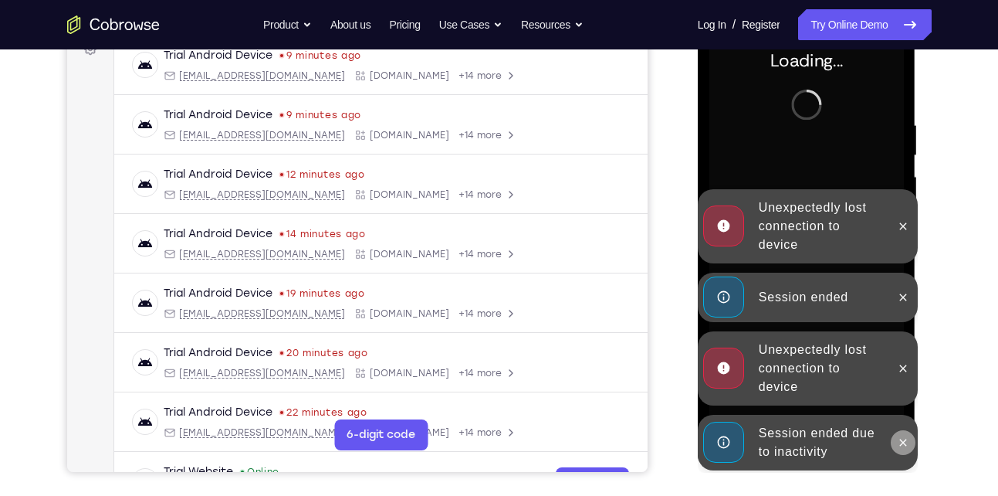
click at [902, 446] on icon at bounding box center [903, 442] width 12 height 12
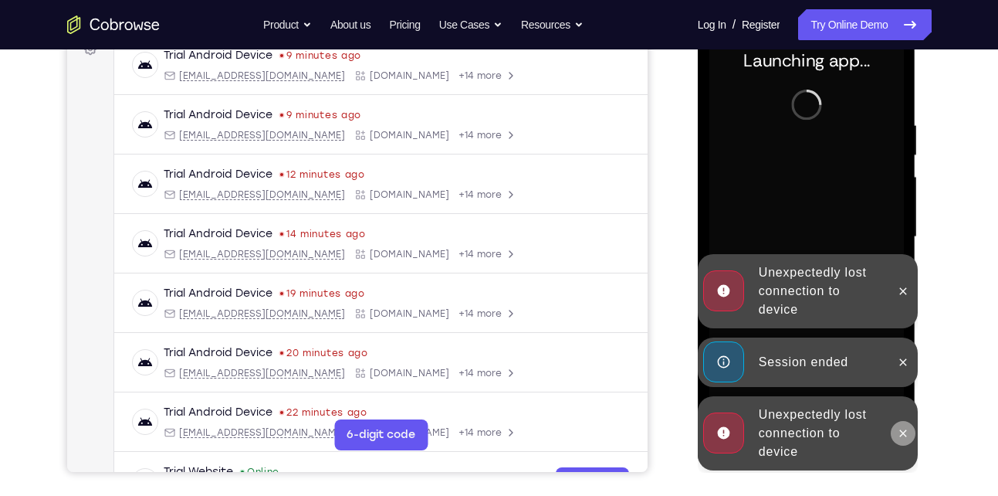
click at [906, 436] on icon at bounding box center [903, 432] width 7 height 7
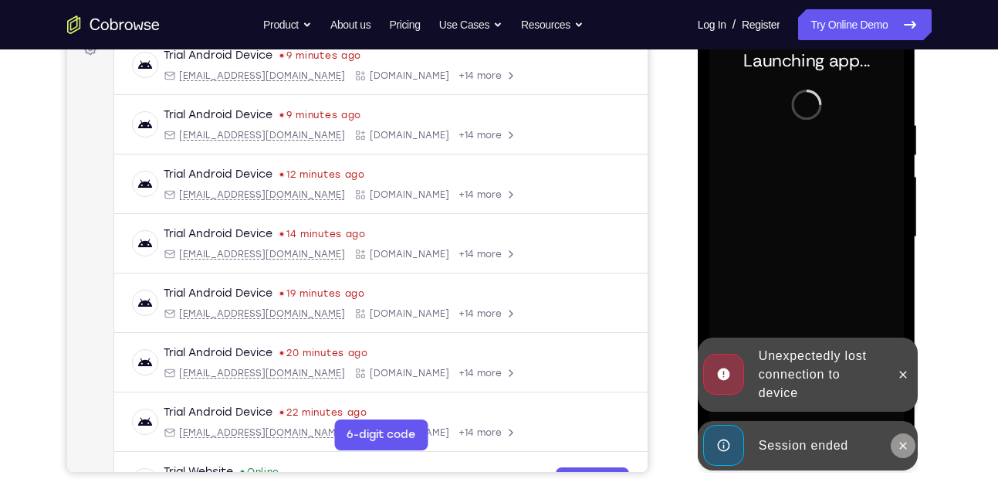
click at [903, 446] on icon at bounding box center [903, 445] width 12 height 12
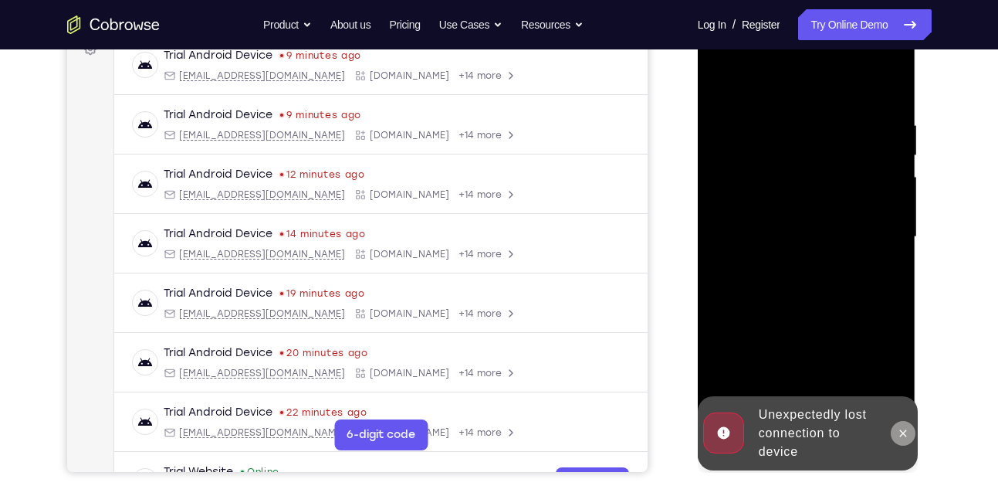
click at [901, 435] on icon at bounding box center [903, 433] width 12 height 12
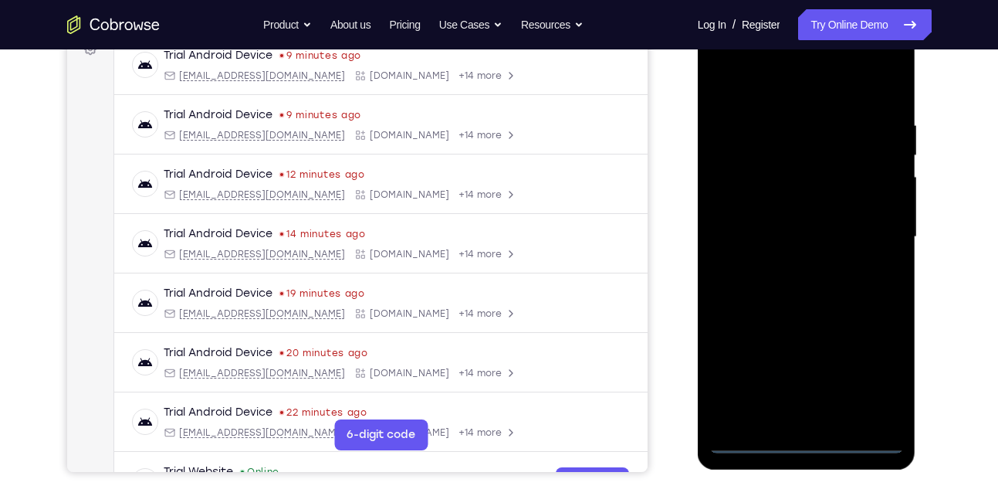
click at [805, 446] on div at bounding box center [807, 237] width 195 height 432
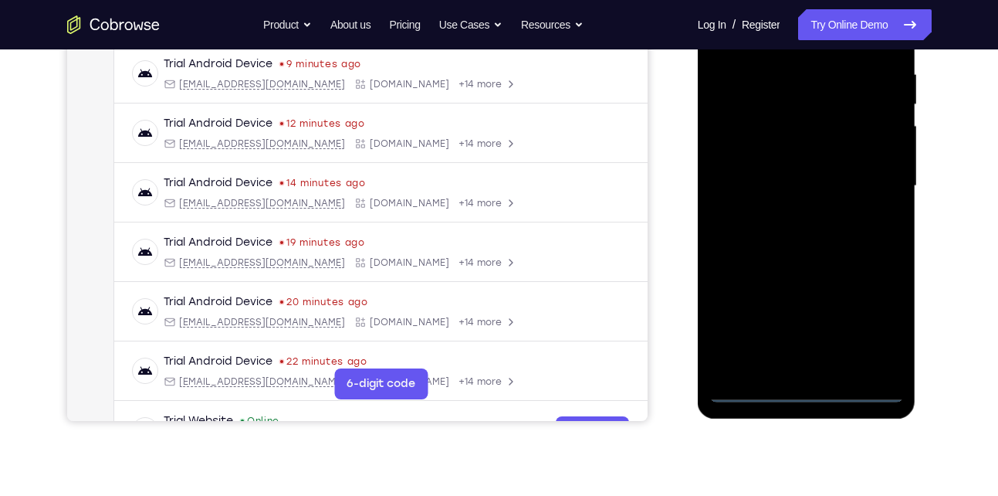
scroll to position [298, 0]
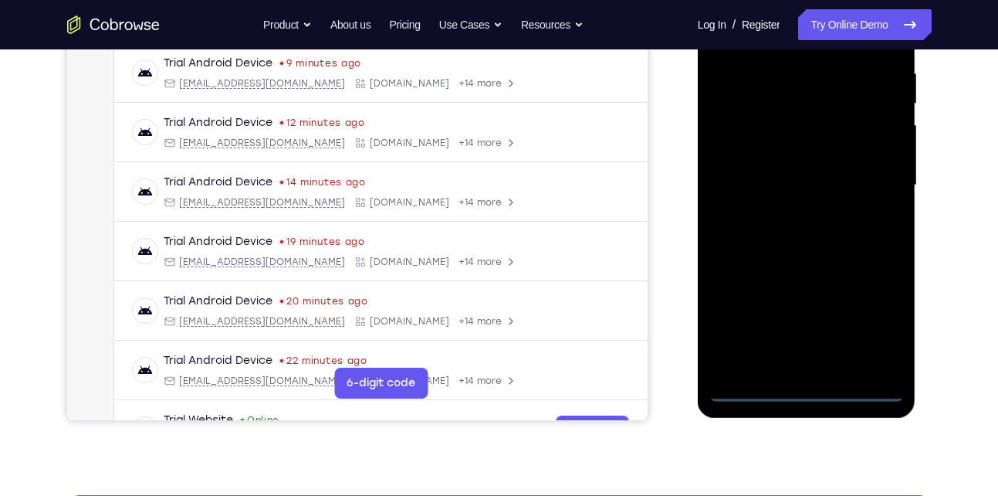
click at [806, 390] on div at bounding box center [807, 185] width 195 height 432
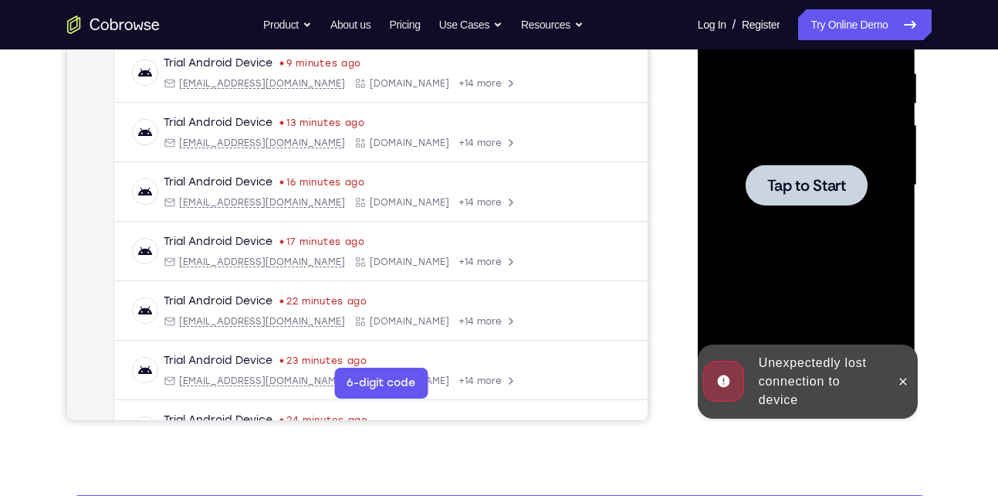
click at [766, 195] on div at bounding box center [807, 184] width 122 height 41
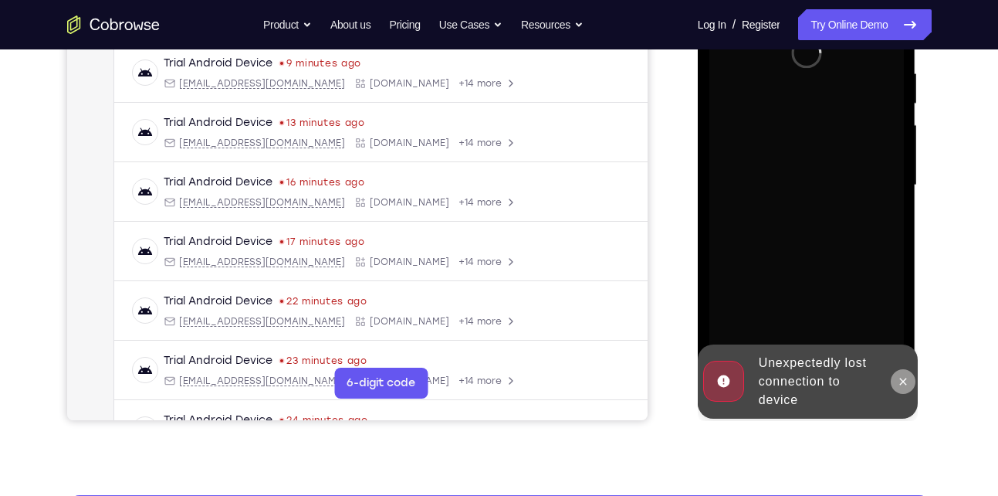
click at [905, 379] on icon at bounding box center [903, 381] width 12 height 12
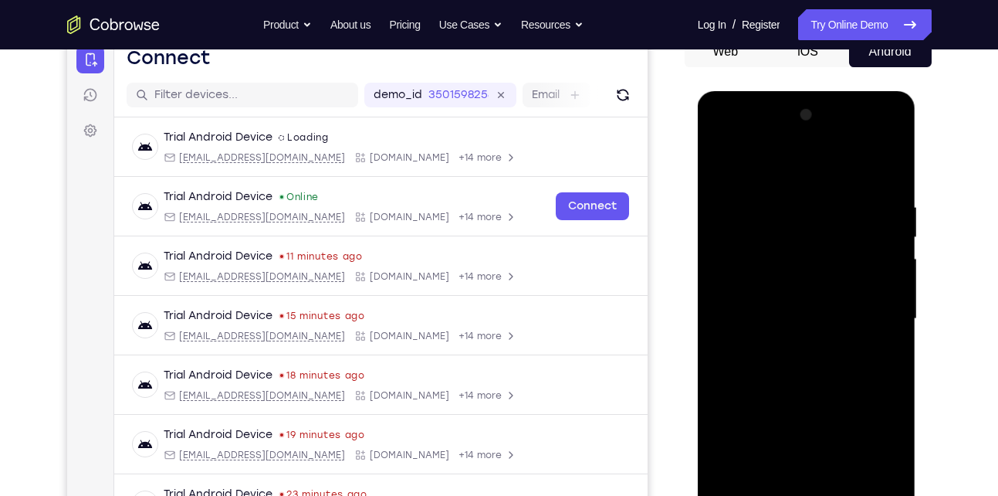
scroll to position [296, 0]
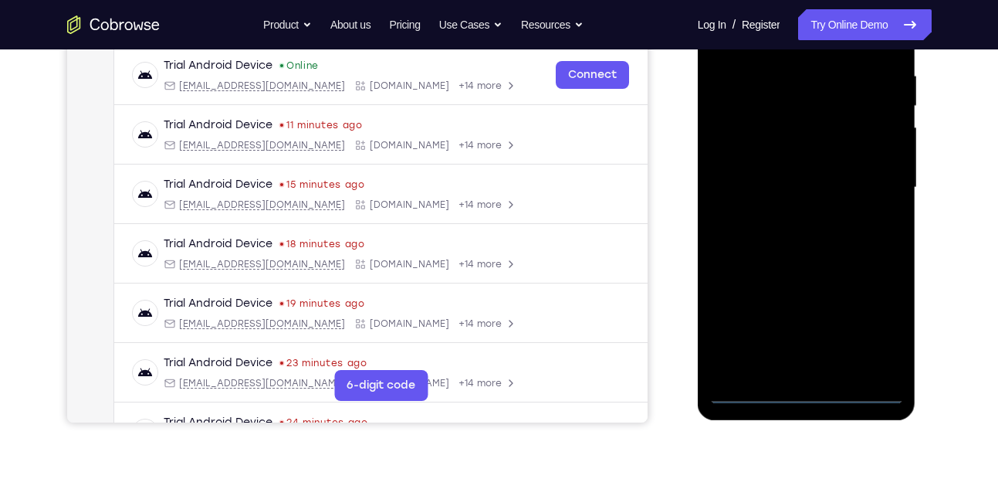
click at [805, 395] on div at bounding box center [807, 187] width 195 height 432
click at [808, 393] on div at bounding box center [807, 187] width 195 height 432
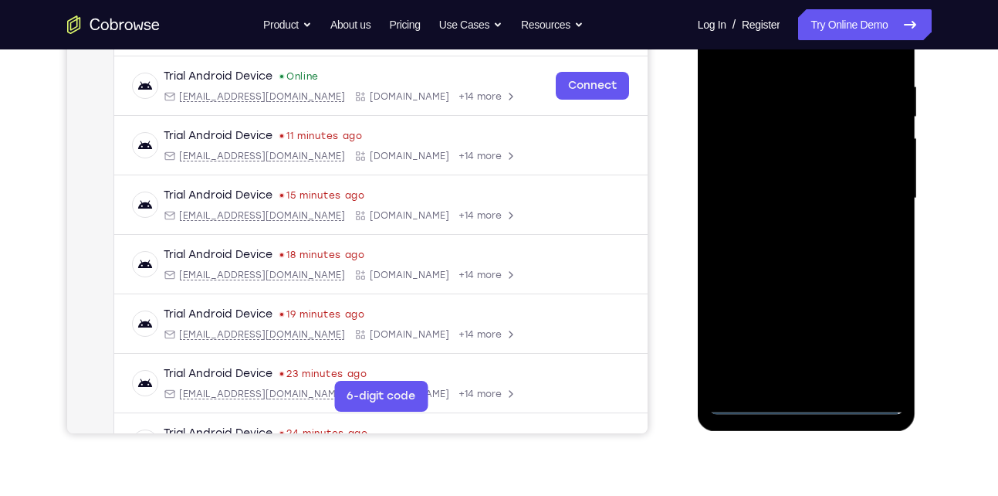
click at [871, 340] on div at bounding box center [807, 198] width 195 height 432
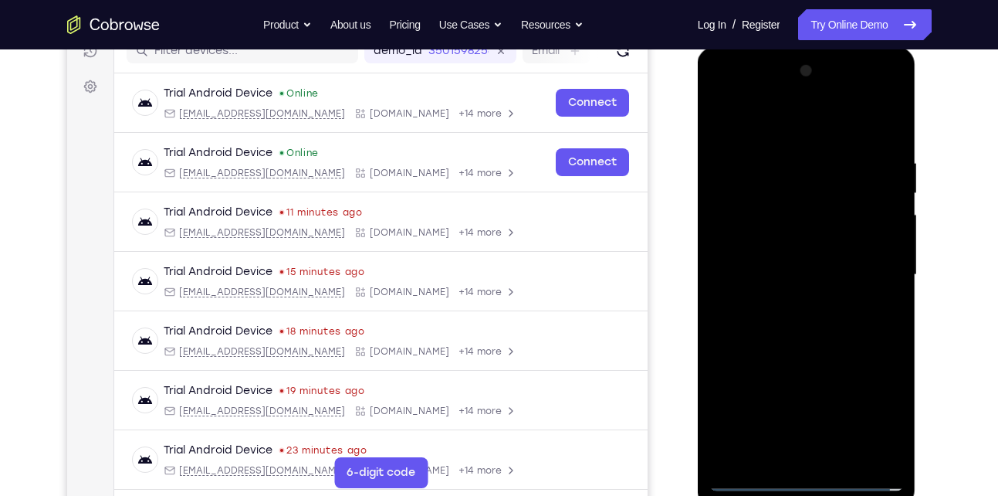
scroll to position [208, 0]
click at [744, 121] on div at bounding box center [807, 275] width 195 height 432
click at [877, 268] on div at bounding box center [807, 275] width 195 height 432
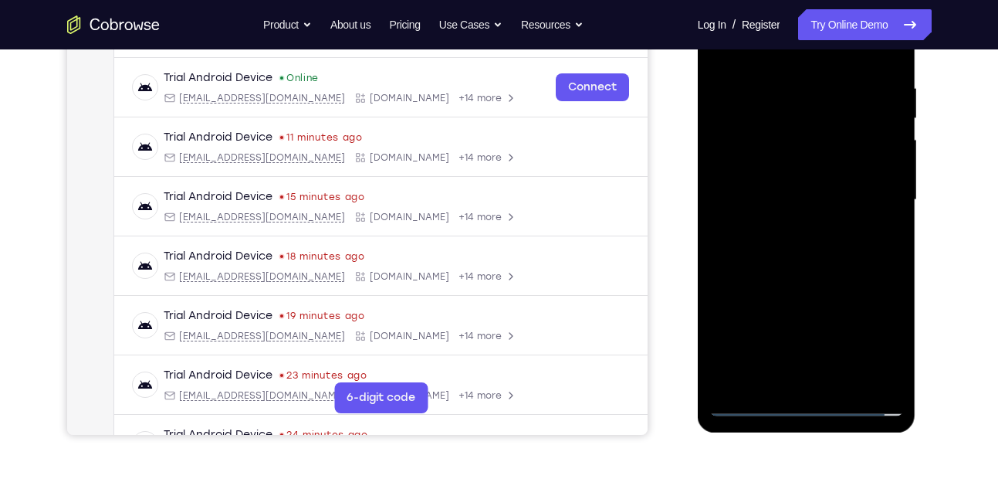
click at [822, 381] on div at bounding box center [807, 200] width 195 height 432
click at [807, 189] on div at bounding box center [807, 200] width 195 height 432
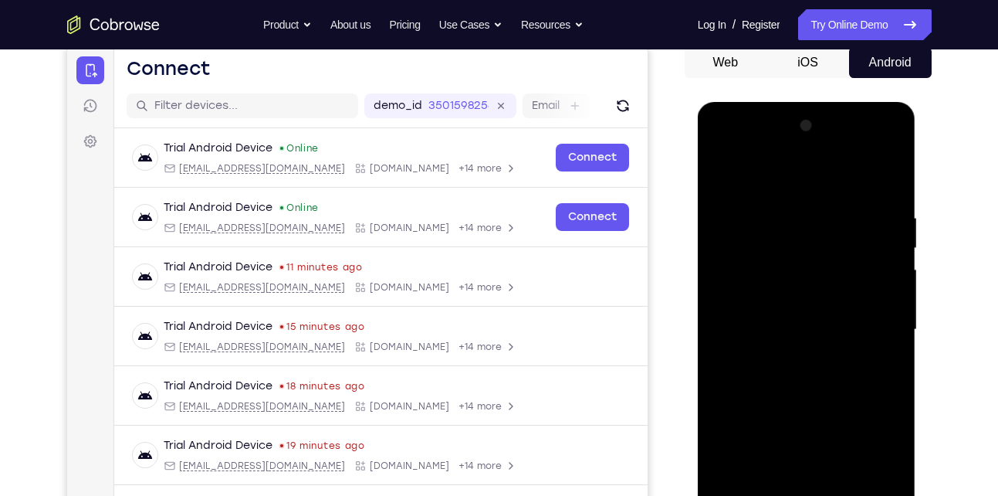
scroll to position [153, 0]
click at [789, 320] on div at bounding box center [807, 330] width 195 height 432
click at [755, 296] on div at bounding box center [807, 330] width 195 height 432
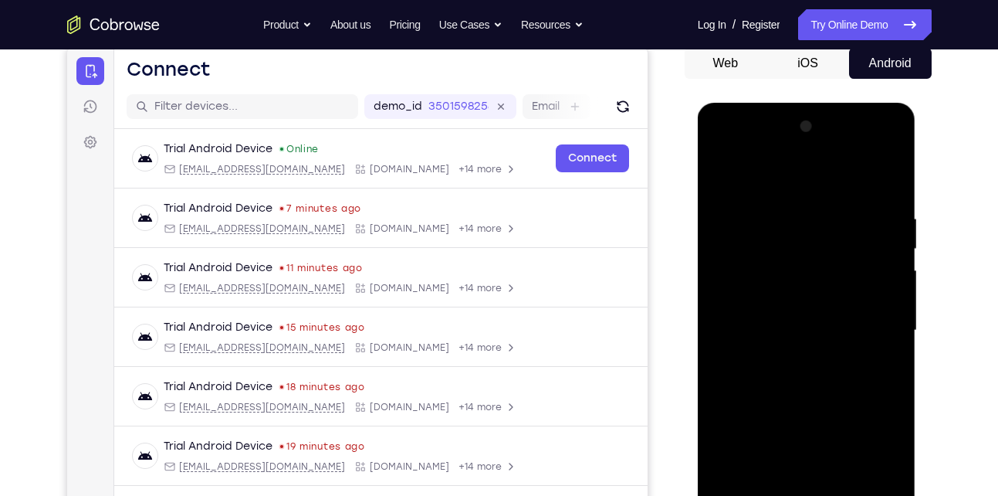
click at [759, 334] on div at bounding box center [807, 330] width 195 height 432
click at [766, 383] on div at bounding box center [807, 330] width 195 height 432
click at [795, 373] on div at bounding box center [807, 330] width 195 height 432
click at [812, 380] on div at bounding box center [807, 330] width 195 height 432
drag, startPoint x: 819, startPoint y: 343, endPoint x: 841, endPoint y: 200, distance: 144.5
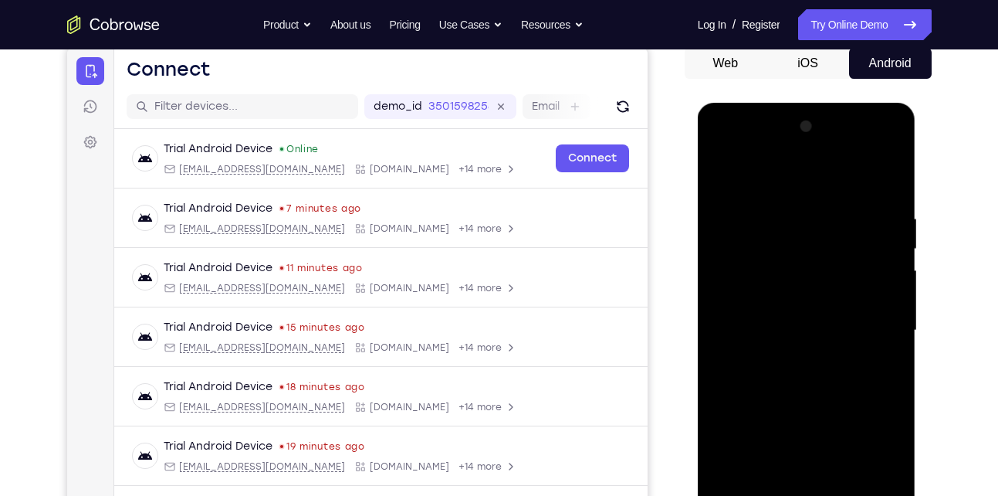
click at [841, 200] on div at bounding box center [807, 330] width 195 height 432
click at [816, 365] on div at bounding box center [807, 330] width 195 height 432
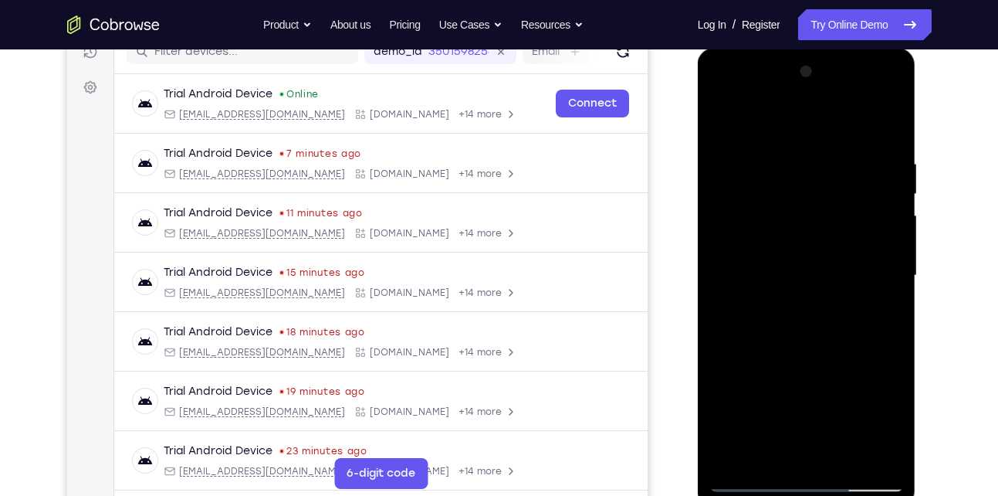
scroll to position [330, 0]
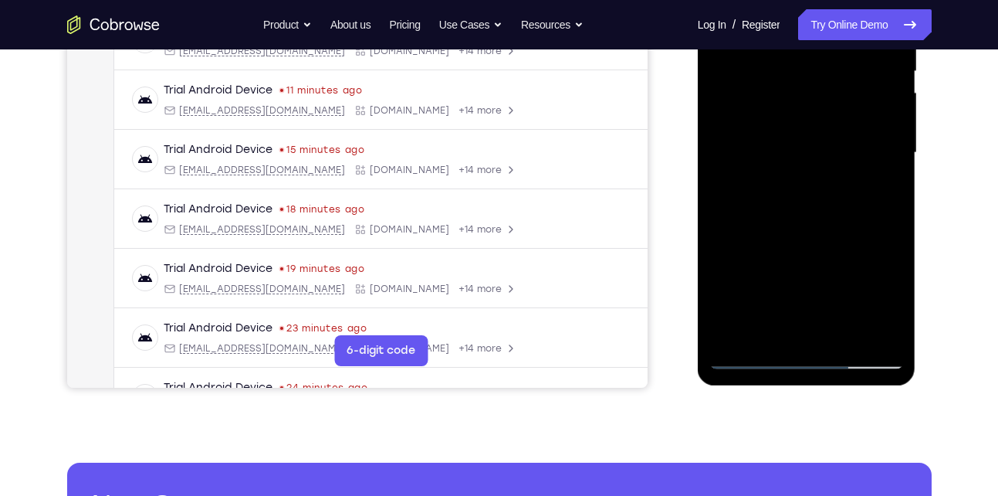
click at [893, 331] on div at bounding box center [807, 153] width 195 height 432
click at [844, 336] on div at bounding box center [807, 153] width 195 height 432
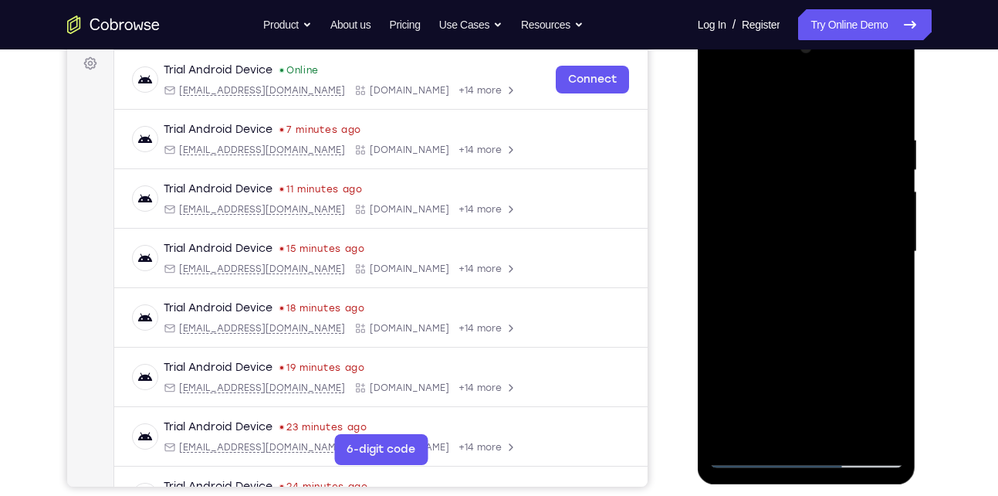
scroll to position [231, 0]
click at [793, 329] on div at bounding box center [807, 252] width 195 height 432
drag, startPoint x: 775, startPoint y: 367, endPoint x: 784, endPoint y: 265, distance: 102.3
click at [784, 265] on div at bounding box center [807, 252] width 195 height 432
drag, startPoint x: 774, startPoint y: 421, endPoint x: 792, endPoint y: 260, distance: 161.6
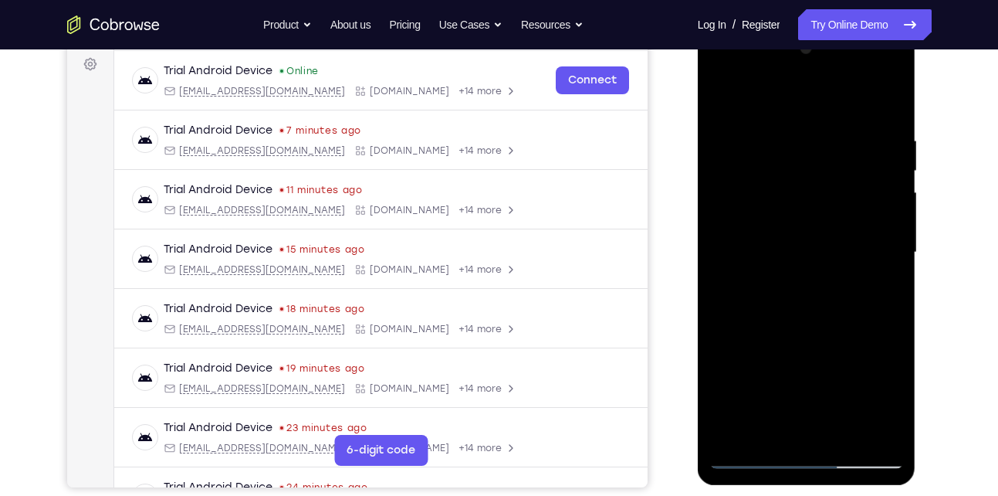
click at [792, 260] on div at bounding box center [807, 252] width 195 height 432
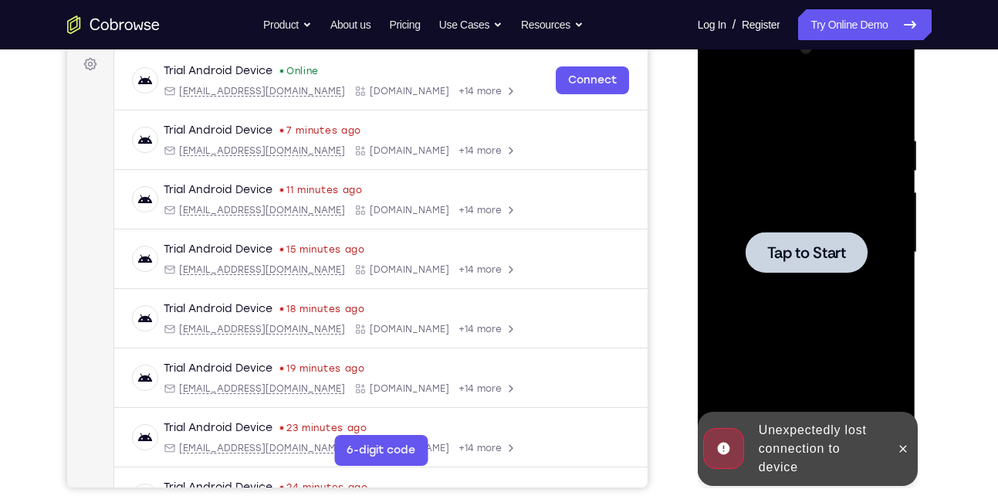
click at [808, 308] on div at bounding box center [807, 252] width 195 height 432
click at [832, 266] on div at bounding box center [807, 252] width 122 height 41
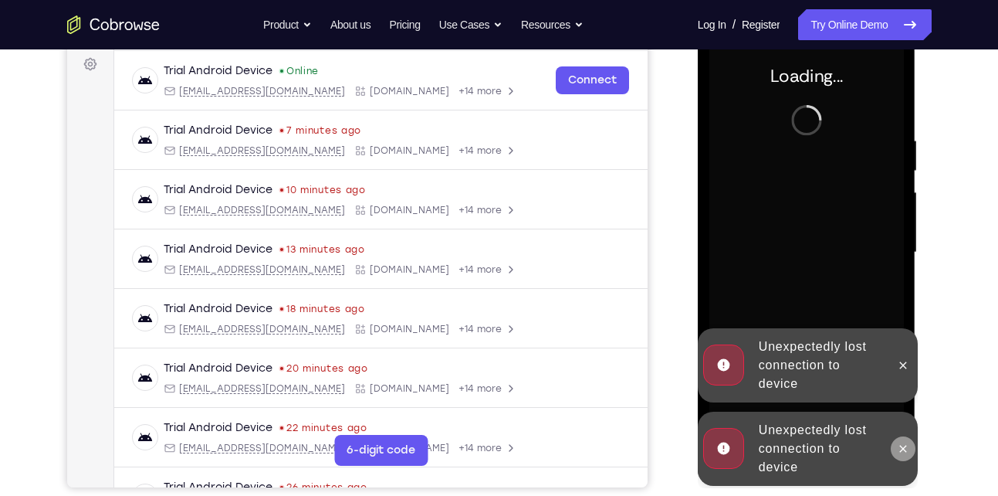
click at [903, 448] on icon at bounding box center [903, 448] width 7 height 7
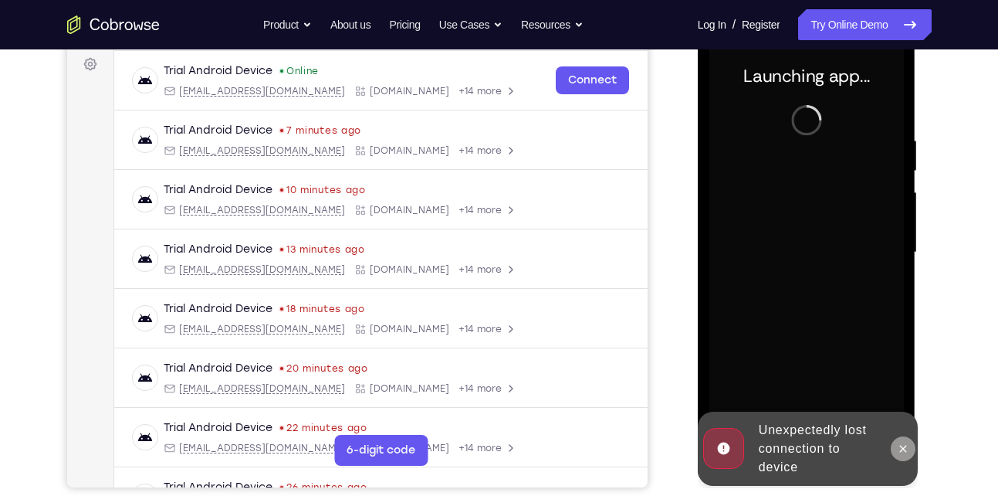
click at [905, 459] on button at bounding box center [903, 448] width 25 height 25
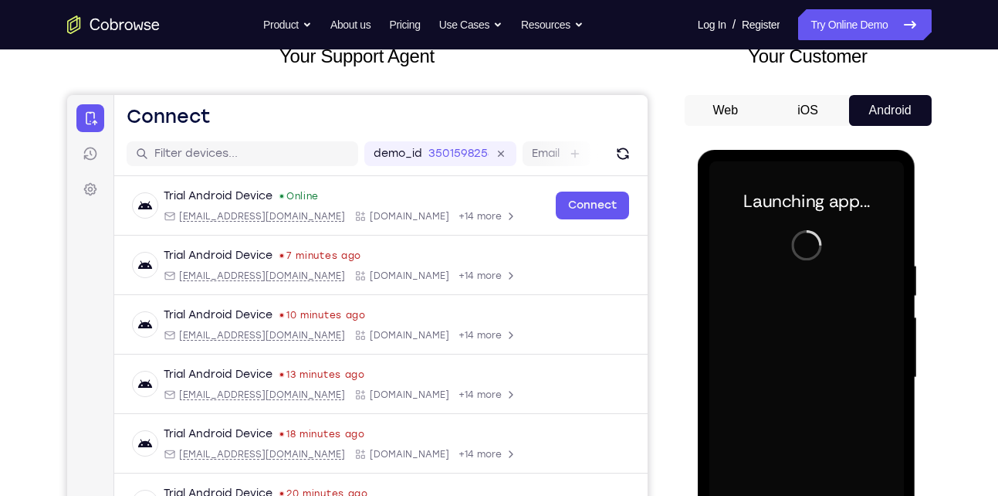
scroll to position [102, 0]
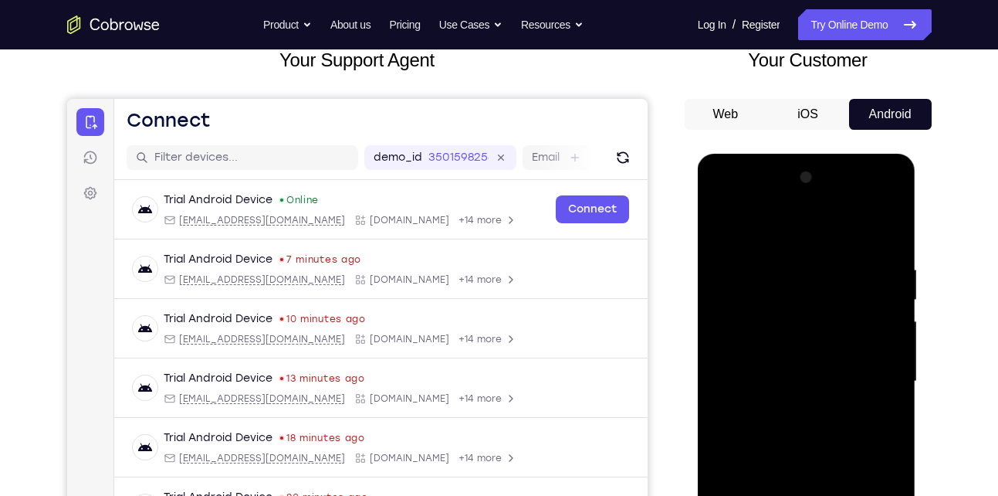
click at [799, 495] on div at bounding box center [807, 381] width 195 height 432
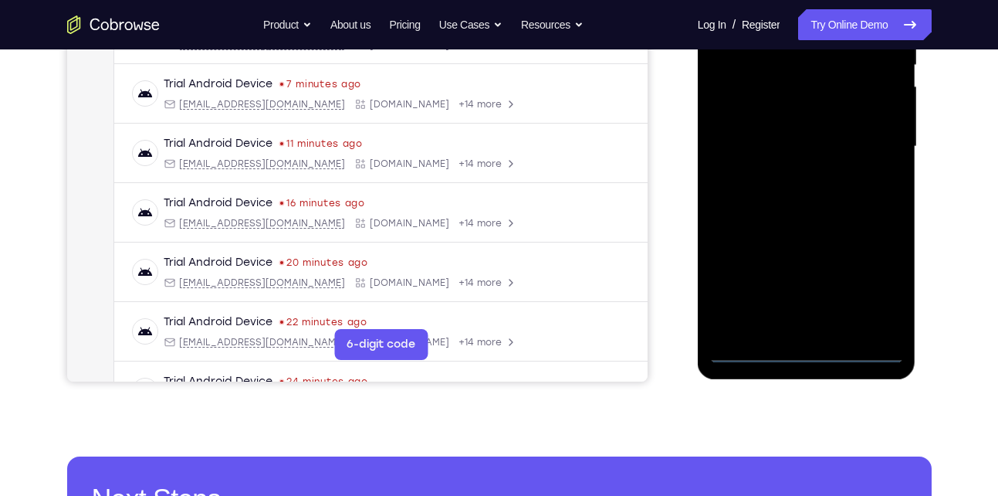
click at [805, 355] on div at bounding box center [807, 147] width 195 height 432
click at [862, 292] on div at bounding box center [807, 147] width 195 height 432
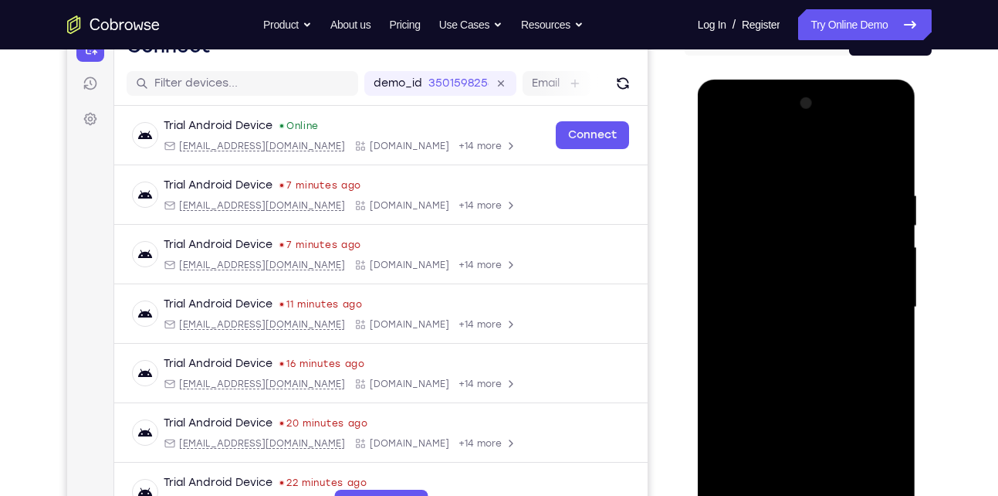
click at [797, 159] on div at bounding box center [807, 307] width 195 height 432
click at [871, 302] on div at bounding box center [807, 307] width 195 height 432
click at [788, 336] on div at bounding box center [807, 307] width 195 height 432
click at [786, 299] on div at bounding box center [807, 307] width 195 height 432
click at [761, 280] on div at bounding box center [807, 307] width 195 height 432
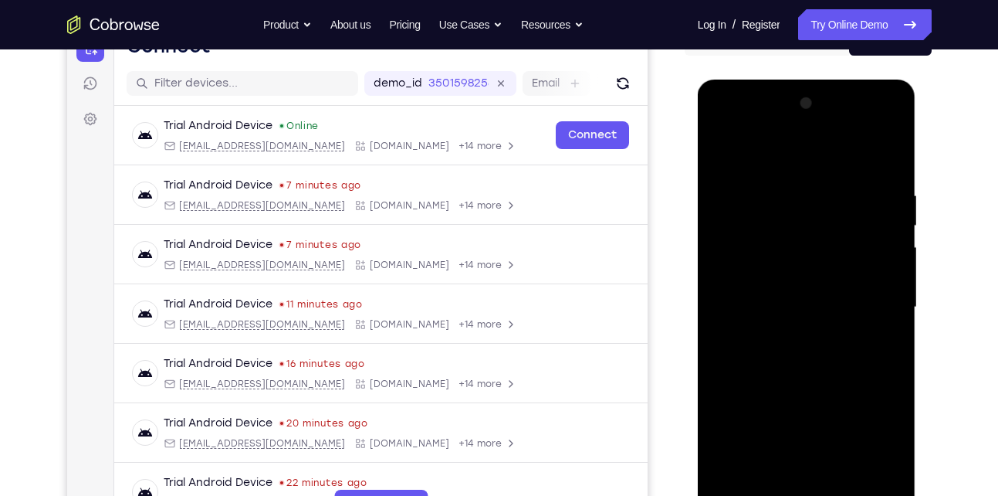
click at [761, 309] on div at bounding box center [807, 307] width 195 height 432
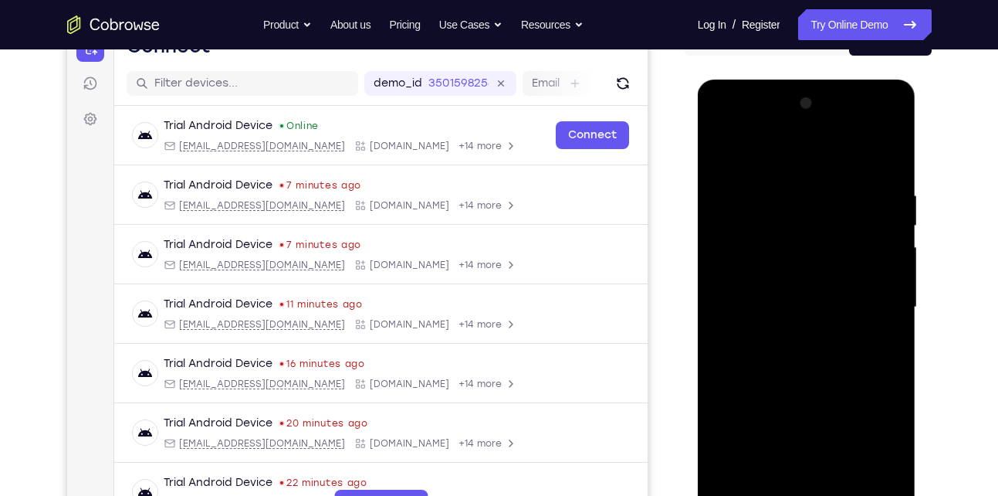
click at [802, 310] on div at bounding box center [807, 307] width 195 height 432
click at [804, 381] on div at bounding box center [807, 307] width 195 height 432
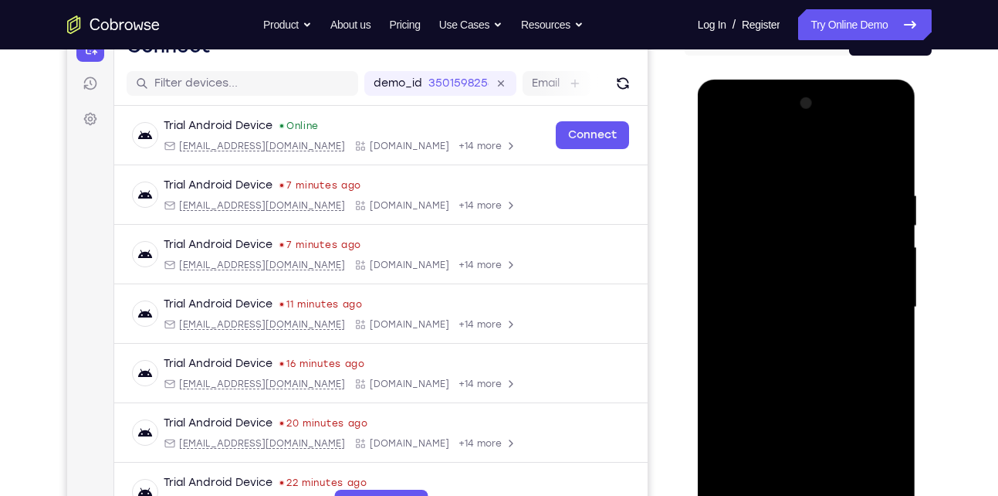
click at [872, 152] on div at bounding box center [807, 307] width 195 height 432
click at [780, 192] on div at bounding box center [807, 307] width 195 height 432
click at [779, 193] on div at bounding box center [807, 307] width 195 height 432
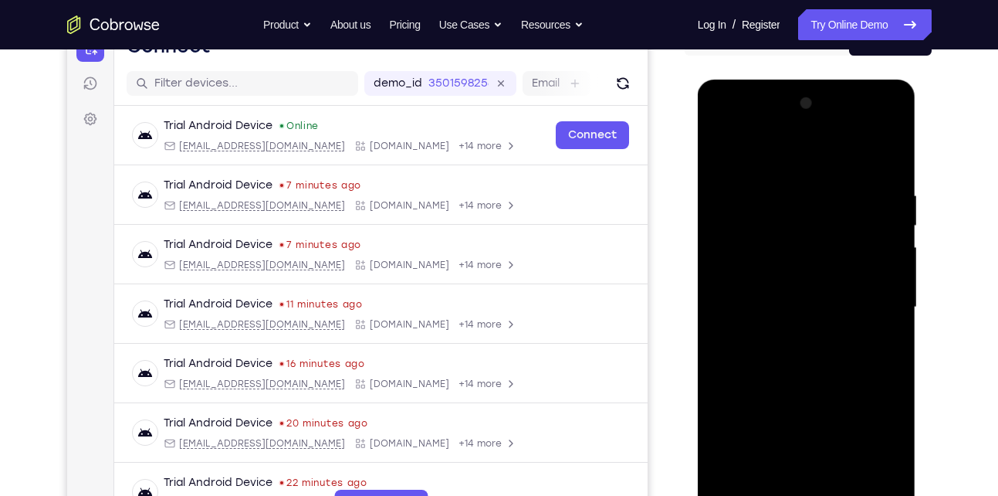
click at [779, 193] on div at bounding box center [807, 307] width 195 height 432
click at [873, 154] on div at bounding box center [807, 307] width 195 height 432
click at [788, 181] on div at bounding box center [807, 307] width 195 height 432
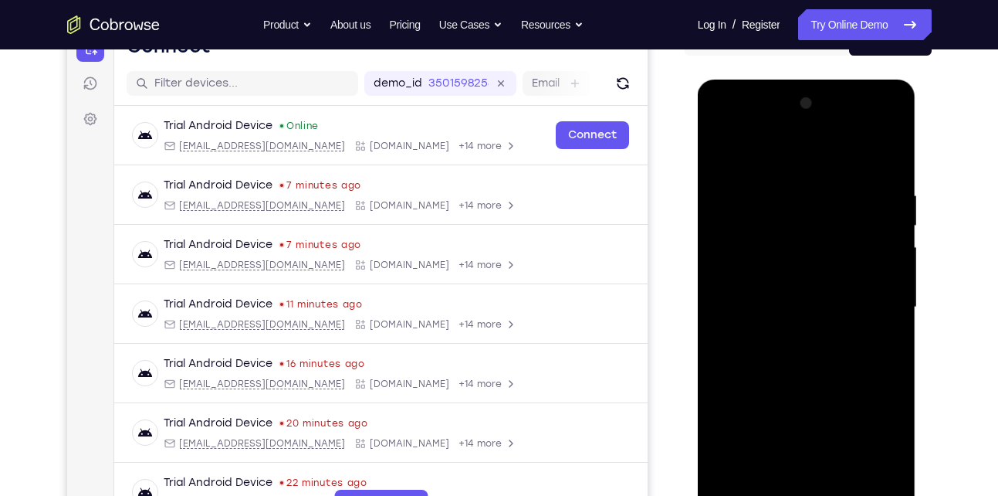
click at [788, 181] on div at bounding box center [807, 307] width 195 height 432
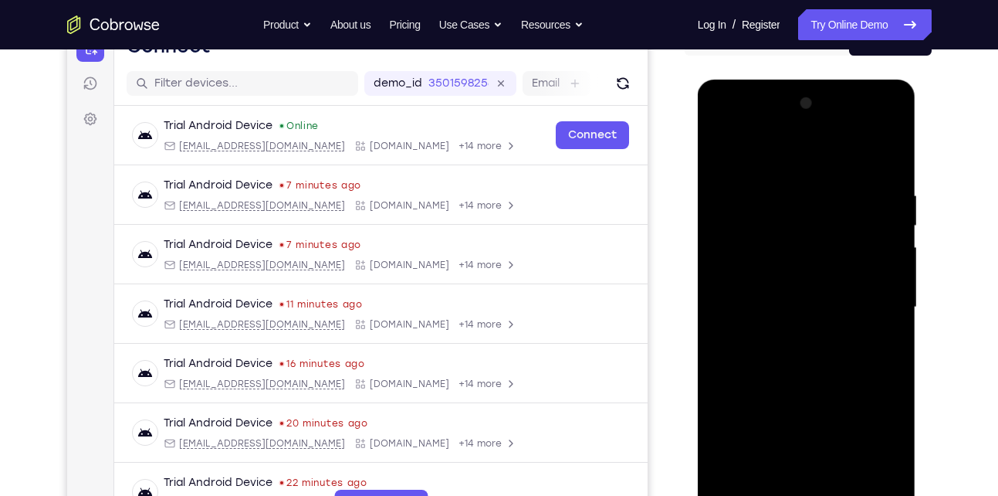
click at [788, 181] on div at bounding box center [807, 307] width 195 height 432
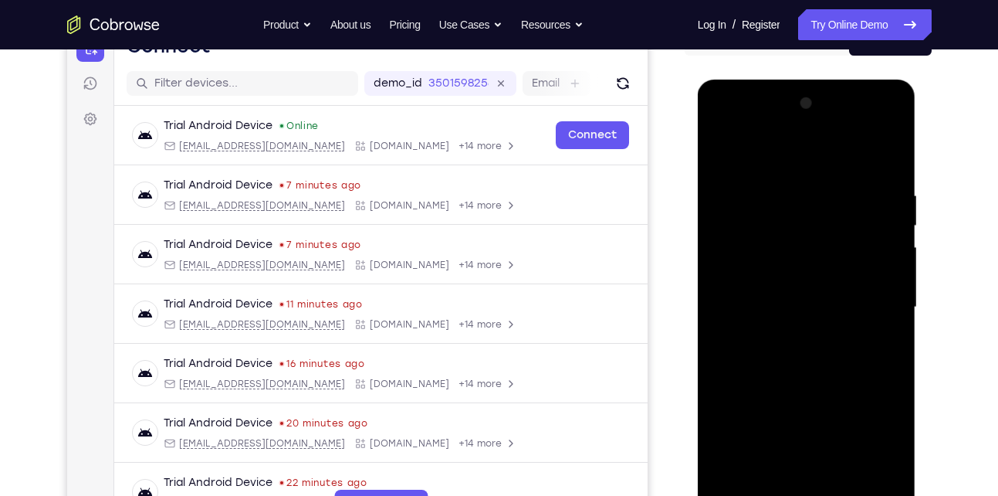
click at [788, 181] on div at bounding box center [807, 307] width 195 height 432
click at [786, 181] on div at bounding box center [807, 307] width 195 height 432
drag, startPoint x: 786, startPoint y: 181, endPoint x: 1302, endPoint y: 122, distance: 519.1
click at [786, 181] on div at bounding box center [807, 307] width 195 height 432
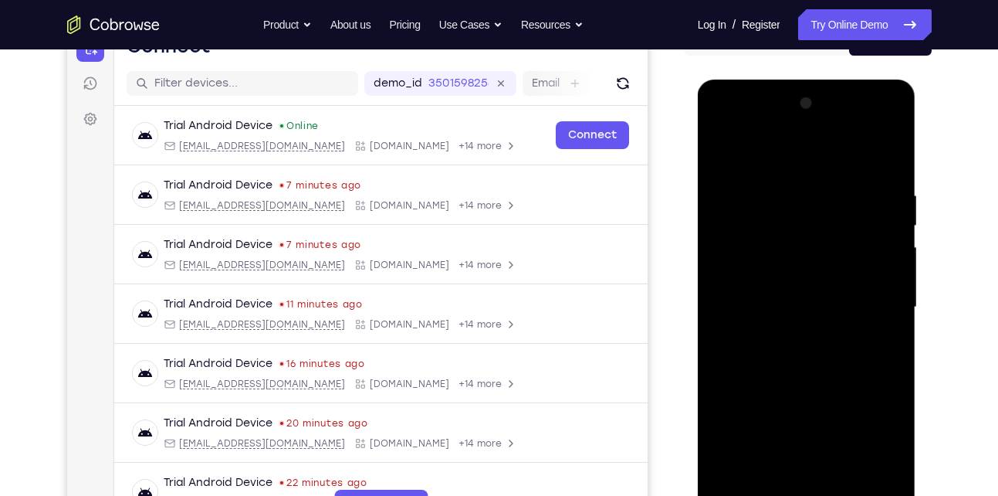
click at [792, 191] on div at bounding box center [807, 307] width 195 height 432
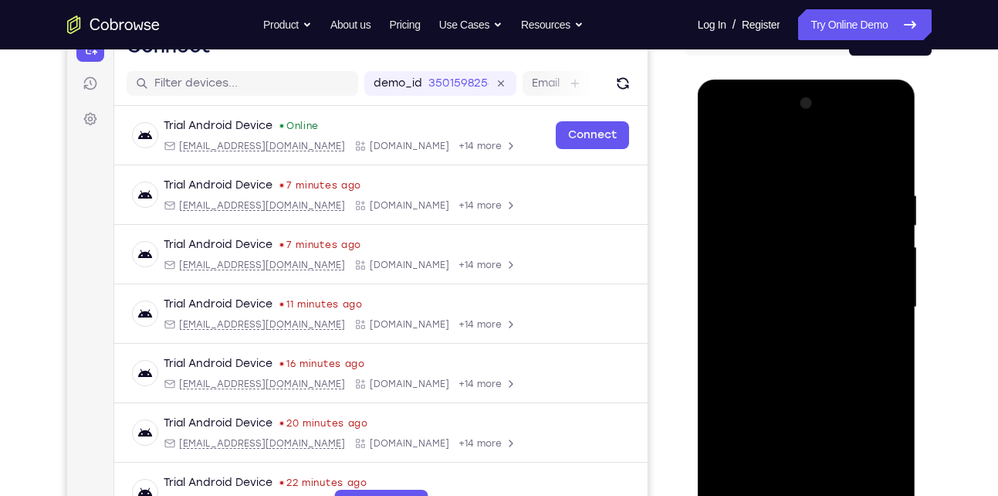
click at [792, 191] on div at bounding box center [807, 307] width 195 height 432
click at [890, 346] on div at bounding box center [807, 307] width 195 height 432
click at [825, 161] on div at bounding box center [807, 307] width 195 height 432
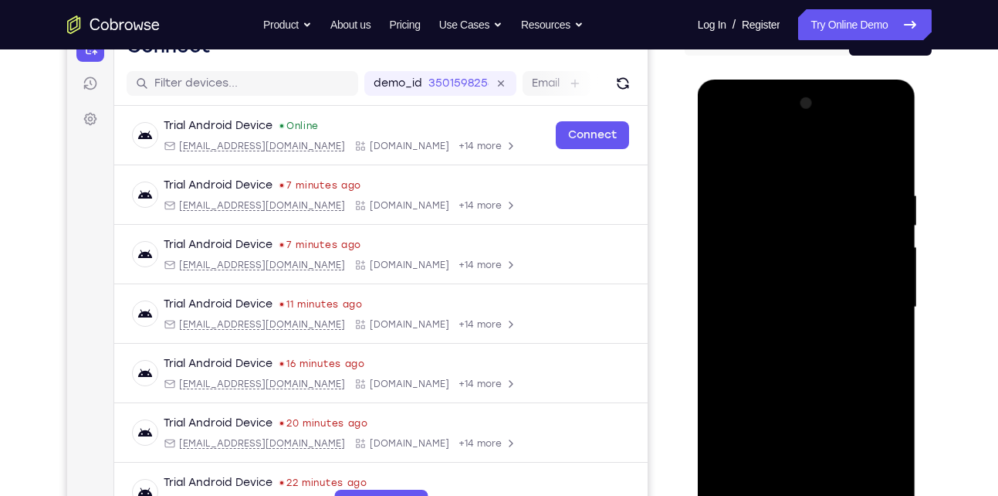
click at [828, 205] on div at bounding box center [807, 307] width 195 height 432
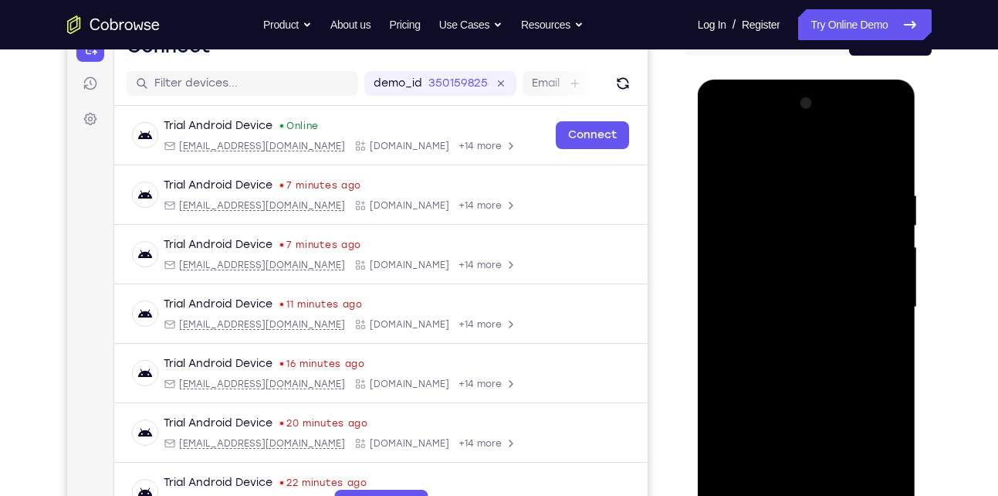
click at [828, 205] on div at bounding box center [807, 307] width 195 height 432
drag, startPoint x: 828, startPoint y: 205, endPoint x: 755, endPoint y: 96, distance: 131.5
click at [828, 205] on div at bounding box center [807, 307] width 195 height 432
drag, startPoint x: 892, startPoint y: 149, endPoint x: 885, endPoint y: 170, distance: 22.0
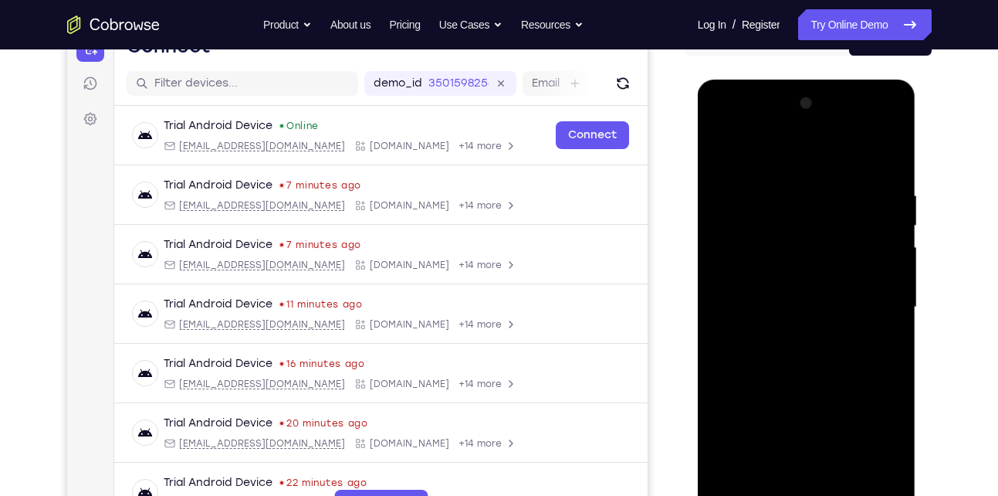
click at [892, 149] on div at bounding box center [807, 307] width 195 height 432
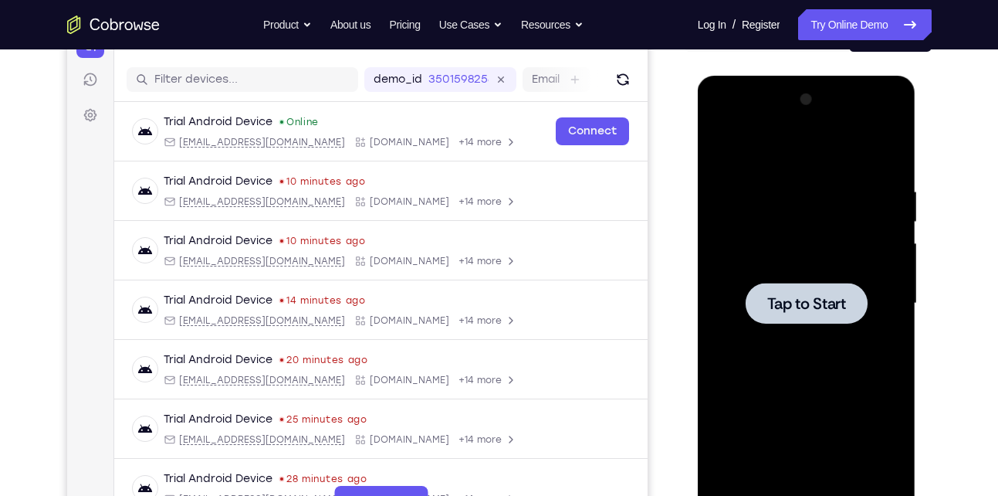
click at [797, 323] on div at bounding box center [807, 303] width 122 height 41
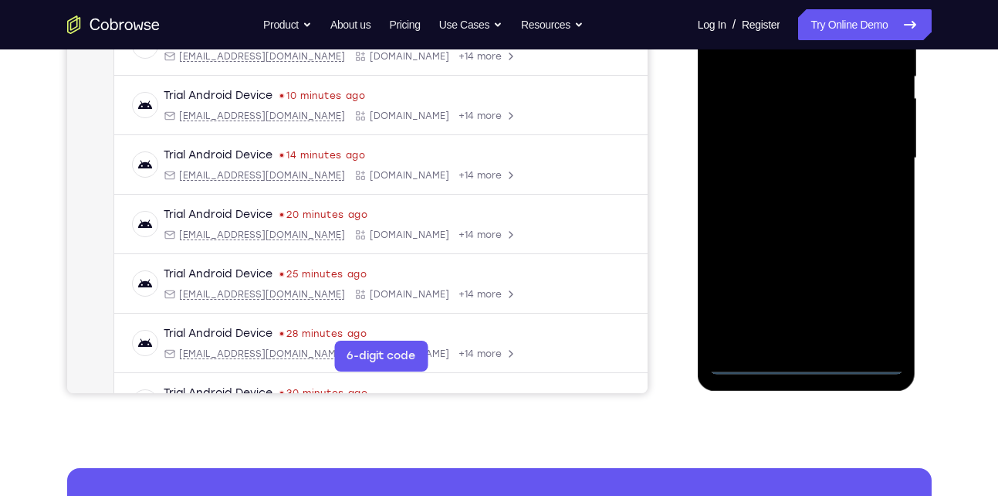
scroll to position [326, 0]
click at [805, 365] on div at bounding box center [807, 157] width 195 height 432
click at [806, 358] on div at bounding box center [807, 157] width 195 height 432
click at [878, 301] on div at bounding box center [807, 157] width 195 height 432
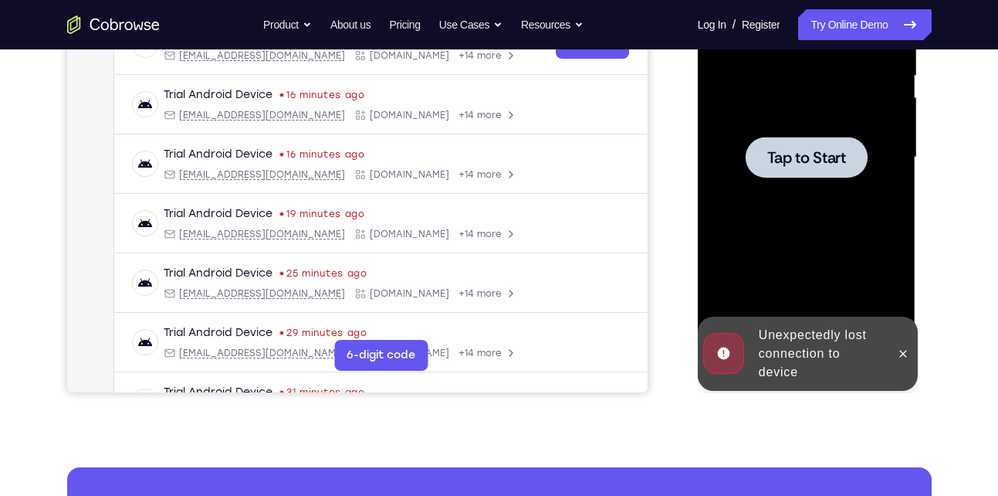
click at [798, 159] on span "Tap to Start" at bounding box center [807, 157] width 79 height 15
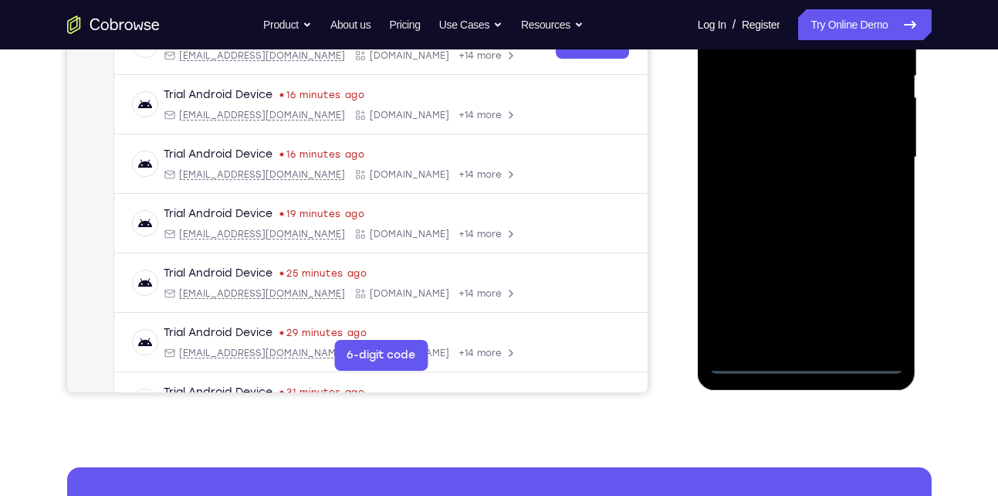
click at [800, 360] on div at bounding box center [807, 157] width 195 height 432
click at [876, 290] on div at bounding box center [807, 157] width 195 height 432
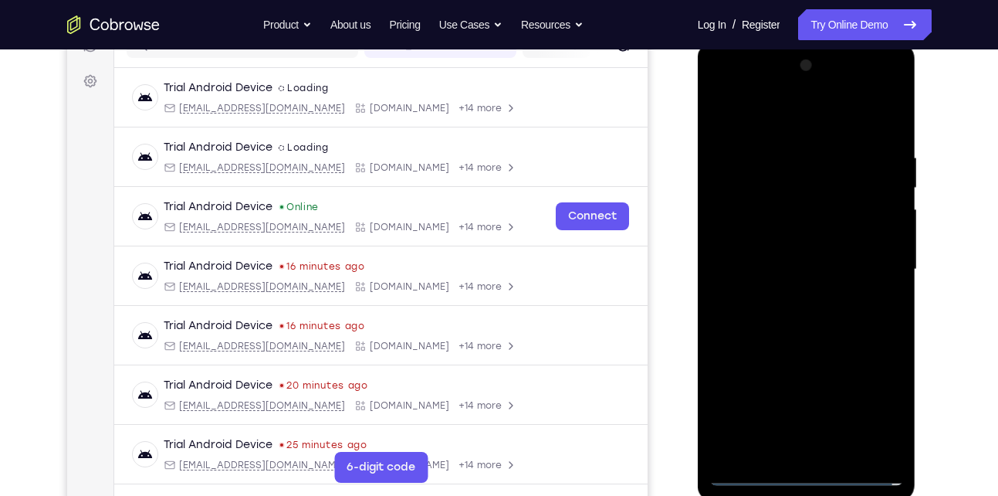
scroll to position [213, 0]
click at [764, 123] on div at bounding box center [807, 270] width 195 height 432
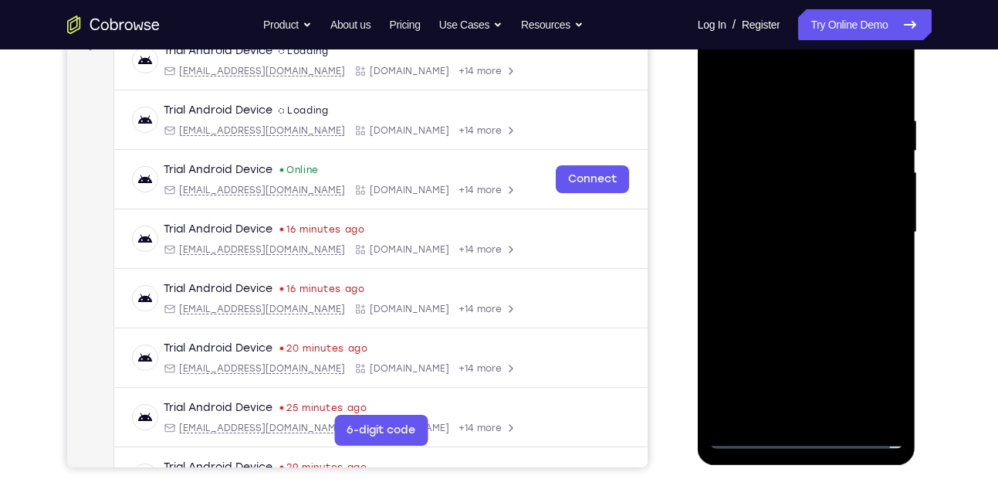
scroll to position [252, 0]
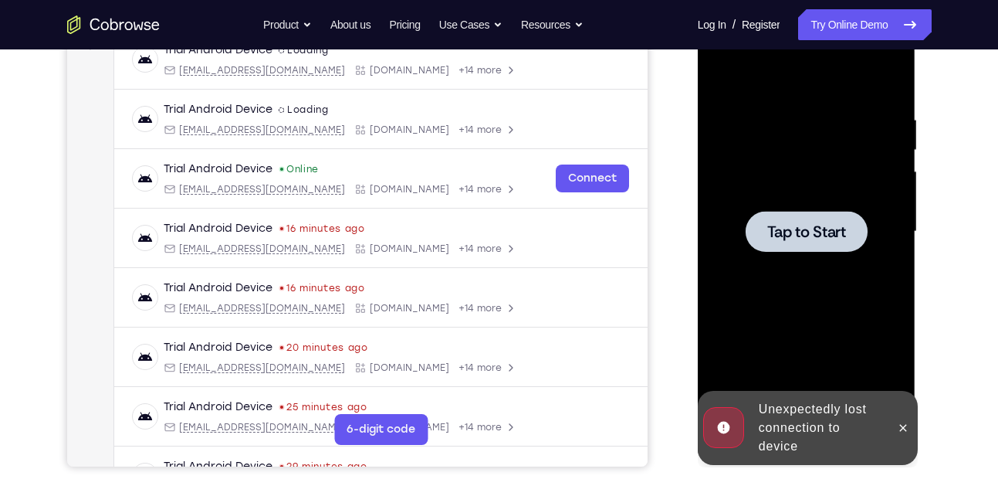
click at [810, 259] on div at bounding box center [807, 231] width 195 height 432
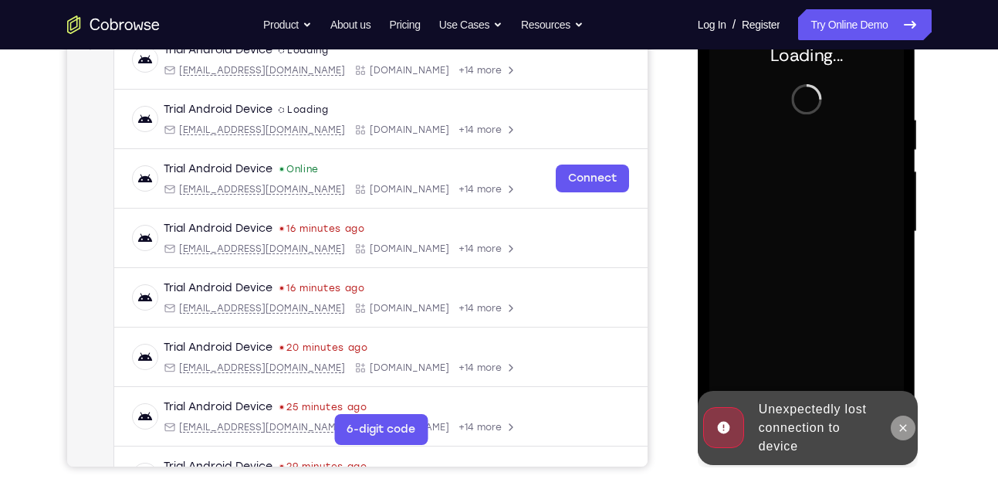
click at [902, 426] on icon at bounding box center [903, 427] width 7 height 7
